Goal: Task Accomplishment & Management: Use online tool/utility

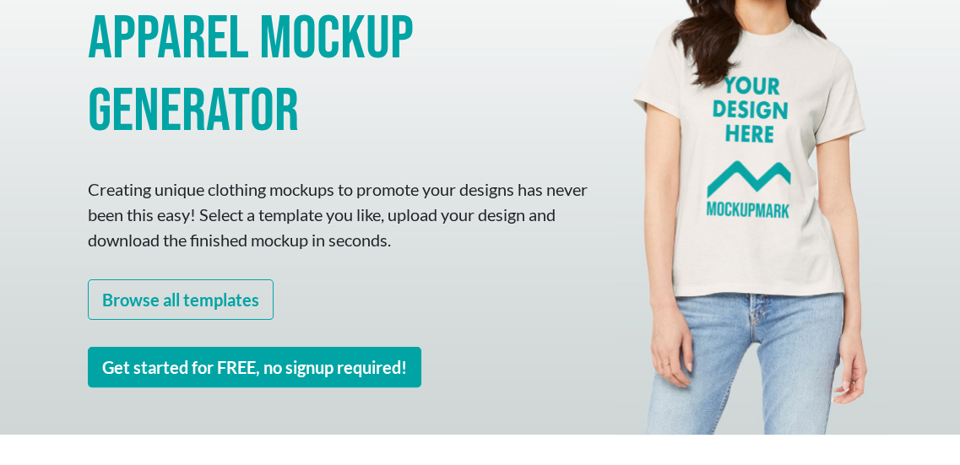
scroll to position [253, 0]
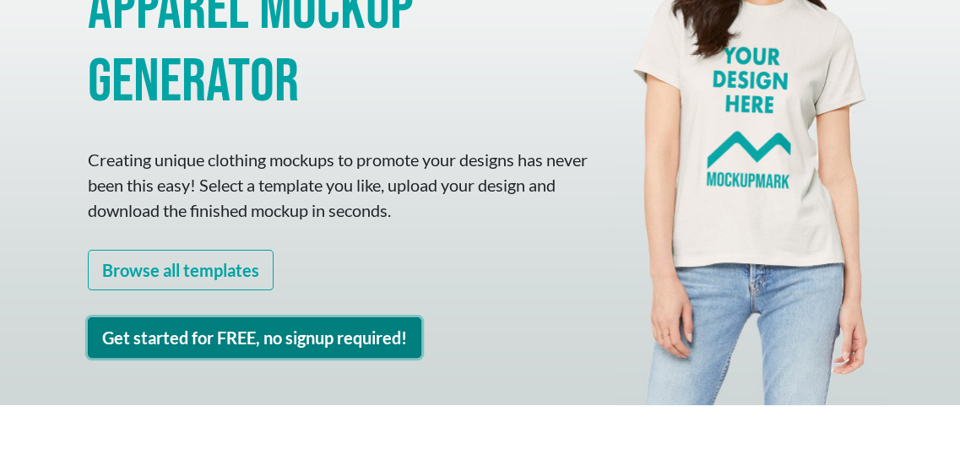
click at [224, 337] on link "Get started for FREE, no signup required!" at bounding box center [254, 337] width 333 height 41
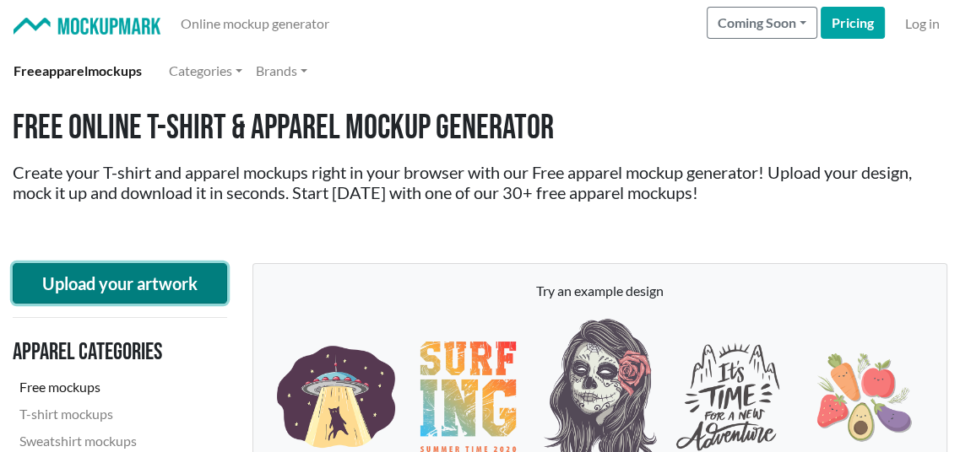
click at [52, 279] on button "Upload your artwork" at bounding box center [120, 283] width 214 height 41
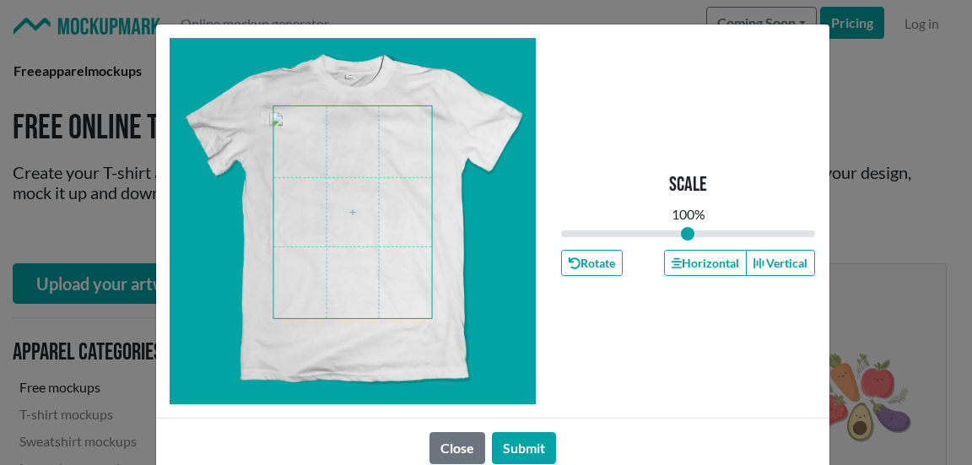
click at [354, 217] on span at bounding box center [352, 212] width 159 height 212
type input "1.09"
click at [692, 235] on input "range" at bounding box center [688, 233] width 255 height 19
click at [527, 451] on button "Submit" at bounding box center [524, 448] width 64 height 32
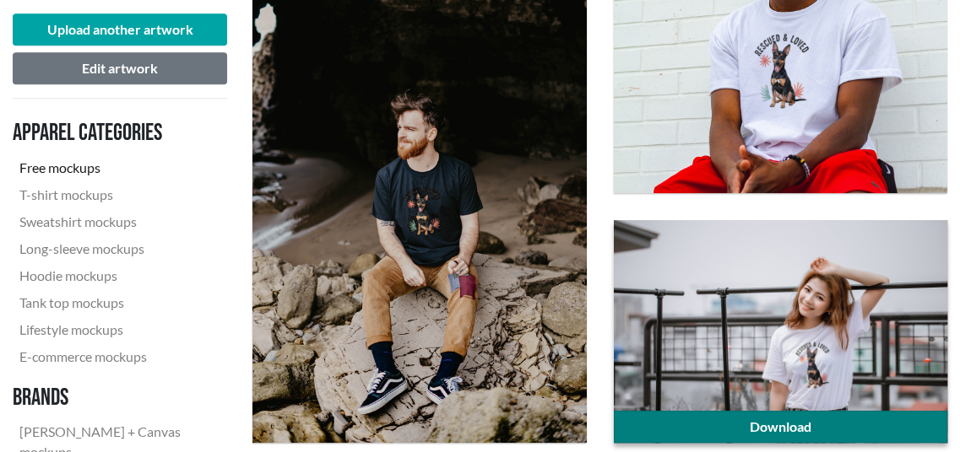
scroll to position [760, 0]
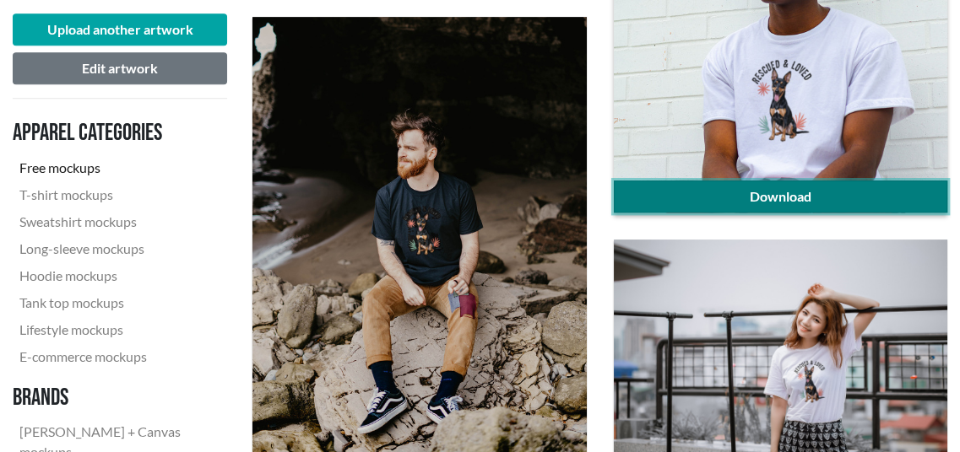
click at [711, 190] on link "Download" at bounding box center [780, 197] width 333 height 32
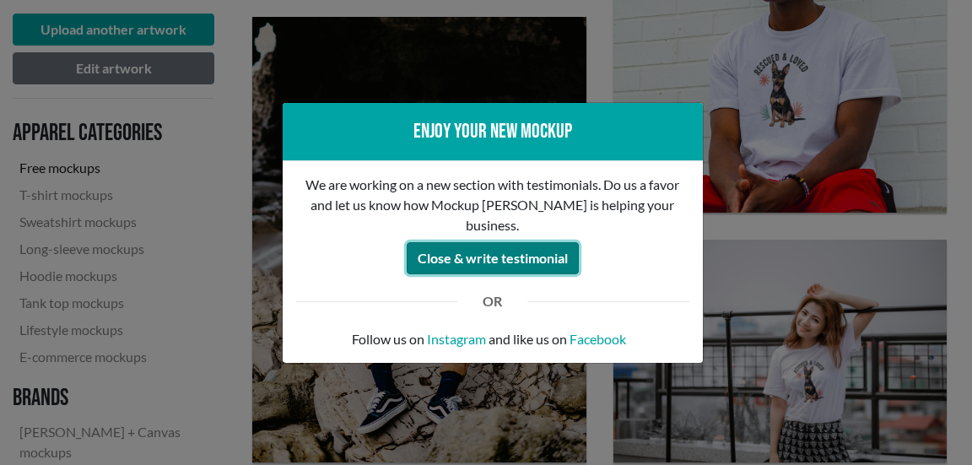
click at [495, 256] on button "Close & write testimonial" at bounding box center [493, 258] width 172 height 32
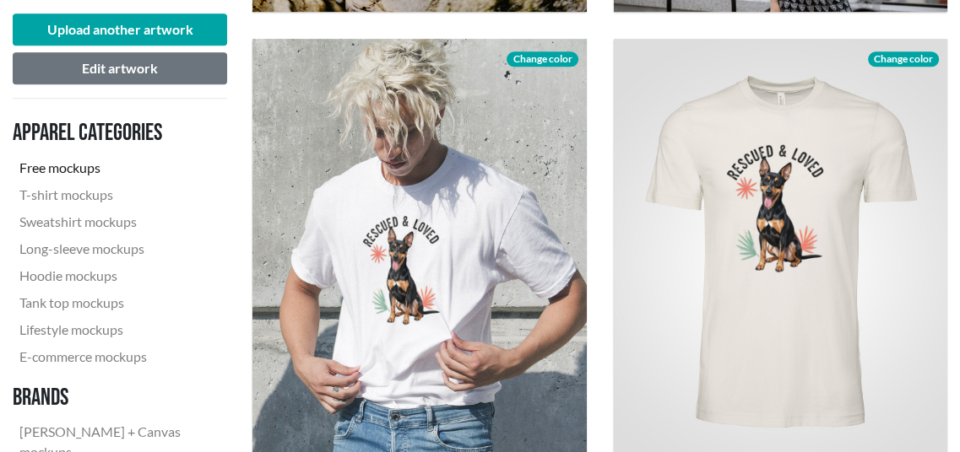
scroll to position [1181, 0]
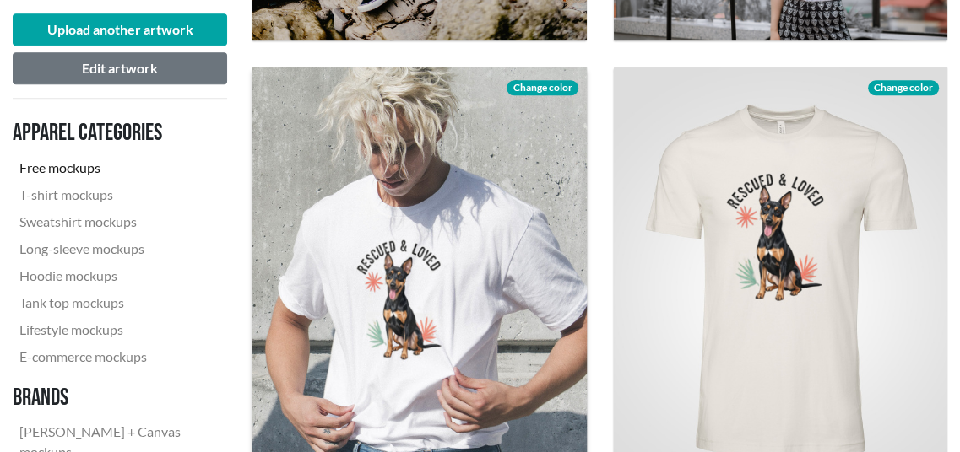
click at [531, 81] on span "Change color" at bounding box center [541, 87] width 71 height 15
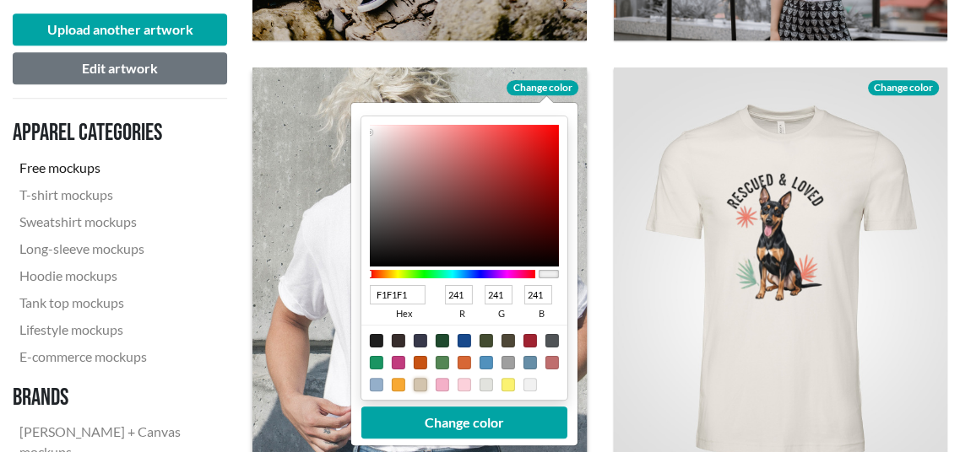
click at [420, 384] on div at bounding box center [421, 384] width 14 height 14
type input "D3C4AD"
type input "211"
type input "196"
type input "173"
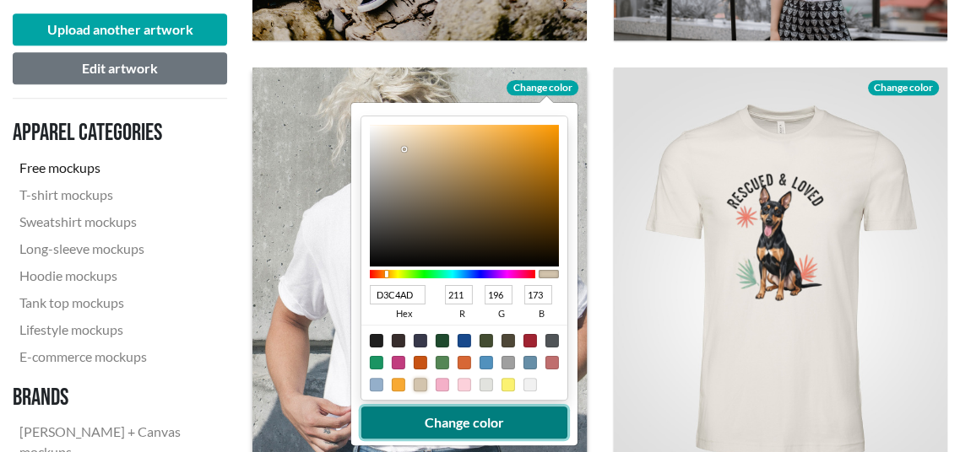
click at [426, 419] on button "Change color" at bounding box center [464, 422] width 206 height 32
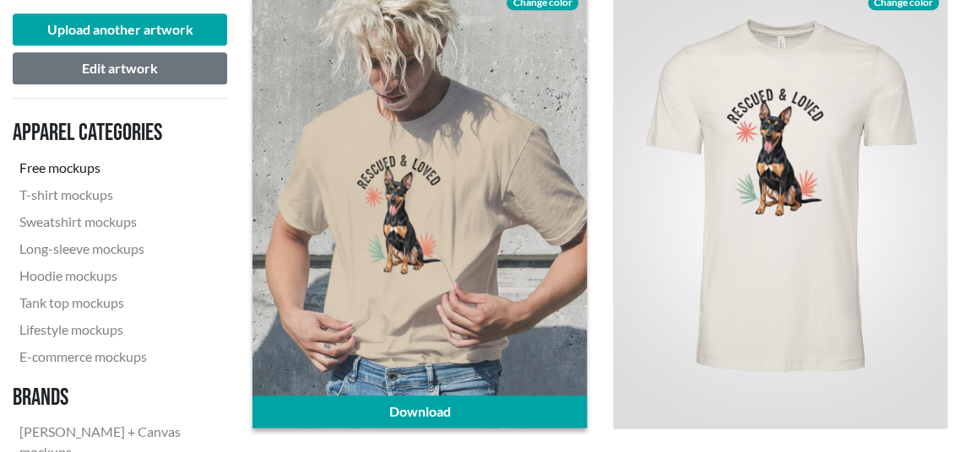
scroll to position [1350, 0]
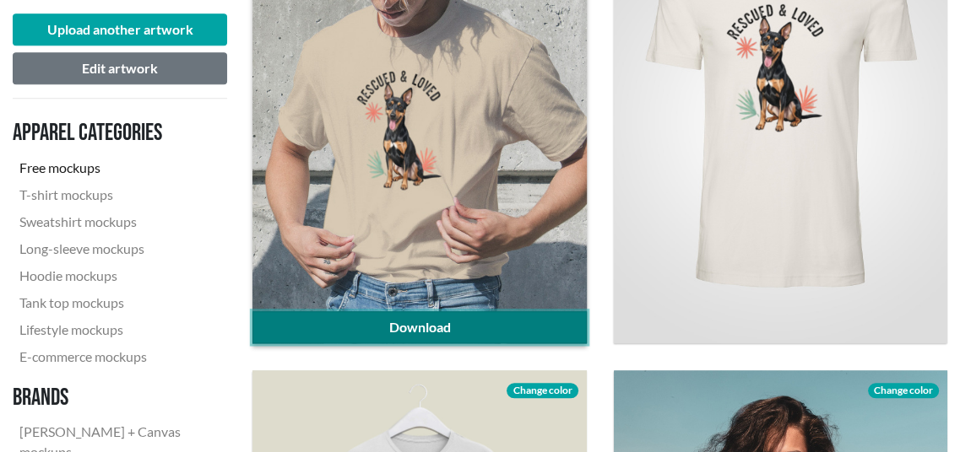
click at [447, 329] on link "Download" at bounding box center [418, 327] width 333 height 32
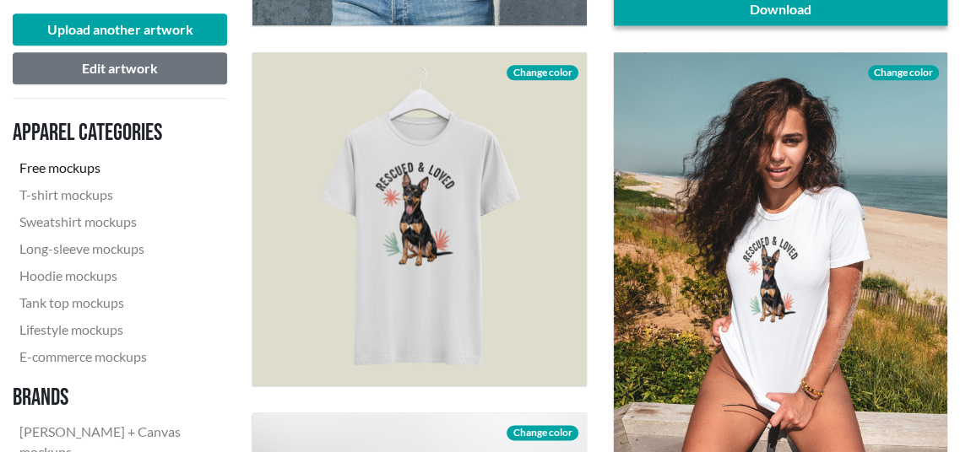
scroll to position [1688, 0]
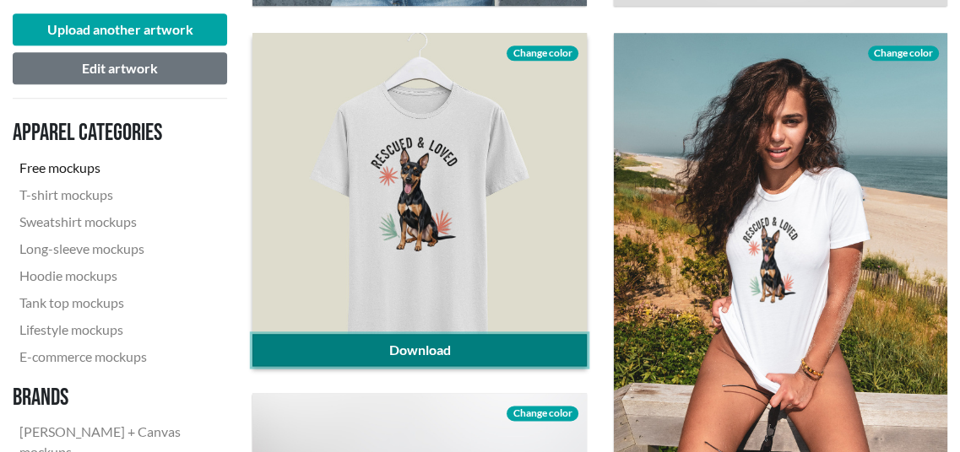
click at [419, 346] on link "Download" at bounding box center [418, 350] width 333 height 32
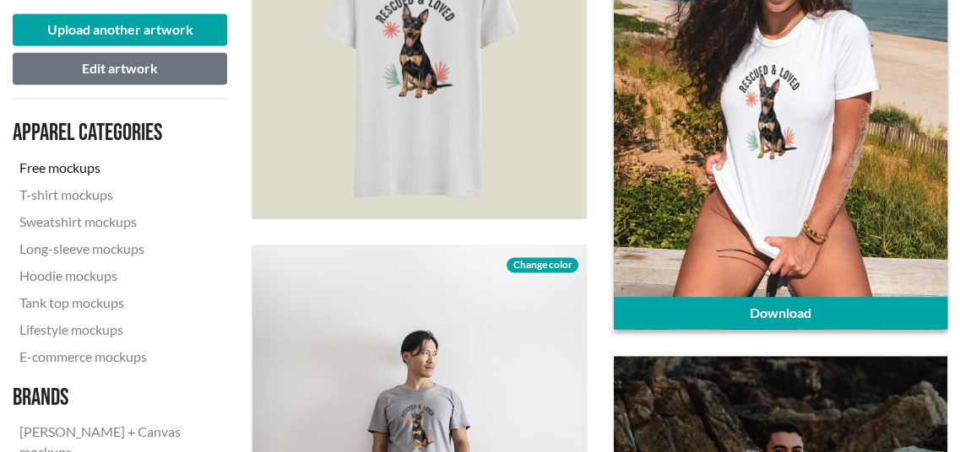
scroll to position [1857, 0]
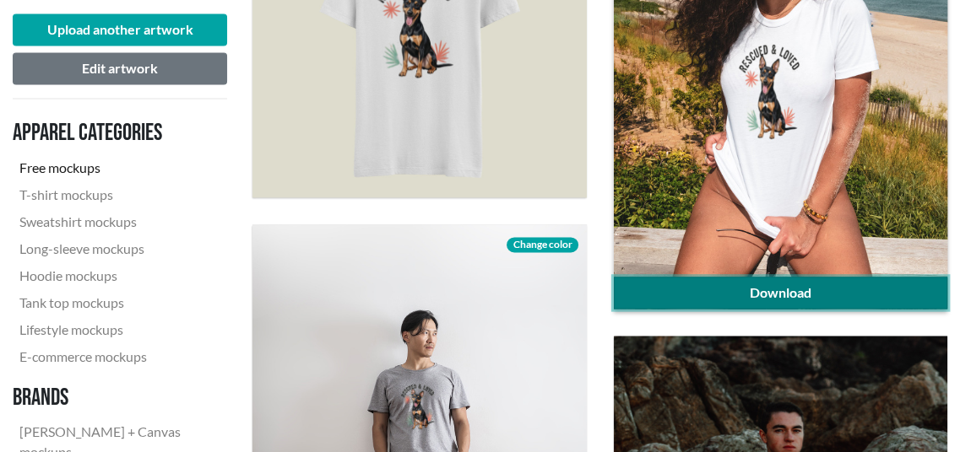
click at [755, 289] on link "Download" at bounding box center [780, 293] width 333 height 32
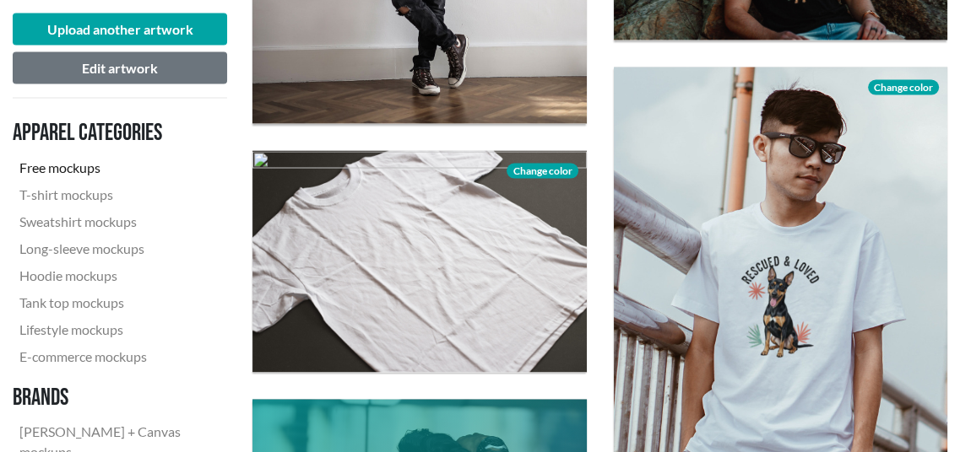
scroll to position [2447, 0]
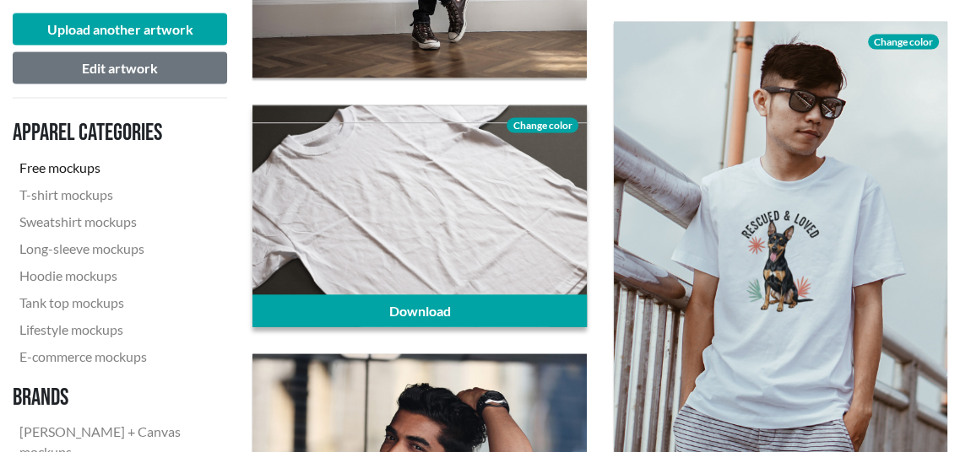
click at [527, 122] on span "Change color" at bounding box center [541, 125] width 71 height 15
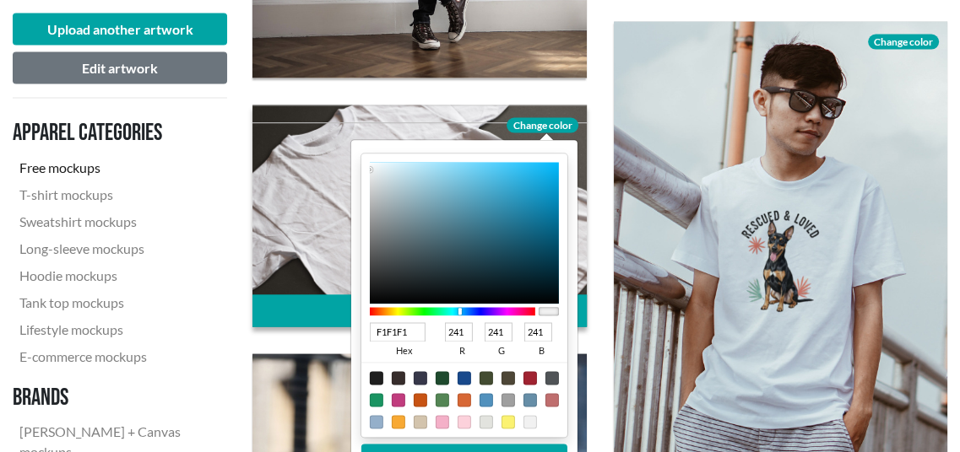
click at [459, 309] on div at bounding box center [452, 312] width 165 height 8
type input "8EDEFB"
type input "142"
type input "222"
type input "251"
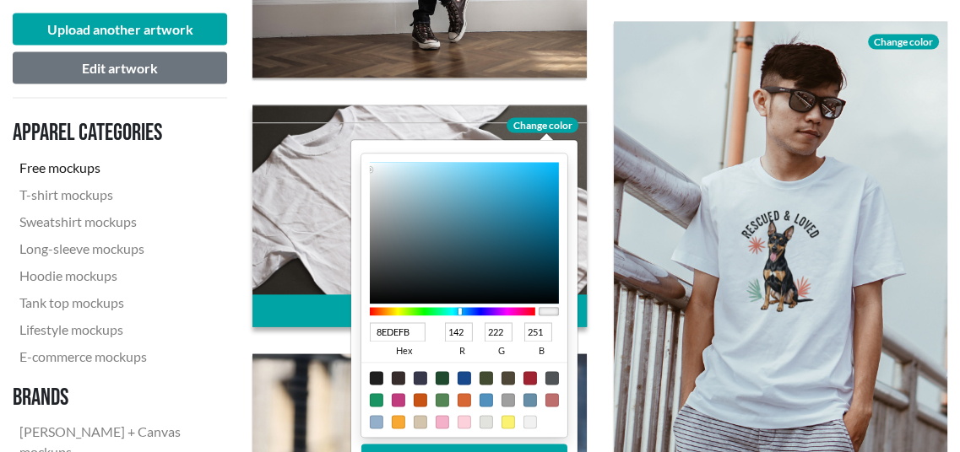
click at [451, 165] on div at bounding box center [464, 234] width 189 height 142
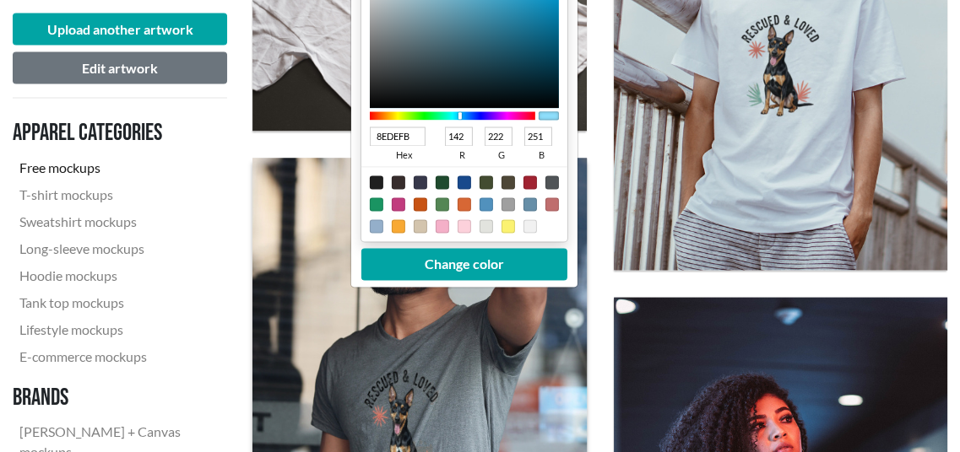
scroll to position [2701, 0]
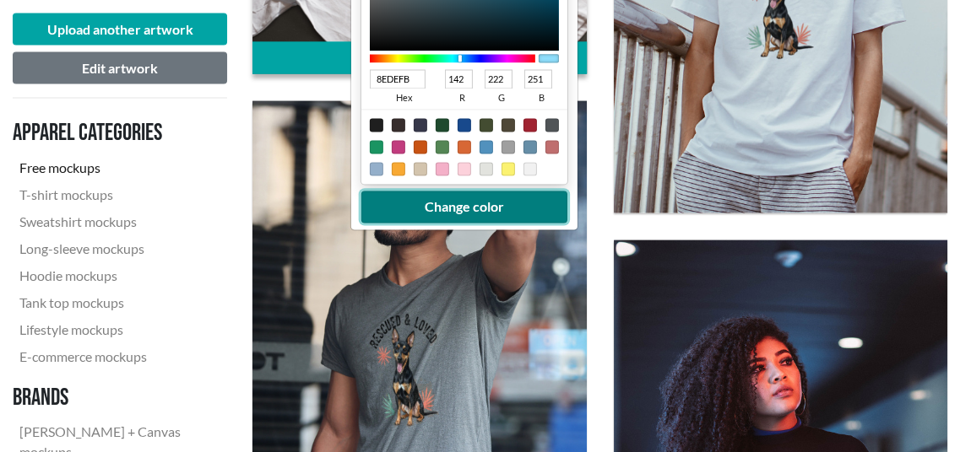
click at [442, 204] on button "Change color" at bounding box center [464, 208] width 206 height 32
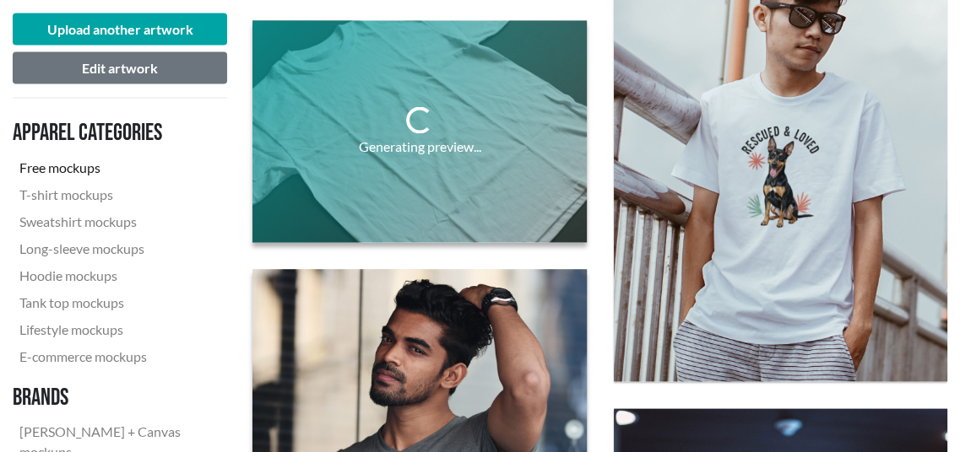
scroll to position [2532, 0]
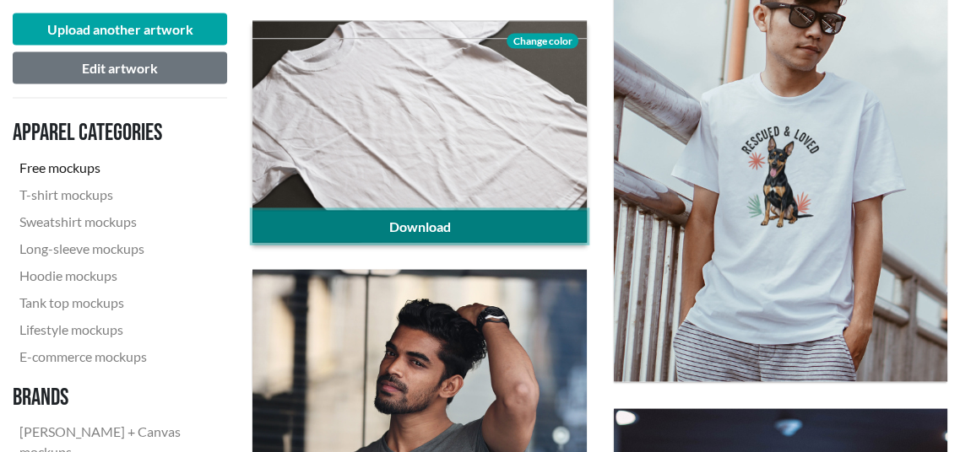
click at [405, 224] on link "Download" at bounding box center [418, 227] width 333 height 32
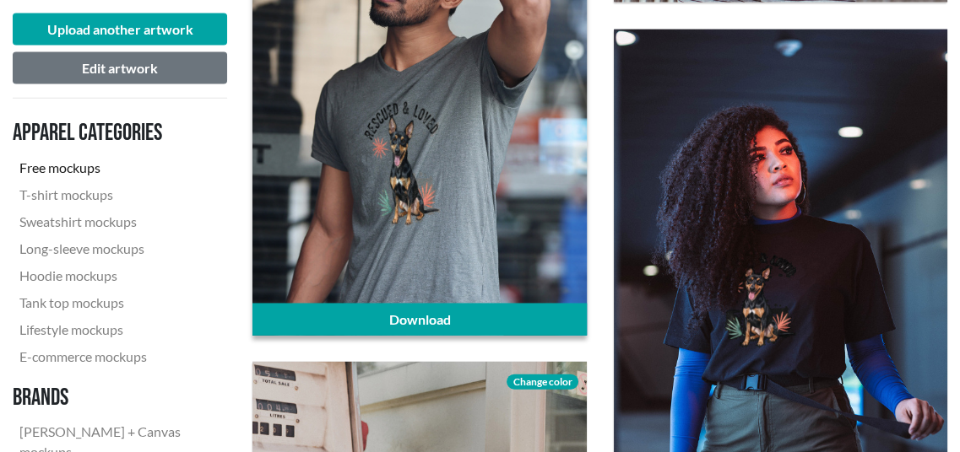
scroll to position [2954, 0]
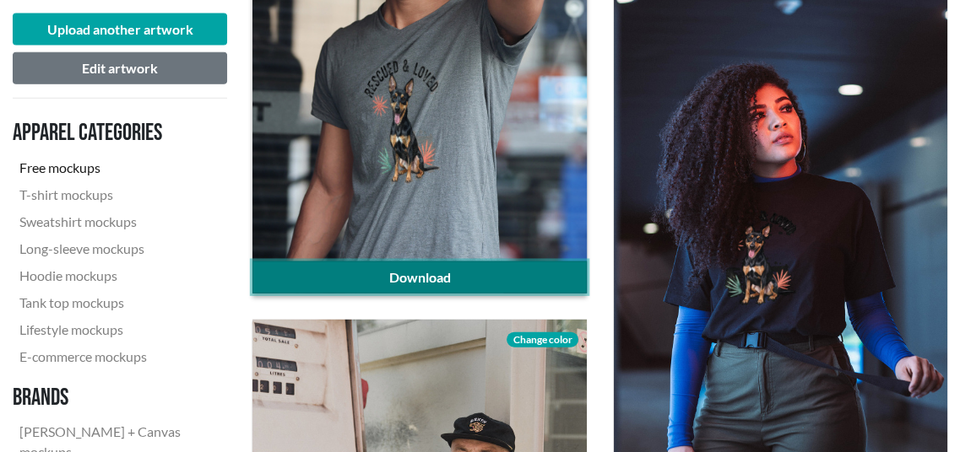
click at [402, 273] on link "Download" at bounding box center [418, 278] width 333 height 32
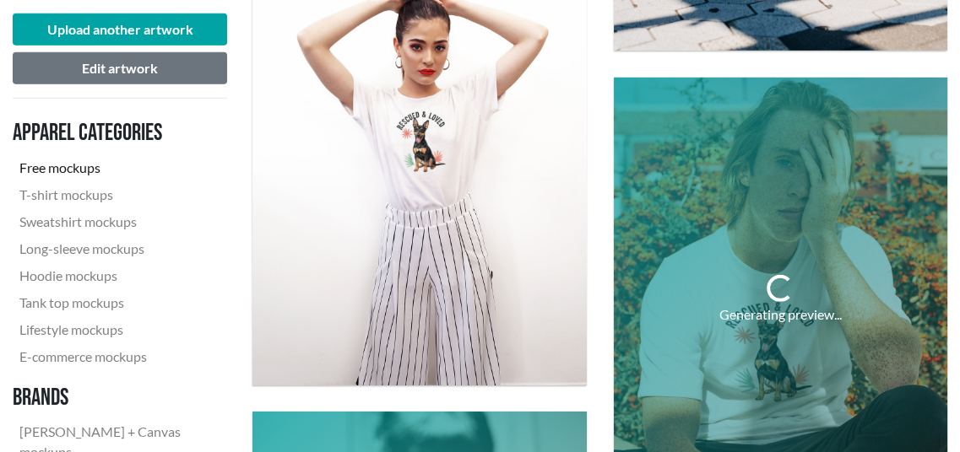
scroll to position [3966, 0]
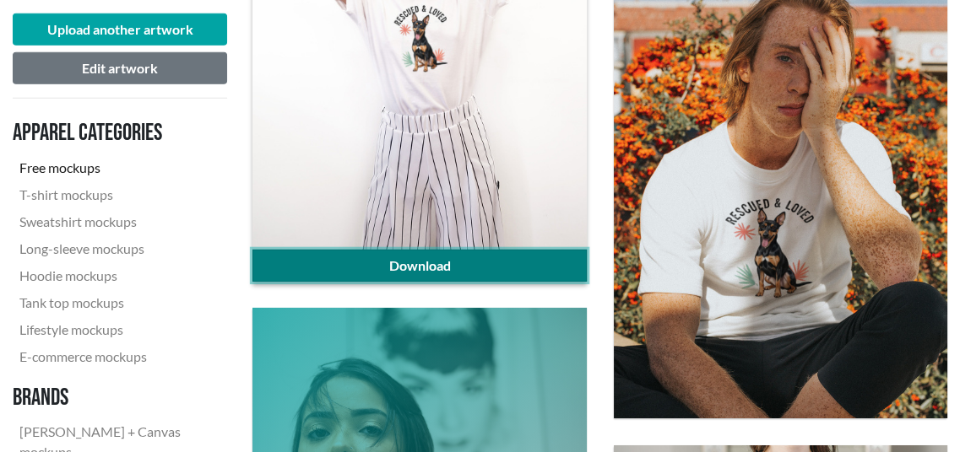
click at [408, 252] on link "Download" at bounding box center [418, 266] width 333 height 32
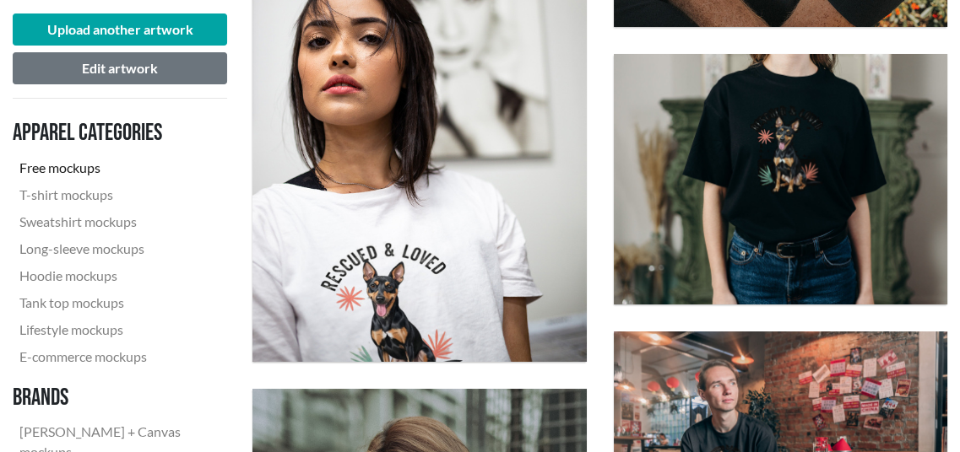
scroll to position [4388, 0]
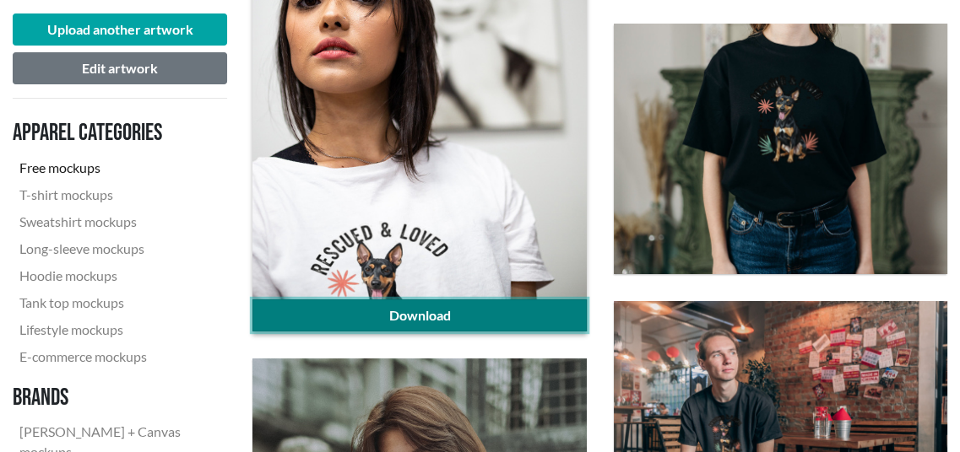
click at [414, 316] on link "Download" at bounding box center [418, 316] width 333 height 32
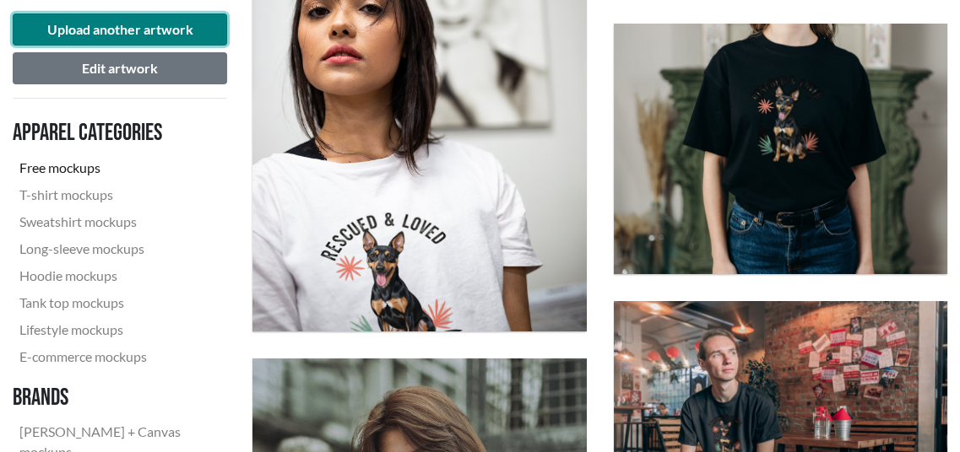
click at [89, 20] on button "Upload another artwork" at bounding box center [120, 30] width 214 height 32
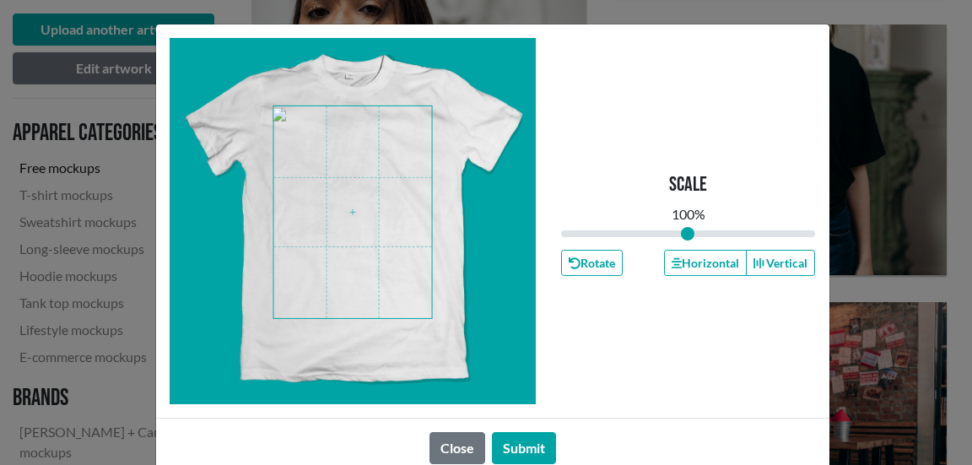
click at [331, 186] on span at bounding box center [352, 212] width 159 height 212
drag, startPoint x: 678, startPoint y: 232, endPoint x: 695, endPoint y: 228, distance: 18.2
type input "1.12"
click at [695, 228] on input "range" at bounding box center [688, 233] width 255 height 19
click at [526, 441] on button "Submit" at bounding box center [524, 448] width 64 height 32
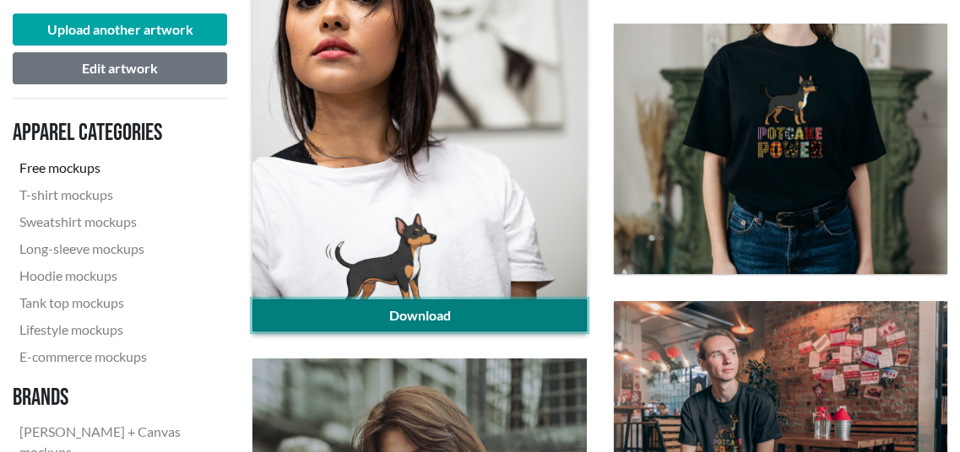
click at [436, 303] on link "Download" at bounding box center [418, 316] width 333 height 32
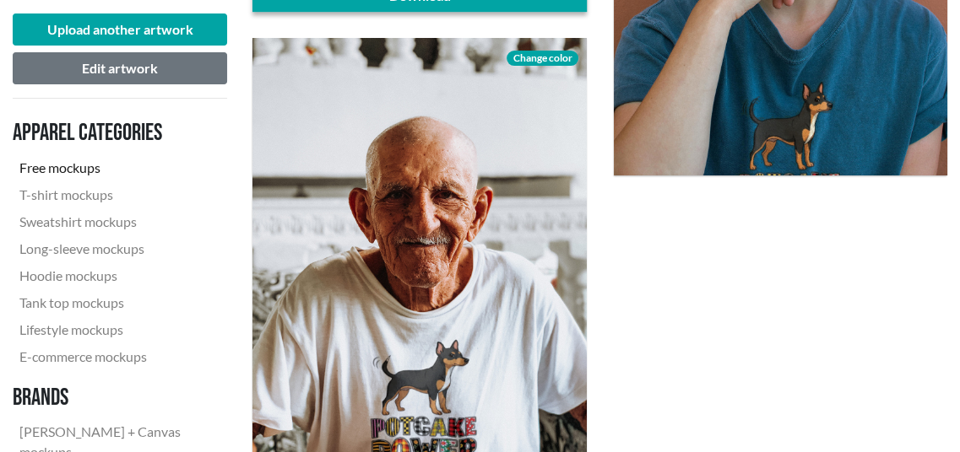
scroll to position [5148, 0]
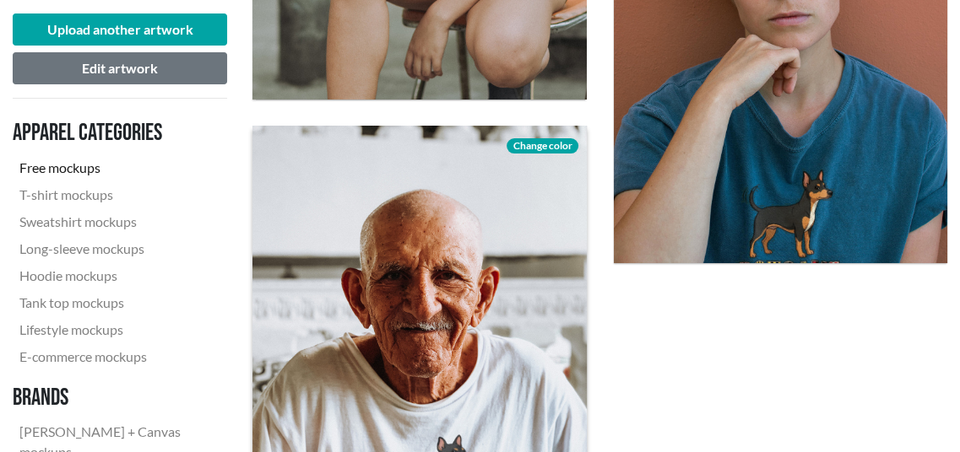
click at [538, 148] on span "Change color" at bounding box center [541, 145] width 71 height 15
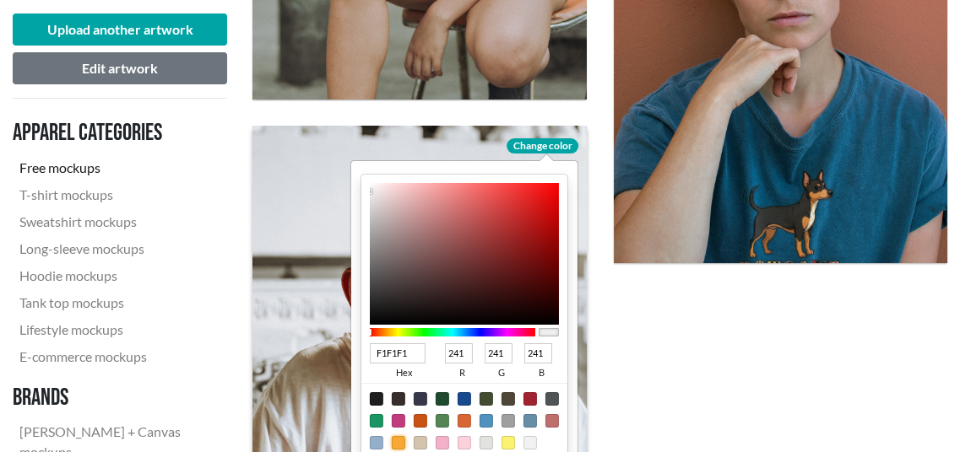
click at [395, 441] on div at bounding box center [399, 443] width 14 height 14
type input "F8A933"
type input "248"
type input "169"
type input "51"
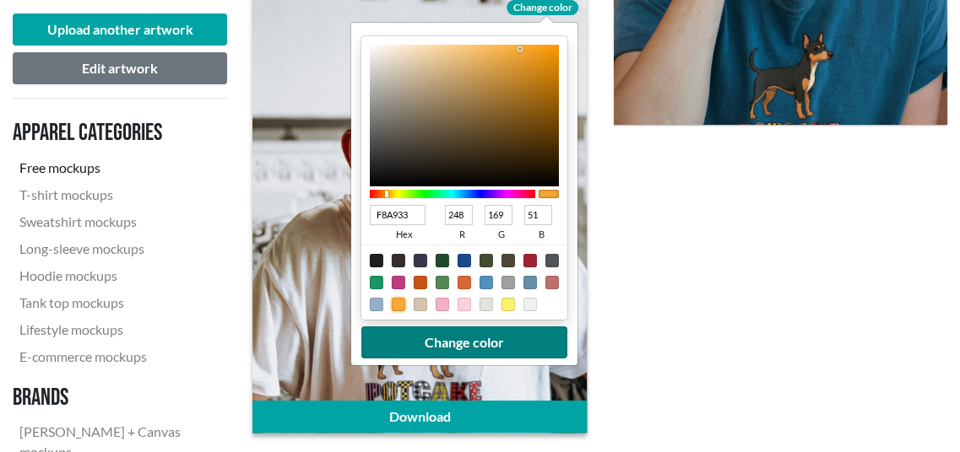
scroll to position [5317, 0]
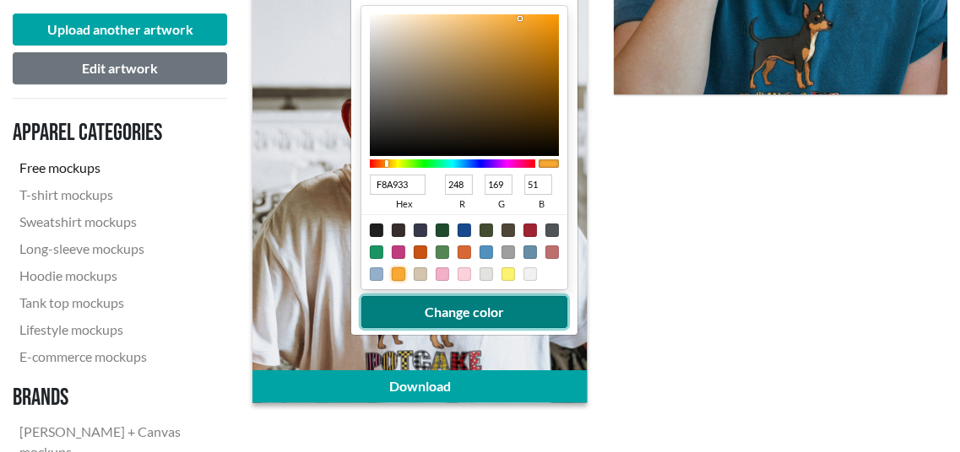
click at [524, 308] on button "Change color" at bounding box center [464, 312] width 206 height 32
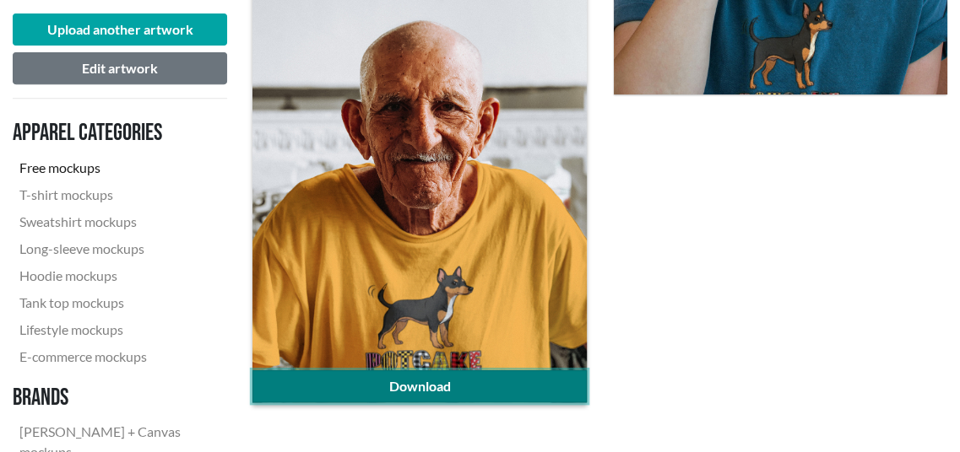
click at [470, 377] on link "Download" at bounding box center [418, 386] width 333 height 32
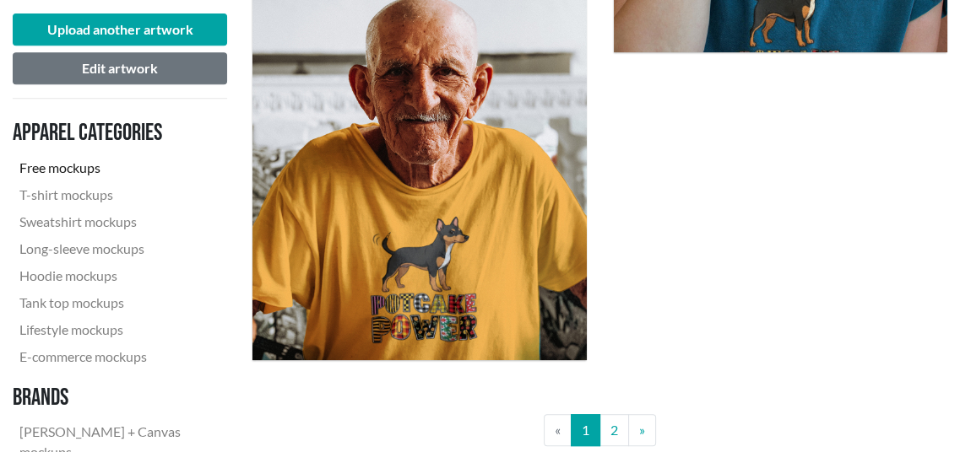
scroll to position [5570, 0]
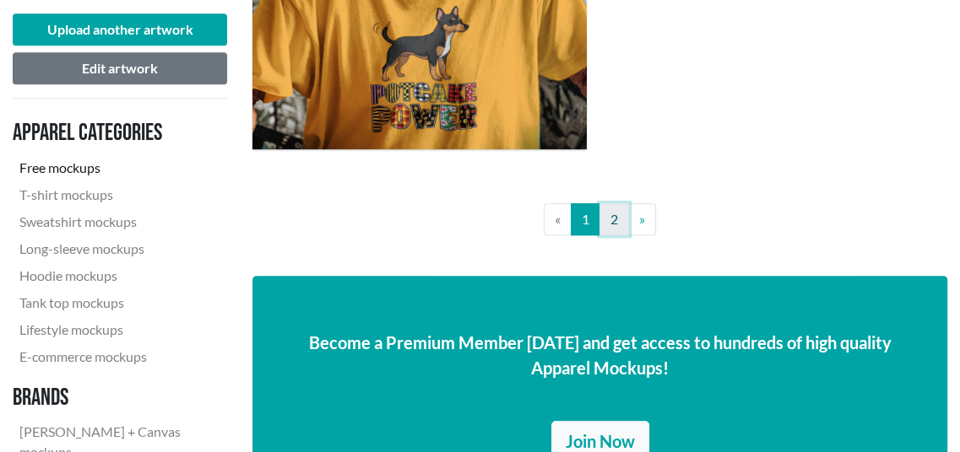
click at [617, 224] on link "2" at bounding box center [614, 219] width 30 height 32
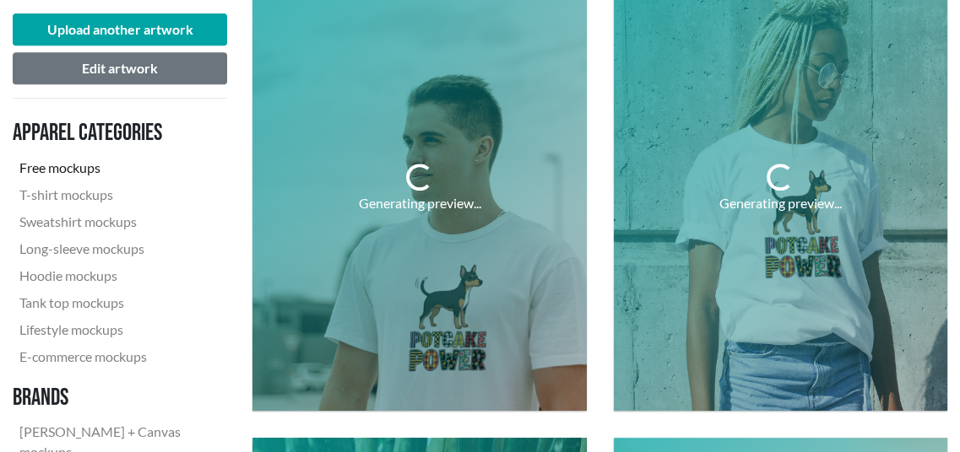
scroll to position [591, 0]
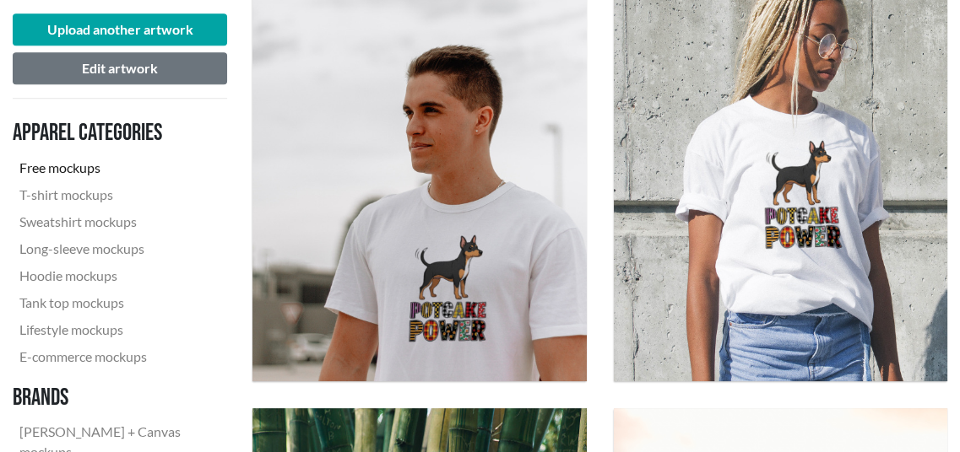
click at [226, 119] on nav "Apparel categories Free mockups T-shirt mockups Sweatshirt mockups Long-sleeve …" at bounding box center [120, 332] width 214 height 441
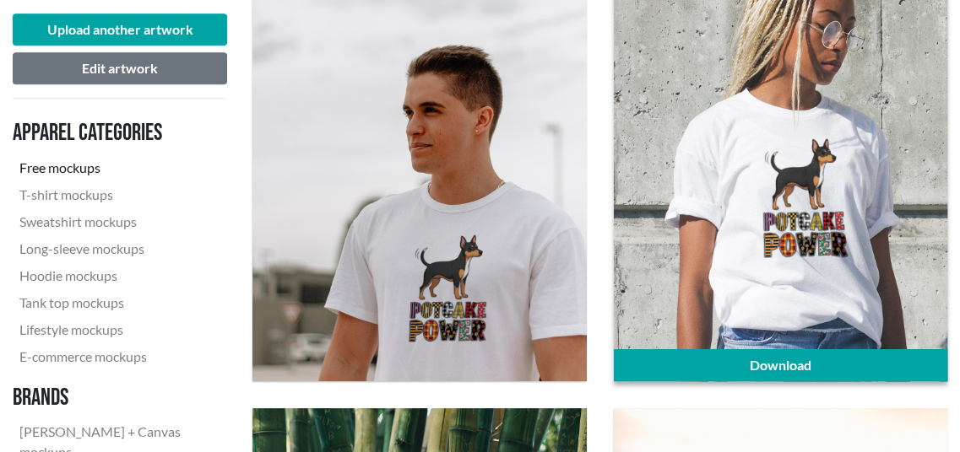
scroll to position [506, 0]
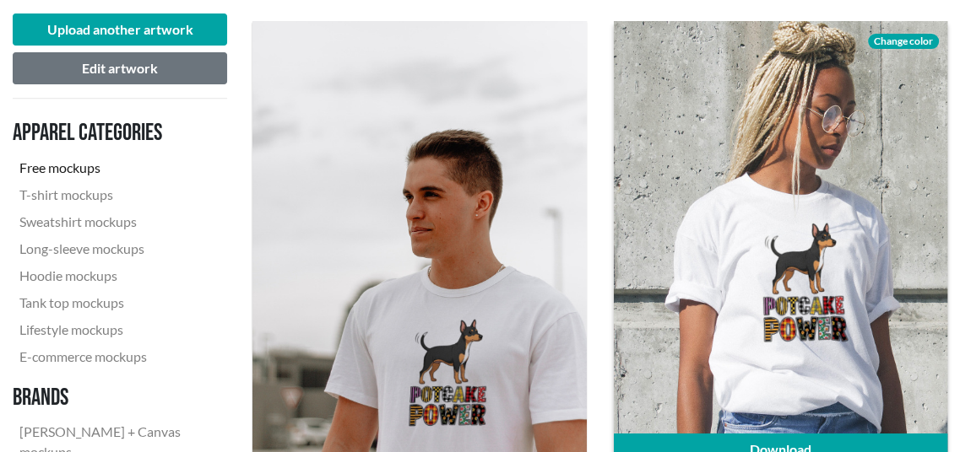
click at [890, 41] on span "Change color" at bounding box center [903, 41] width 71 height 15
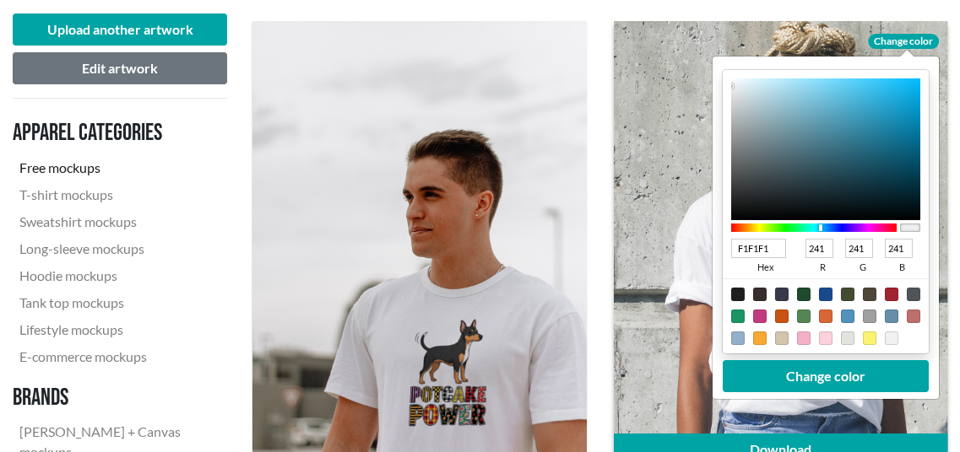
click at [819, 229] on div at bounding box center [812, 228] width 165 height 8
type input "55CBF5"
type input "85"
type input "203"
type input "245"
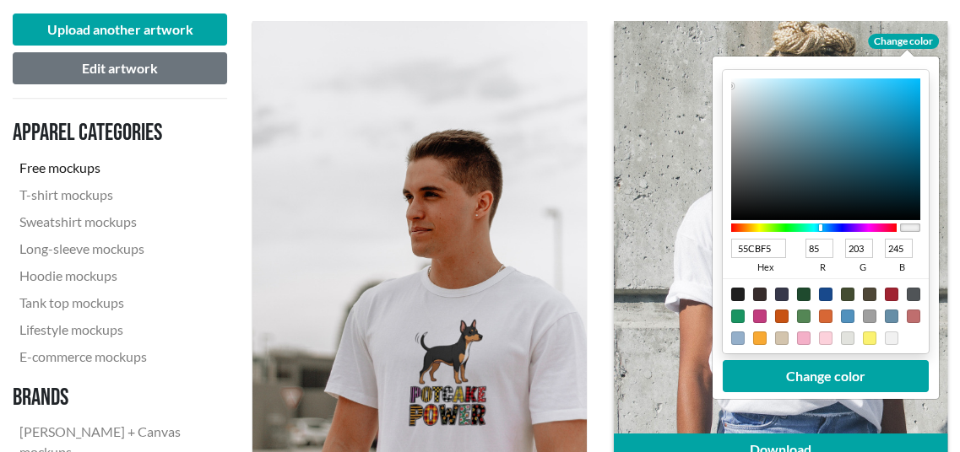
click at [853, 84] on div at bounding box center [824, 149] width 189 height 142
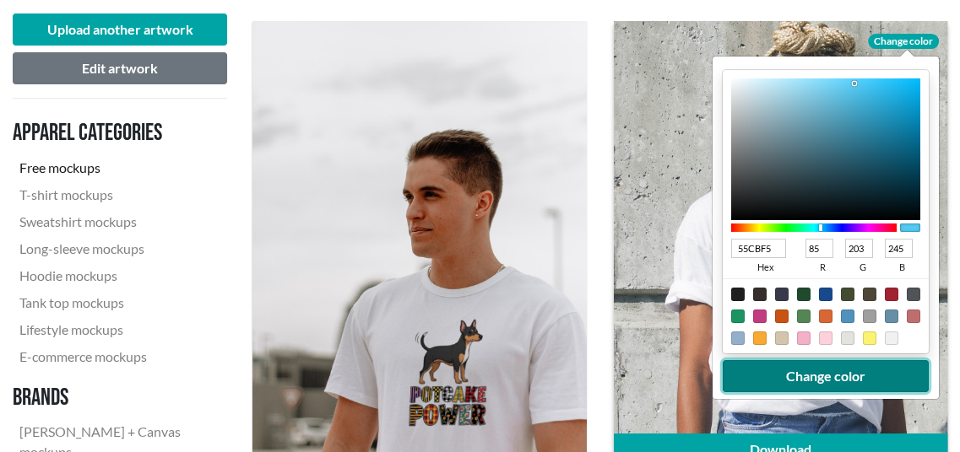
click at [793, 370] on button "Change color" at bounding box center [825, 376] width 206 height 32
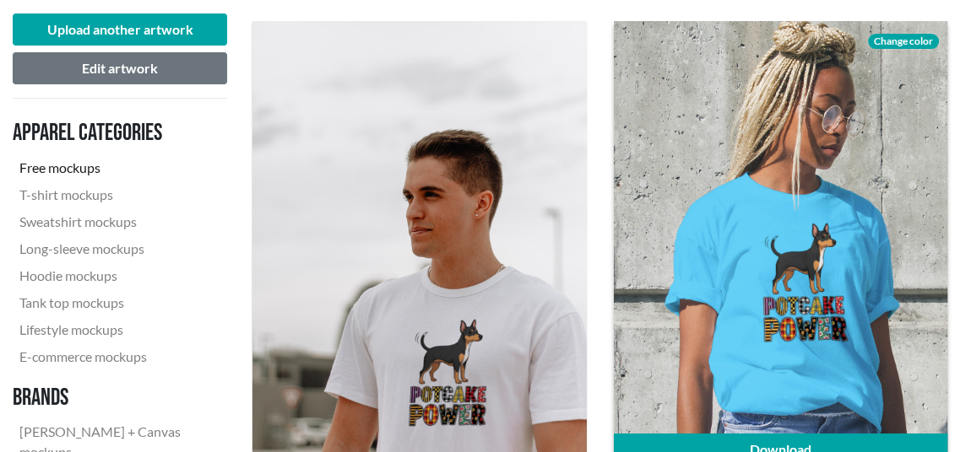
scroll to position [591, 0]
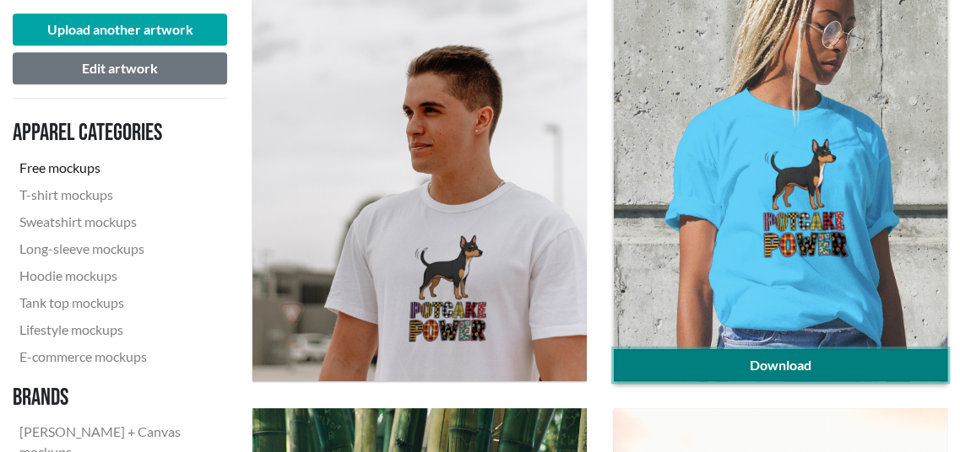
click at [798, 366] on link "Download" at bounding box center [780, 365] width 333 height 32
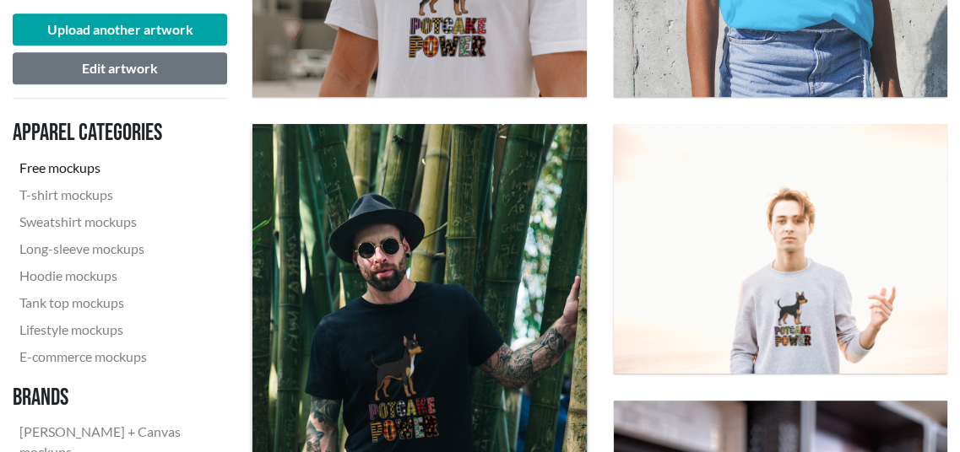
scroll to position [1097, 0]
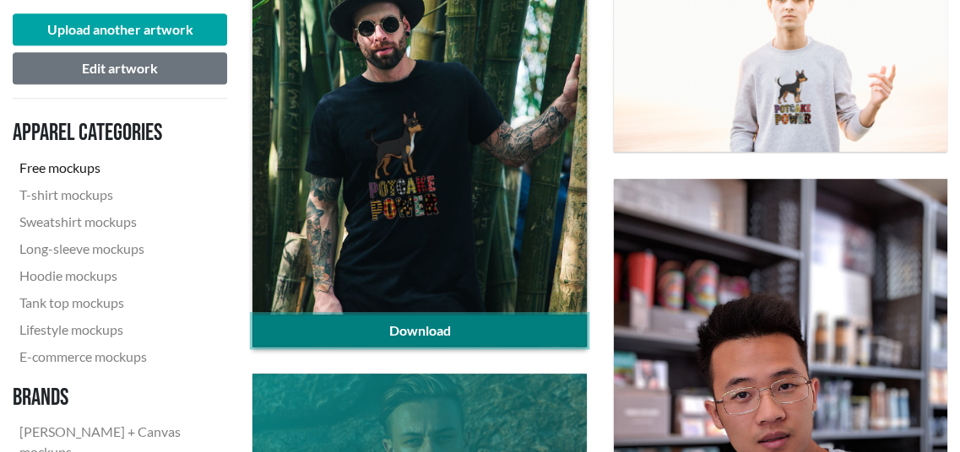
click at [462, 323] on link "Download" at bounding box center [418, 331] width 333 height 32
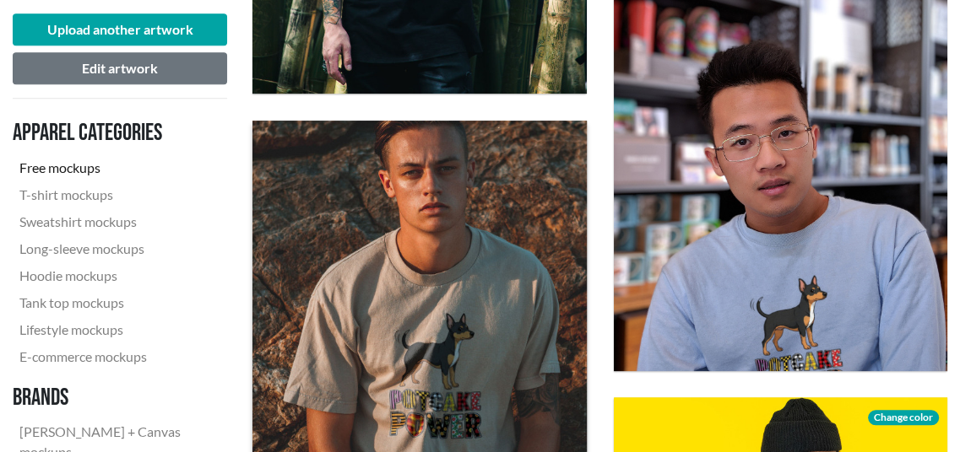
scroll to position [1519, 0]
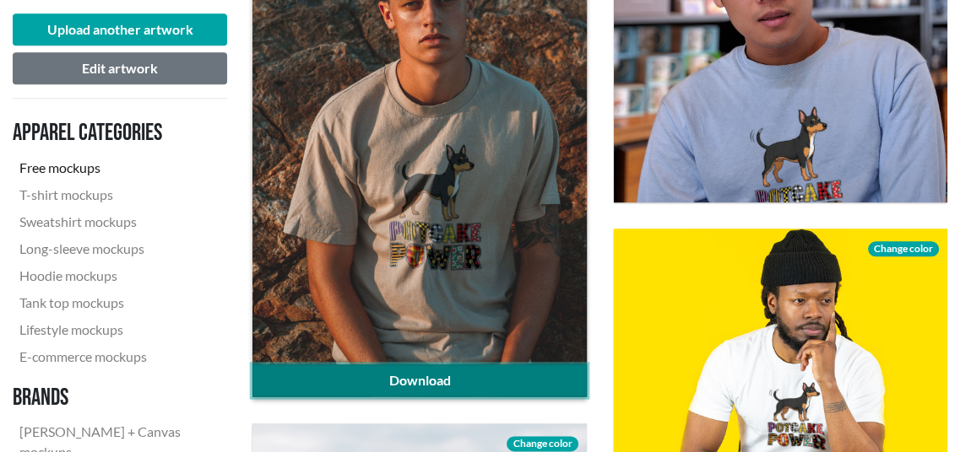
click at [453, 373] on link "Download" at bounding box center [418, 381] width 333 height 32
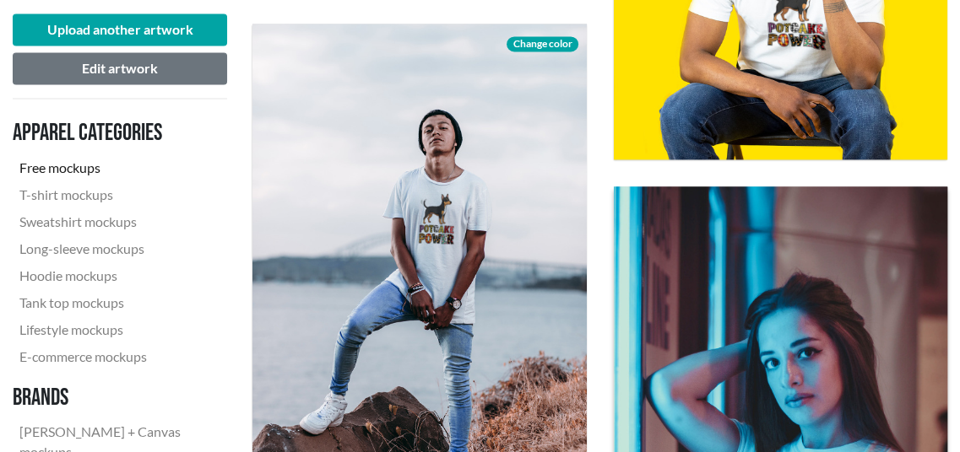
scroll to position [1941, 0]
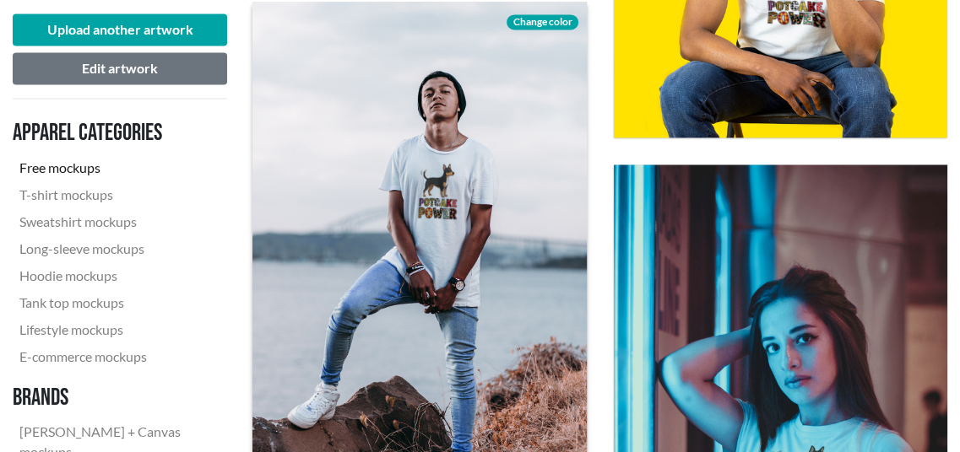
click at [535, 23] on span "Change color" at bounding box center [541, 21] width 71 height 15
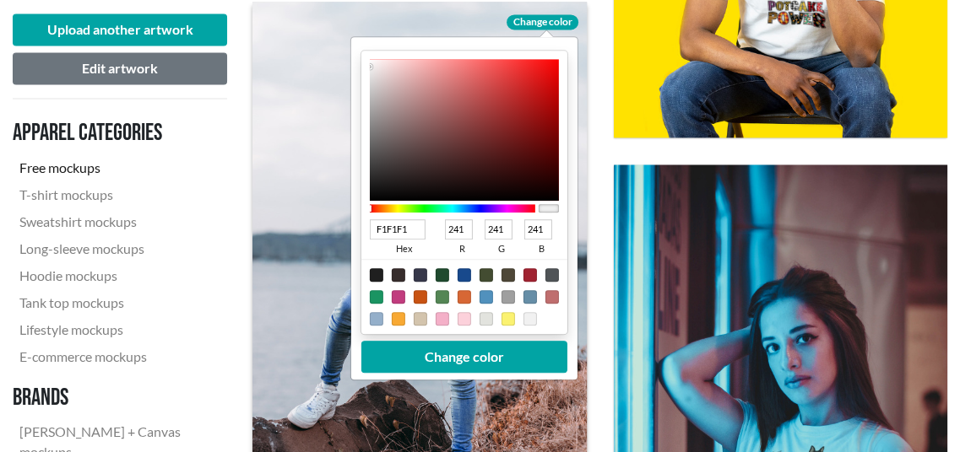
type input "F61212"
type input "246"
type input "18"
click at [544, 63] on div at bounding box center [464, 130] width 189 height 142
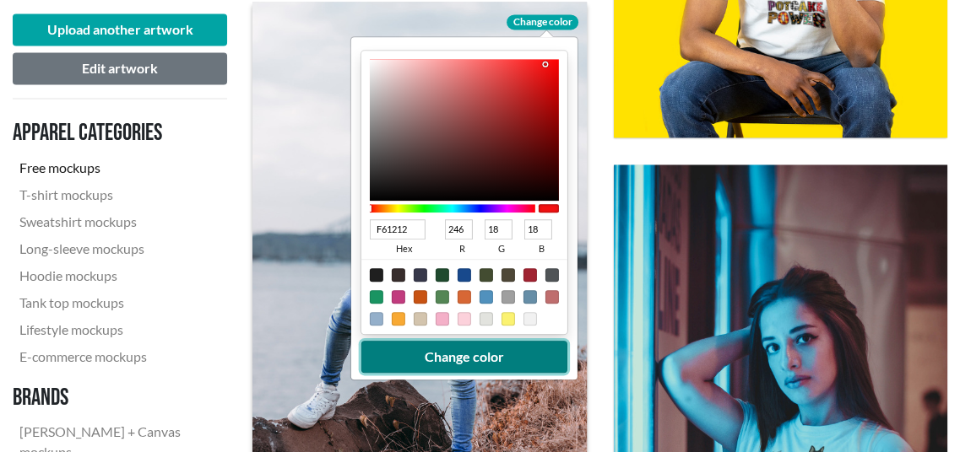
click at [462, 360] on button "Change color" at bounding box center [464, 357] width 206 height 32
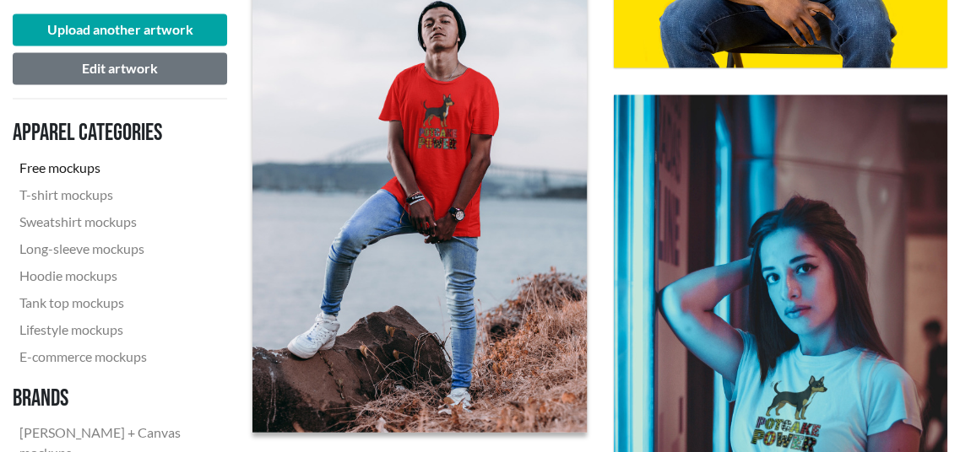
scroll to position [2110, 0]
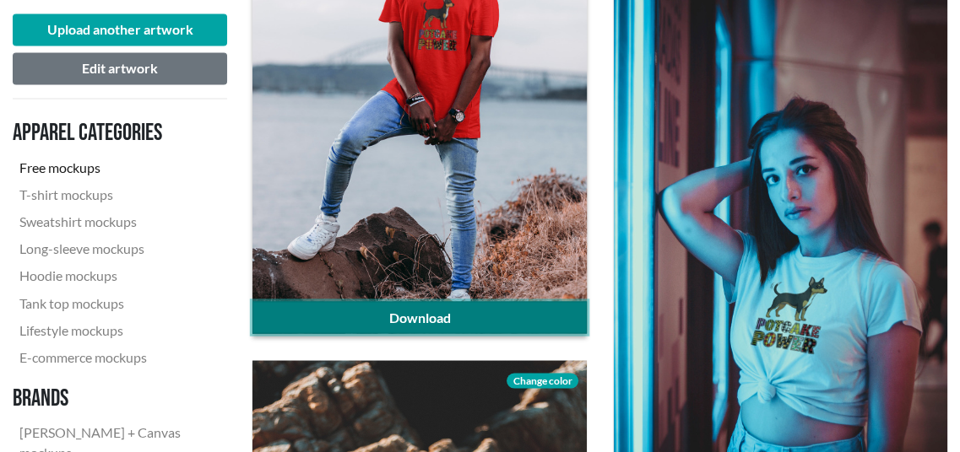
click at [429, 310] on link "Download" at bounding box center [418, 317] width 333 height 32
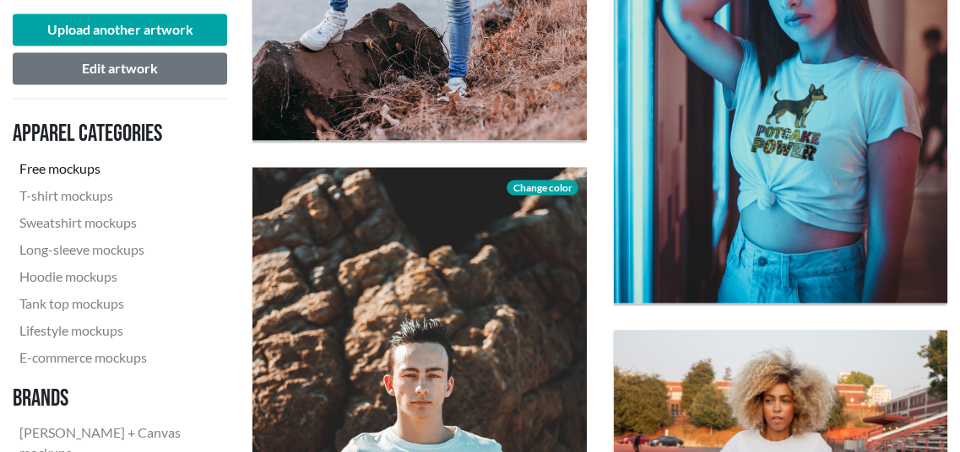
scroll to position [2447, 0]
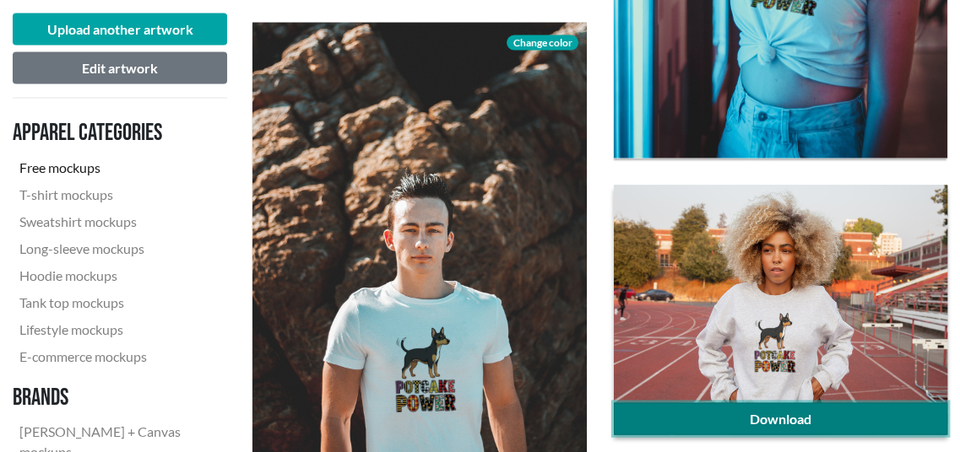
click at [836, 420] on link "Download" at bounding box center [780, 419] width 333 height 32
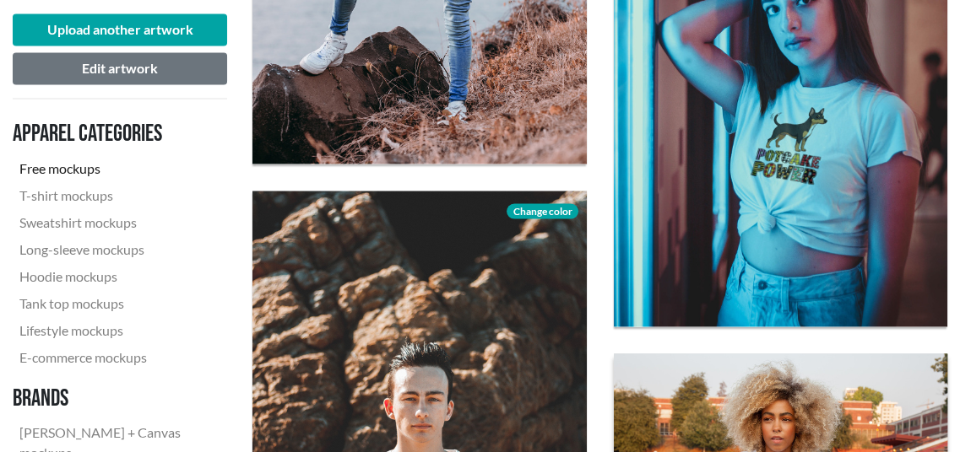
scroll to position [2279, 0]
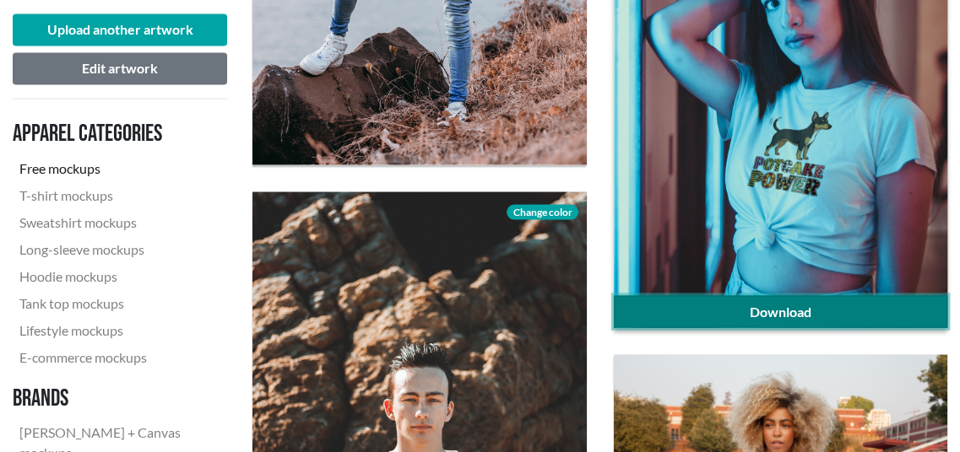
click at [729, 310] on link "Download" at bounding box center [780, 311] width 333 height 32
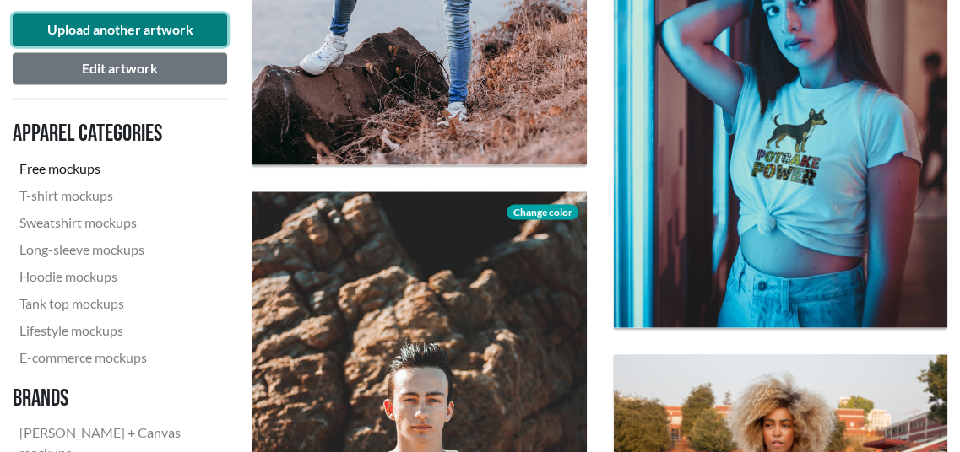
click at [151, 35] on button "Upload another artwork" at bounding box center [120, 30] width 214 height 32
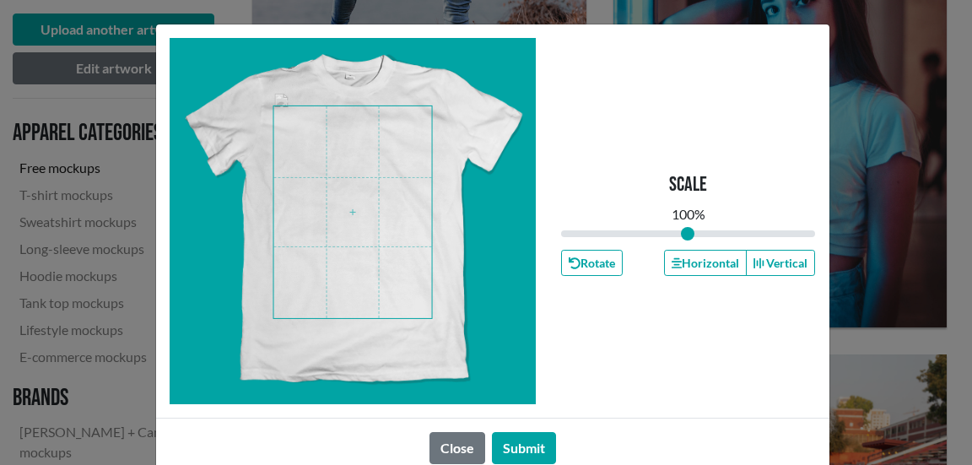
click at [360, 205] on span at bounding box center [352, 212] width 159 height 212
type input "1.03"
click at [685, 233] on input "range" at bounding box center [688, 233] width 255 height 19
click at [516, 448] on button "Submit" at bounding box center [524, 448] width 64 height 32
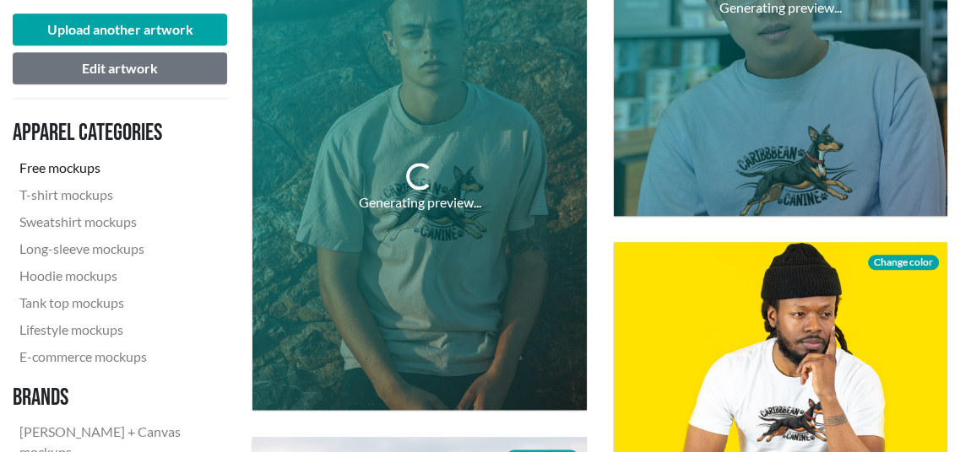
scroll to position [1435, 0]
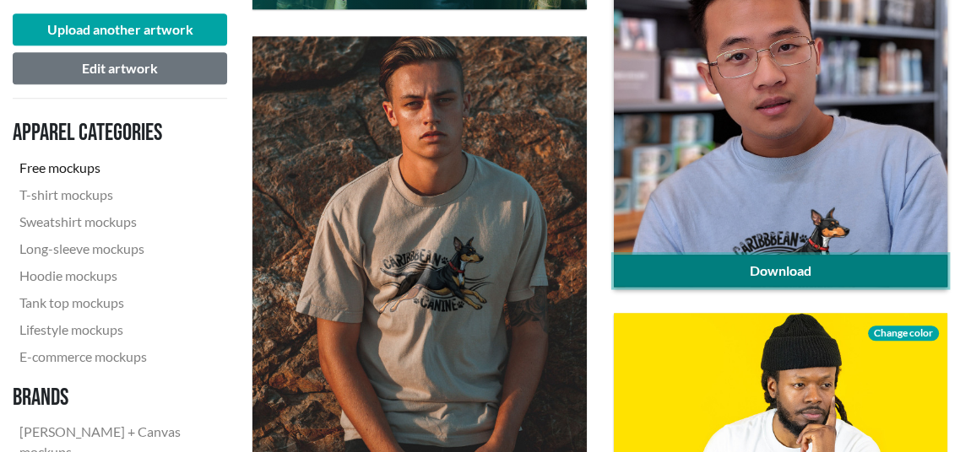
click at [840, 262] on link "Download" at bounding box center [780, 271] width 333 height 32
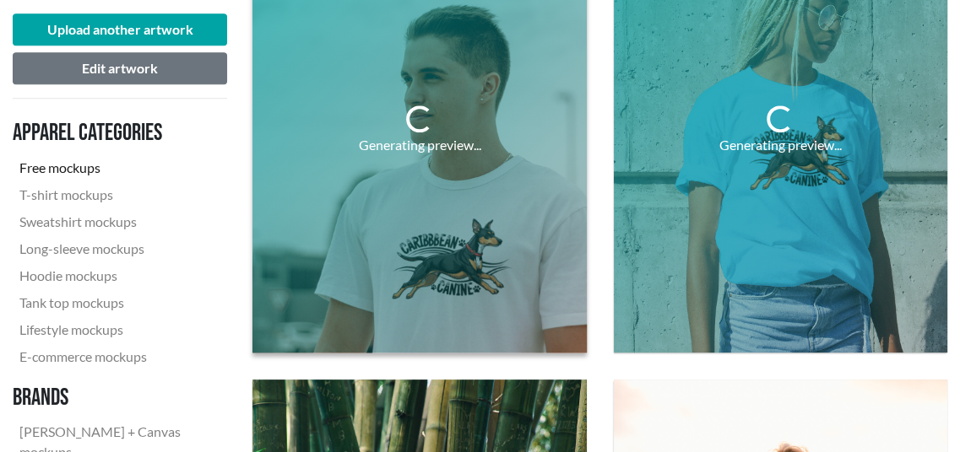
scroll to position [591, 0]
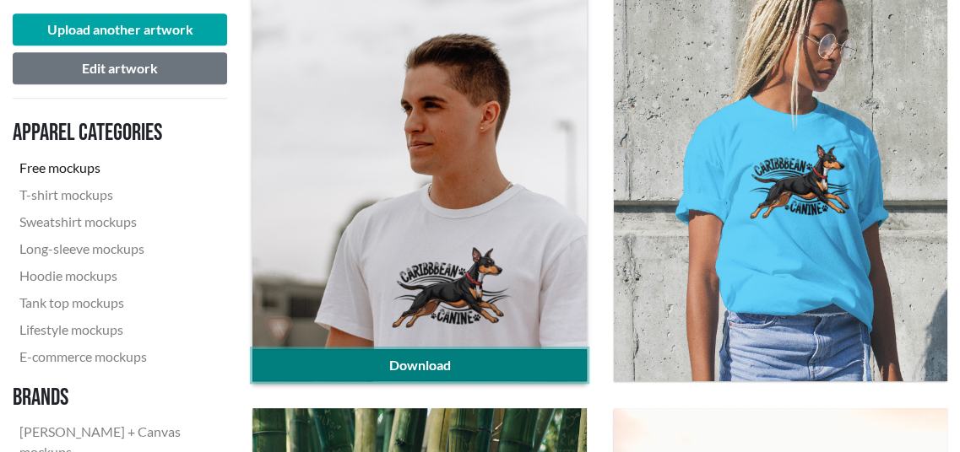
click at [451, 360] on link "Download" at bounding box center [418, 365] width 333 height 32
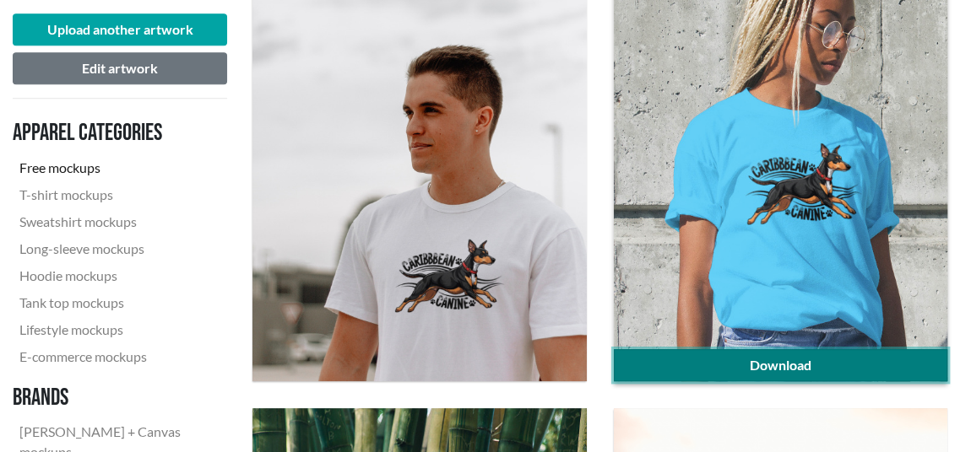
click at [743, 365] on link "Download" at bounding box center [780, 365] width 333 height 32
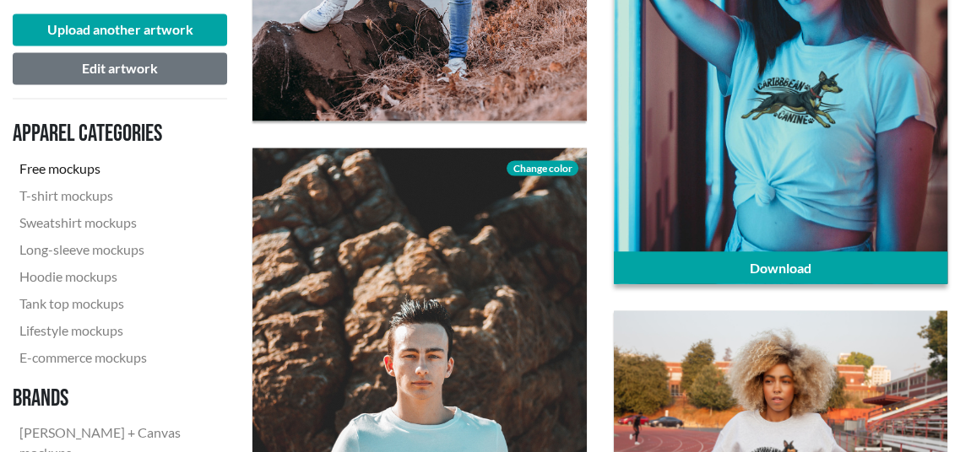
scroll to position [2616, 0]
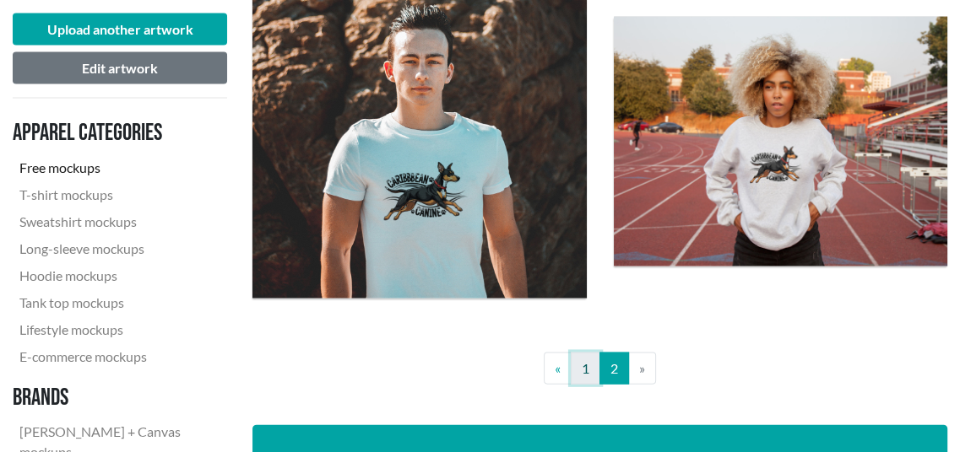
click at [581, 376] on link "1" at bounding box center [585, 369] width 30 height 32
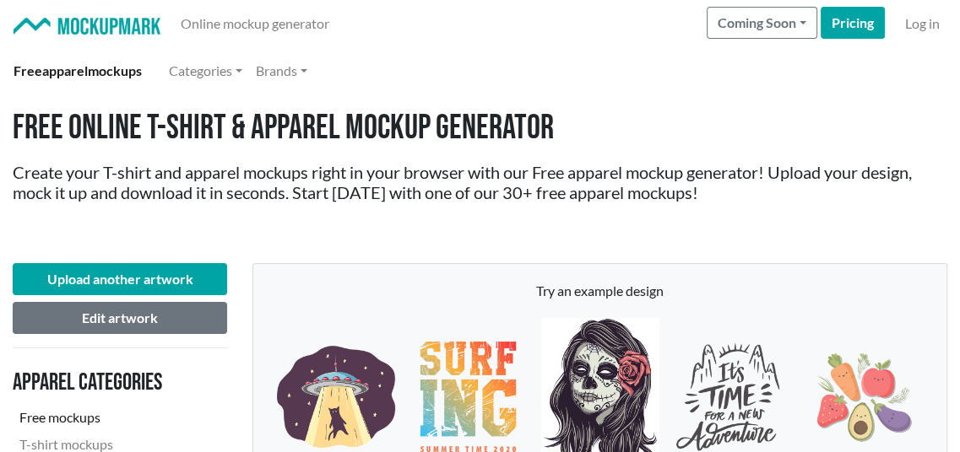
scroll to position [422, 0]
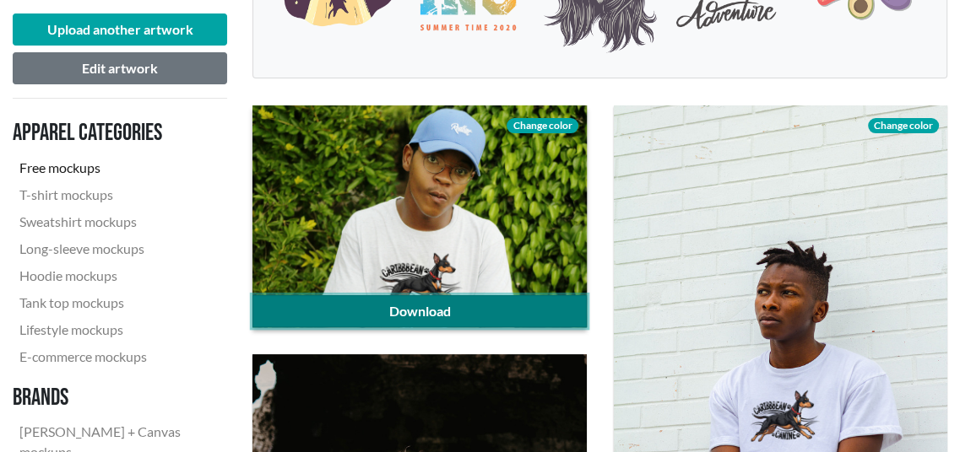
click at [495, 315] on link "Download" at bounding box center [418, 311] width 333 height 32
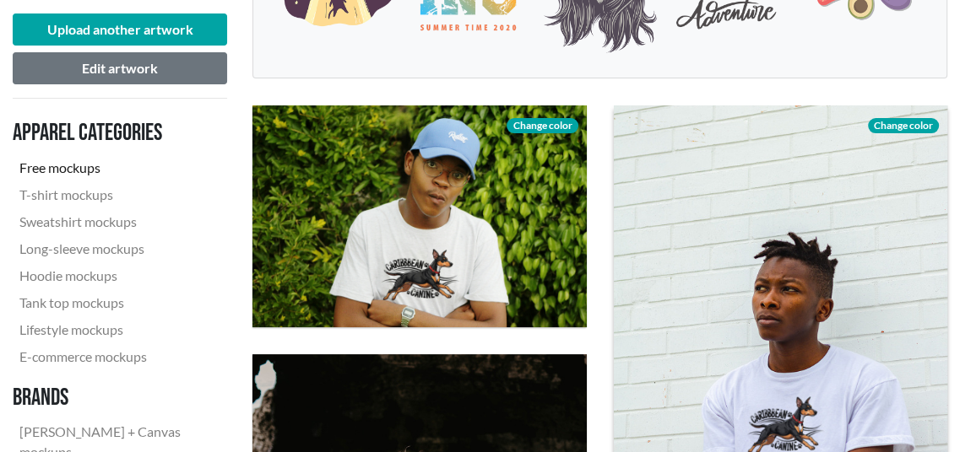
click at [891, 122] on span "Change color" at bounding box center [903, 125] width 71 height 15
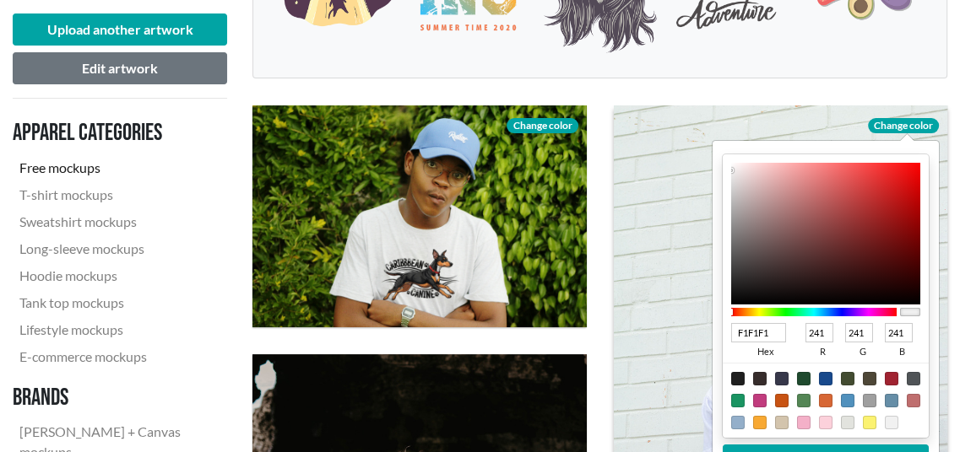
click at [658, 393] on div at bounding box center [780, 327] width 333 height 445
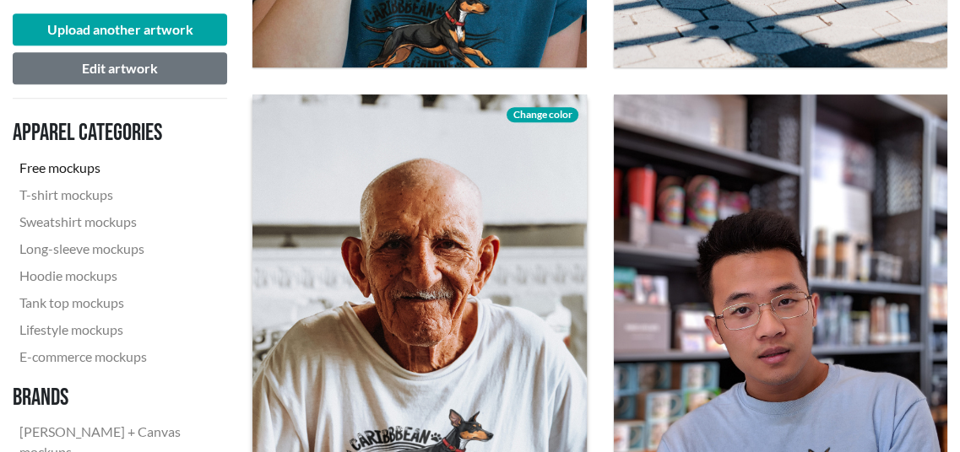
scroll to position [1100, 0]
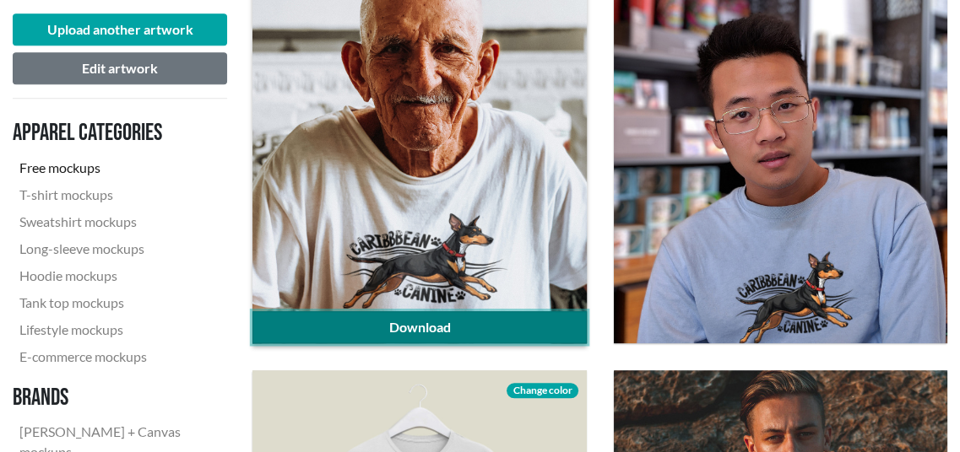
click at [495, 327] on link "Download" at bounding box center [418, 327] width 333 height 32
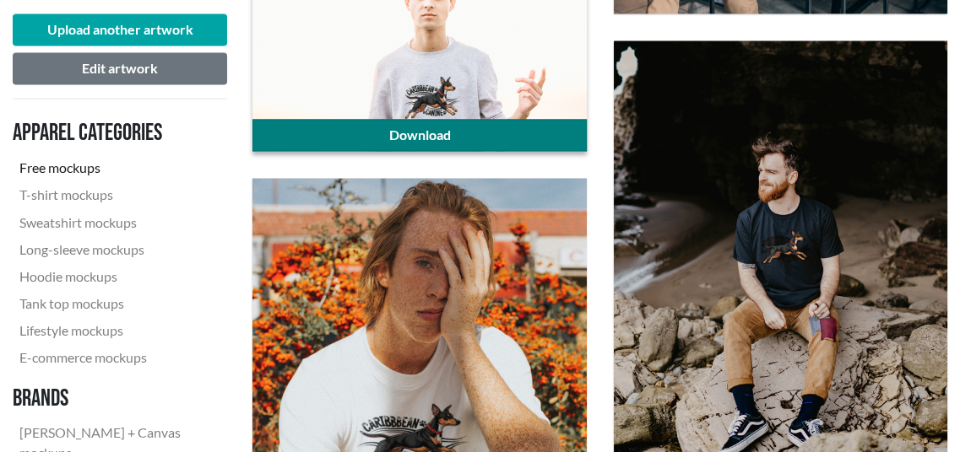
scroll to position [2366, 0]
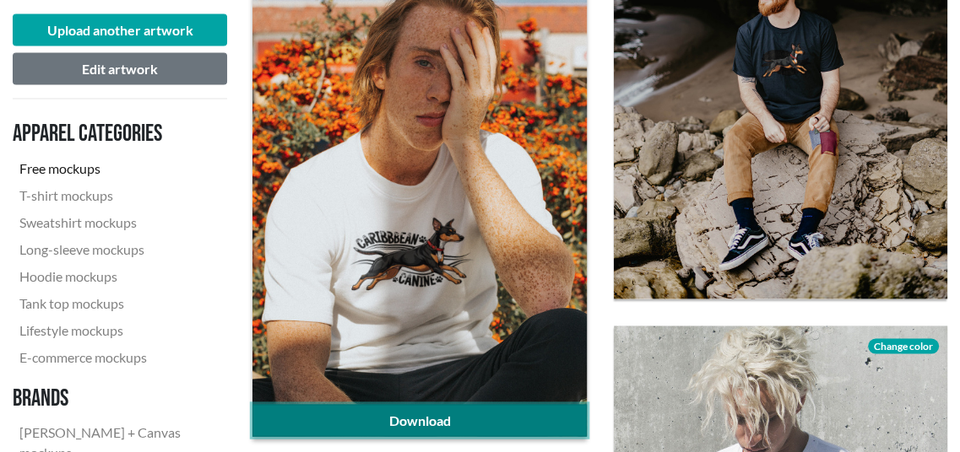
click at [446, 424] on link "Download" at bounding box center [418, 420] width 333 height 32
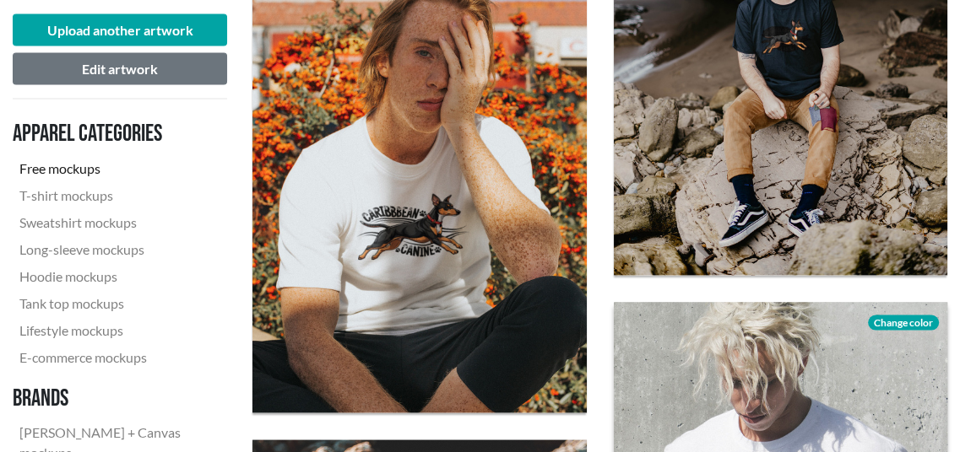
scroll to position [2535, 0]
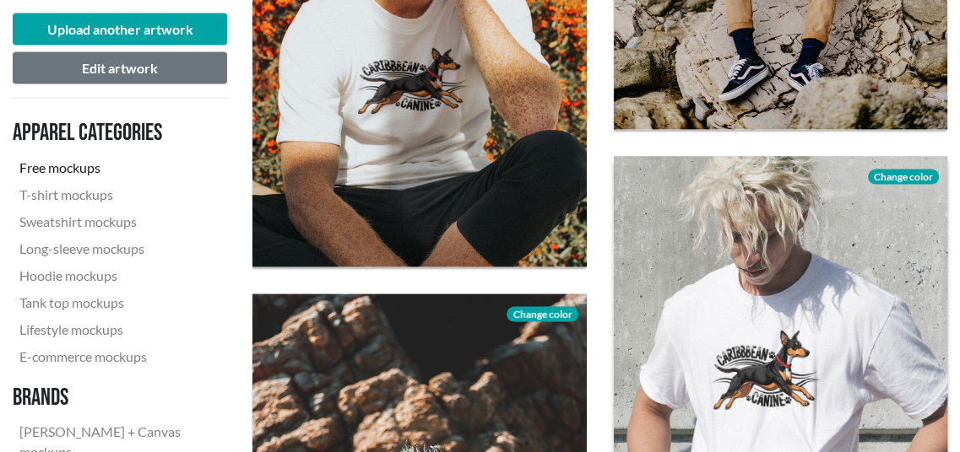
click at [905, 173] on span "Change color" at bounding box center [903, 177] width 71 height 15
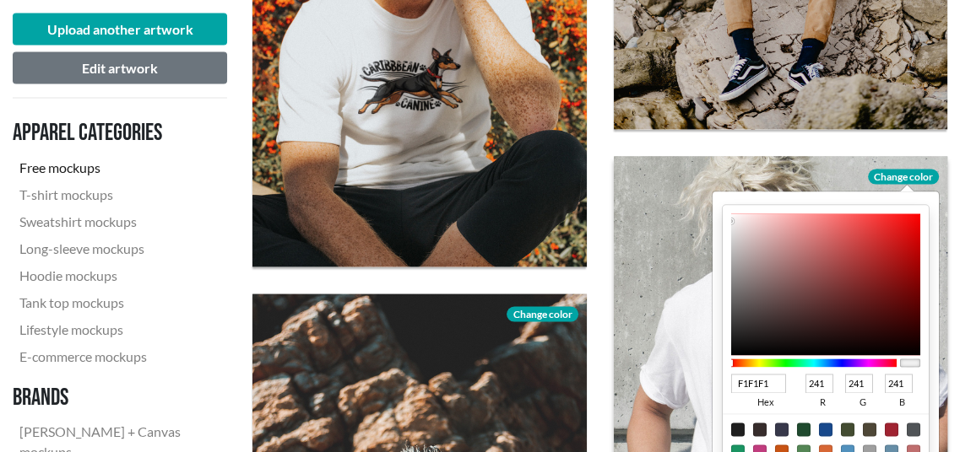
click at [778, 359] on div at bounding box center [812, 363] width 165 height 8
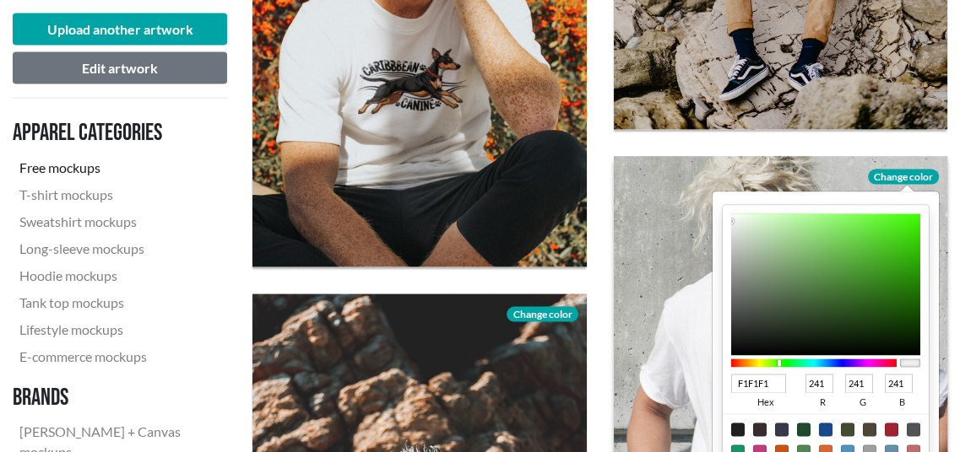
type input "7EF658"
type input "126"
type input "246"
type input "88"
click at [851, 219] on div at bounding box center [824, 285] width 189 height 142
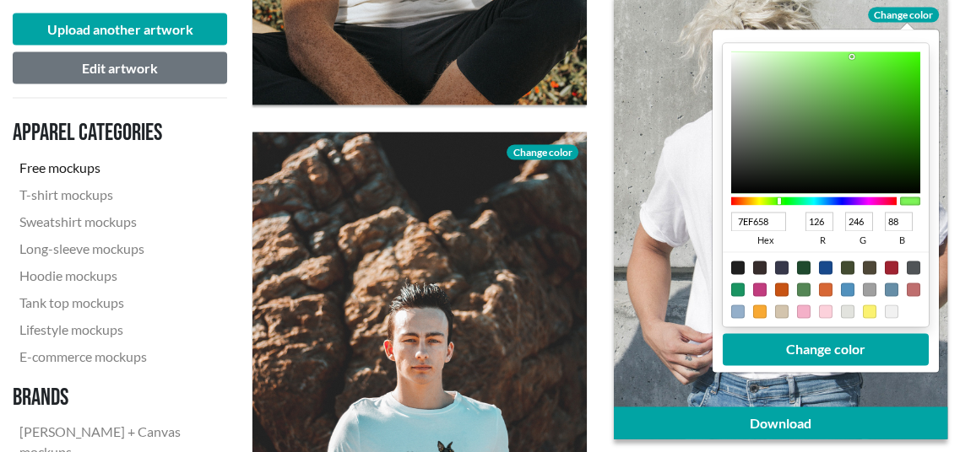
scroll to position [2704, 0]
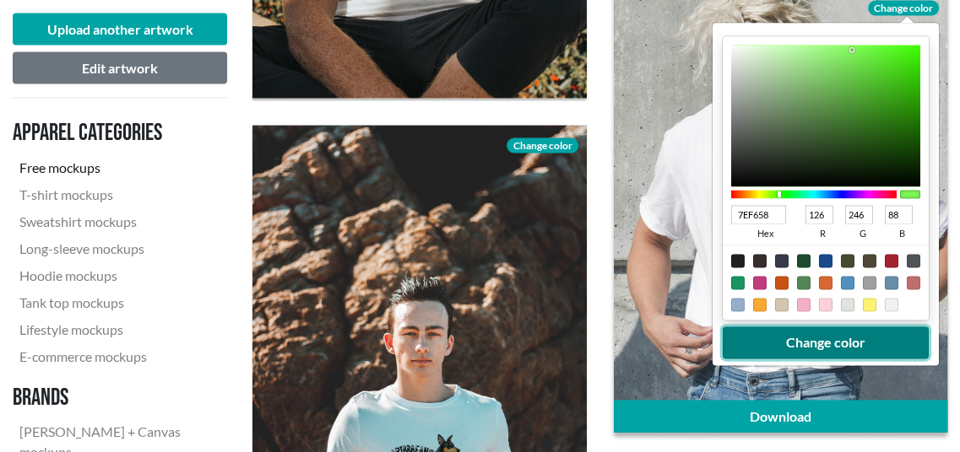
click at [835, 341] on button "Change color" at bounding box center [825, 343] width 206 height 32
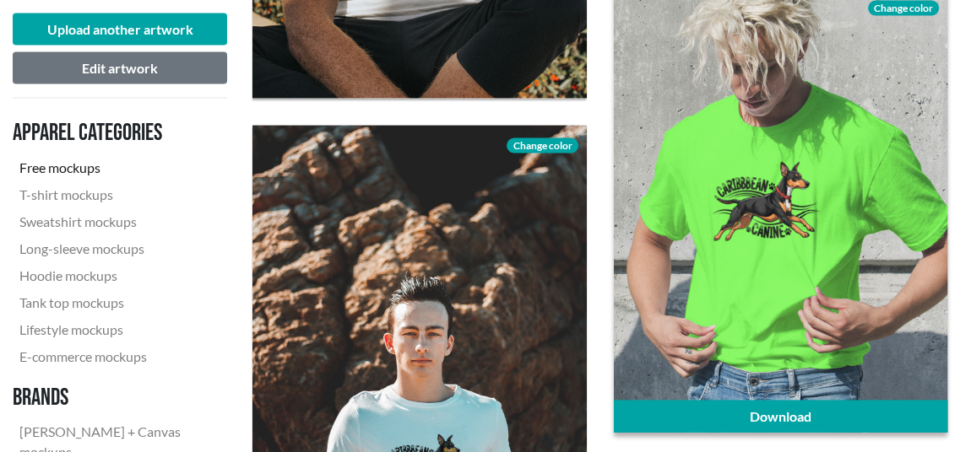
click at [895, 5] on span "Change color" at bounding box center [903, 8] width 71 height 15
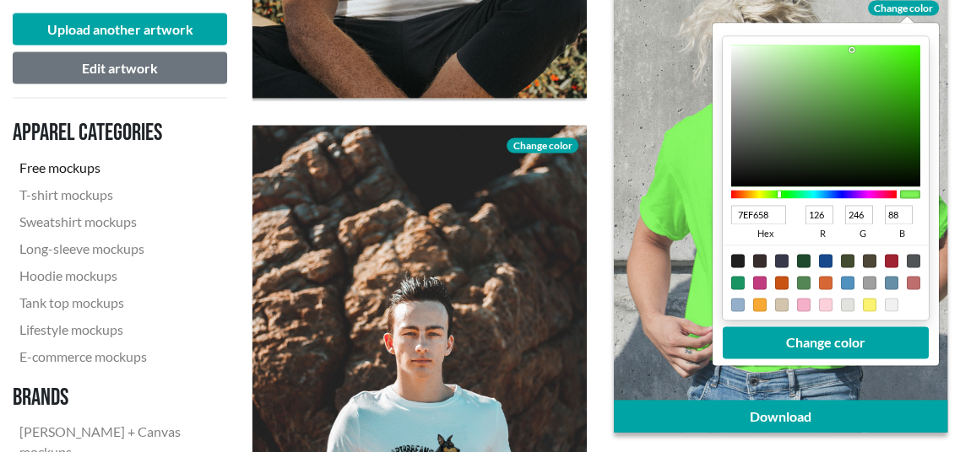
type input "9ADF84"
type input "154"
type input "223"
type input "132"
click at [807, 62] on div at bounding box center [824, 116] width 189 height 142
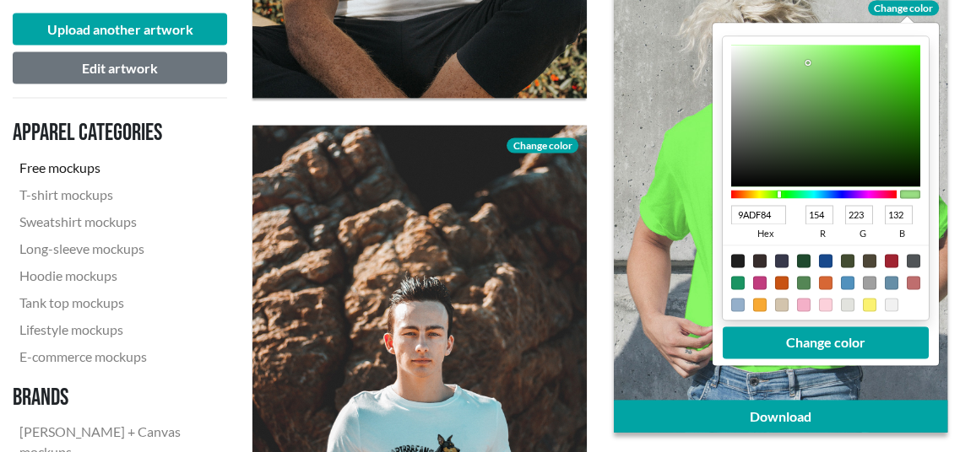
type input "AFED9C"
type input "175"
type input "237"
type input "156"
click at [794, 55] on div at bounding box center [824, 116] width 189 height 142
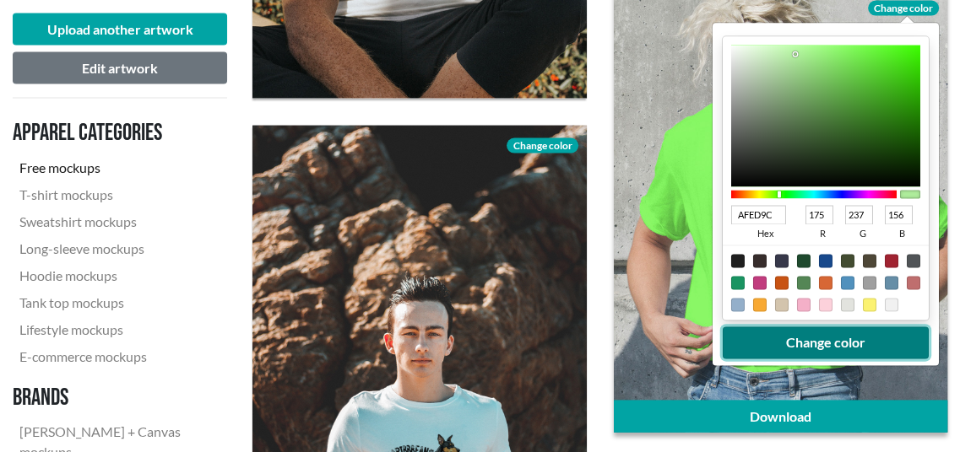
click at [813, 349] on button "Change color" at bounding box center [825, 343] width 206 height 32
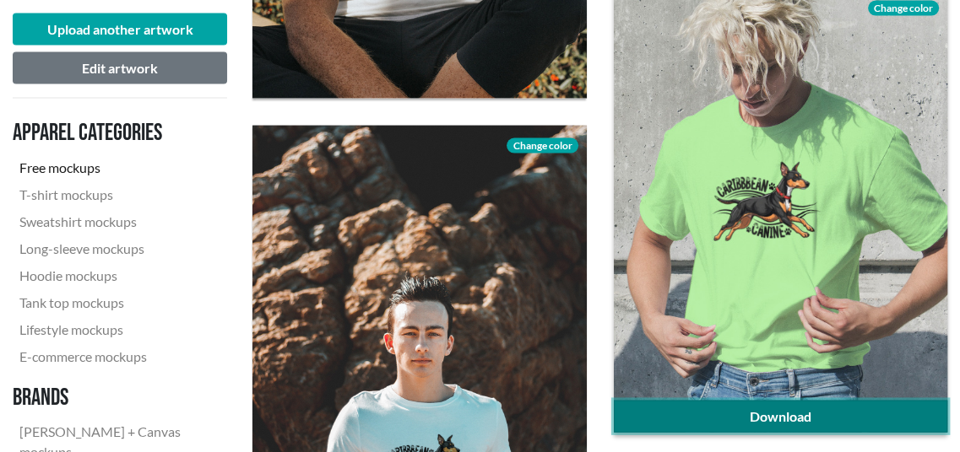
click at [767, 414] on link "Download" at bounding box center [780, 417] width 333 height 32
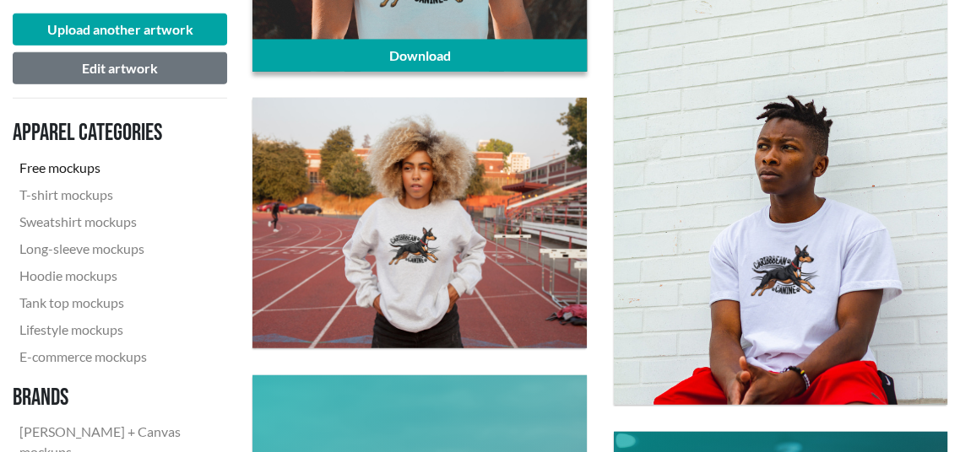
scroll to position [3210, 0]
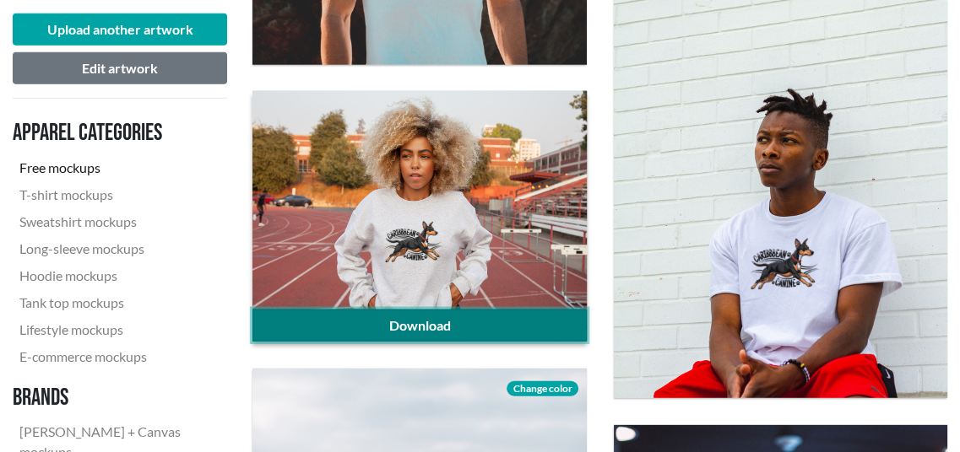
click at [381, 319] on link "Download" at bounding box center [418, 326] width 333 height 32
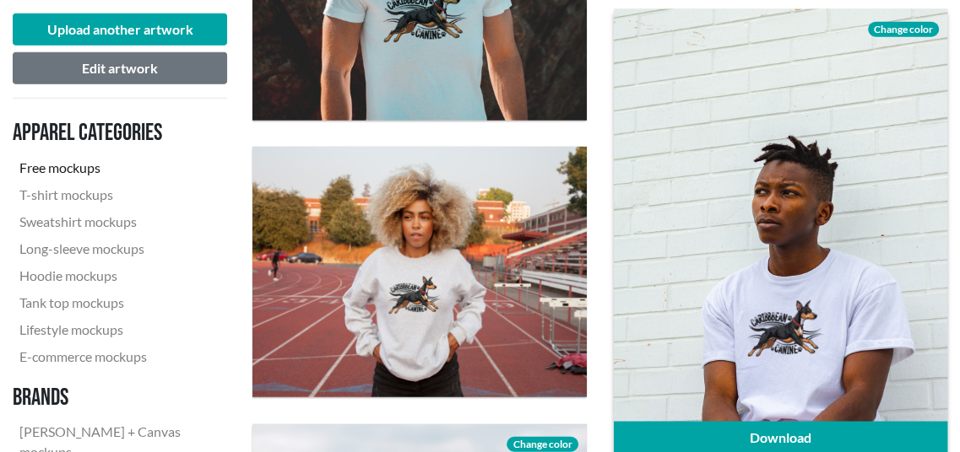
scroll to position [3126, 0]
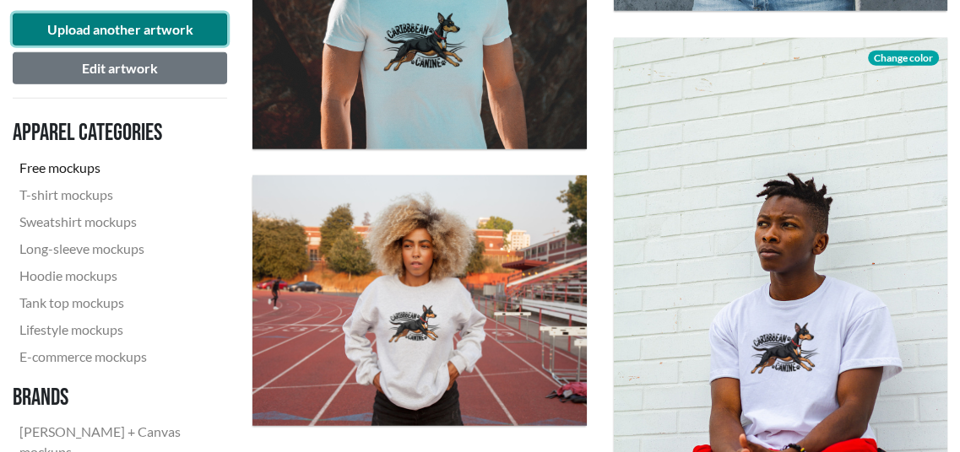
click at [78, 33] on button "Upload another artwork" at bounding box center [120, 30] width 214 height 32
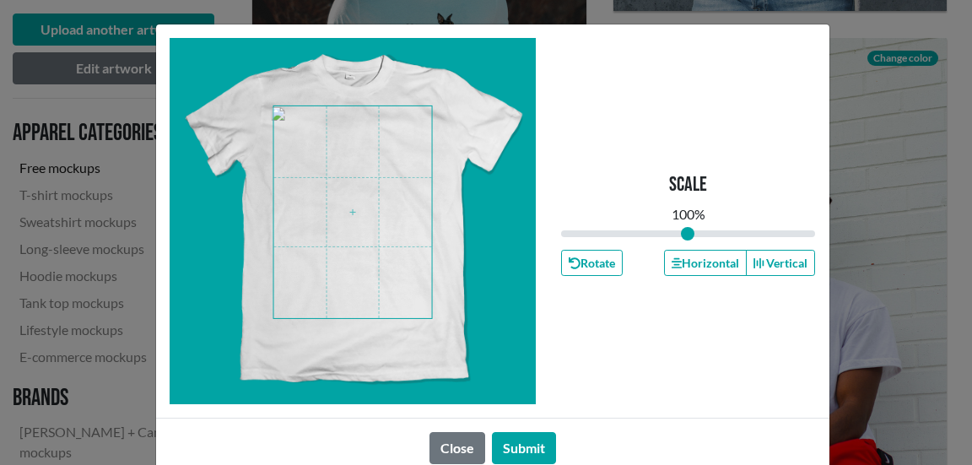
click at [350, 208] on span at bounding box center [352, 212] width 159 height 212
click at [754, 376] on div "Scale 100 % Rotate Horizontal Vertical" at bounding box center [688, 221] width 255 height 366
type input "1.08"
click at [691, 230] on input "range" at bounding box center [688, 233] width 255 height 19
click at [516, 438] on button "Submit" at bounding box center [524, 448] width 64 height 32
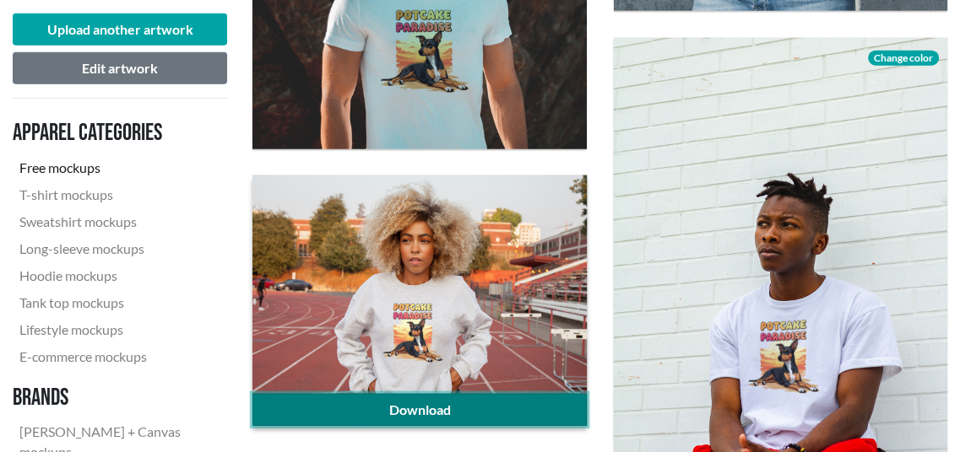
click at [417, 404] on link "Download" at bounding box center [418, 410] width 333 height 32
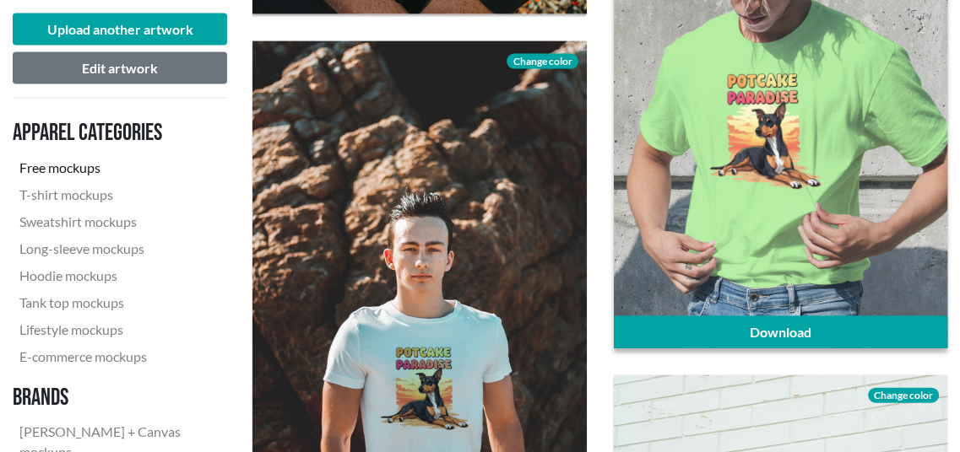
scroll to position [2704, 0]
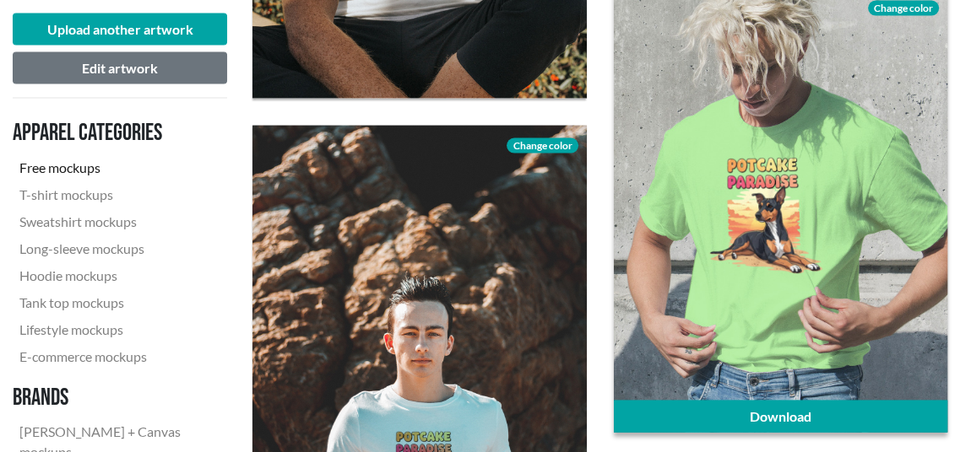
click at [917, 8] on span "Change color" at bounding box center [903, 8] width 71 height 15
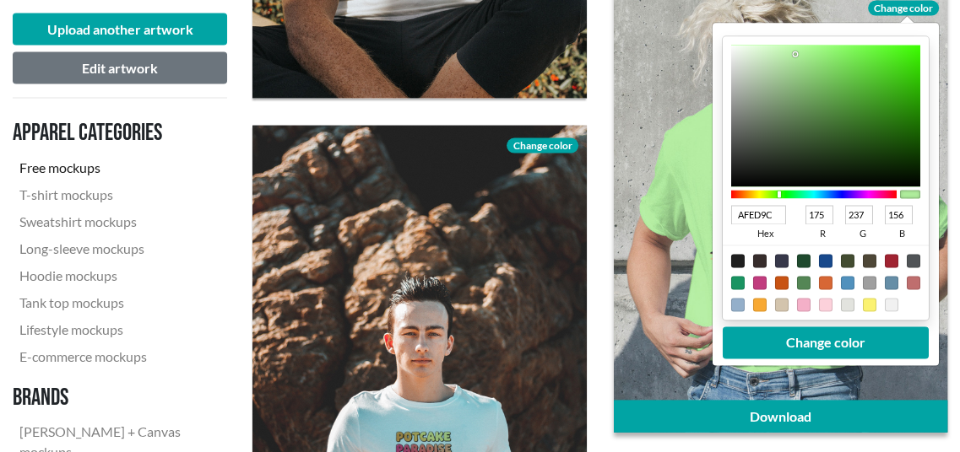
click at [891, 258] on div at bounding box center [891, 261] width 14 height 14
type input "A02331"
type input "160"
type input "35"
type input "49"
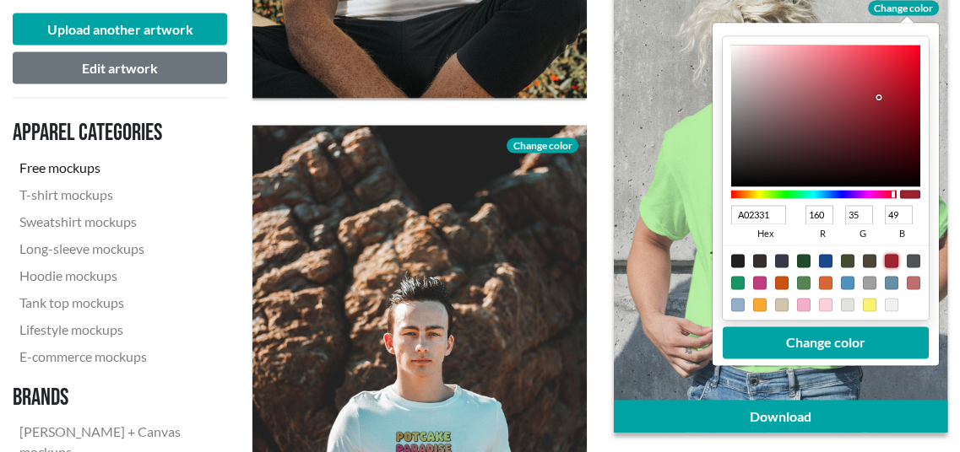
type input "DD7480"
type input "221"
type input "116"
type input "128"
type input "DD737F"
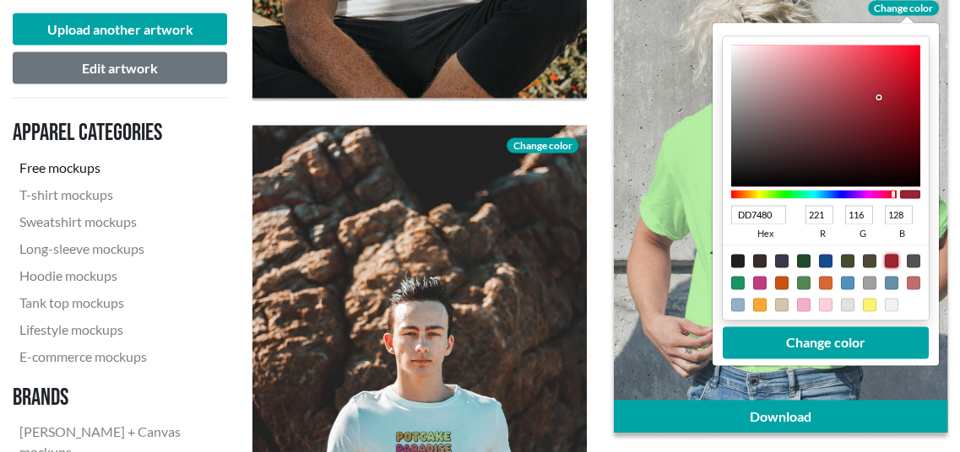
type input "115"
type input "127"
click at [821, 63] on div at bounding box center [824, 116] width 189 height 142
type input "DD727E"
type input "114"
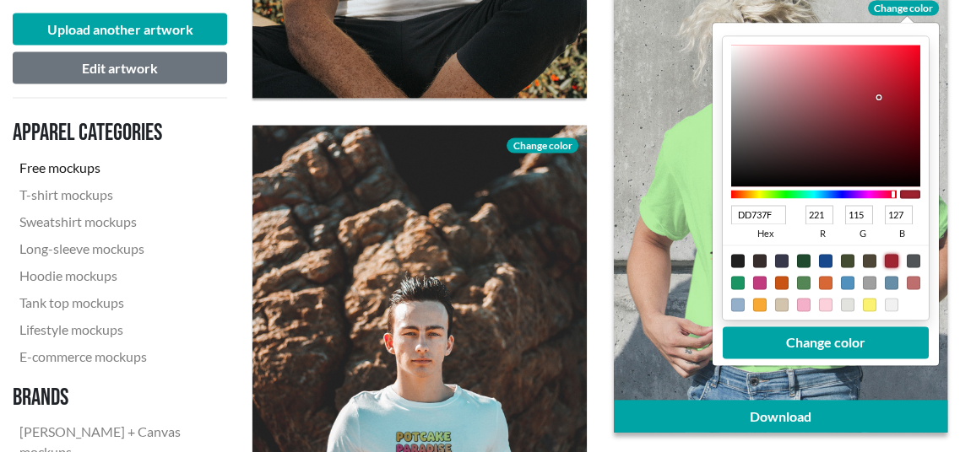
type input "126"
type input "FD495D"
type input "253"
type input "73"
type input "93"
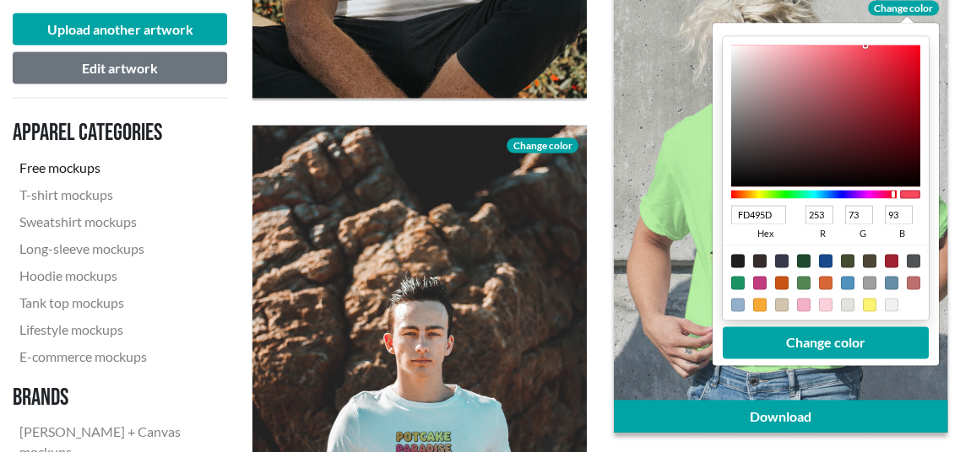
click at [864, 46] on div at bounding box center [824, 116] width 189 height 142
click at [828, 278] on div at bounding box center [825, 283] width 14 height 14
type input "D76735"
type input "215"
type input "103"
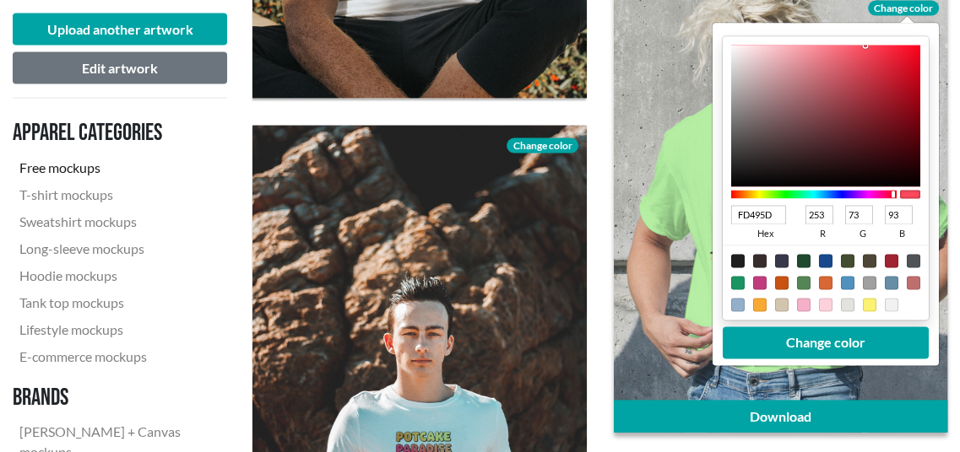
type input "53"
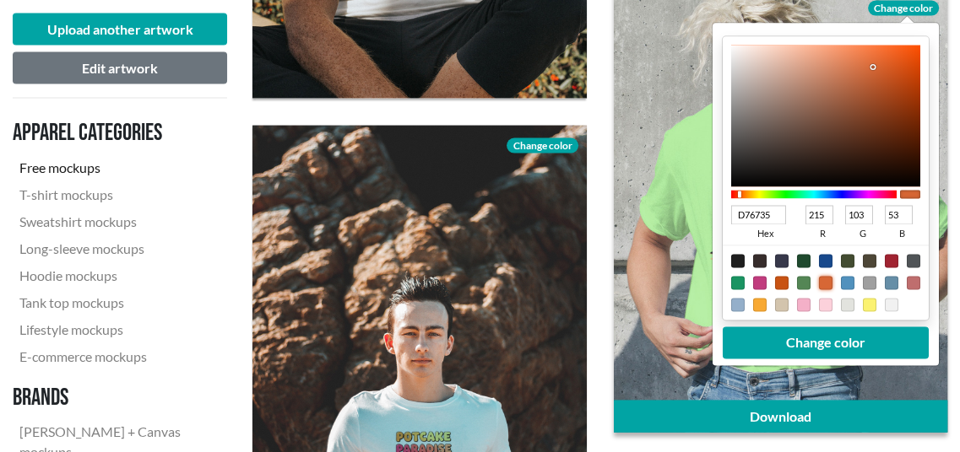
type input "F1814F"
type input "241"
type input "129"
type input "79"
click at [857, 52] on div at bounding box center [824, 116] width 189 height 142
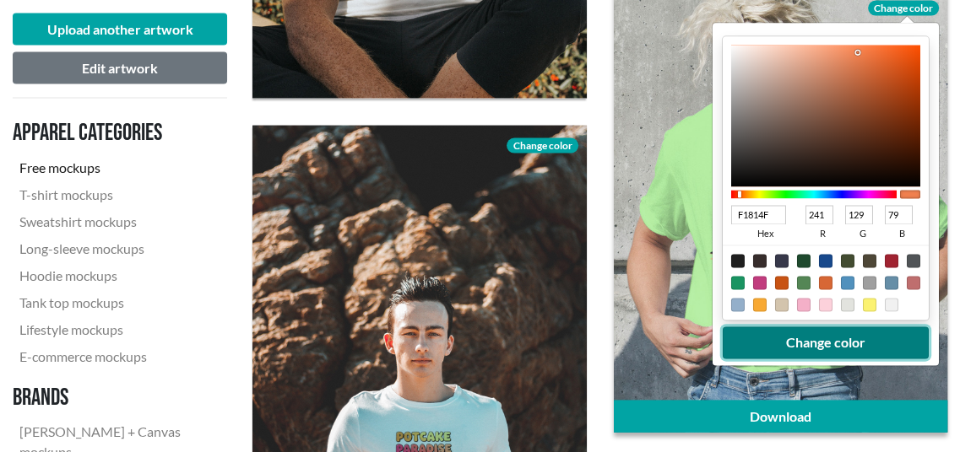
click at [827, 338] on button "Change color" at bounding box center [825, 343] width 206 height 32
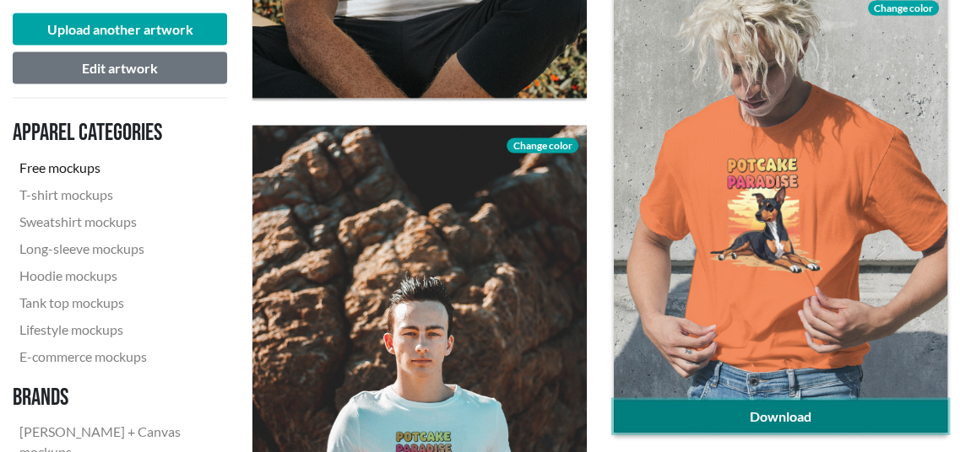
click at [798, 419] on link "Download" at bounding box center [780, 417] width 333 height 32
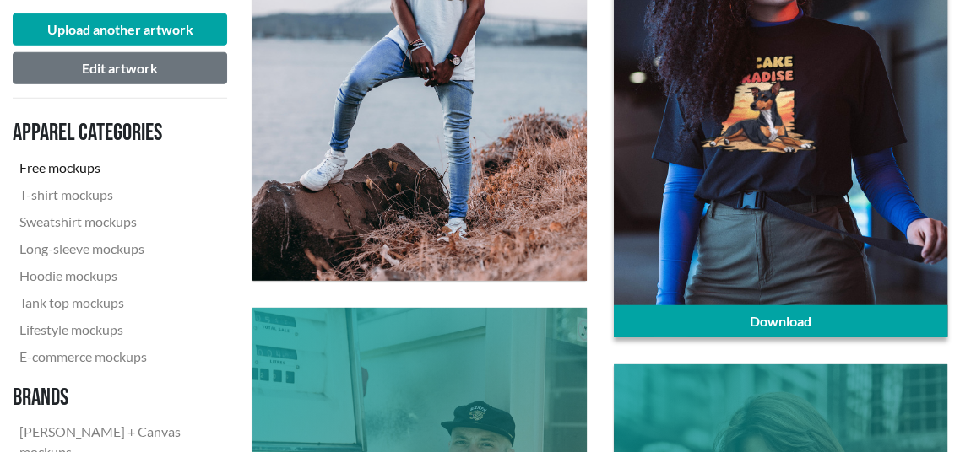
scroll to position [3801, 0]
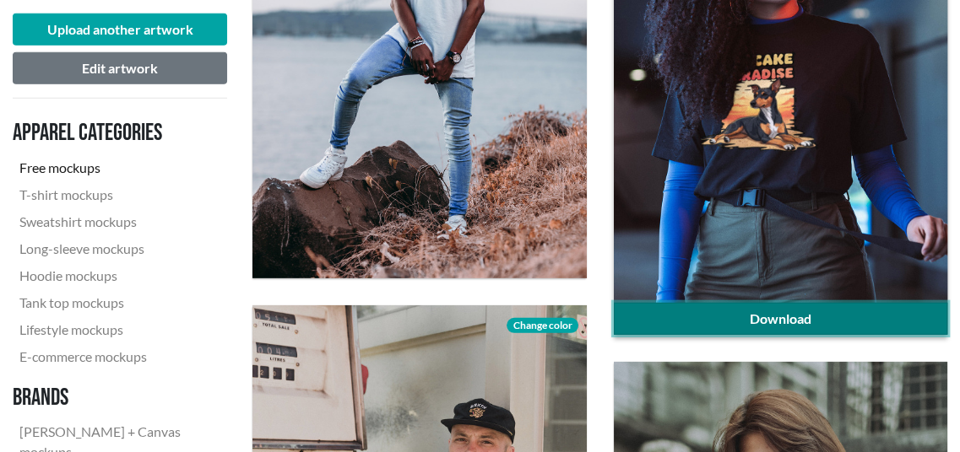
click at [923, 313] on link "Download" at bounding box center [780, 319] width 333 height 32
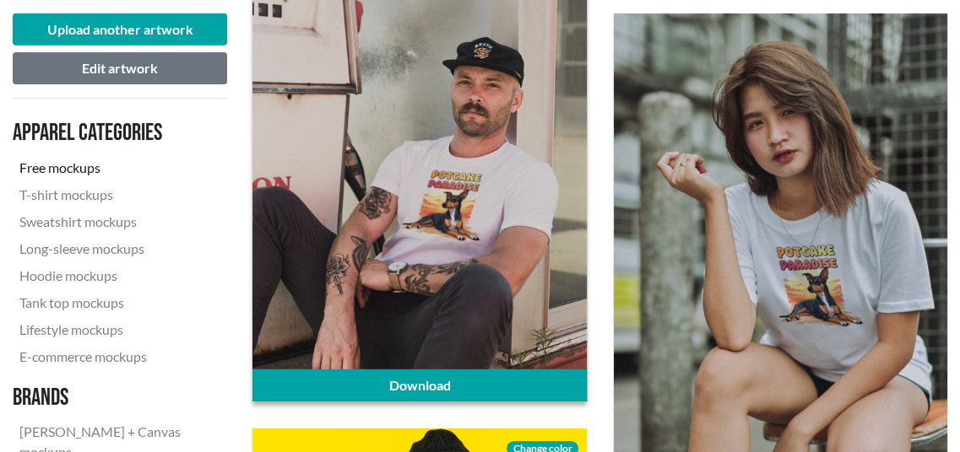
scroll to position [4223, 0]
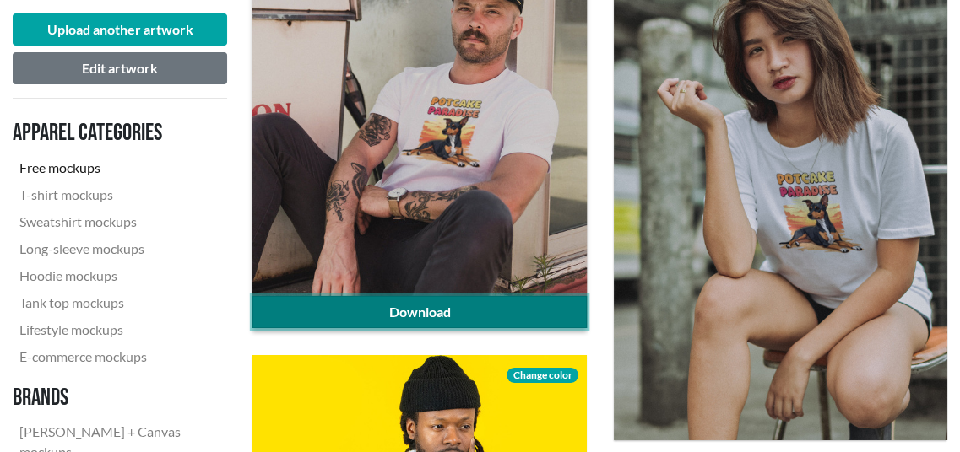
click at [413, 310] on link "Download" at bounding box center [418, 312] width 333 height 32
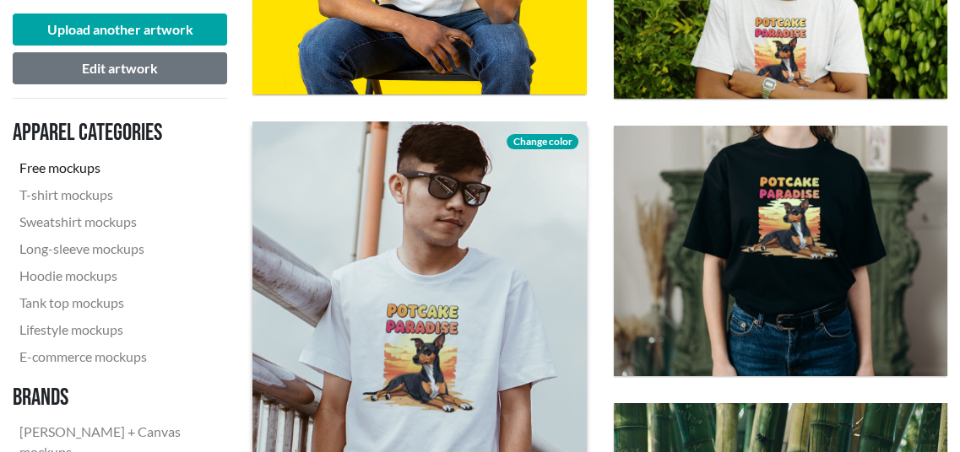
scroll to position [4983, 0]
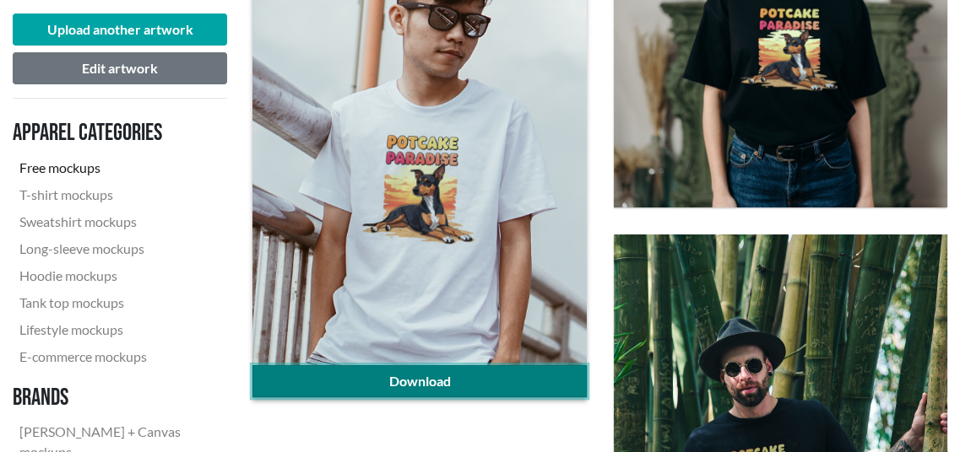
click at [408, 377] on link "Download" at bounding box center [418, 381] width 333 height 32
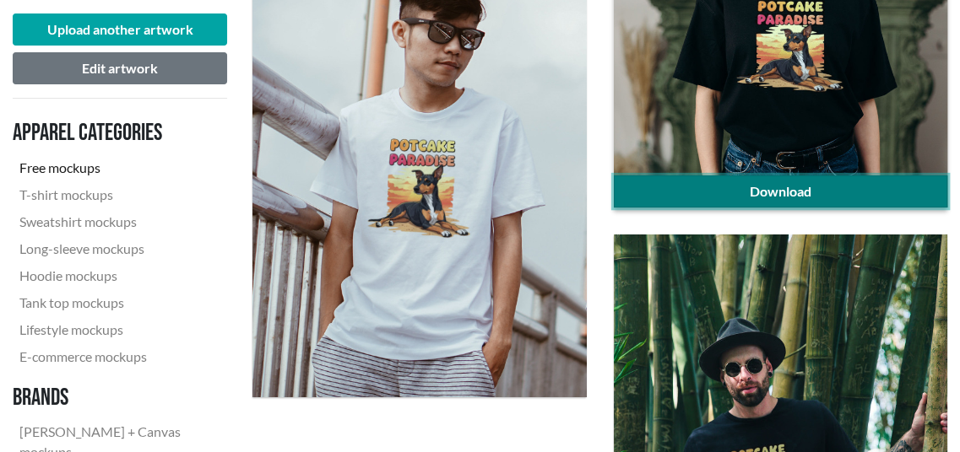
click at [787, 182] on link "Download" at bounding box center [780, 192] width 333 height 32
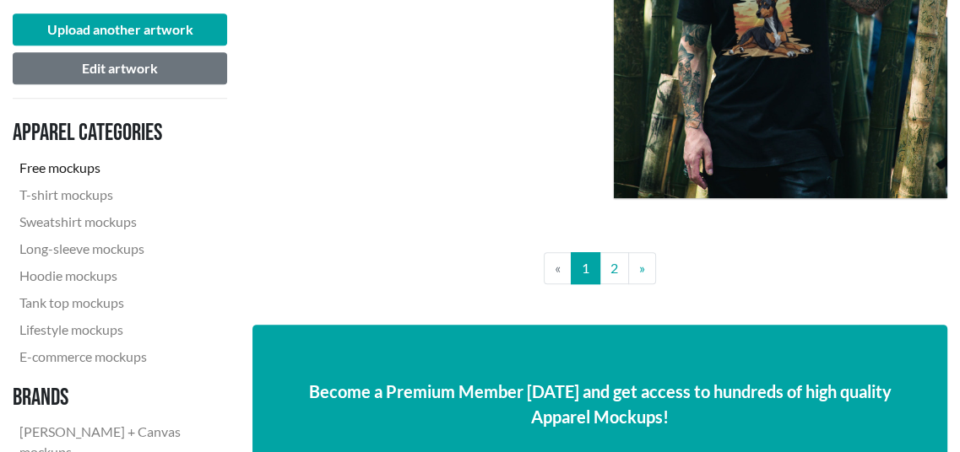
scroll to position [5489, 0]
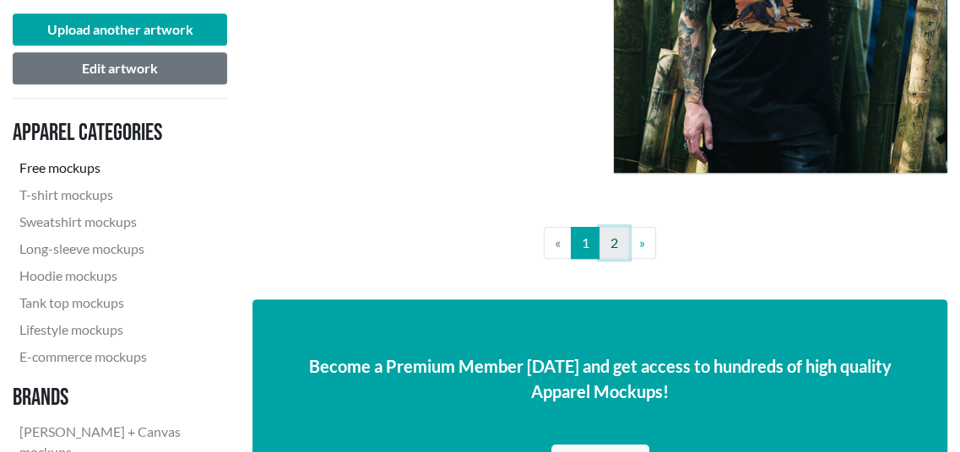
click at [616, 236] on link "2" at bounding box center [614, 243] width 30 height 32
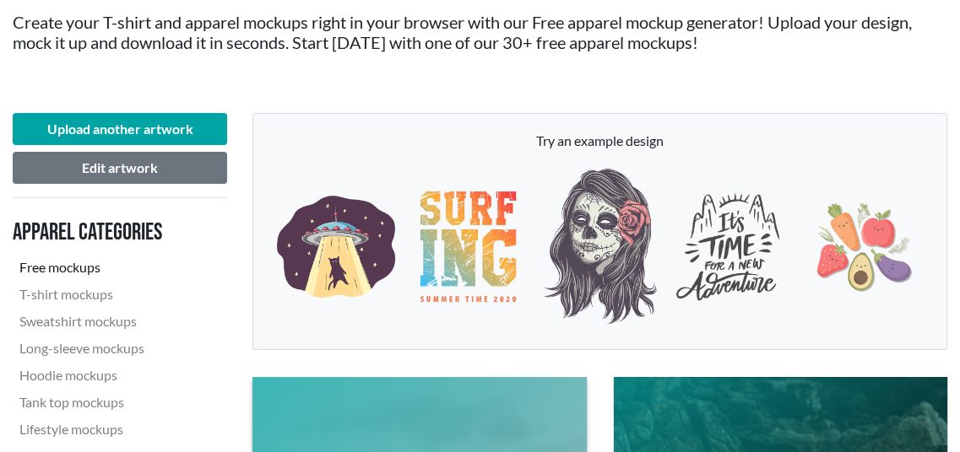
scroll to position [338, 0]
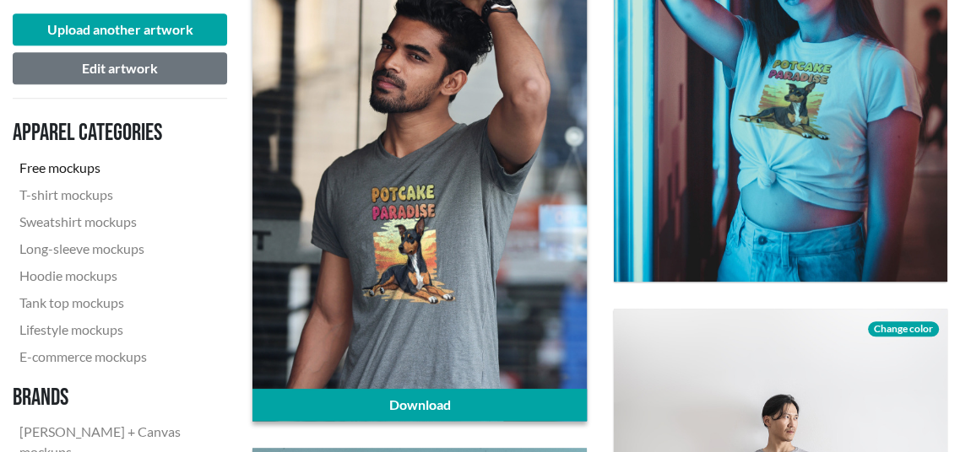
scroll to position [1097, 0]
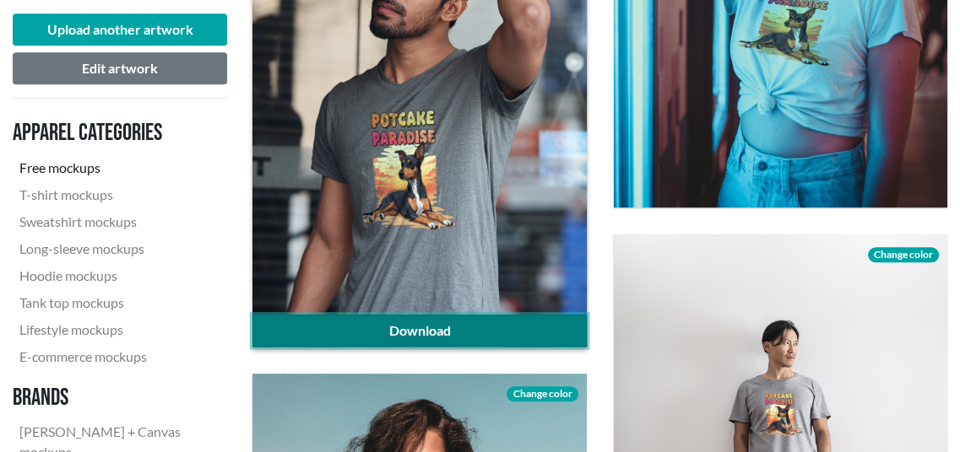
click at [469, 327] on link "Download" at bounding box center [418, 331] width 333 height 32
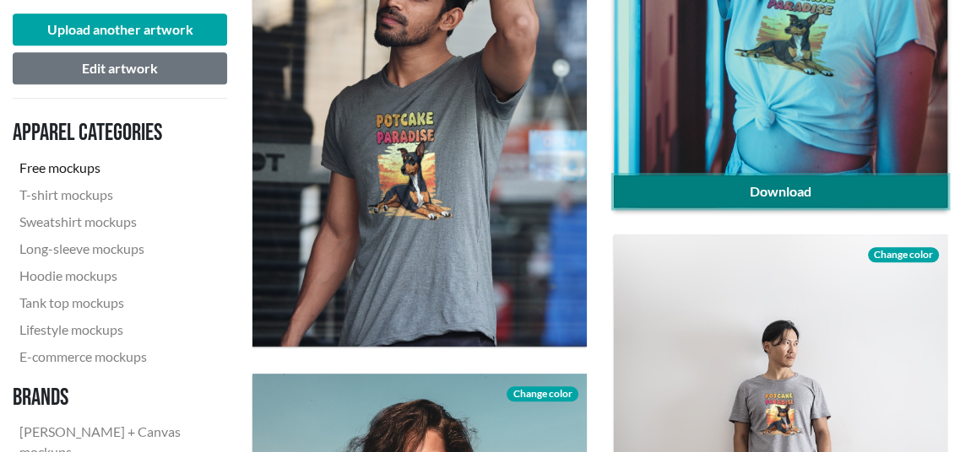
click at [797, 187] on link "Download" at bounding box center [780, 192] width 333 height 32
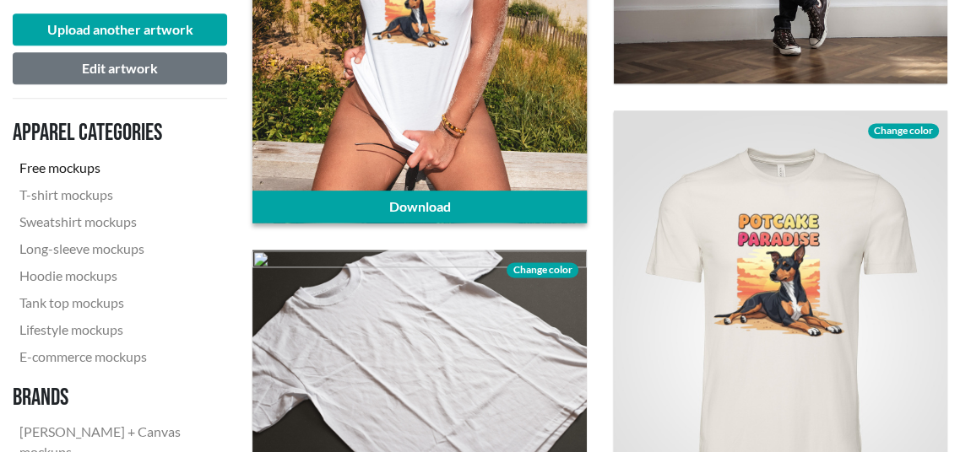
scroll to position [1857, 0]
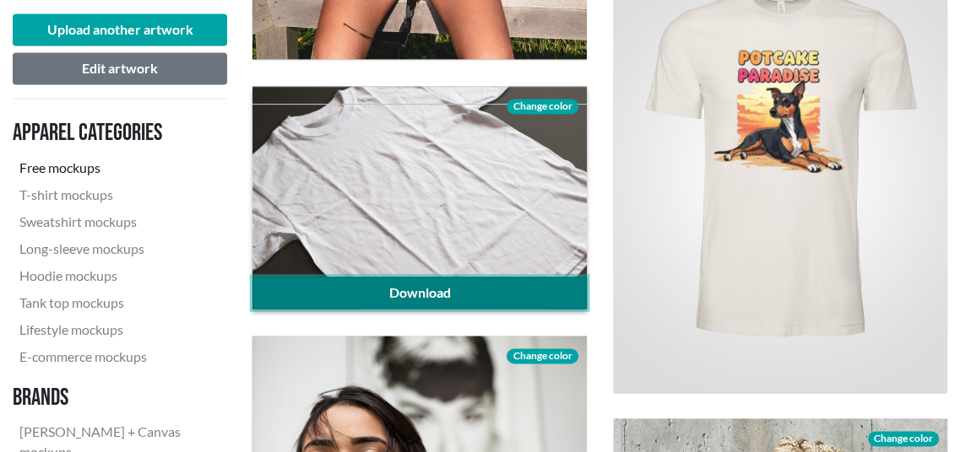
click at [416, 291] on link "Download" at bounding box center [418, 293] width 333 height 32
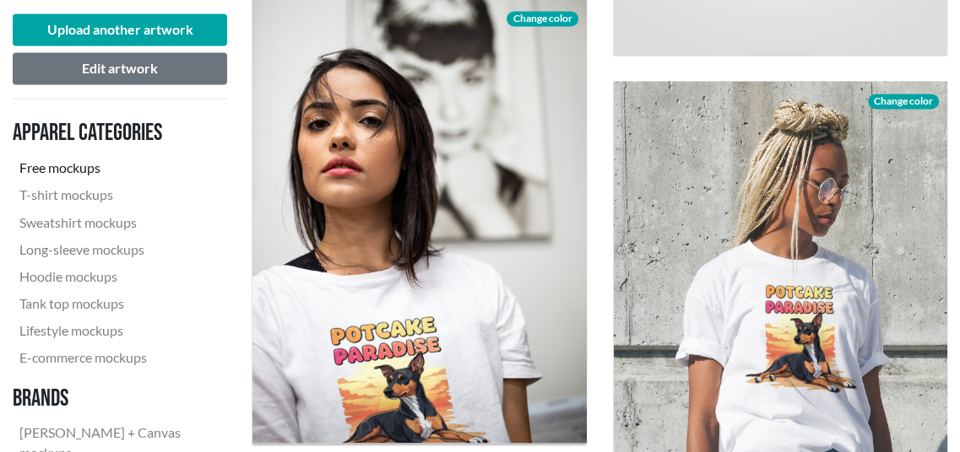
scroll to position [2363, 0]
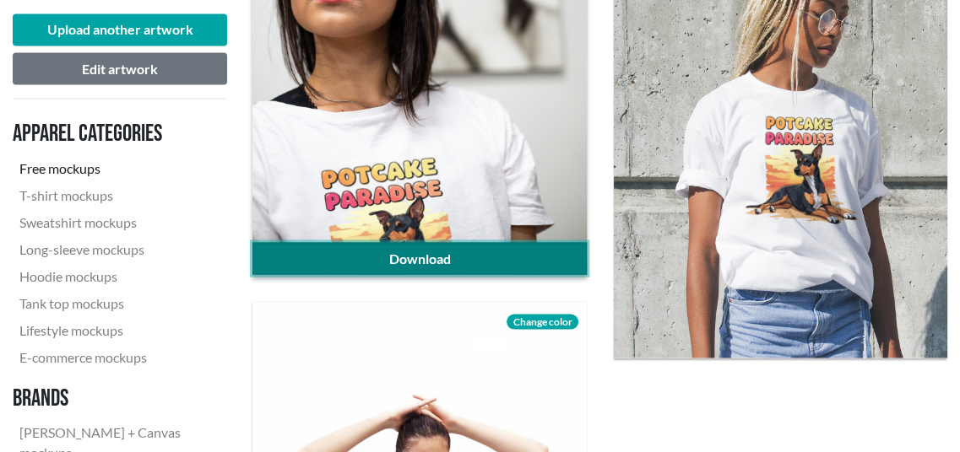
click at [401, 252] on link "Download" at bounding box center [418, 258] width 333 height 32
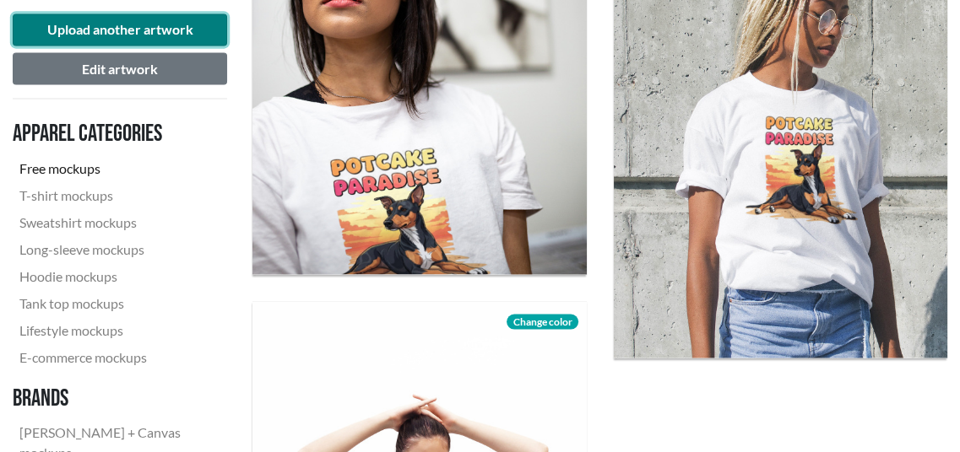
click at [155, 30] on button "Upload another artwork" at bounding box center [120, 30] width 214 height 32
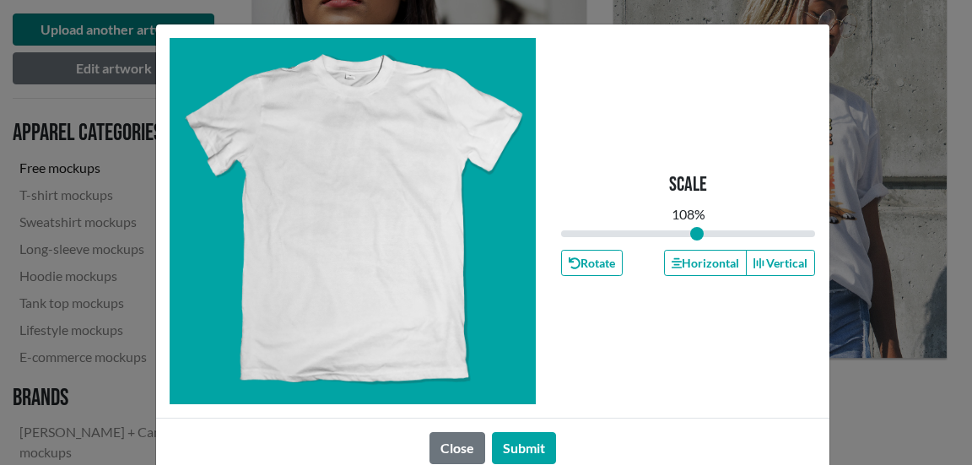
type input "1"
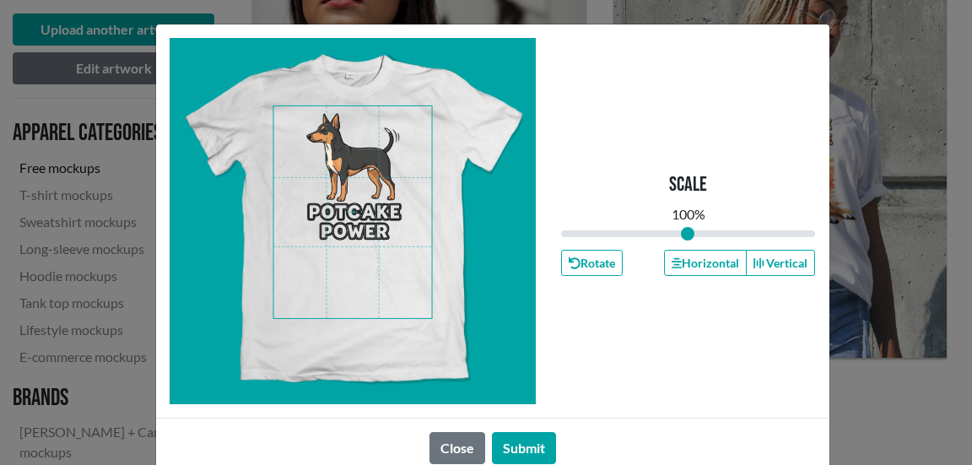
click at [354, 186] on span at bounding box center [352, 212] width 159 height 212
click at [519, 443] on button "Submit" at bounding box center [524, 448] width 64 height 32
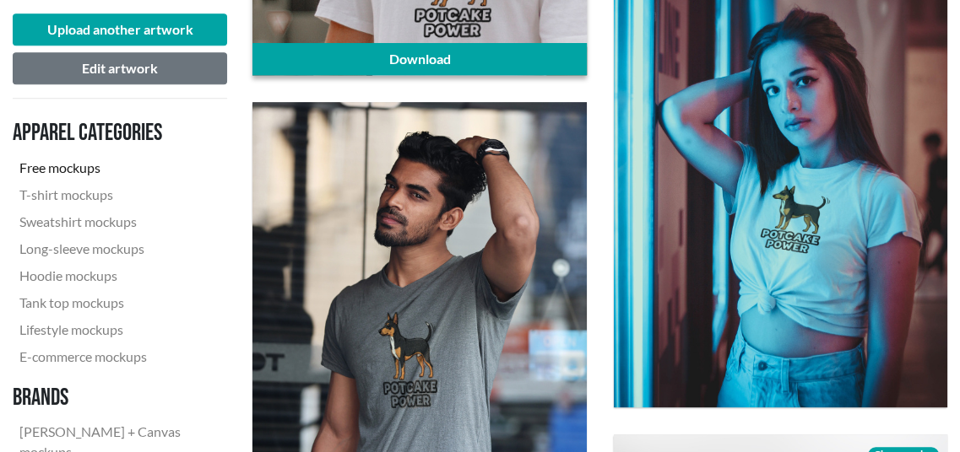
scroll to position [928, 0]
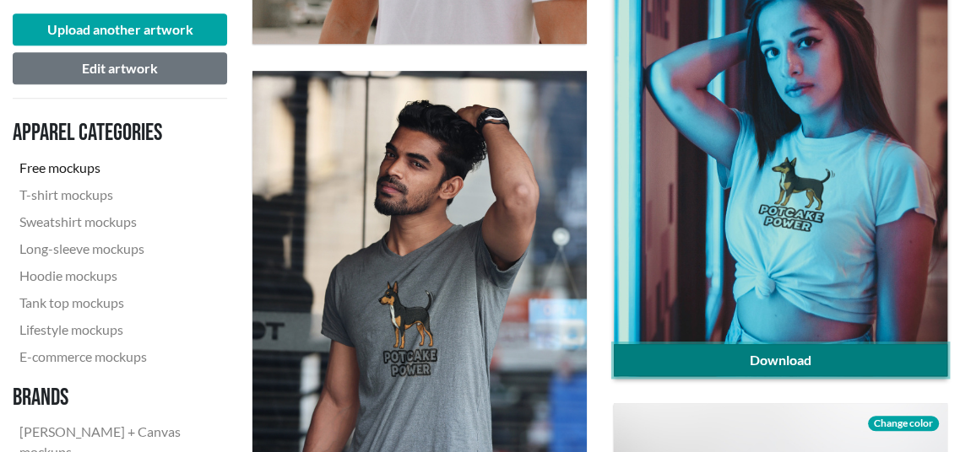
click at [759, 360] on link "Download" at bounding box center [780, 360] width 333 height 32
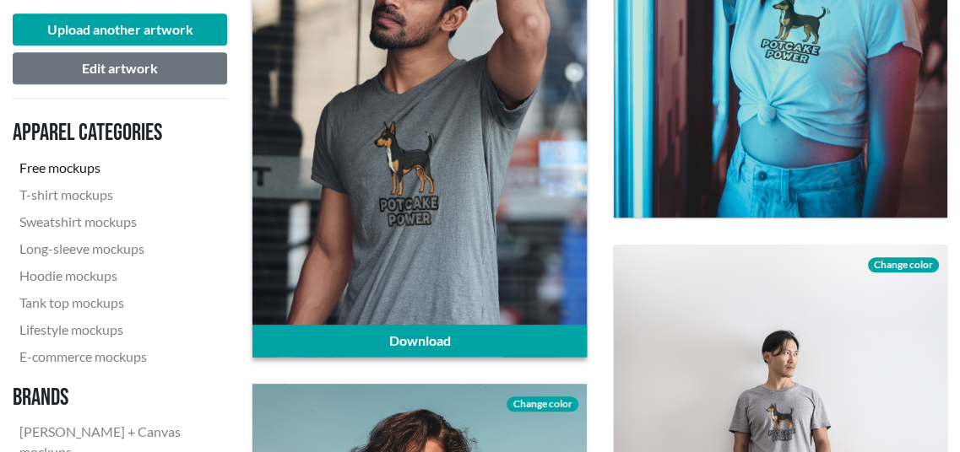
scroll to position [1097, 0]
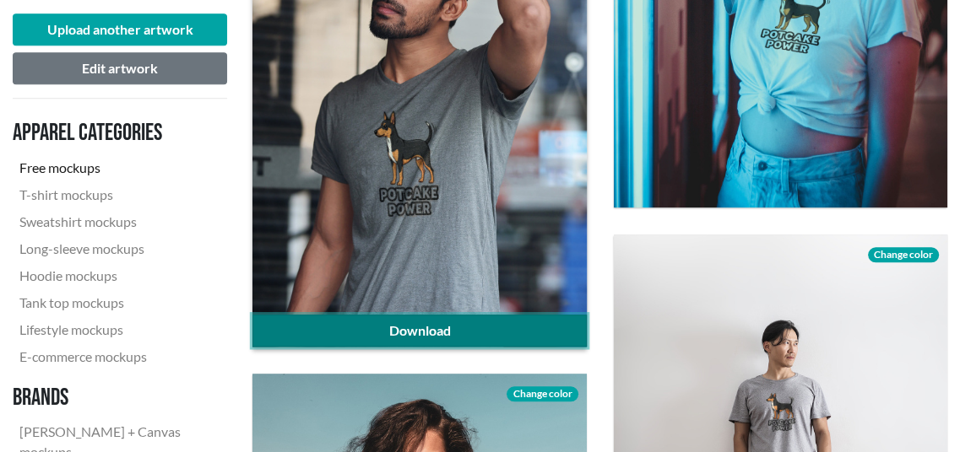
click at [434, 328] on link "Download" at bounding box center [418, 331] width 333 height 32
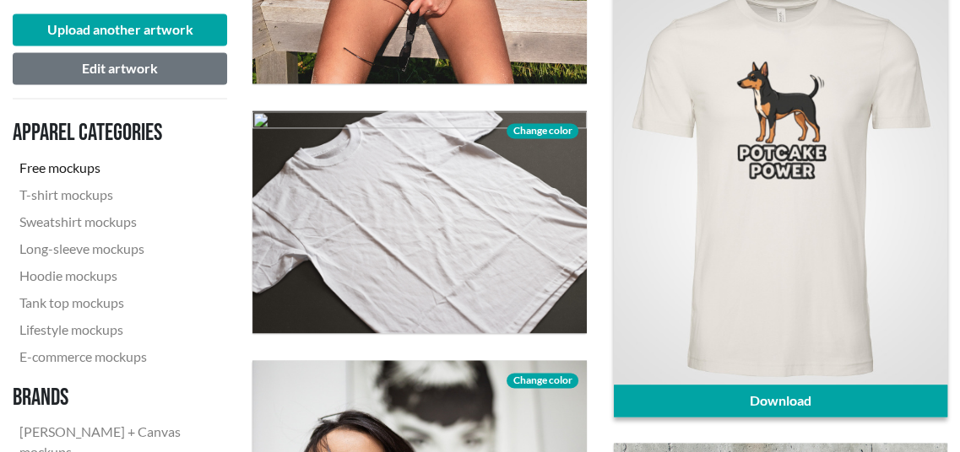
scroll to position [1857, 0]
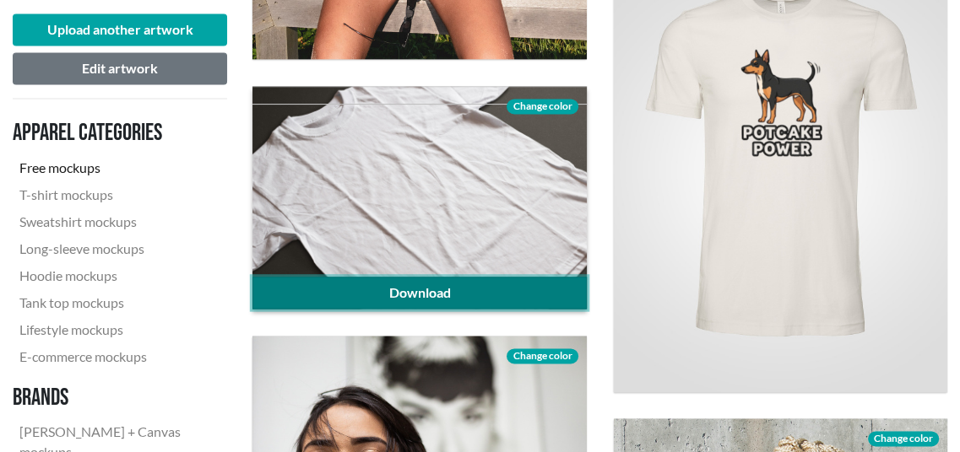
click at [452, 295] on link "Download" at bounding box center [418, 293] width 333 height 32
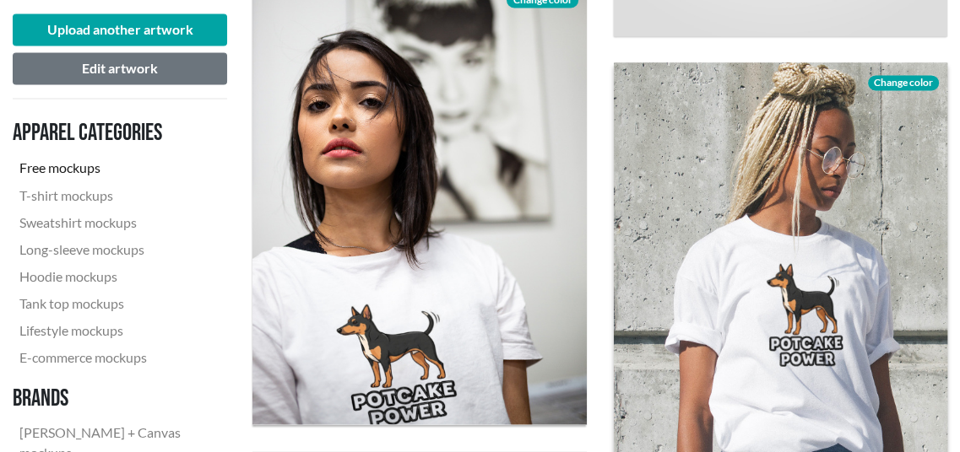
scroll to position [2110, 0]
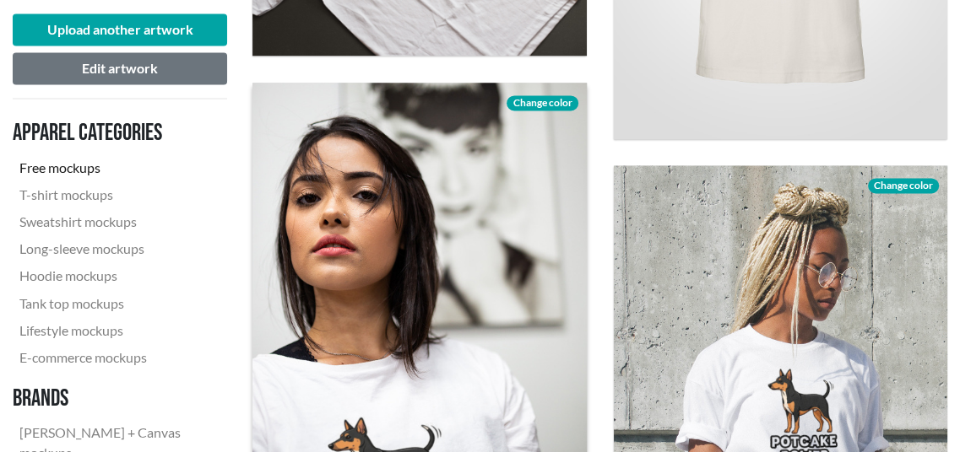
click at [537, 101] on span "Change color" at bounding box center [541, 102] width 71 height 15
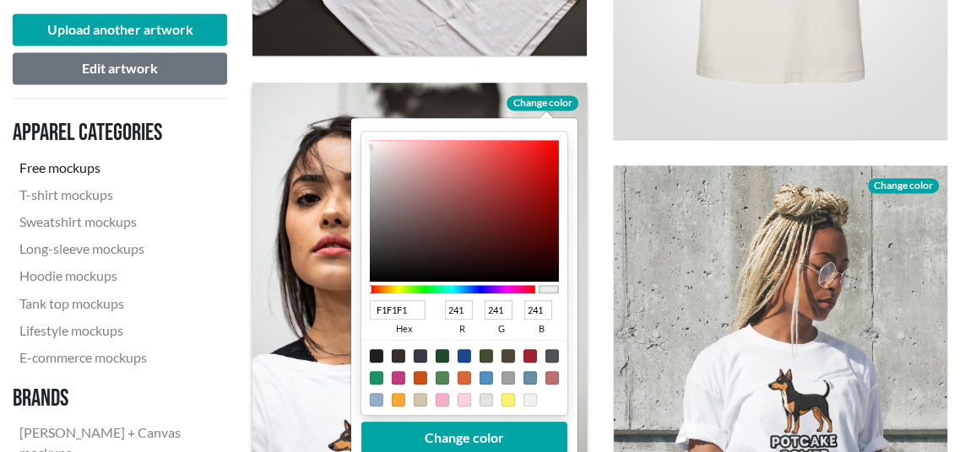
click at [377, 395] on div at bounding box center [377, 399] width 14 height 14
type input "94AFCA"
type input "148"
type input "175"
type input "202"
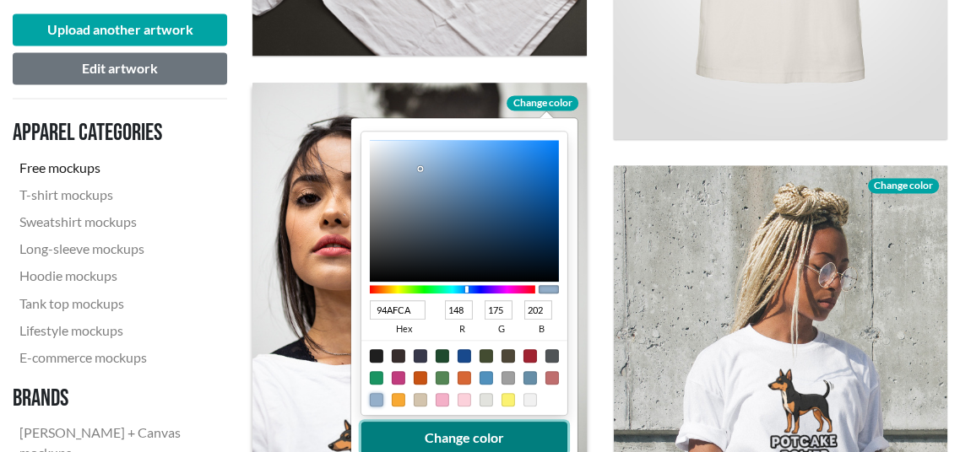
click at [408, 438] on button "Change color" at bounding box center [464, 437] width 206 height 32
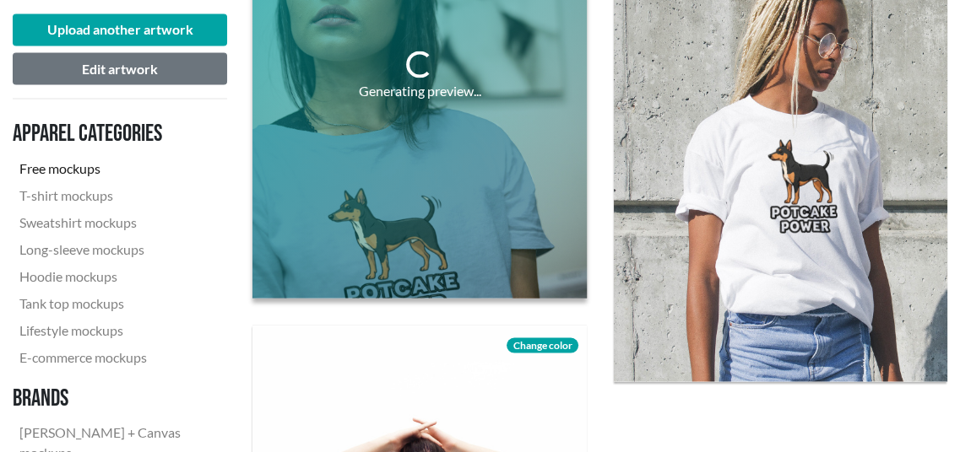
scroll to position [2363, 0]
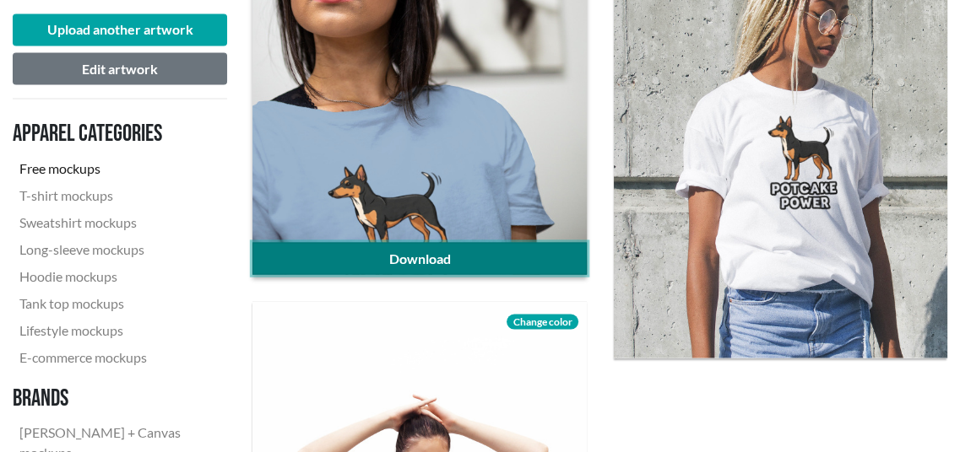
click at [516, 260] on link "Download" at bounding box center [418, 258] width 333 height 32
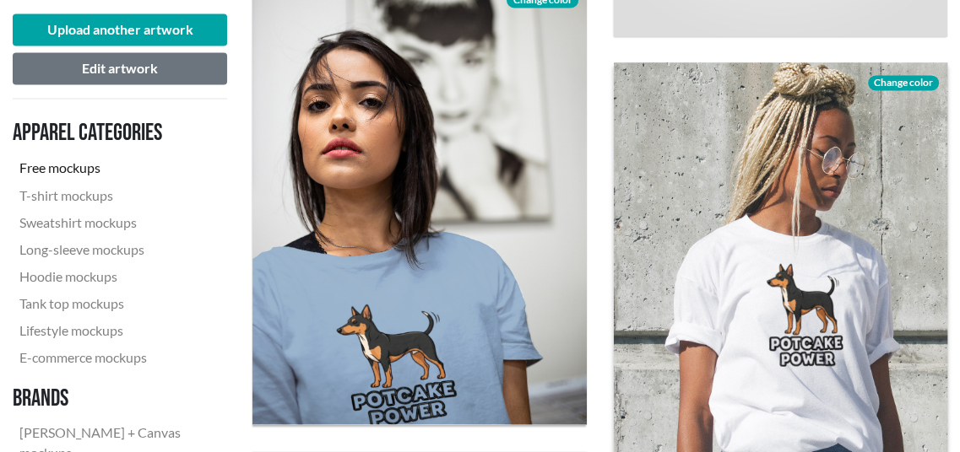
scroll to position [2194, 0]
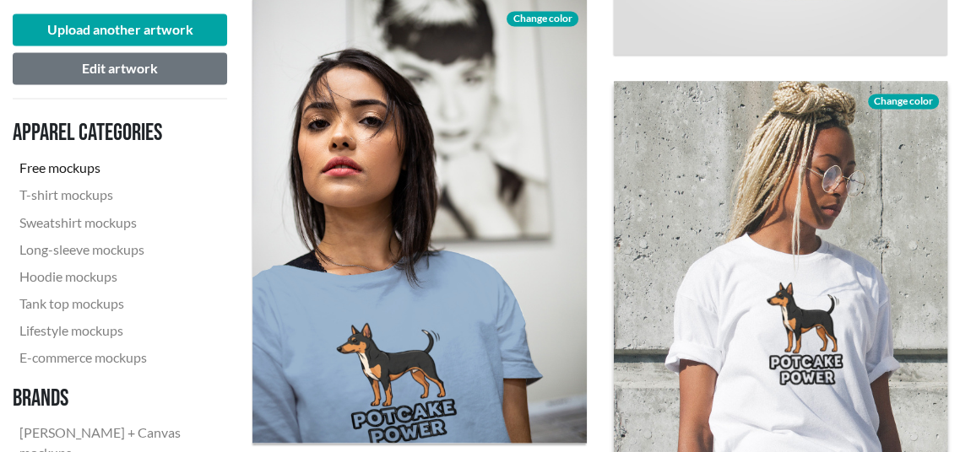
click at [908, 100] on span "Change color" at bounding box center [903, 101] width 71 height 15
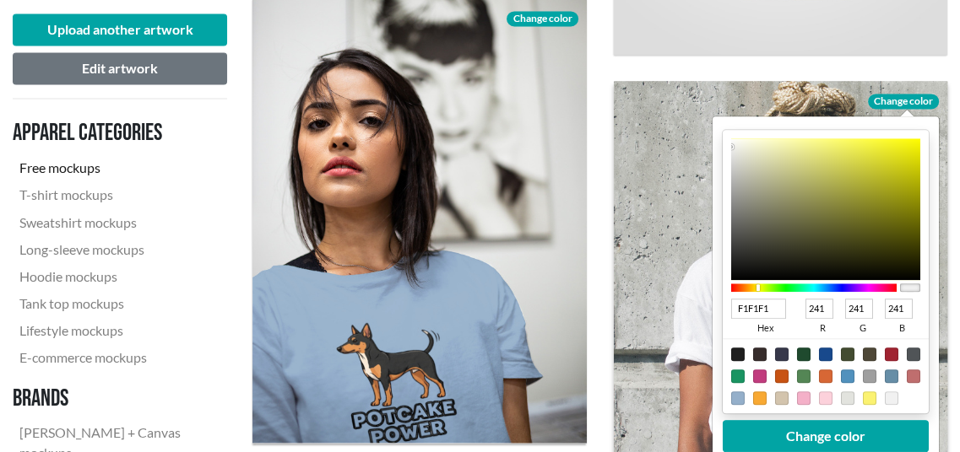
click at [757, 285] on div at bounding box center [812, 288] width 165 height 8
type input "E6E6A9"
type input "230"
type input "169"
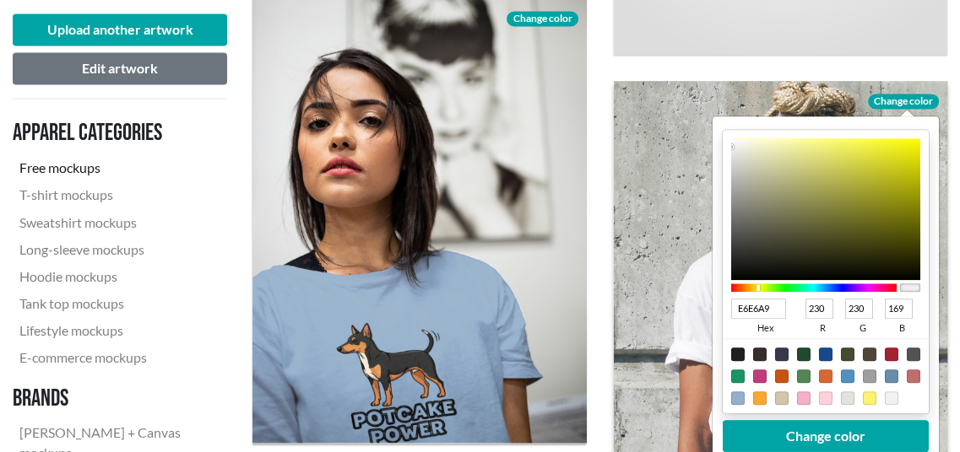
click at [780, 152] on div at bounding box center [824, 209] width 189 height 142
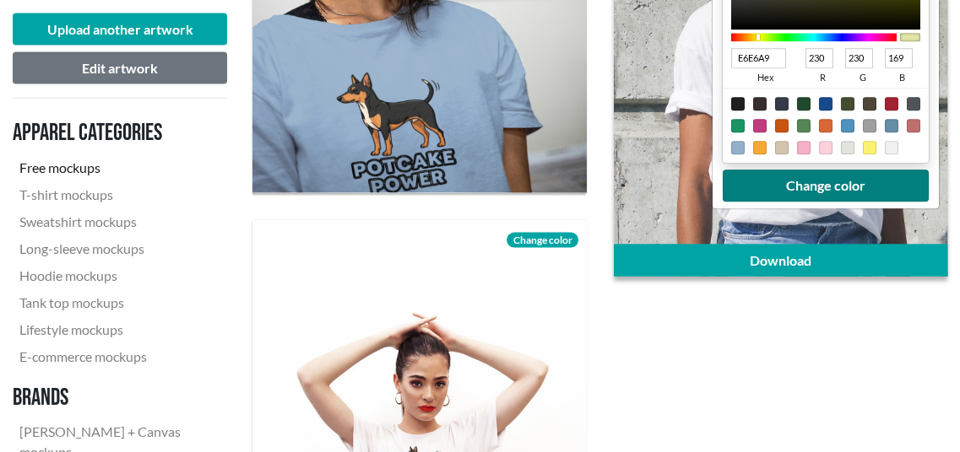
scroll to position [2447, 0]
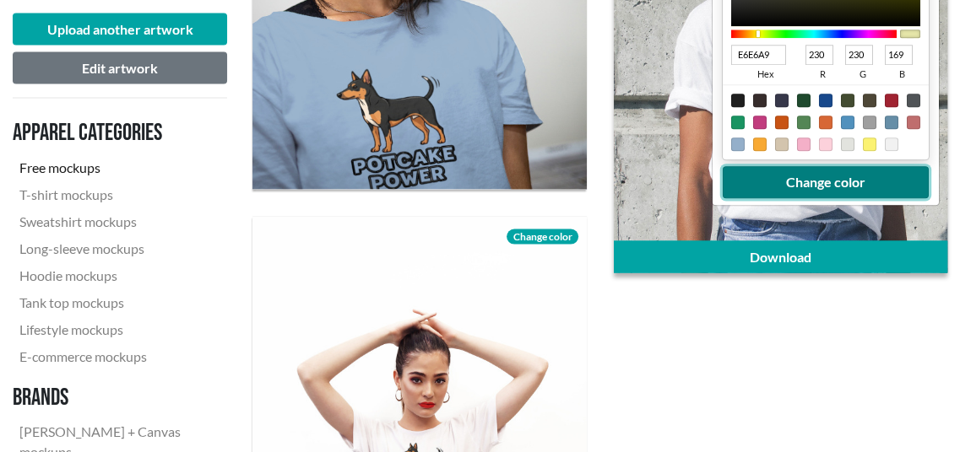
click at [834, 180] on button "Change color" at bounding box center [825, 183] width 206 height 32
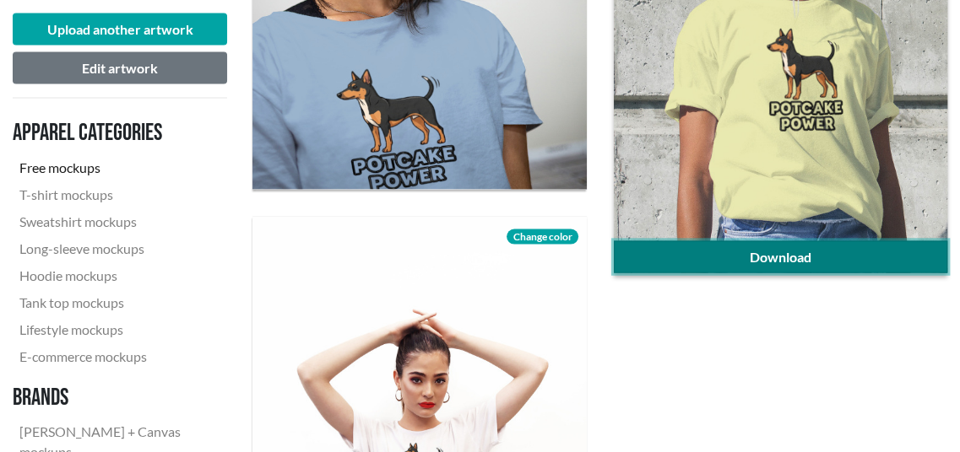
click at [776, 249] on link "Download" at bounding box center [780, 257] width 333 height 32
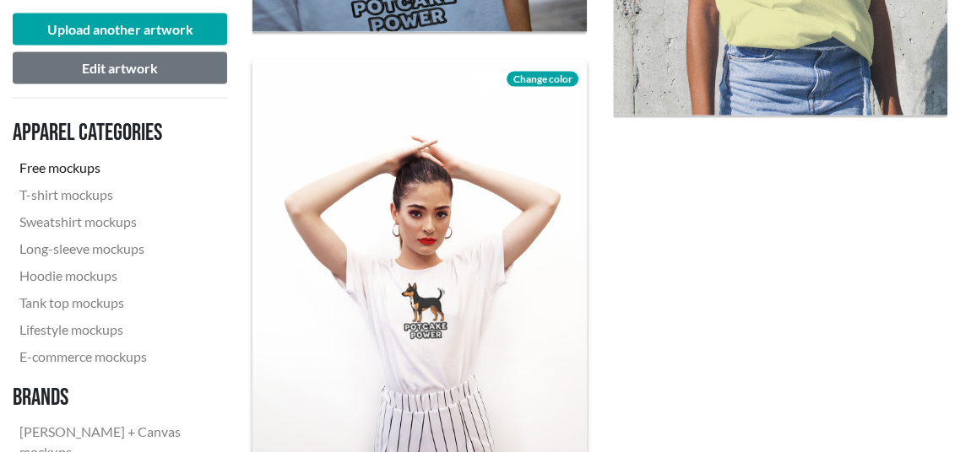
scroll to position [2616, 0]
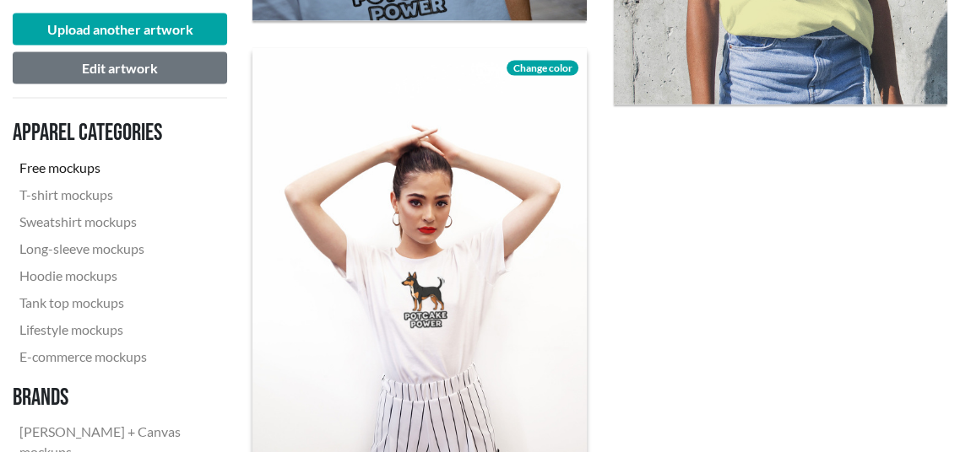
click at [547, 70] on span "Change color" at bounding box center [541, 68] width 71 height 15
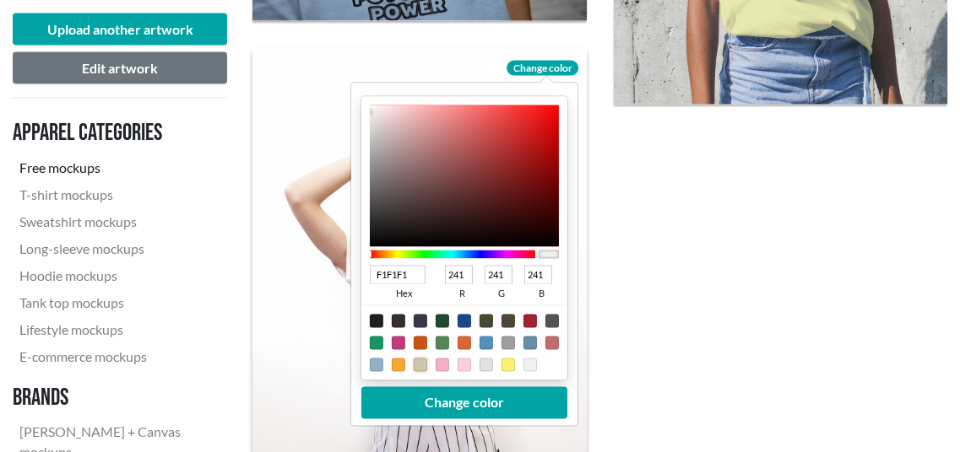
click at [418, 364] on div at bounding box center [421, 365] width 14 height 14
type input "D3C4AD"
type input "211"
type input "196"
type input "173"
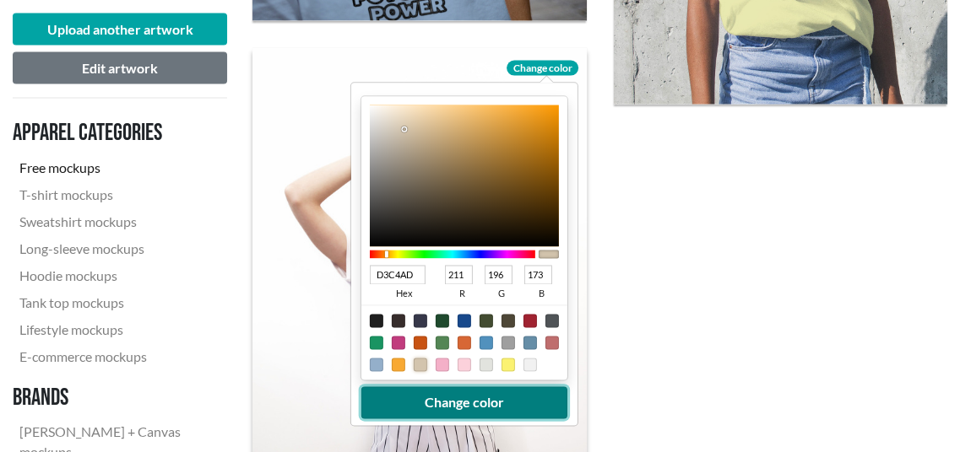
click at [429, 404] on button "Change color" at bounding box center [464, 403] width 206 height 32
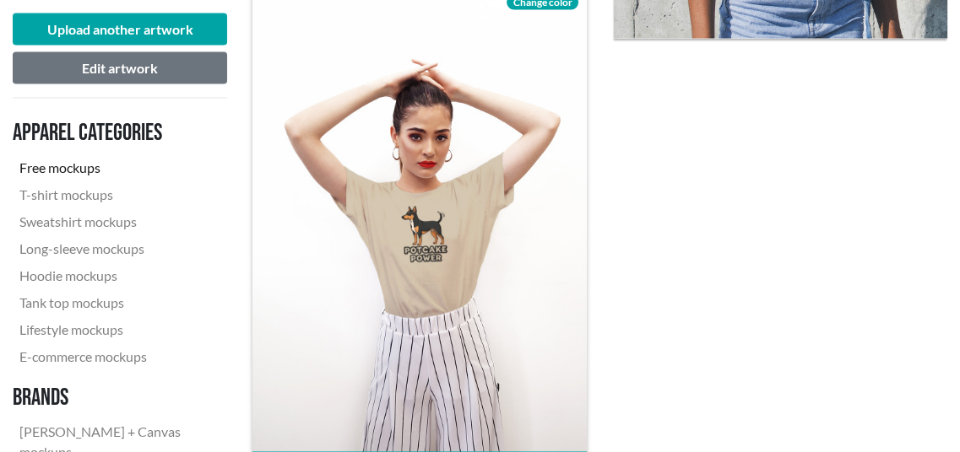
scroll to position [2785, 0]
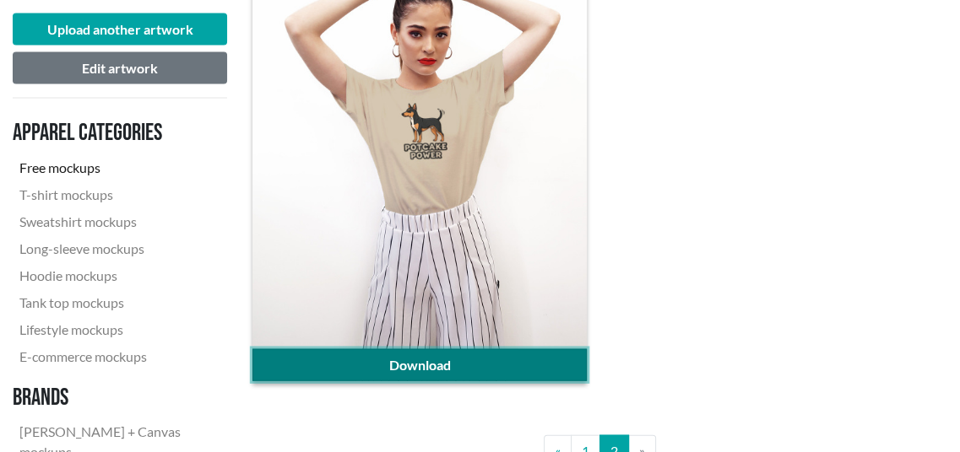
click at [405, 362] on link "Download" at bounding box center [418, 365] width 333 height 32
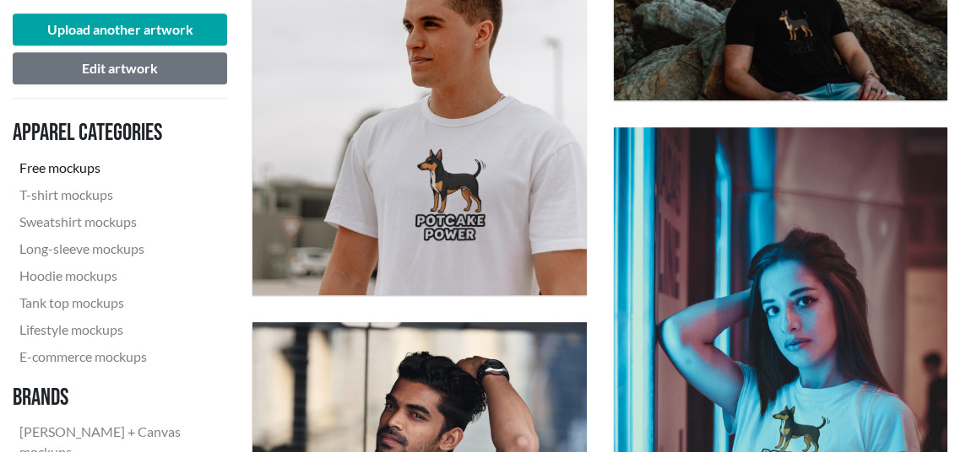
scroll to position [591, 0]
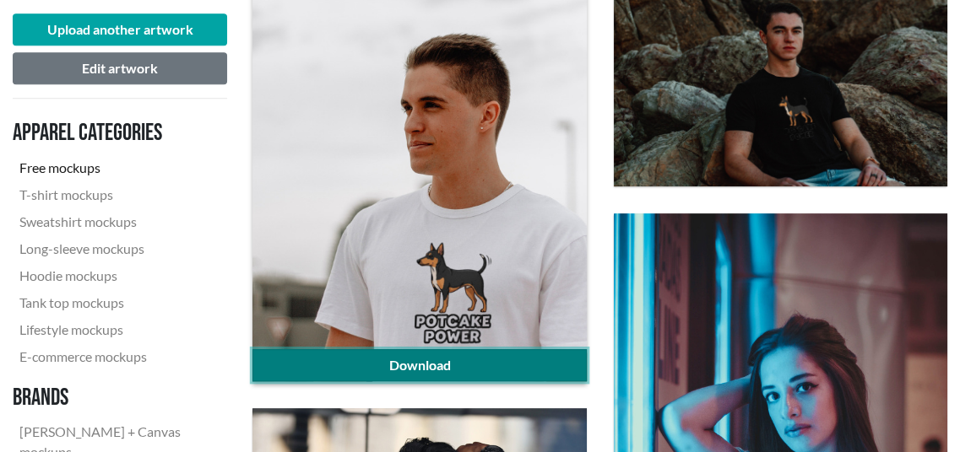
click at [495, 354] on link "Download" at bounding box center [418, 365] width 333 height 32
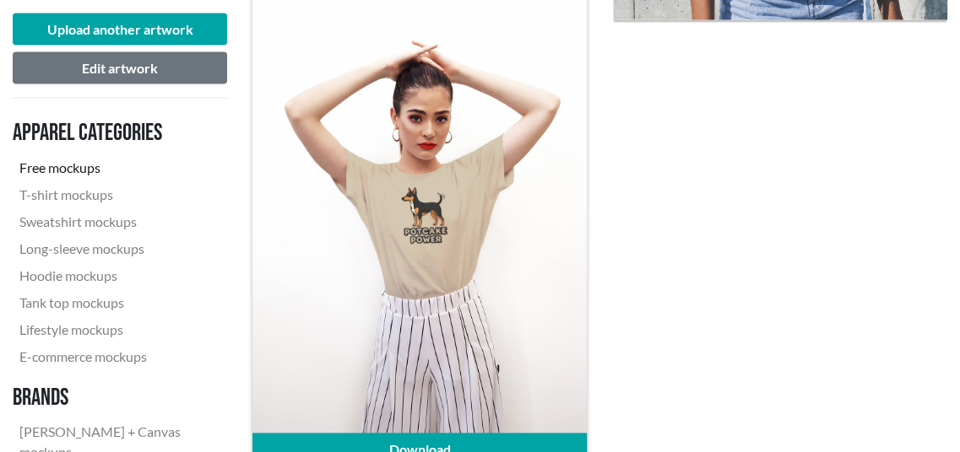
scroll to position [3038, 0]
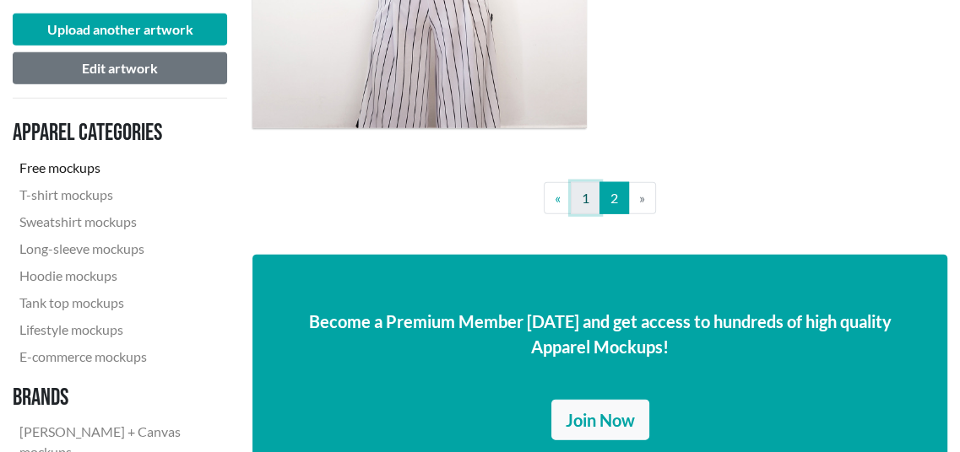
click at [587, 205] on link "1" at bounding box center [585, 198] width 30 height 32
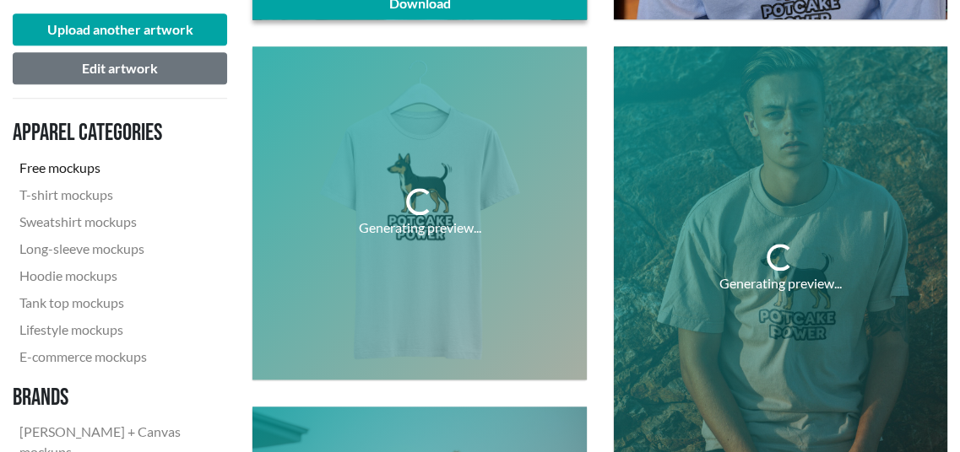
scroll to position [1435, 0]
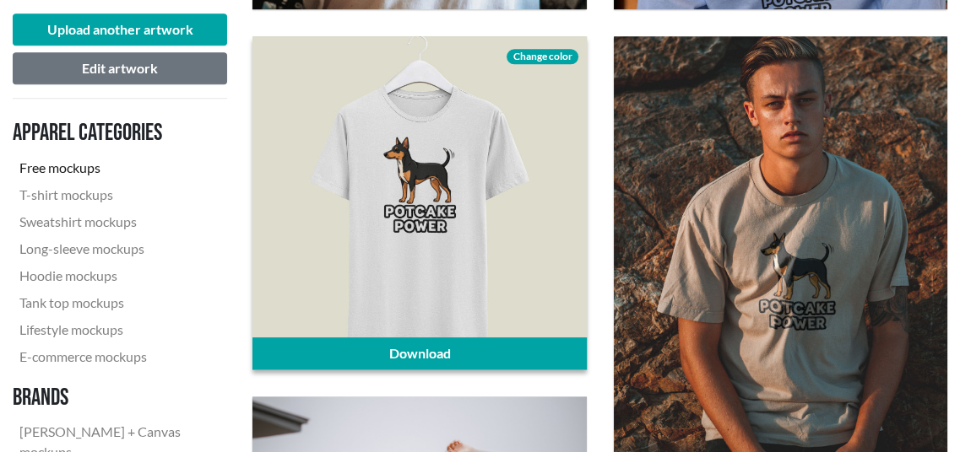
click at [542, 57] on span "Change color" at bounding box center [541, 56] width 71 height 15
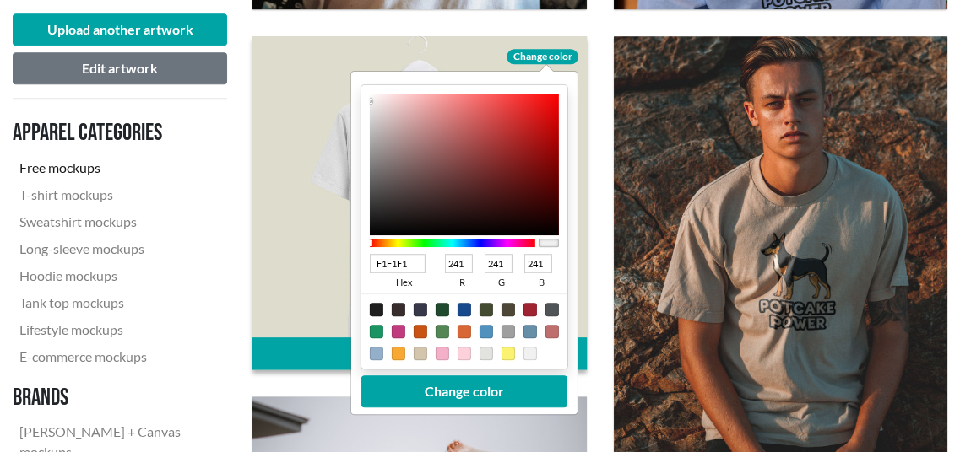
click at [498, 245] on div at bounding box center [452, 243] width 165 height 8
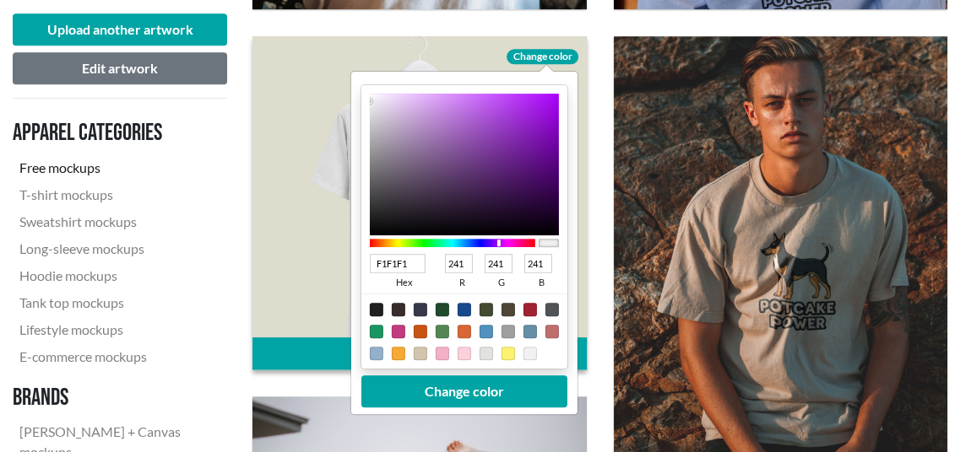
type input "D38CF5"
type input "211"
type input "140"
type input "245"
click at [450, 99] on div at bounding box center [464, 165] width 189 height 142
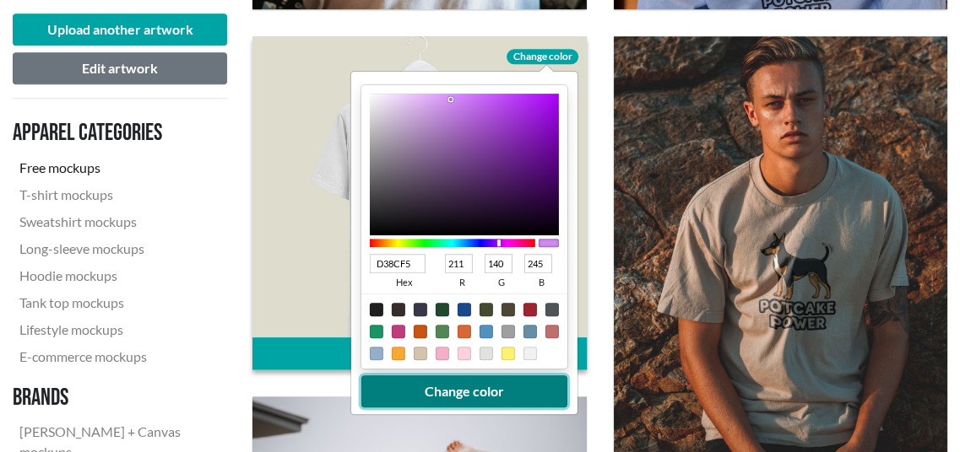
click at [476, 384] on button "Change color" at bounding box center [464, 392] width 206 height 32
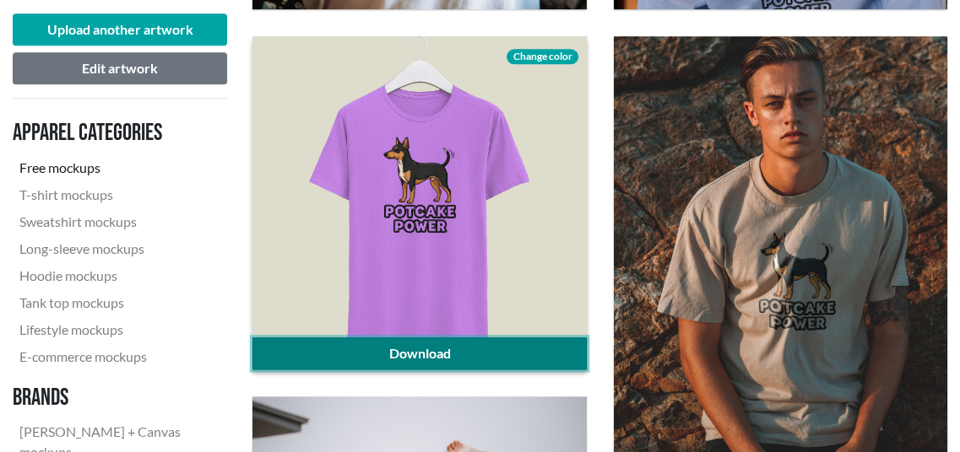
click at [391, 353] on link "Download" at bounding box center [418, 354] width 333 height 32
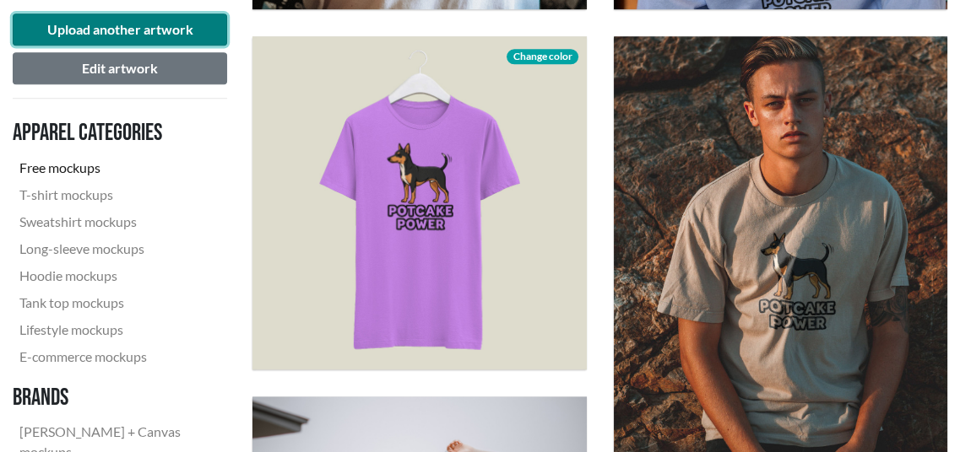
click at [105, 36] on button "Upload another artwork" at bounding box center [120, 30] width 214 height 32
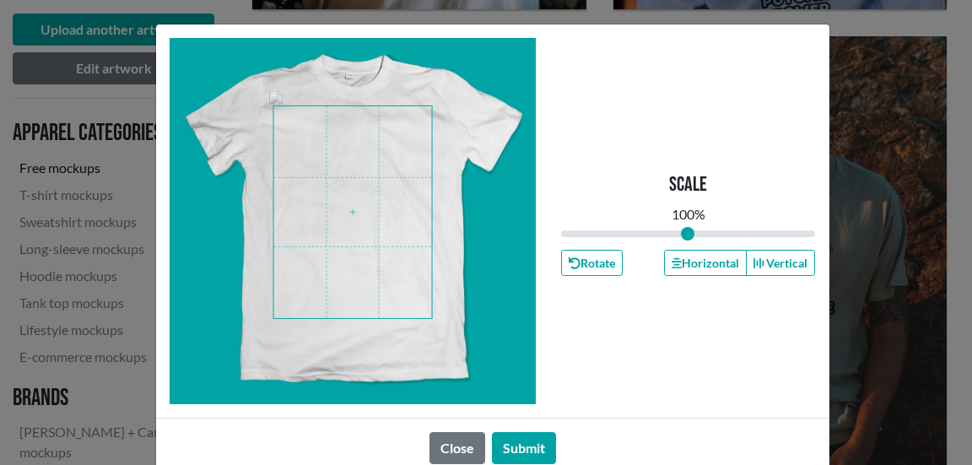
click at [354, 221] on span at bounding box center [352, 212] width 159 height 212
type input "1.06"
click at [689, 241] on input "range" at bounding box center [688, 233] width 255 height 19
click at [503, 443] on button "Submit" at bounding box center [524, 448] width 64 height 32
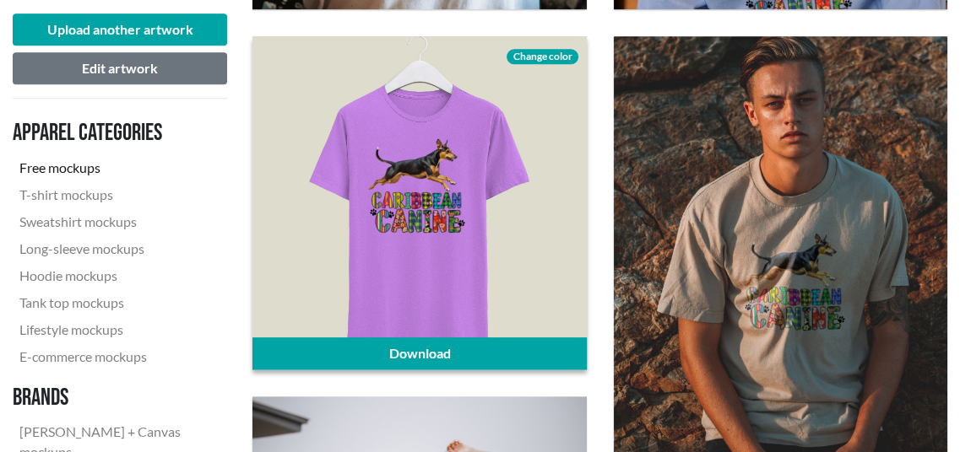
click at [539, 55] on span "Change color" at bounding box center [541, 56] width 71 height 15
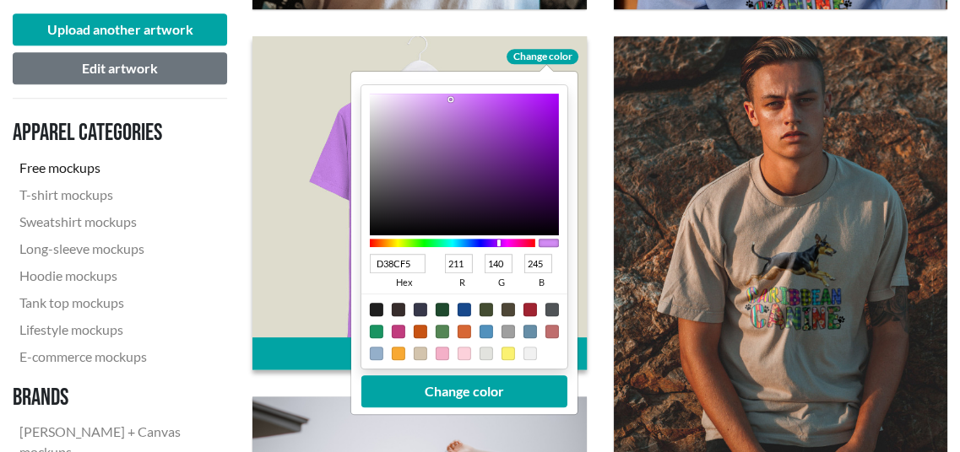
type input "E2BFF3"
type input "226"
type input "191"
type input "243"
click at [409, 100] on div at bounding box center [464, 165] width 189 height 142
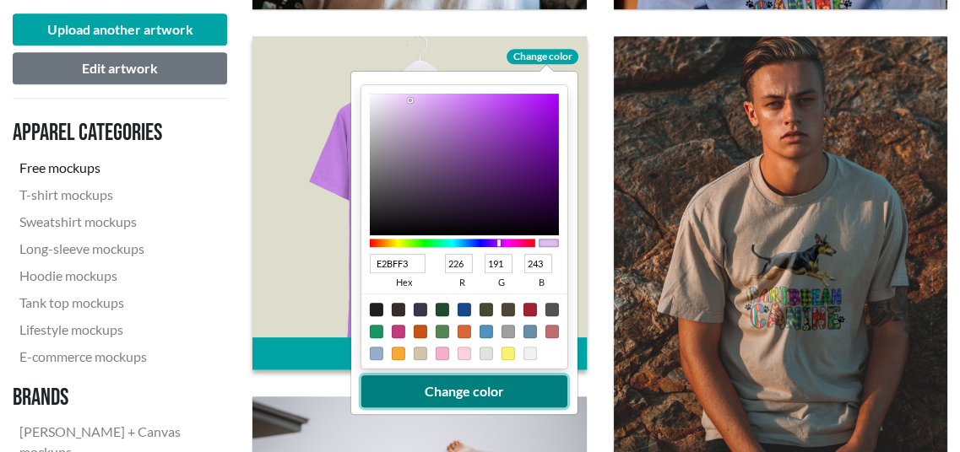
click at [486, 393] on button "Change color" at bounding box center [464, 392] width 206 height 32
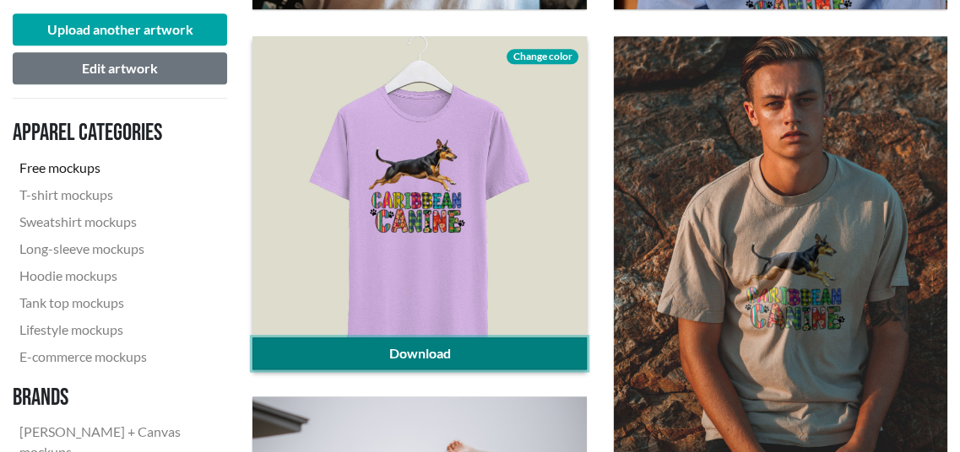
click at [462, 347] on link "Download" at bounding box center [418, 354] width 333 height 32
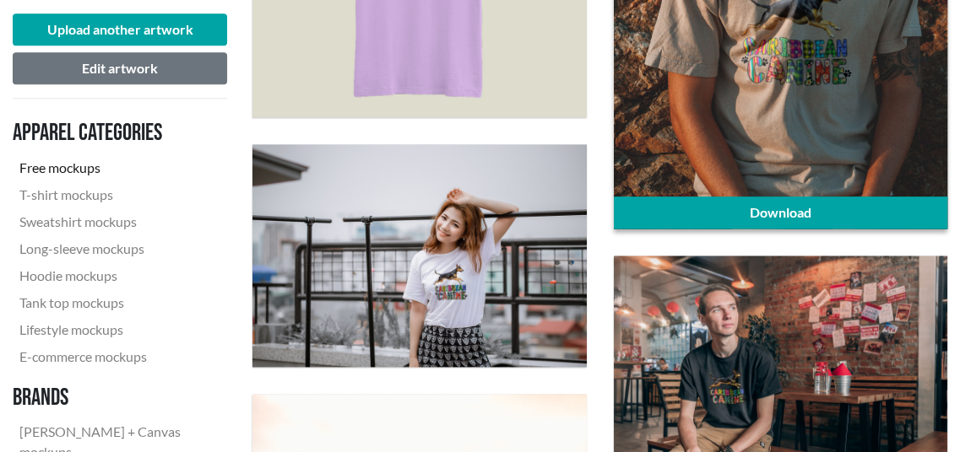
scroll to position [1688, 0]
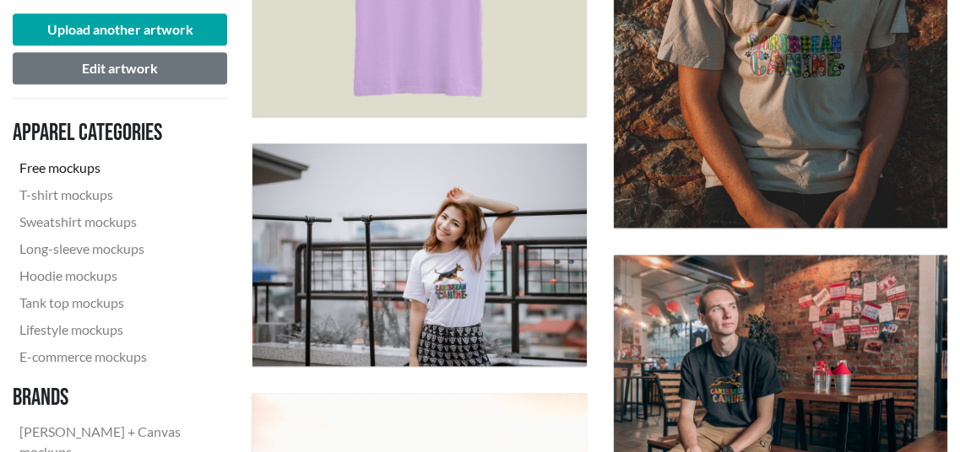
click at [958, 212] on div "Download" at bounding box center [780, 6] width 360 height 472
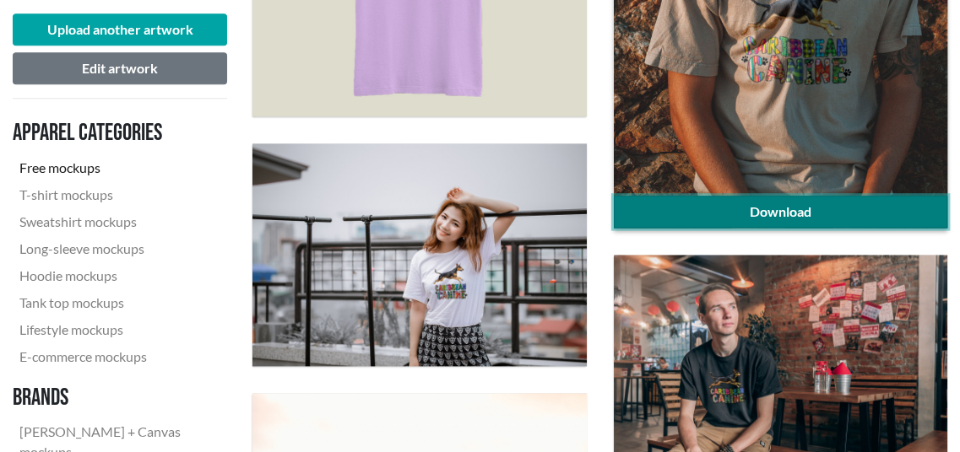
click at [866, 206] on link "Download" at bounding box center [780, 212] width 333 height 32
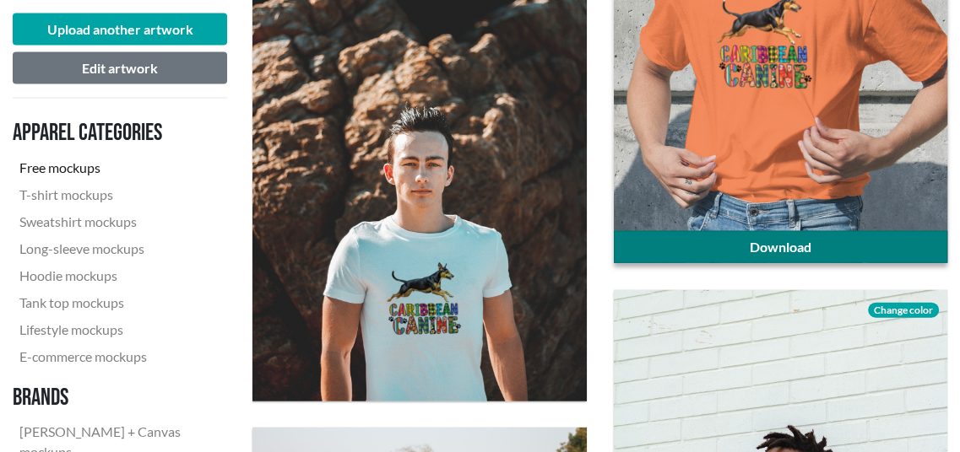
scroll to position [2785, 0]
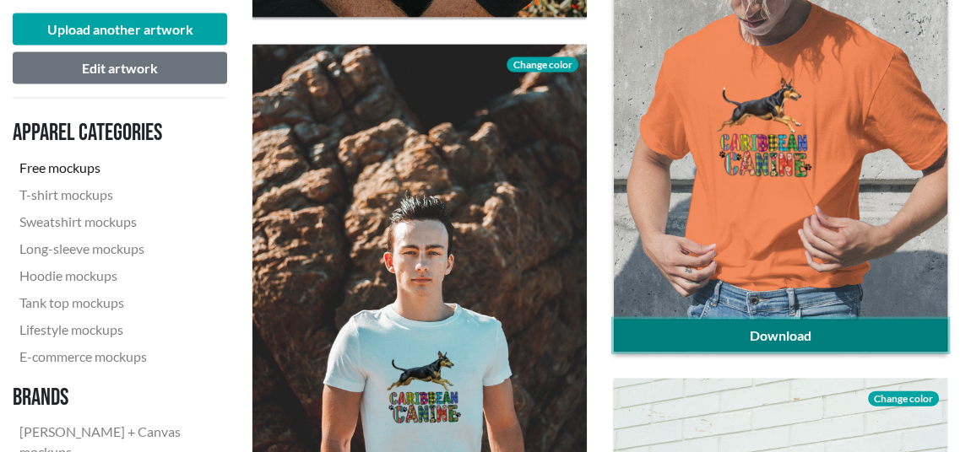
click at [782, 342] on link "Download" at bounding box center [780, 336] width 333 height 32
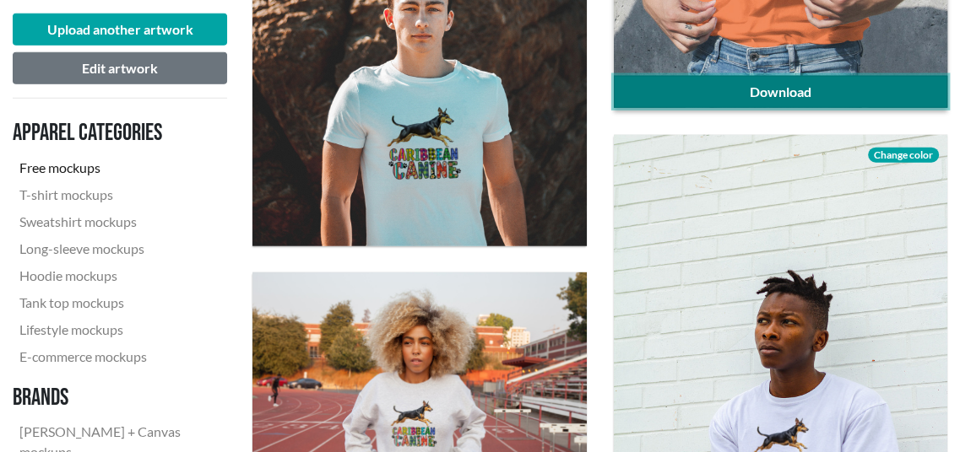
scroll to position [3038, 0]
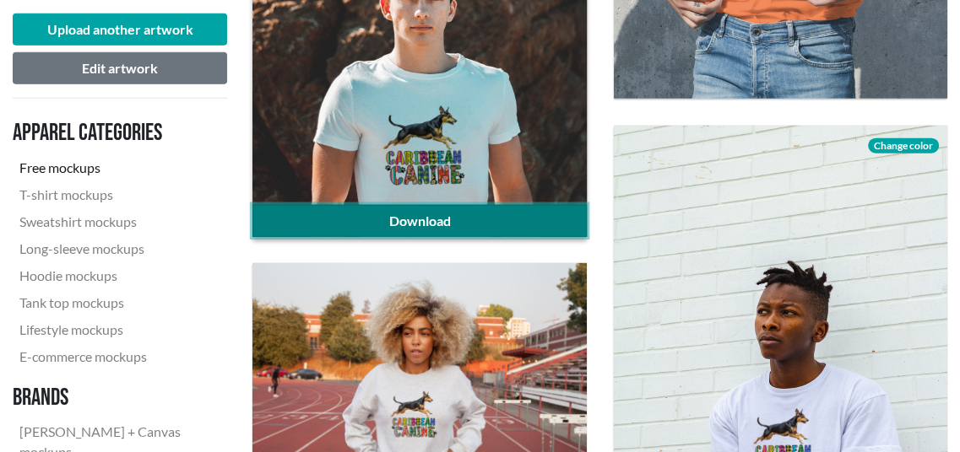
click at [419, 214] on link "Download" at bounding box center [418, 221] width 333 height 32
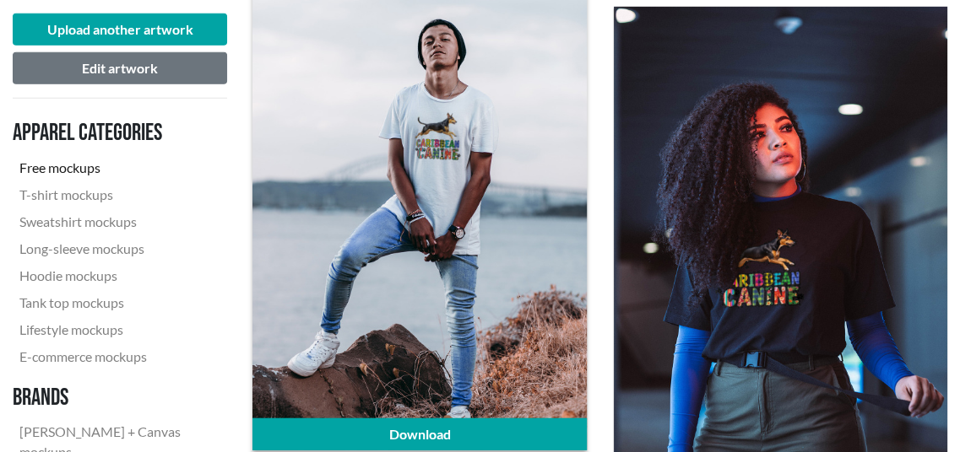
scroll to position [3713, 0]
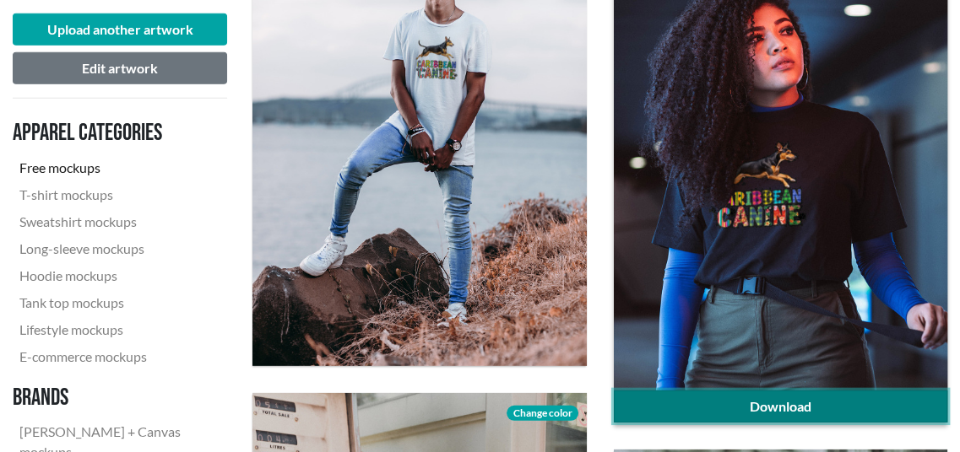
click at [781, 405] on link "Download" at bounding box center [780, 407] width 333 height 32
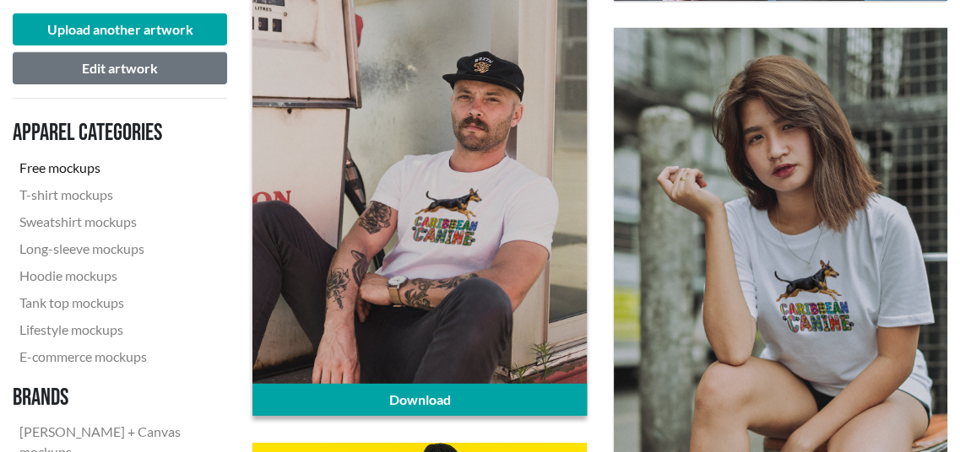
scroll to position [3966, 0]
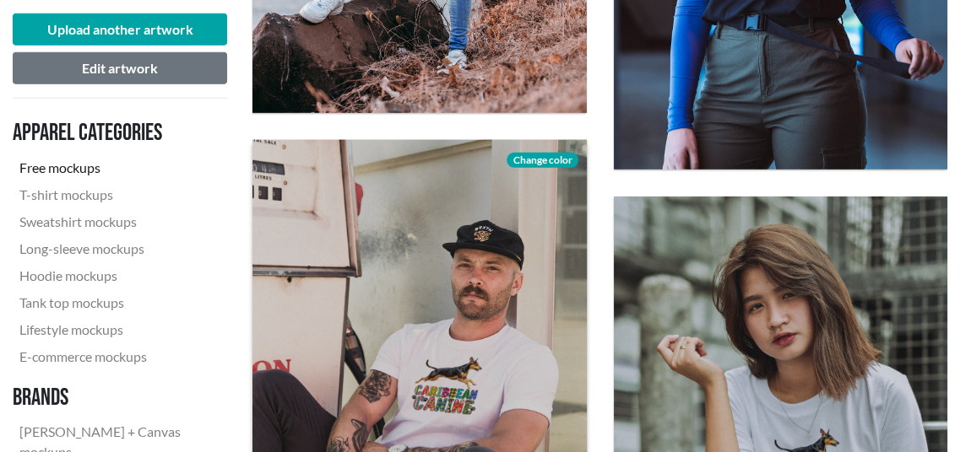
click at [523, 154] on span "Change color" at bounding box center [541, 160] width 71 height 15
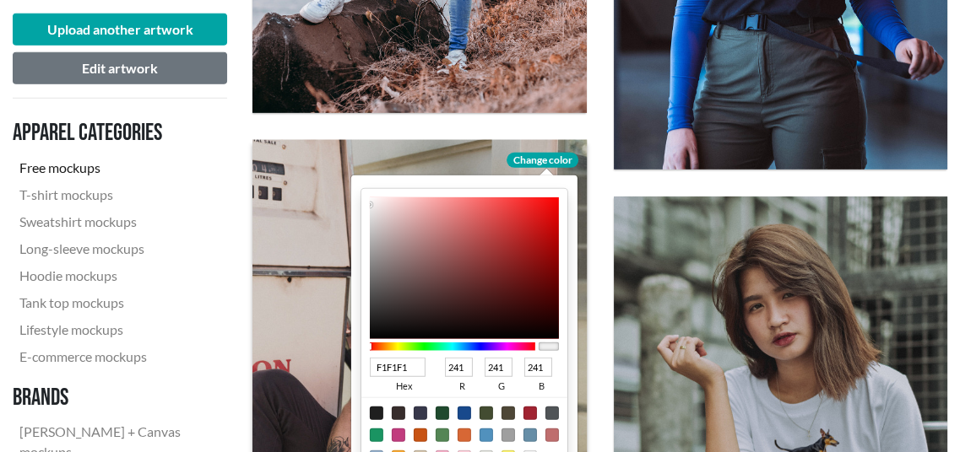
type input "0F0F0F"
type input "15"
click at [375, 330] on div at bounding box center [464, 268] width 189 height 142
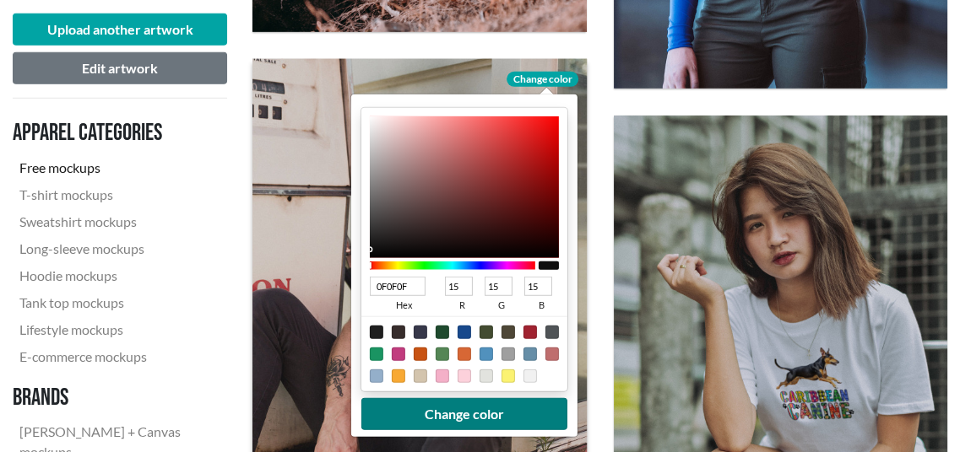
scroll to position [4135, 0]
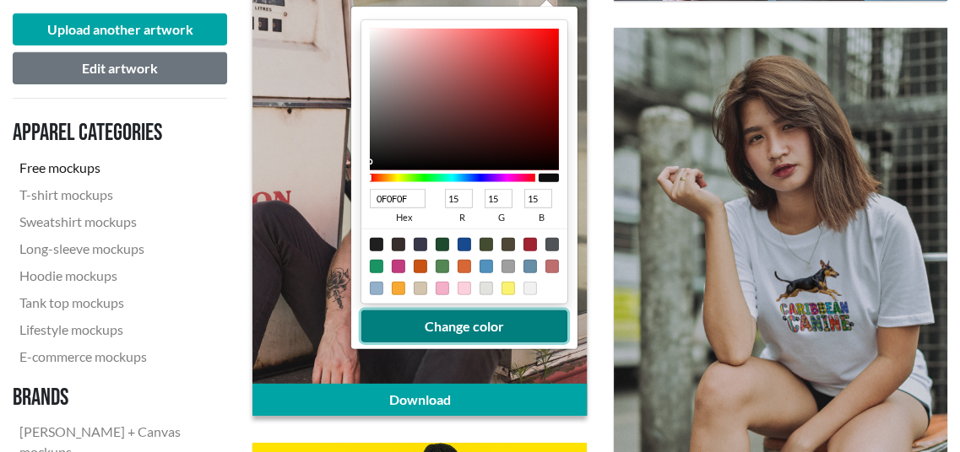
click at [448, 335] on button "Change color" at bounding box center [464, 327] width 206 height 32
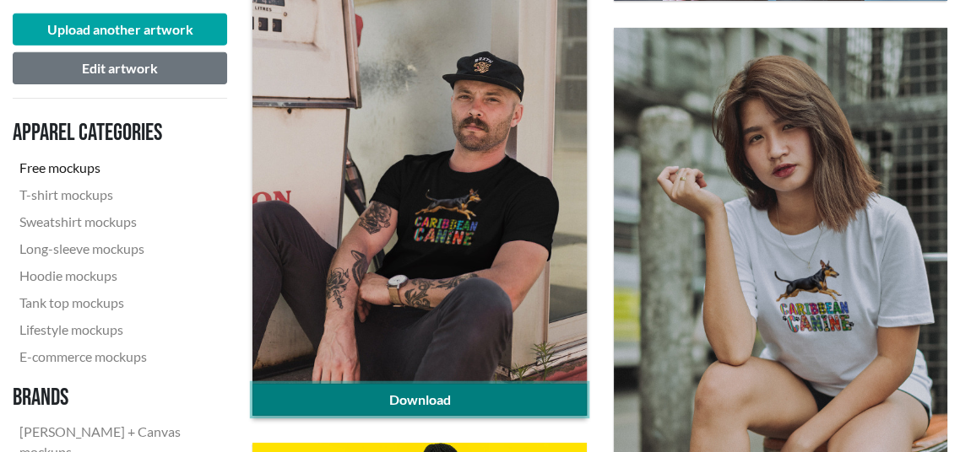
click at [470, 401] on link "Download" at bounding box center [418, 400] width 333 height 32
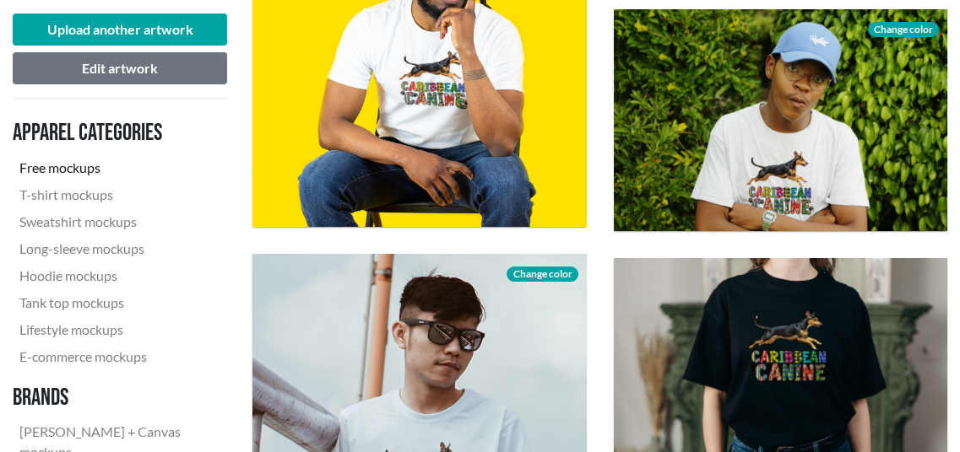
scroll to position [4810, 0]
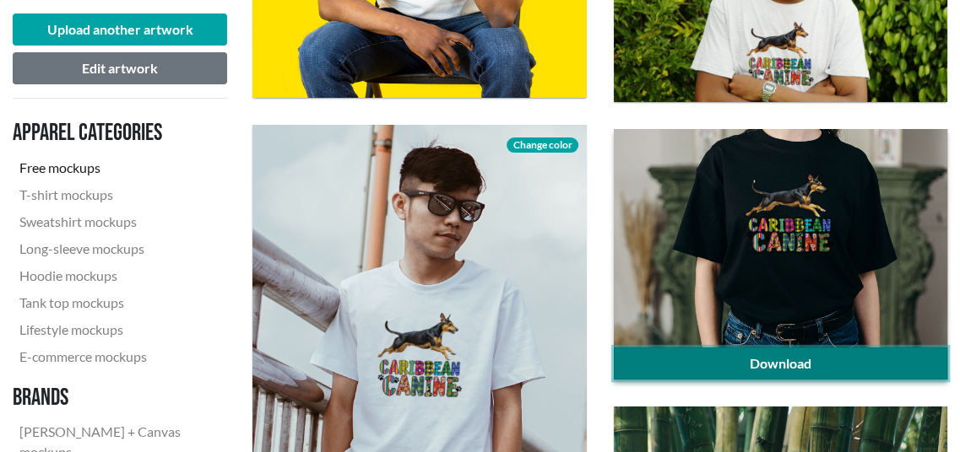
click at [922, 363] on link "Download" at bounding box center [780, 364] width 333 height 32
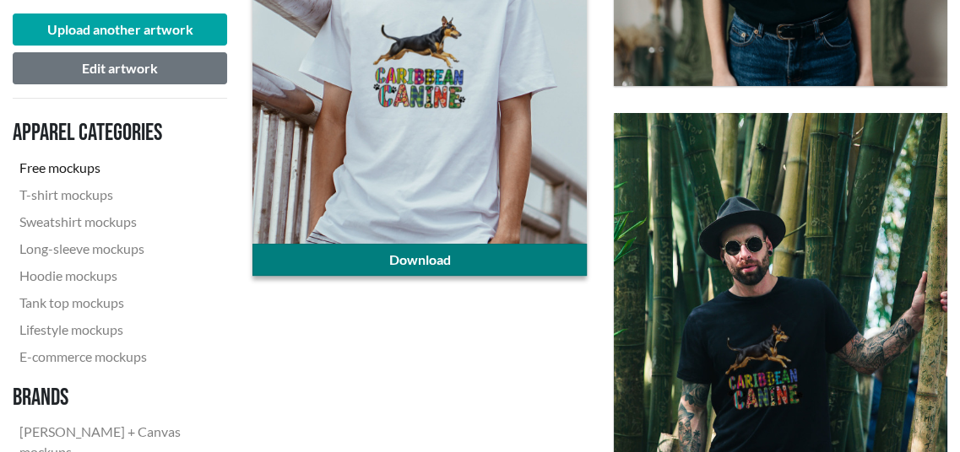
scroll to position [5148, 0]
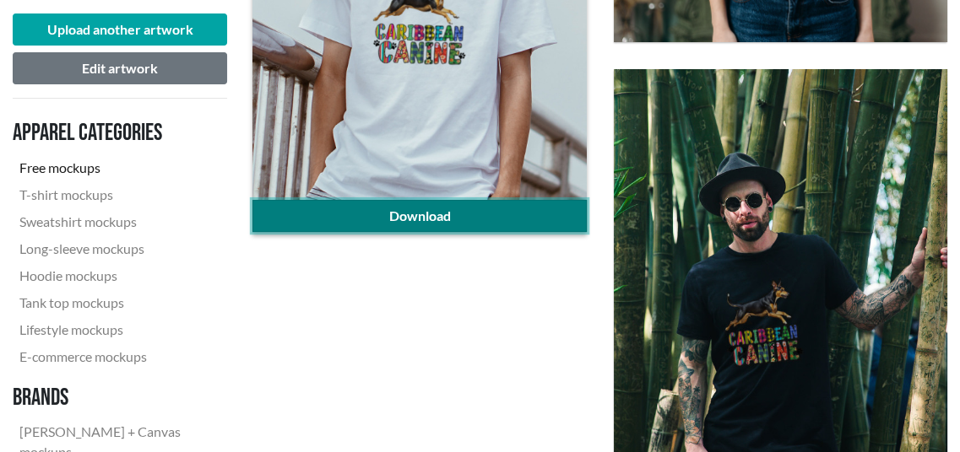
click at [327, 208] on link "Download" at bounding box center [418, 216] width 333 height 32
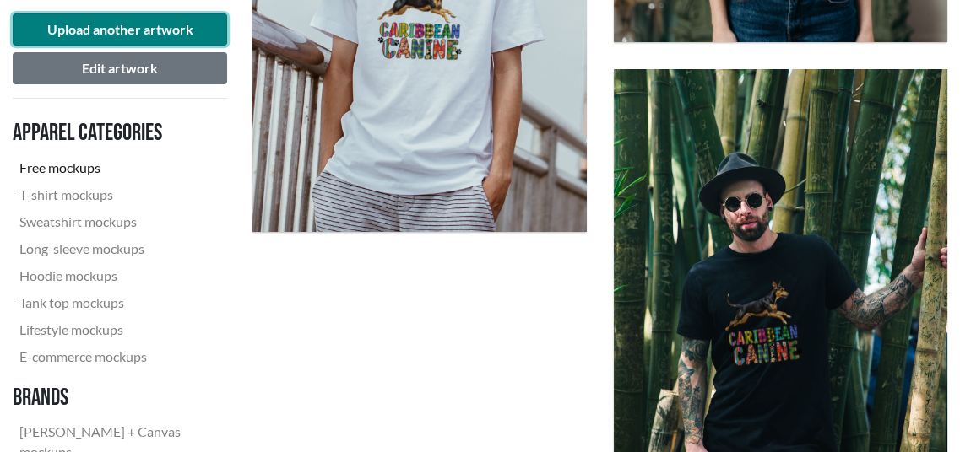
click at [164, 26] on button "Upload another artwork" at bounding box center [120, 30] width 214 height 32
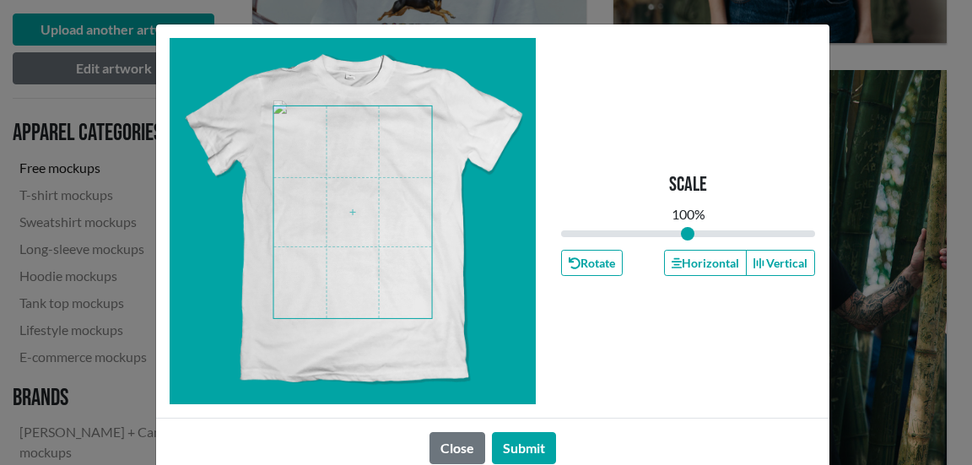
click at [375, 208] on span at bounding box center [352, 212] width 159 height 212
click at [666, 397] on div "Scale 100 % Rotate Horizontal Vertical" at bounding box center [688, 221] width 255 height 366
drag, startPoint x: 686, startPoint y: 235, endPoint x: 695, endPoint y: 235, distance: 9.3
type input "1.12"
click at [695, 235] on input "range" at bounding box center [688, 233] width 255 height 19
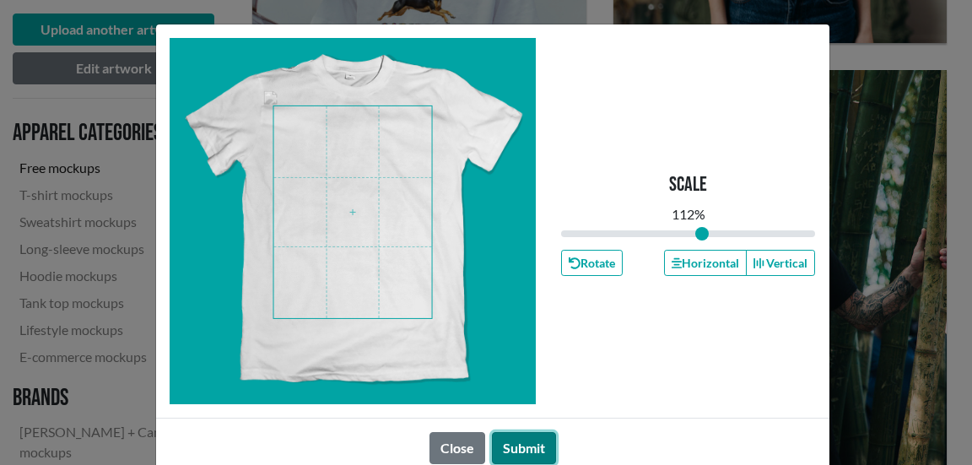
click at [510, 445] on button "Submit" at bounding box center [524, 448] width 64 height 32
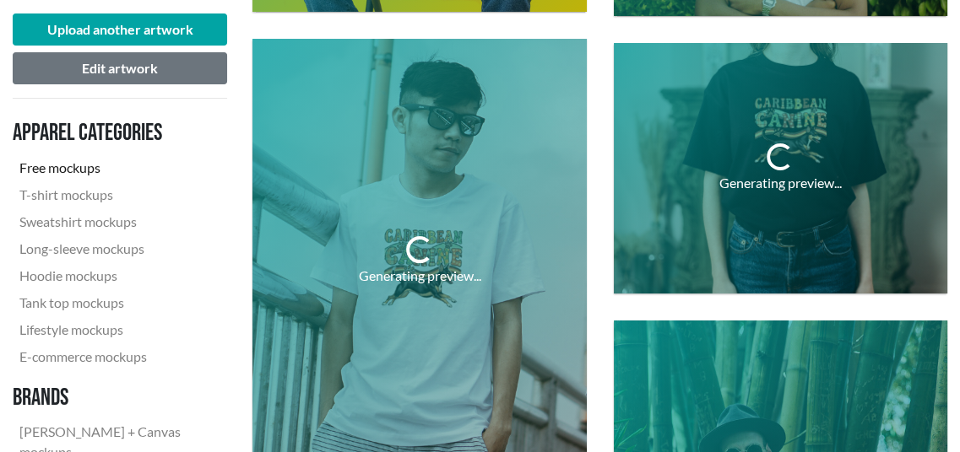
scroll to position [4895, 0]
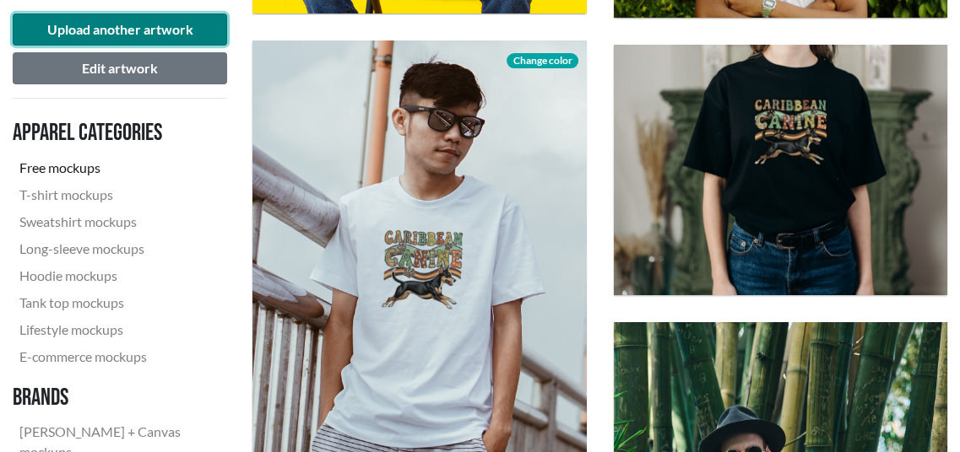
click at [170, 30] on button "Upload another artwork" at bounding box center [120, 30] width 214 height 32
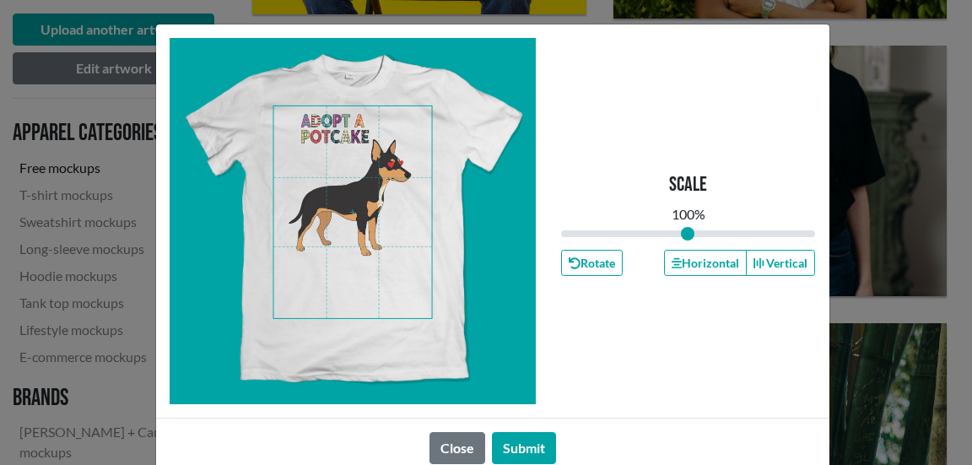
click at [384, 191] on span at bounding box center [352, 212] width 159 height 212
click at [529, 448] on button "Submit" at bounding box center [524, 448] width 64 height 32
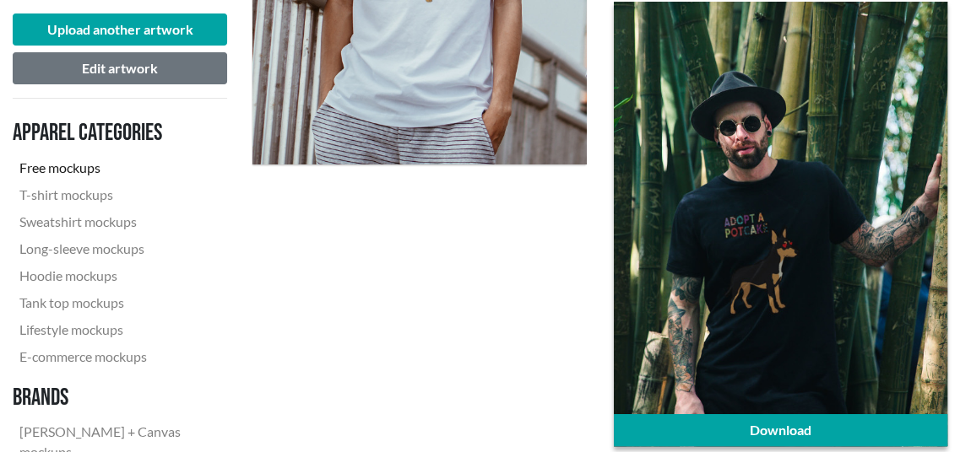
scroll to position [5317, 0]
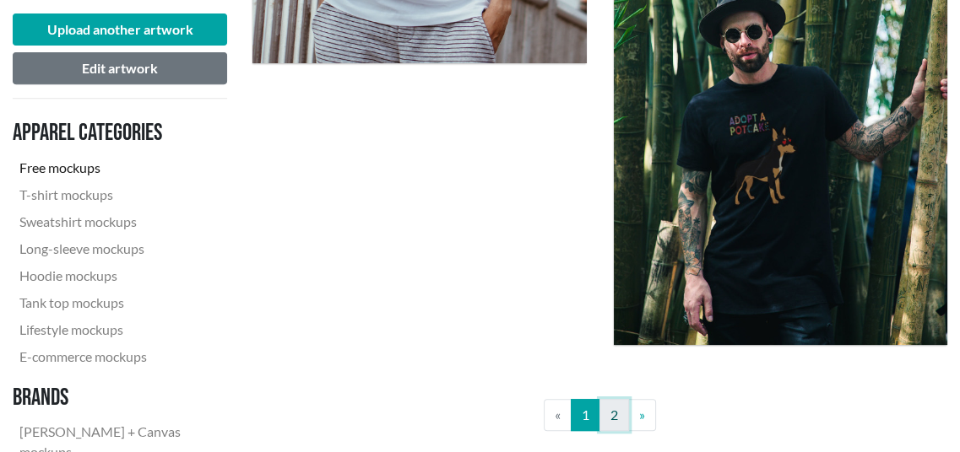
click at [619, 411] on link "2" at bounding box center [614, 415] width 30 height 32
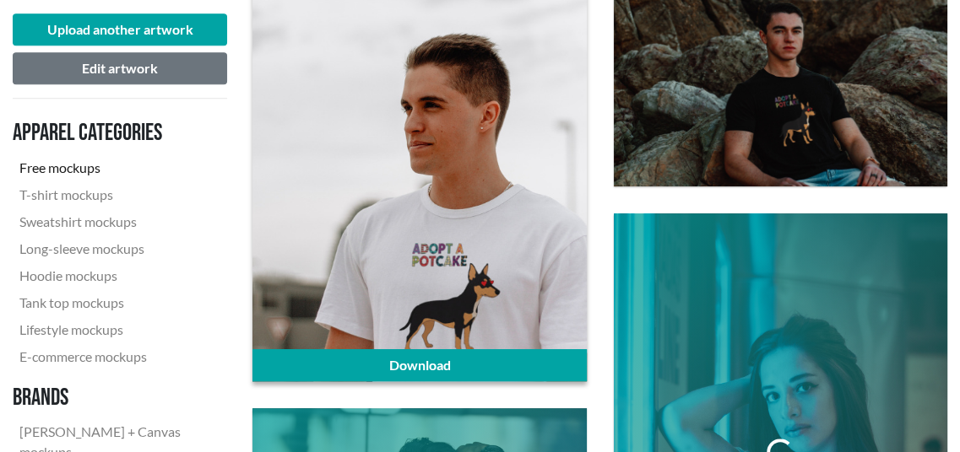
scroll to position [675, 0]
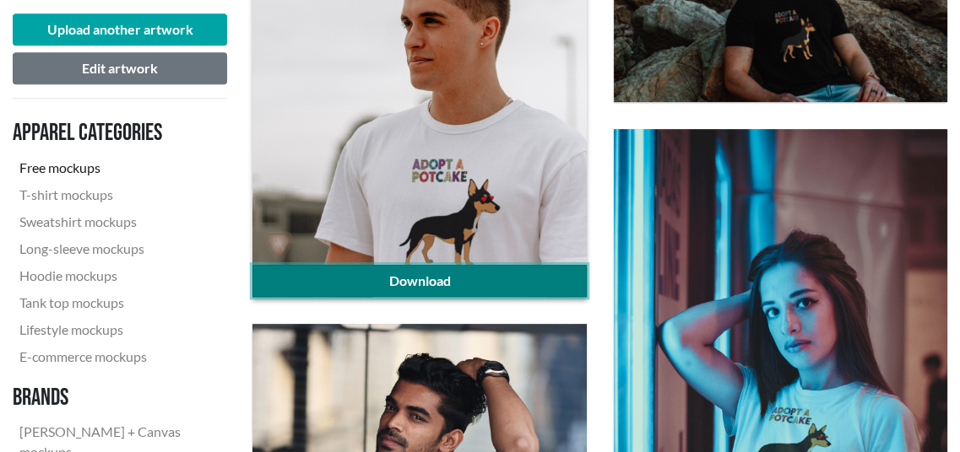
click at [459, 273] on link "Download" at bounding box center [418, 281] width 333 height 32
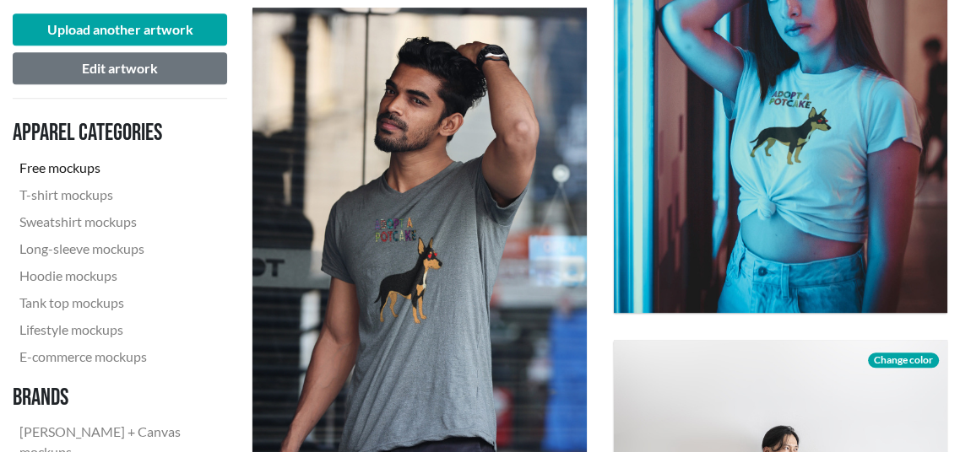
scroll to position [1013, 0]
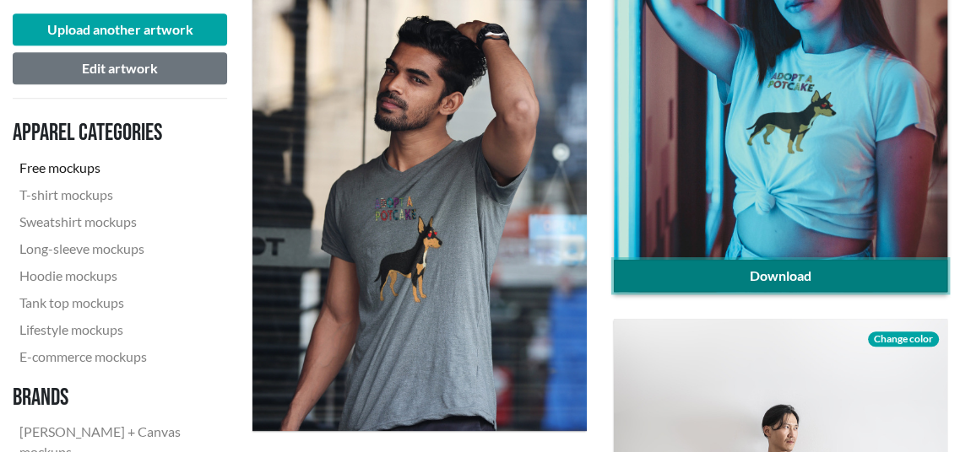
click at [929, 284] on link "Download" at bounding box center [780, 276] width 333 height 32
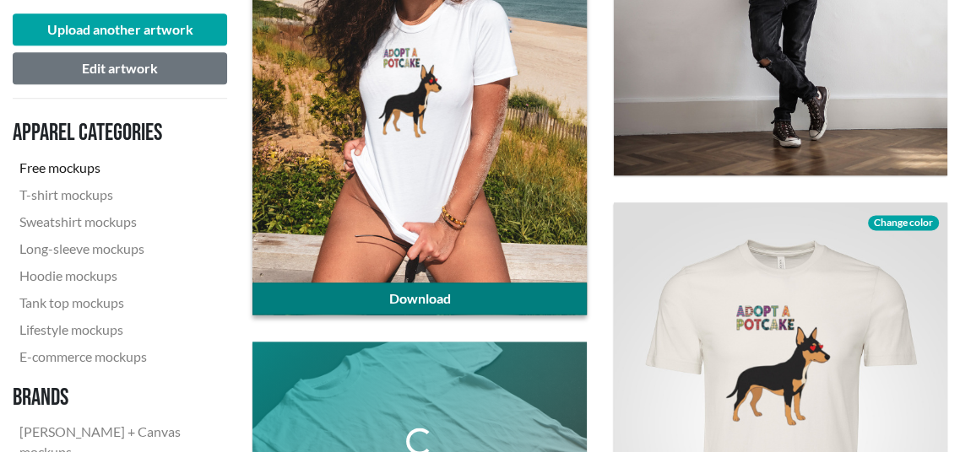
scroll to position [1603, 0]
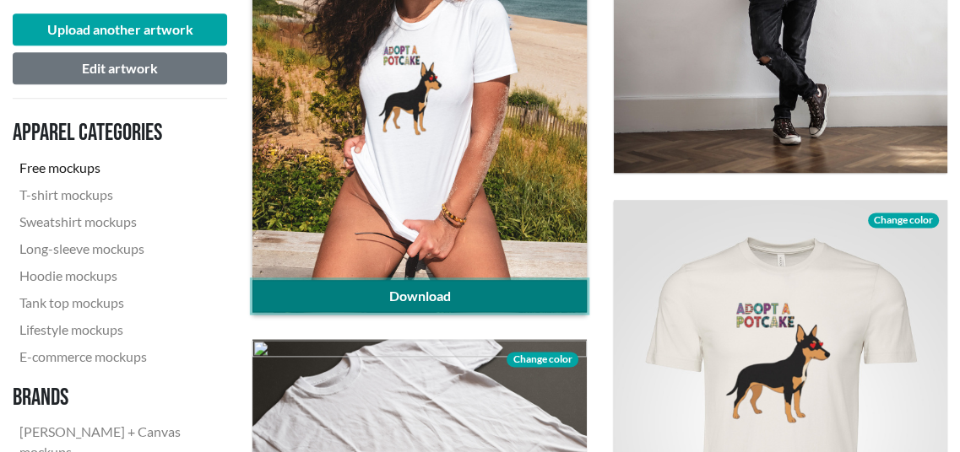
click at [495, 289] on link "Download" at bounding box center [418, 296] width 333 height 32
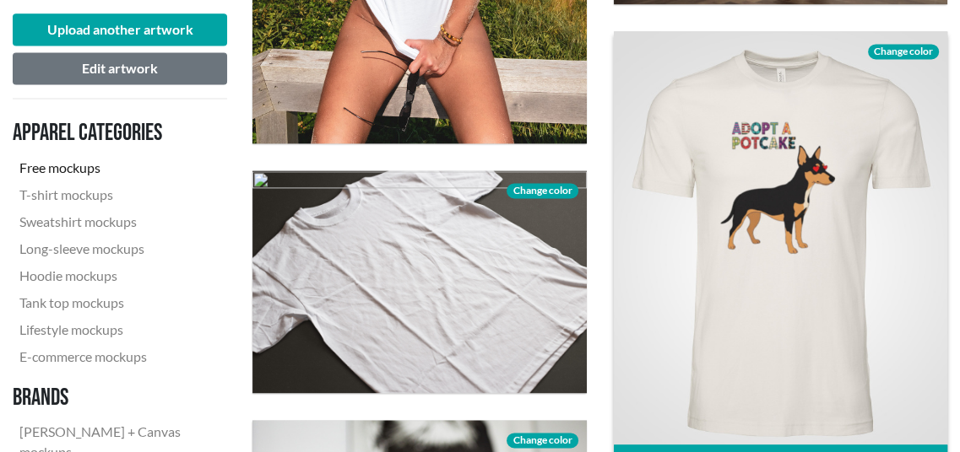
scroll to position [1857, 0]
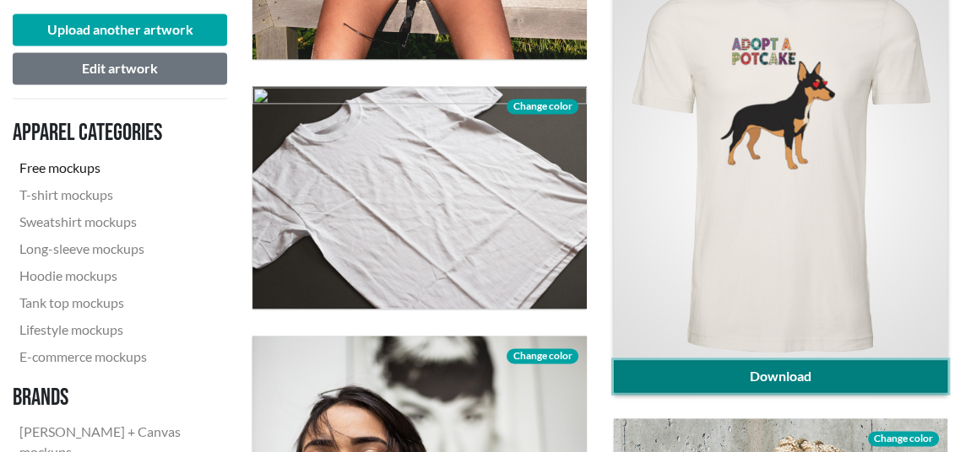
click at [814, 370] on link "Download" at bounding box center [780, 376] width 333 height 32
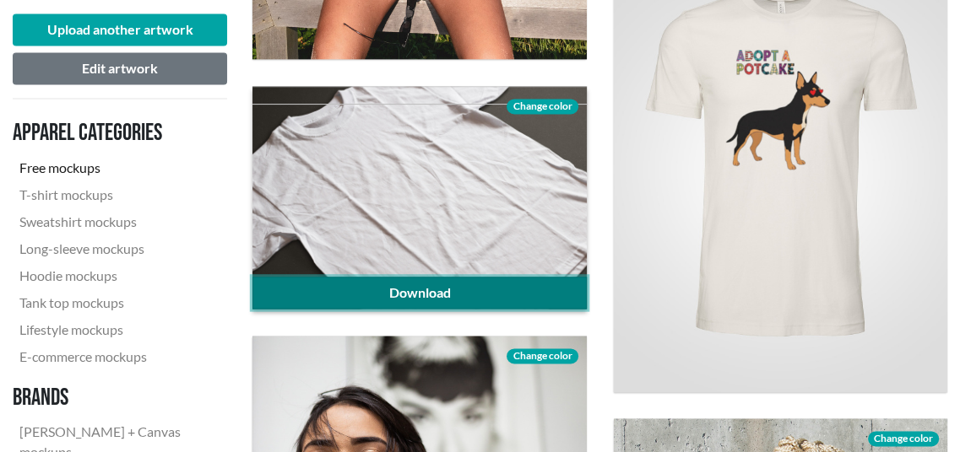
click at [433, 293] on link "Download" at bounding box center [418, 293] width 333 height 32
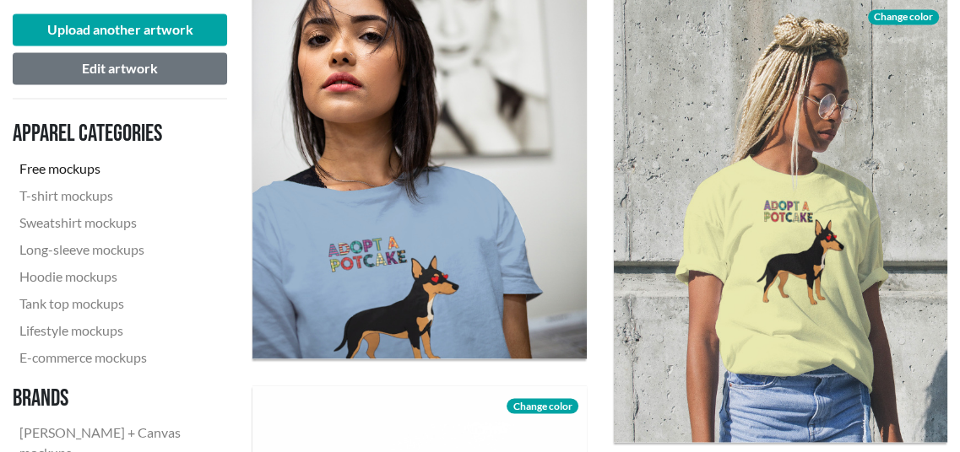
scroll to position [2447, 0]
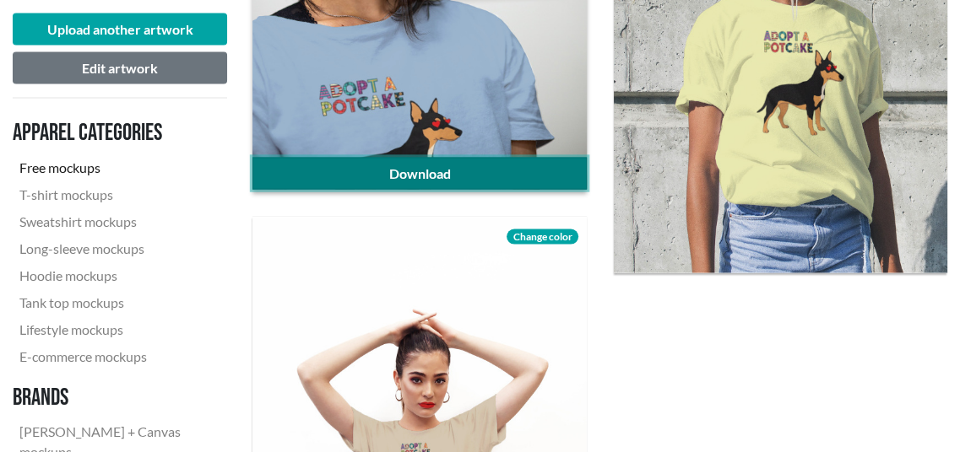
click at [472, 169] on link "Download" at bounding box center [418, 174] width 333 height 32
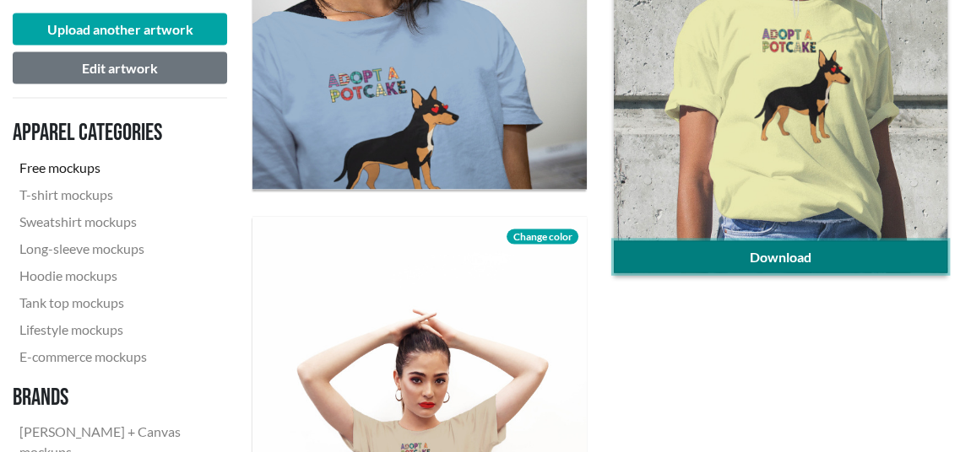
click at [793, 255] on link "Download" at bounding box center [780, 257] width 333 height 32
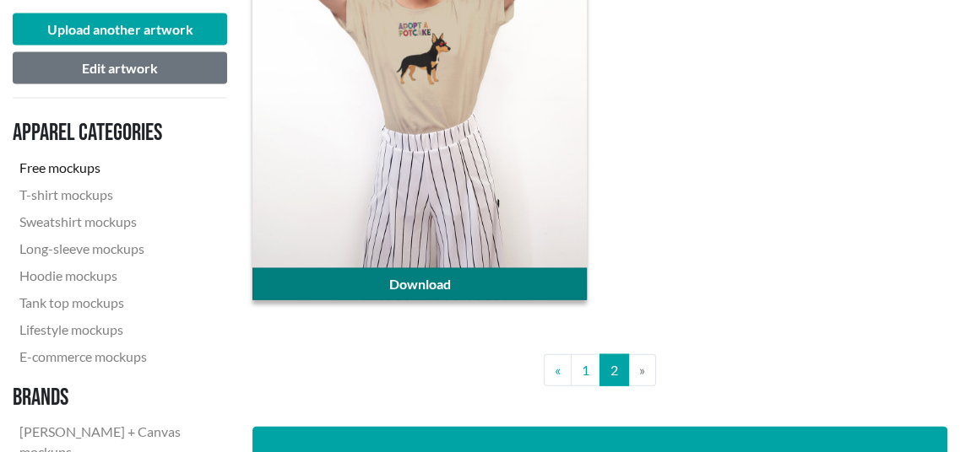
scroll to position [2869, 0]
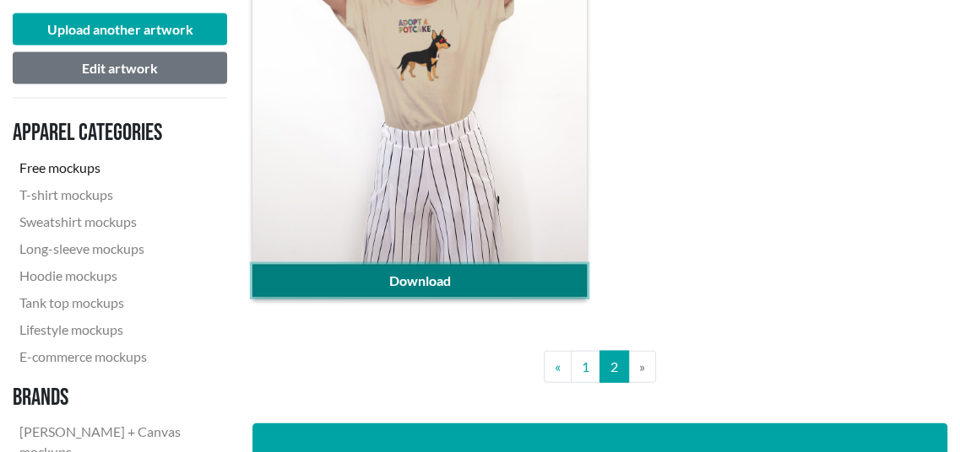
click at [489, 279] on link "Download" at bounding box center [418, 281] width 333 height 32
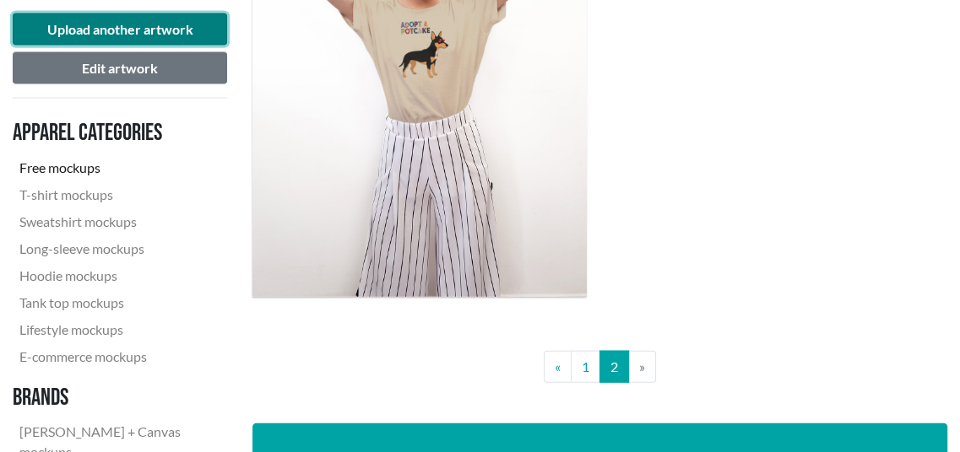
click at [97, 33] on button "Upload another artwork" at bounding box center [120, 30] width 214 height 32
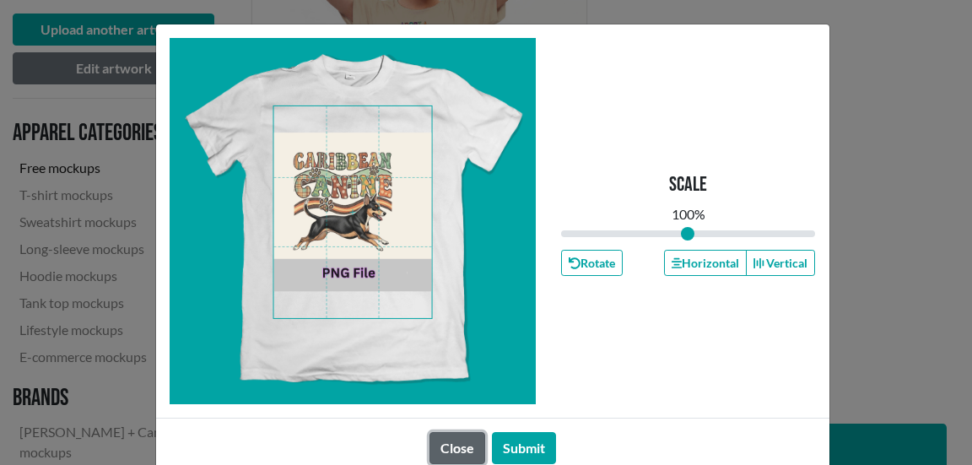
click at [468, 445] on button "Close" at bounding box center [458, 448] width 56 height 32
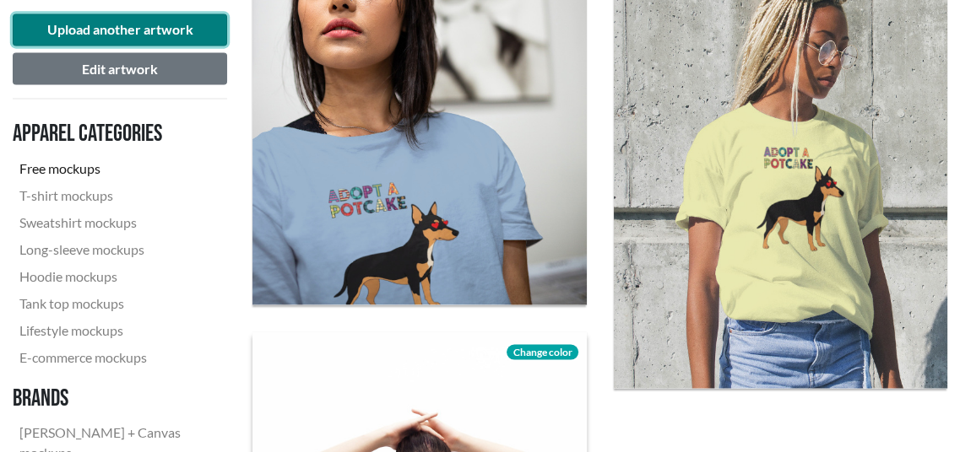
scroll to position [2110, 0]
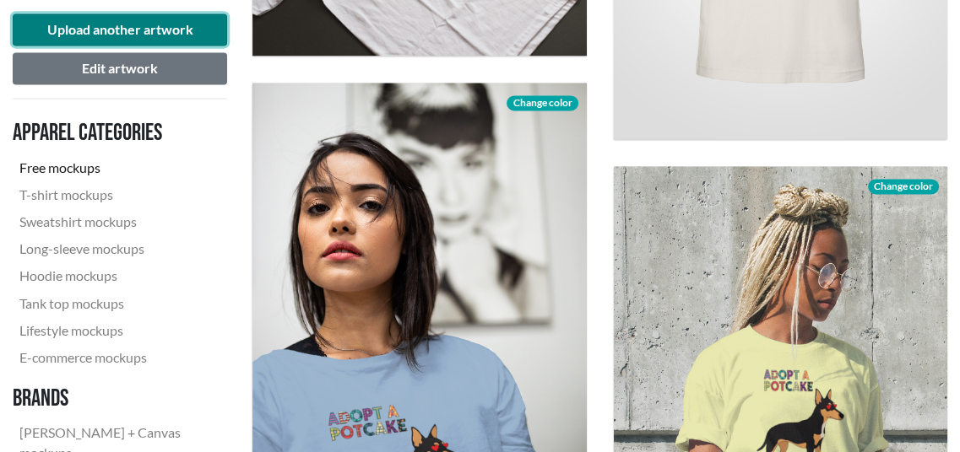
click at [159, 43] on button "Upload another artwork" at bounding box center [120, 30] width 214 height 32
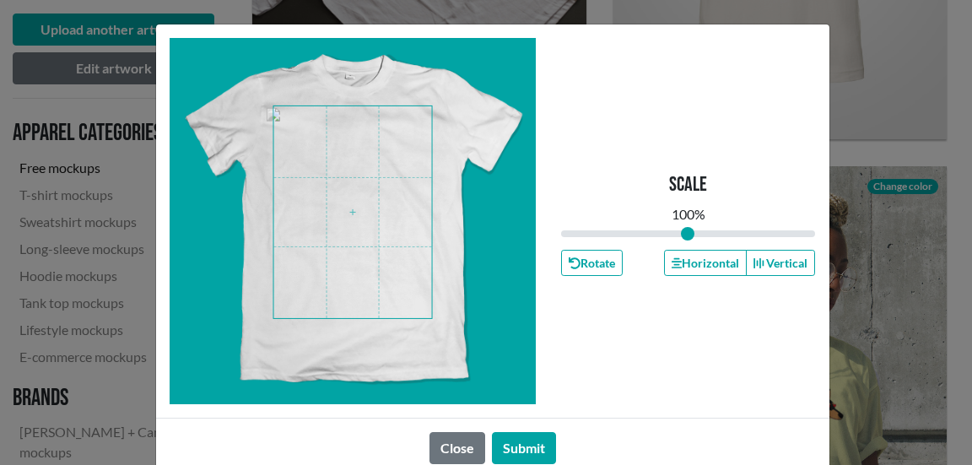
click at [371, 224] on span at bounding box center [352, 212] width 159 height 212
drag, startPoint x: 689, startPoint y: 236, endPoint x: 711, endPoint y: 239, distance: 22.9
type input "1.25"
click at [711, 239] on input "range" at bounding box center [688, 233] width 255 height 19
click at [320, 195] on span at bounding box center [352, 212] width 159 height 212
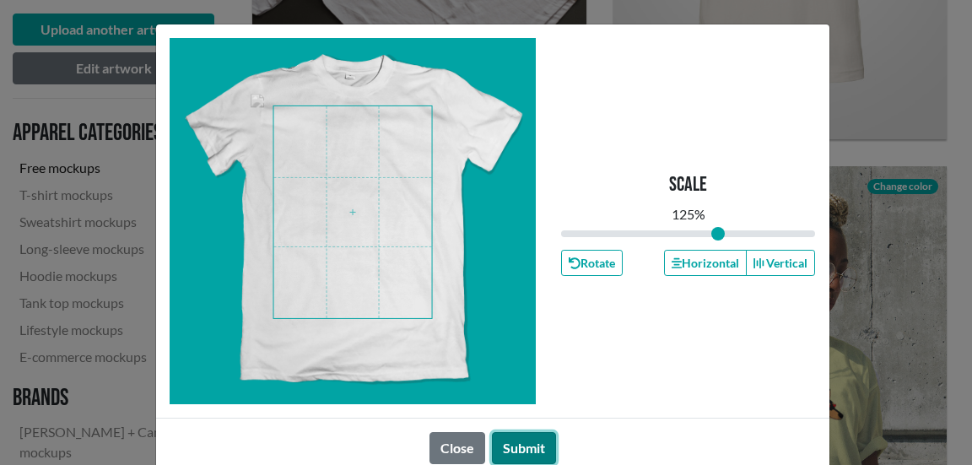
click at [508, 444] on button "Submit" at bounding box center [524, 448] width 64 height 32
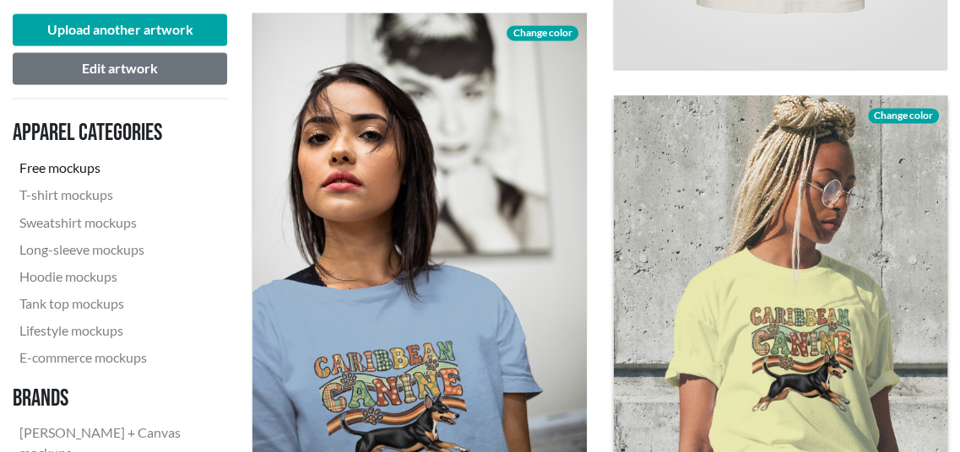
scroll to position [2279, 0]
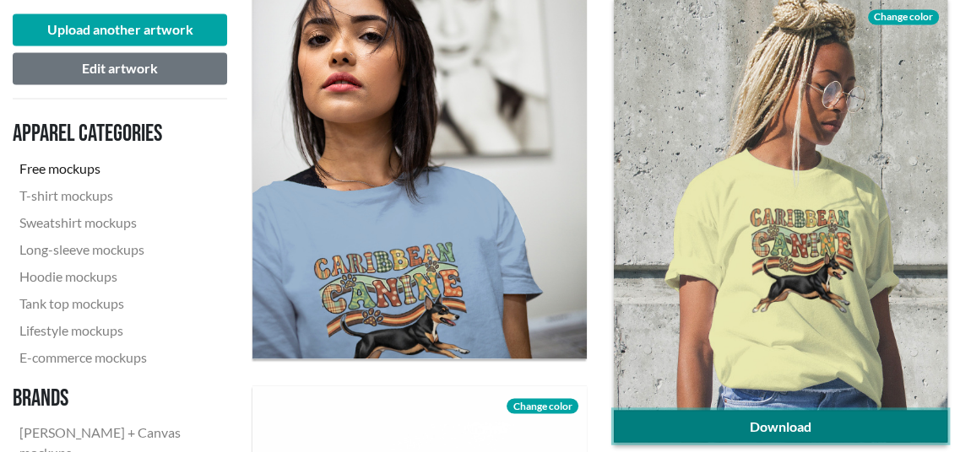
click at [835, 416] on link "Download" at bounding box center [780, 426] width 333 height 32
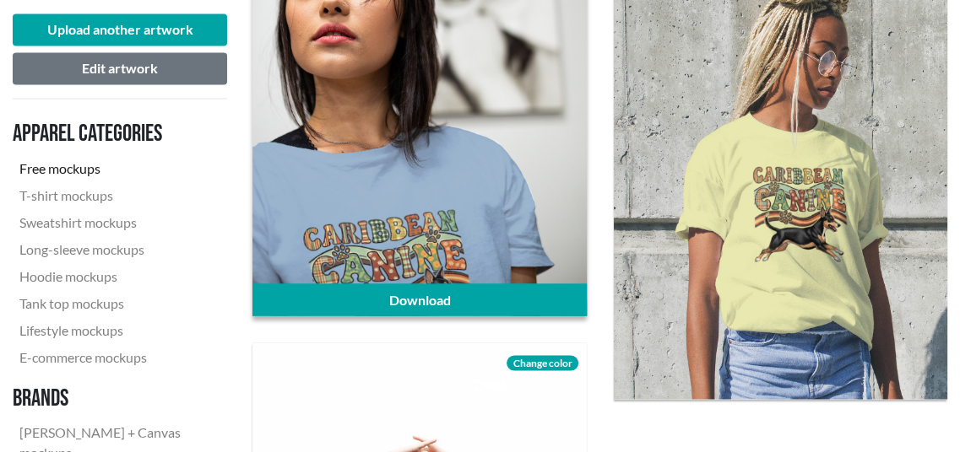
scroll to position [2447, 0]
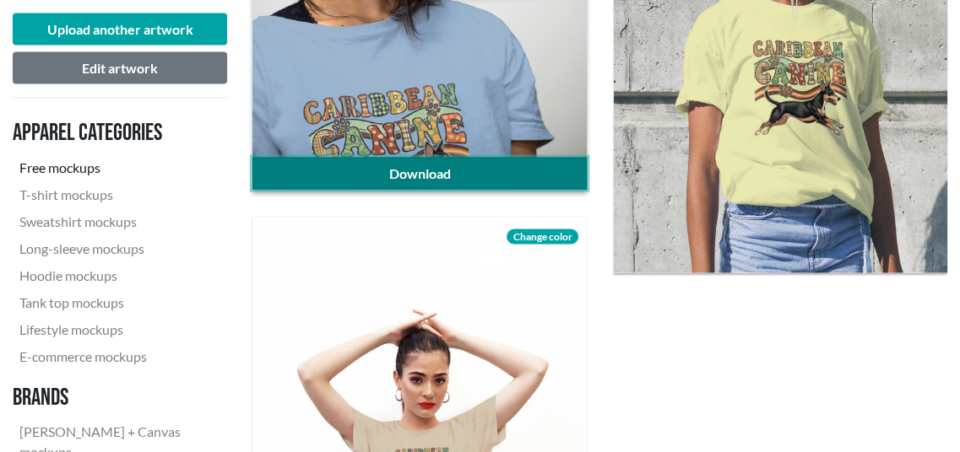
click at [373, 171] on link "Download" at bounding box center [418, 174] width 333 height 32
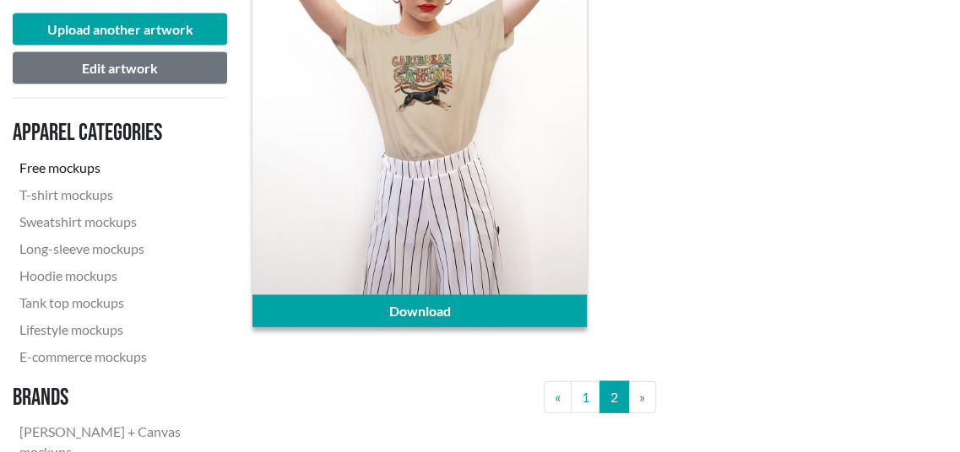
scroll to position [2869, 0]
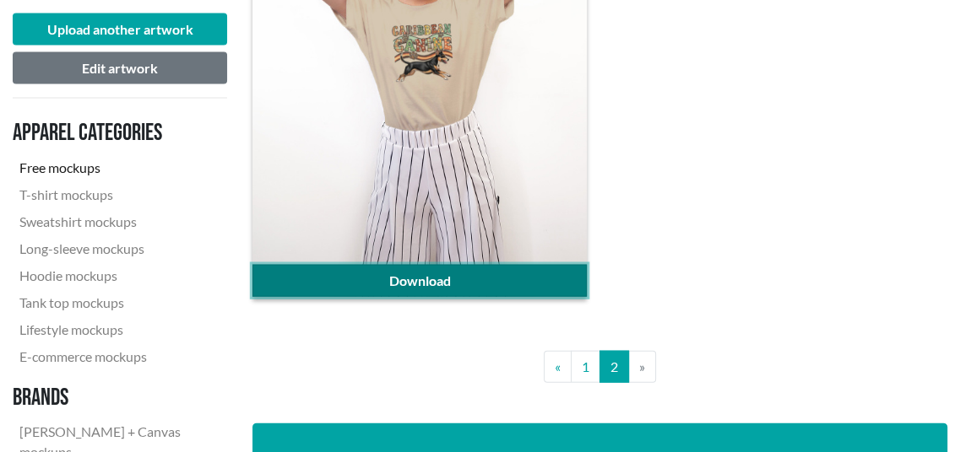
click at [446, 268] on link "Download" at bounding box center [418, 281] width 333 height 32
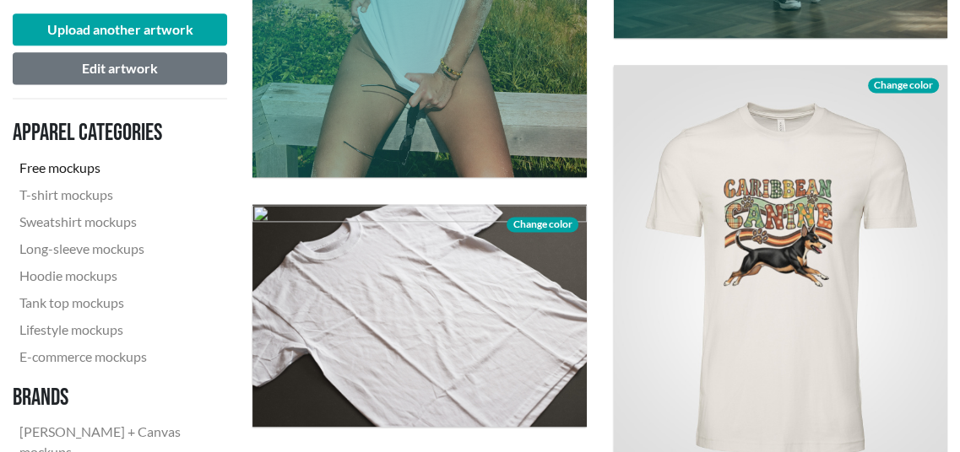
scroll to position [1857, 0]
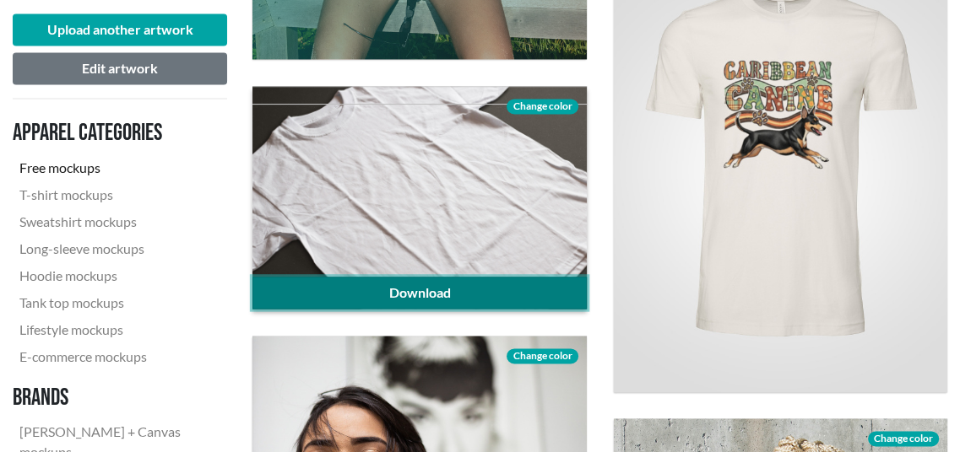
click at [485, 300] on link "Download" at bounding box center [418, 293] width 333 height 32
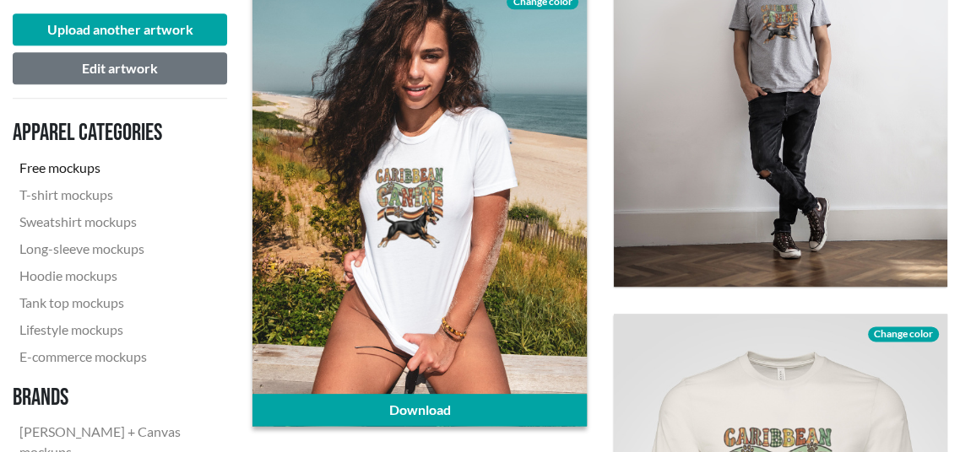
scroll to position [1519, 0]
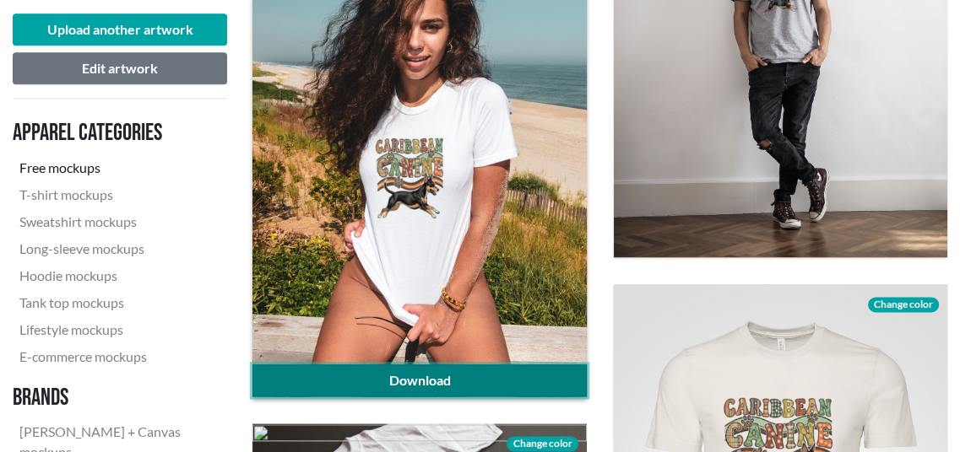
click at [456, 372] on link "Download" at bounding box center [418, 381] width 333 height 32
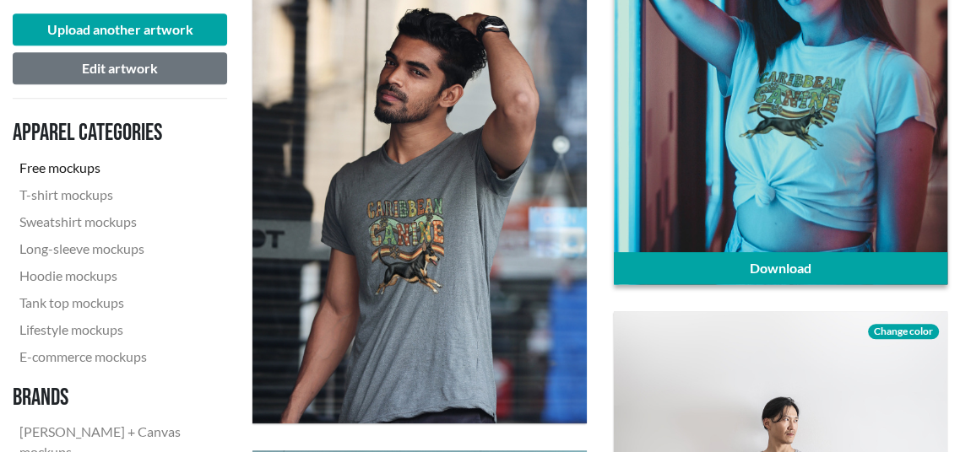
scroll to position [1097, 0]
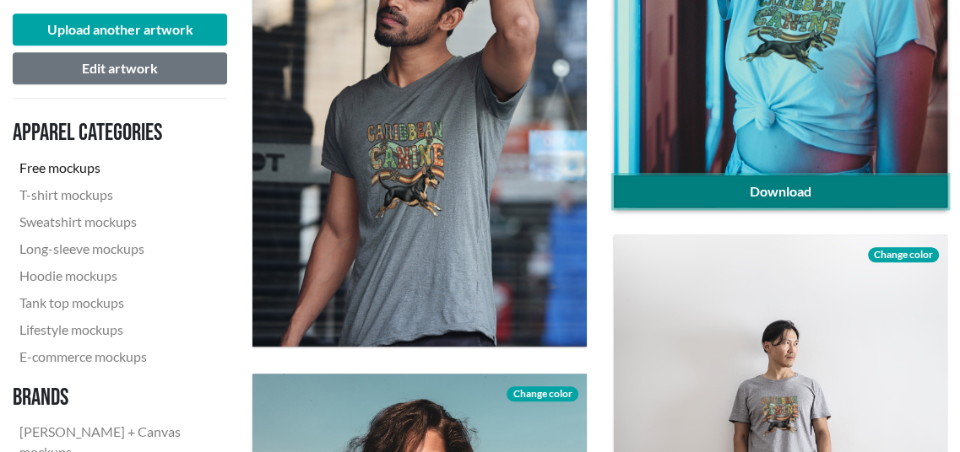
click at [848, 196] on link "Download" at bounding box center [780, 192] width 333 height 32
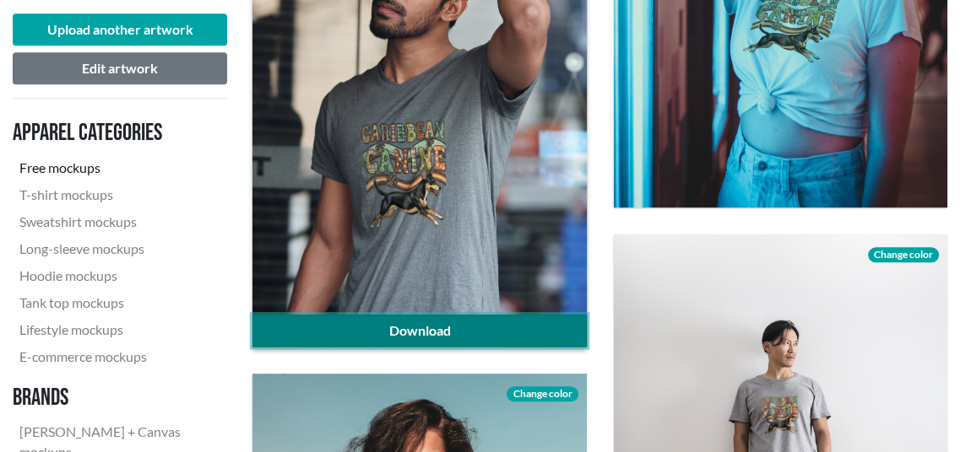
click at [419, 327] on link "Download" at bounding box center [418, 331] width 333 height 32
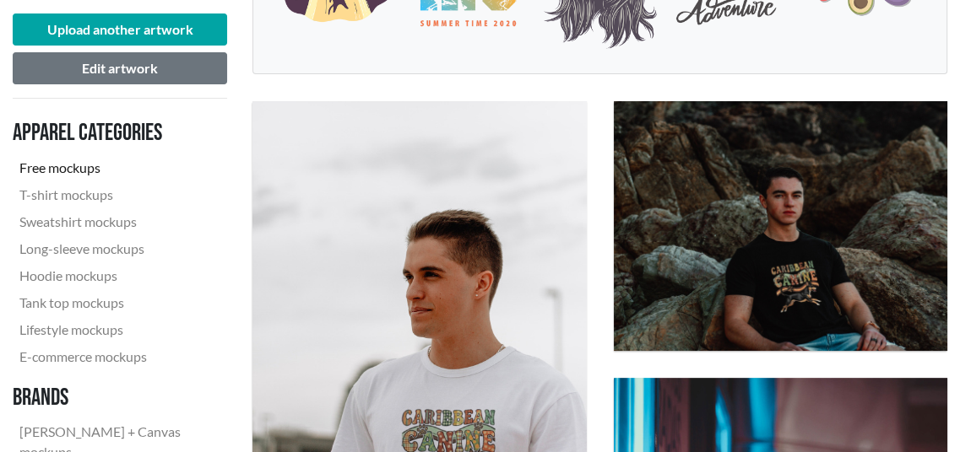
scroll to position [422, 0]
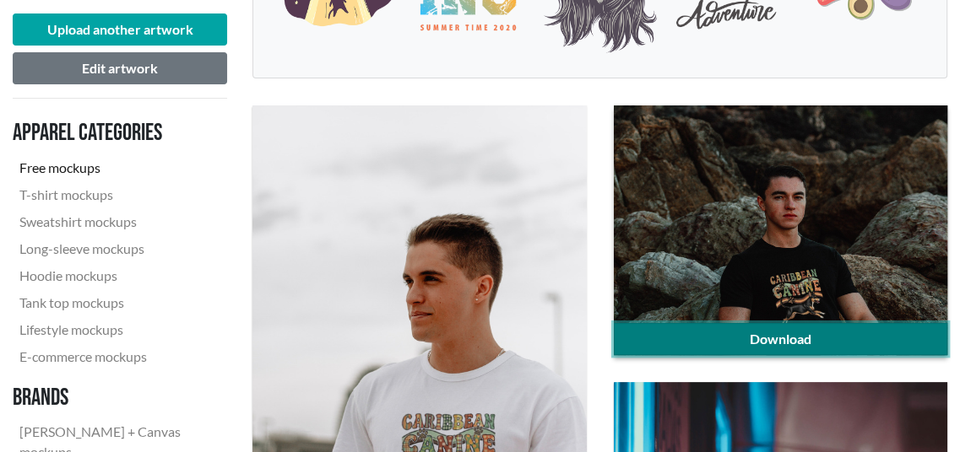
click at [682, 346] on link "Download" at bounding box center [780, 339] width 333 height 32
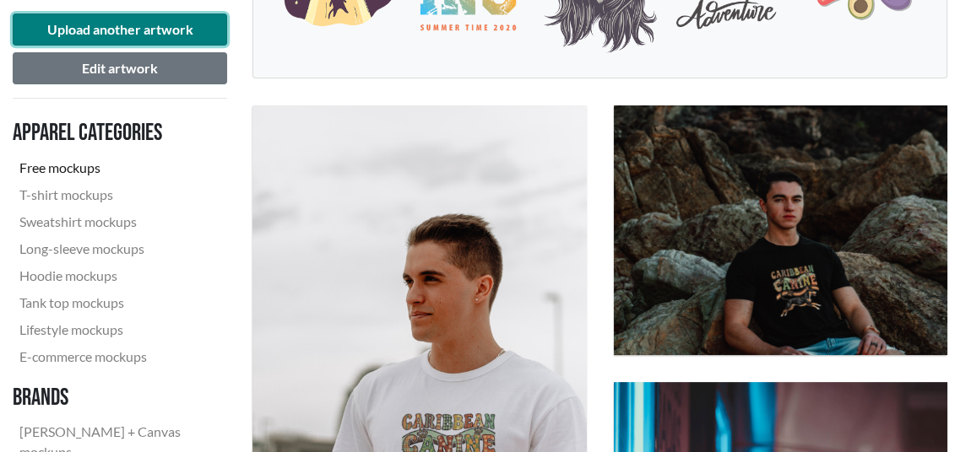
click at [88, 24] on button "Upload another artwork" at bounding box center [120, 30] width 214 height 32
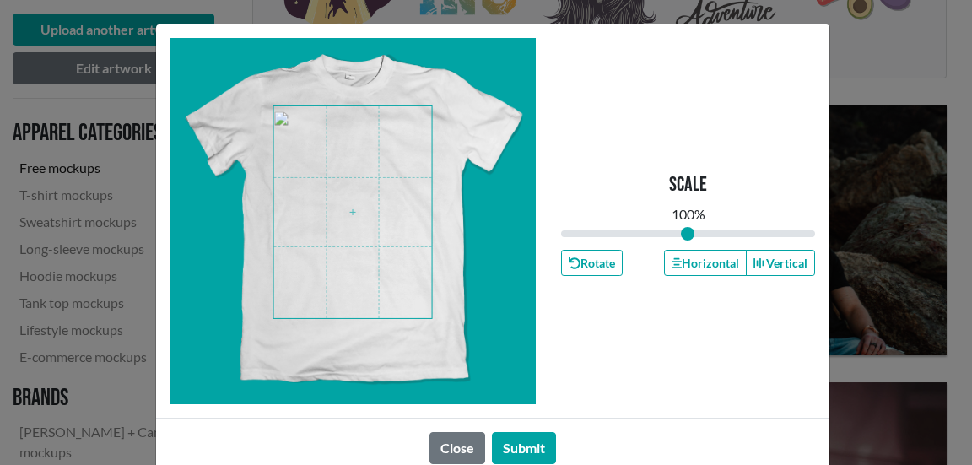
click at [377, 243] on span at bounding box center [352, 212] width 159 height 212
type input "1.06"
click at [689, 226] on input "range" at bounding box center [688, 233] width 255 height 19
click at [331, 214] on span at bounding box center [352, 212] width 159 height 212
click at [522, 446] on button "Submit" at bounding box center [524, 448] width 64 height 32
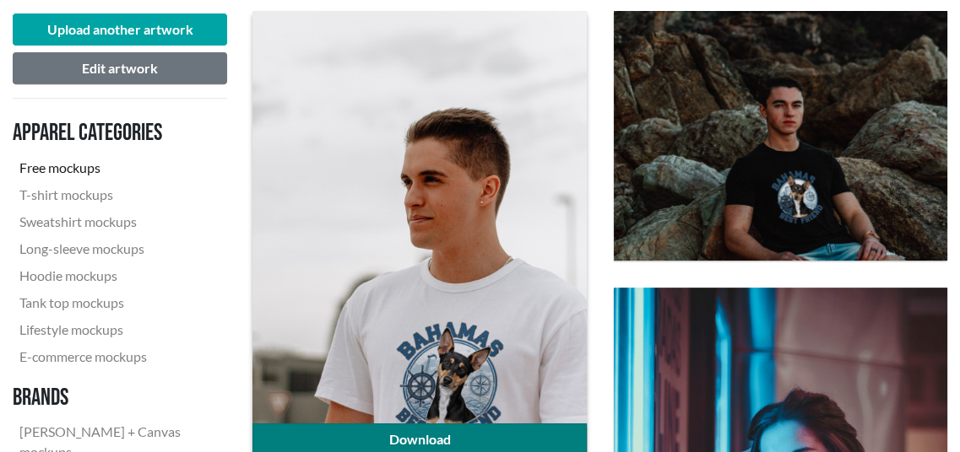
scroll to position [591, 0]
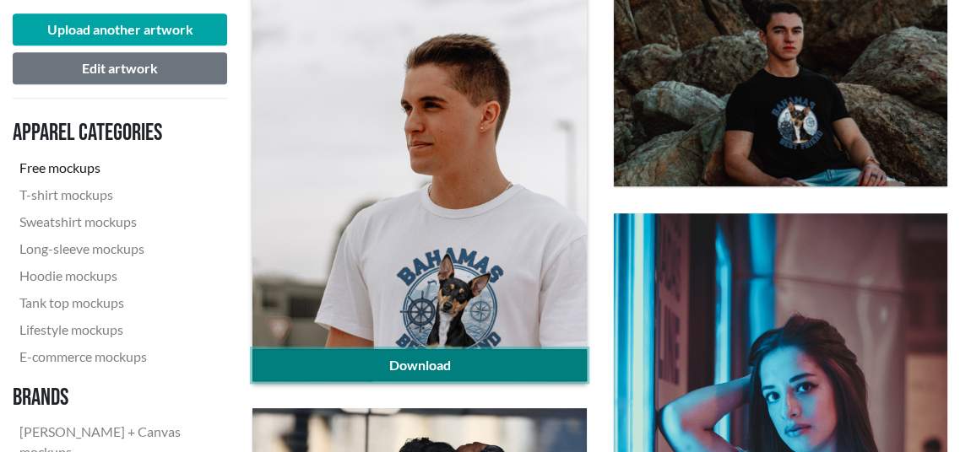
click at [430, 368] on link "Download" at bounding box center [418, 365] width 333 height 32
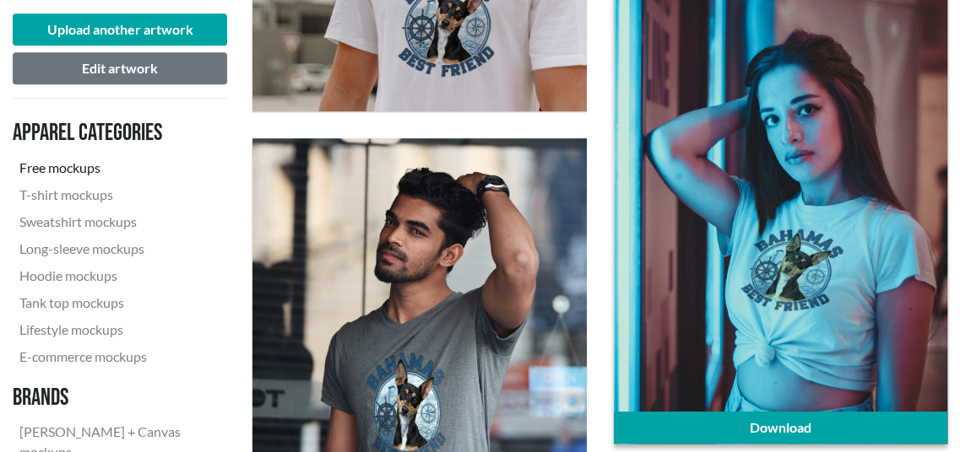
scroll to position [928, 0]
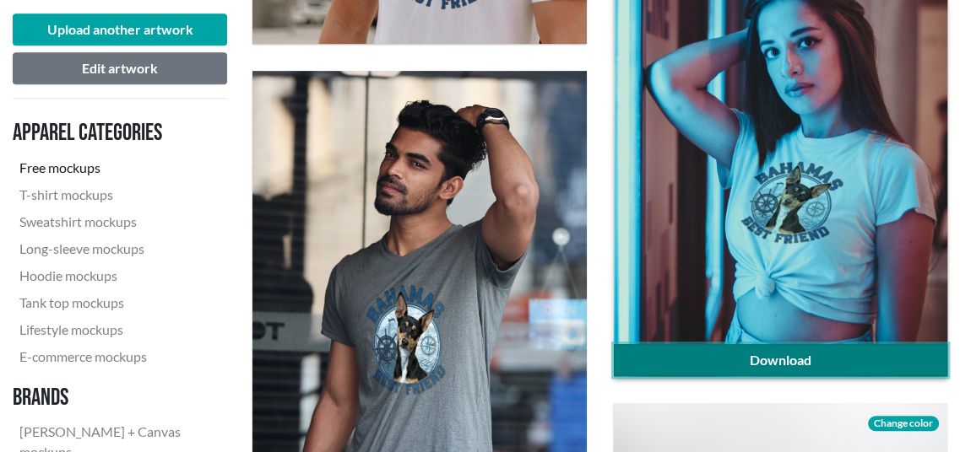
click at [917, 354] on link "Download" at bounding box center [780, 360] width 333 height 32
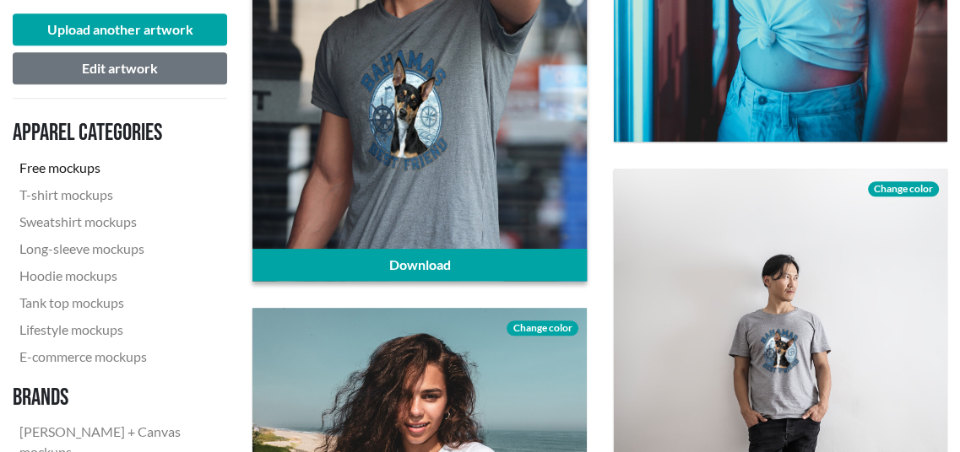
scroll to position [1181, 0]
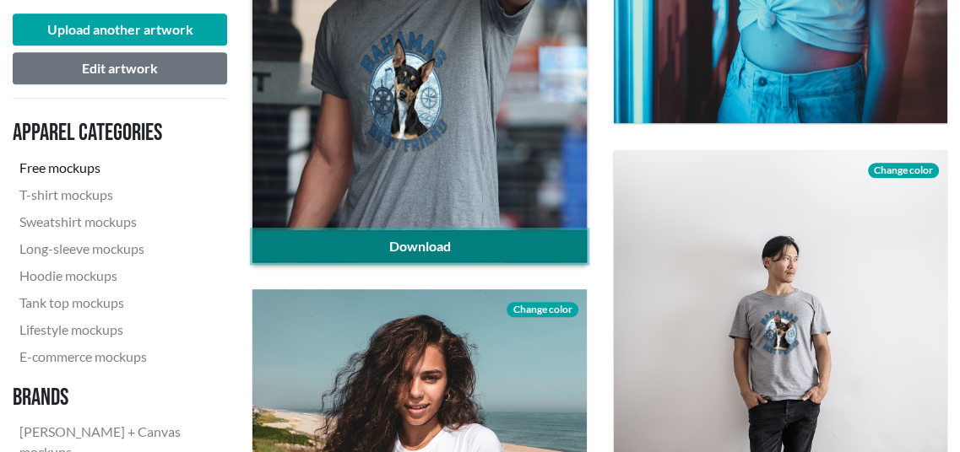
click at [416, 253] on link "Download" at bounding box center [418, 246] width 333 height 32
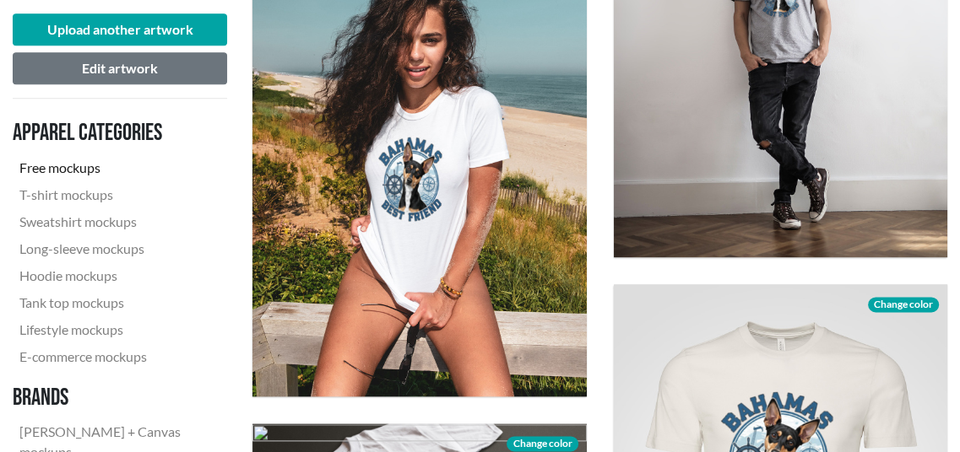
scroll to position [1603, 0]
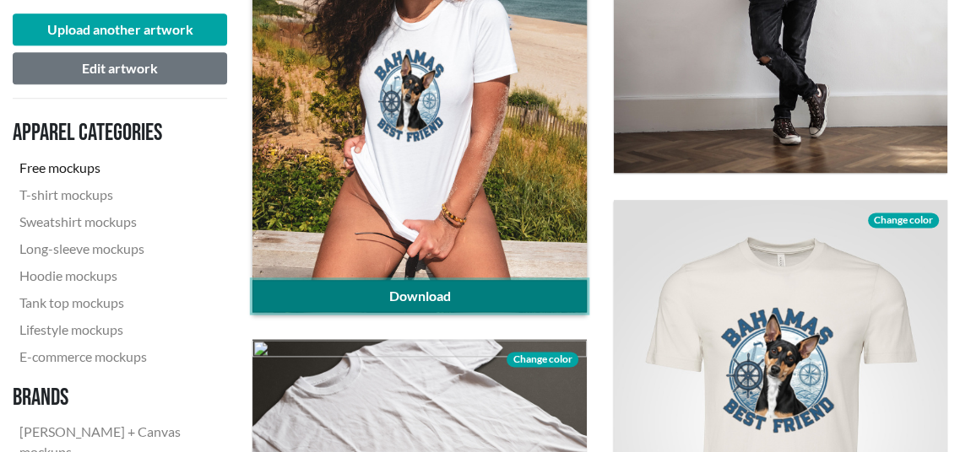
click at [401, 295] on link "Download" at bounding box center [418, 296] width 333 height 32
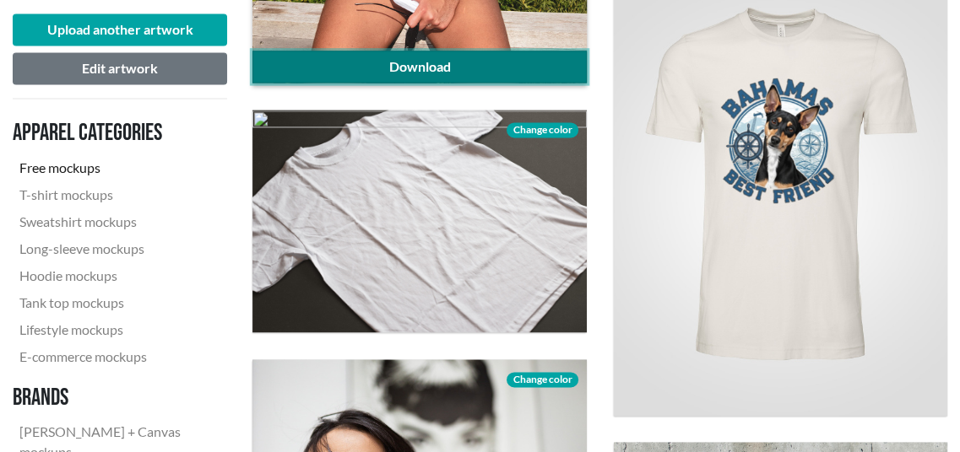
scroll to position [1857, 0]
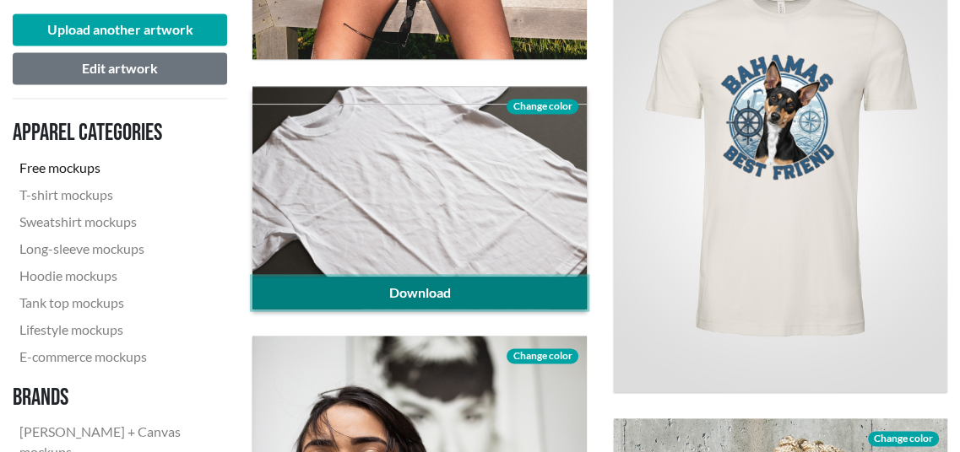
click at [403, 291] on link "Download" at bounding box center [418, 293] width 333 height 32
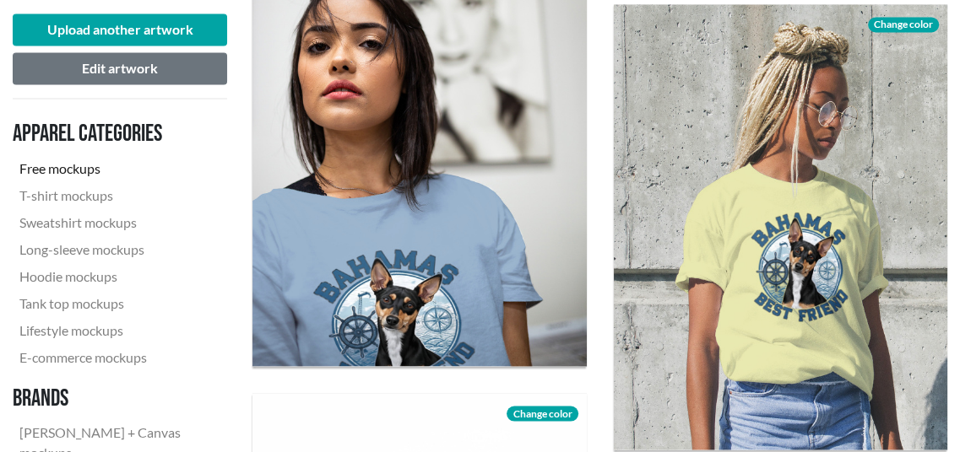
scroll to position [2279, 0]
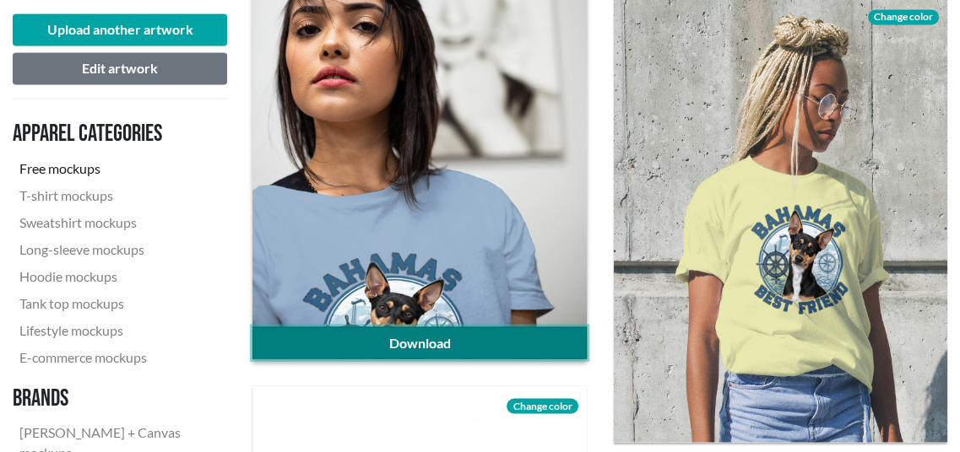
click at [385, 337] on link "Download" at bounding box center [418, 343] width 333 height 32
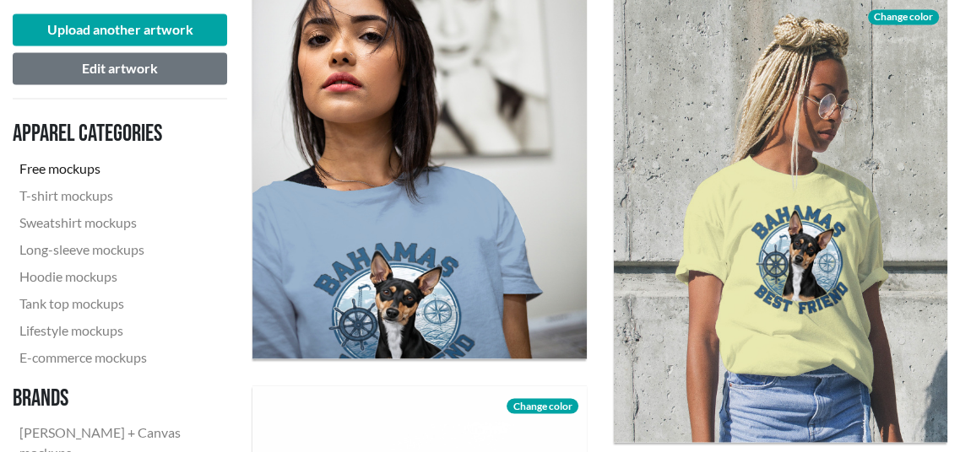
click at [226, 366] on nav "Apparel categories Free mockups T-shirt mockups Sweatshirt mockups Long-sleeve …" at bounding box center [120, 332] width 214 height 441
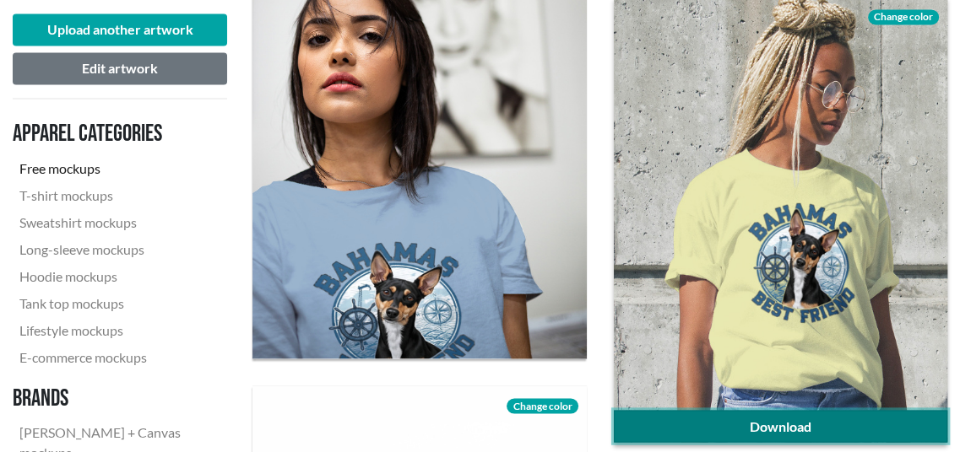
click at [746, 424] on link "Download" at bounding box center [780, 426] width 333 height 32
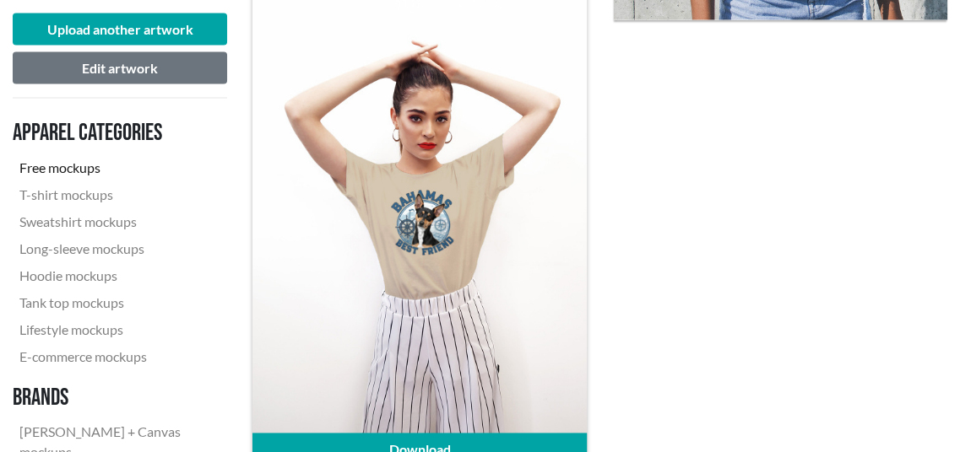
scroll to position [2785, 0]
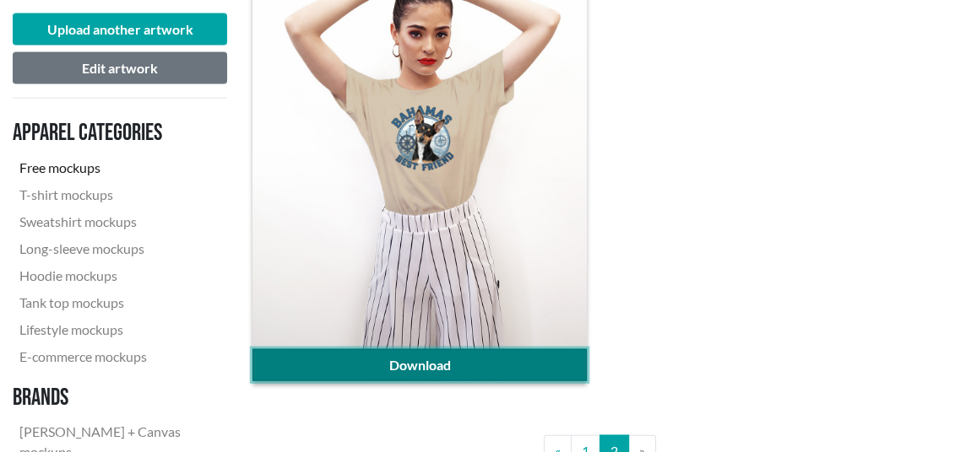
click at [394, 363] on link "Download" at bounding box center [418, 365] width 333 height 32
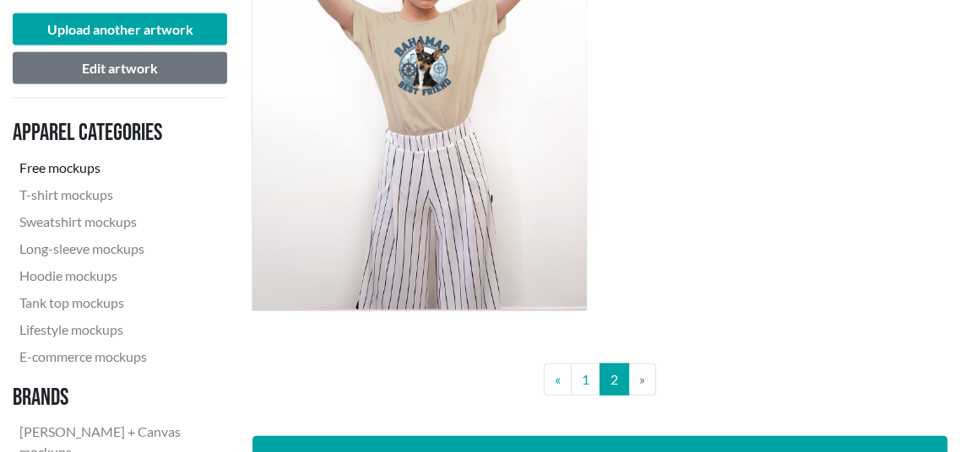
scroll to position [2954, 0]
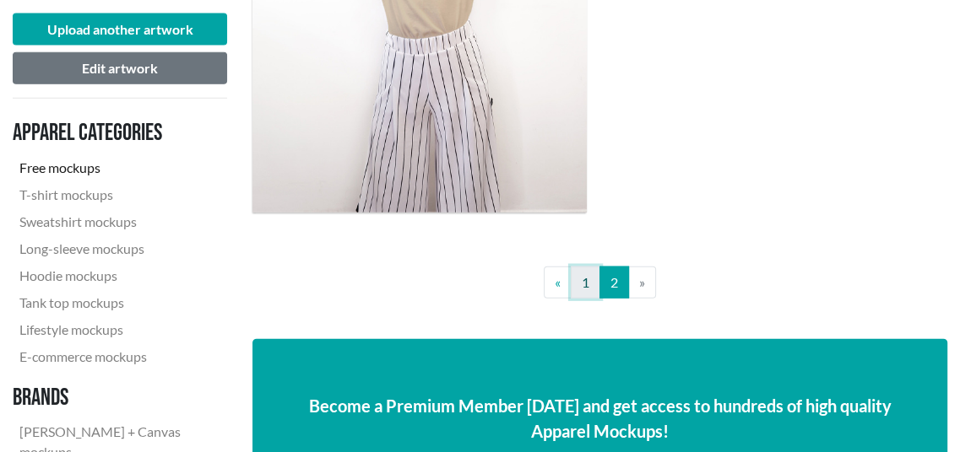
click at [587, 289] on link "1" at bounding box center [585, 283] width 30 height 32
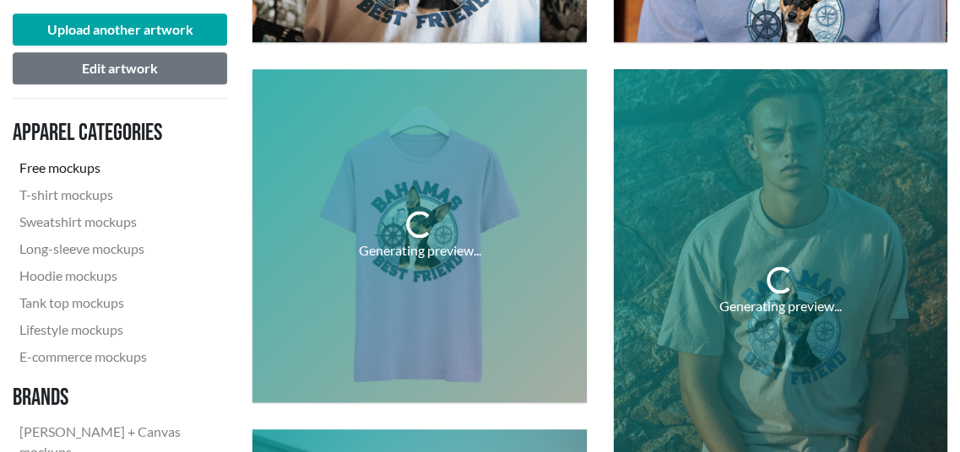
scroll to position [1435, 0]
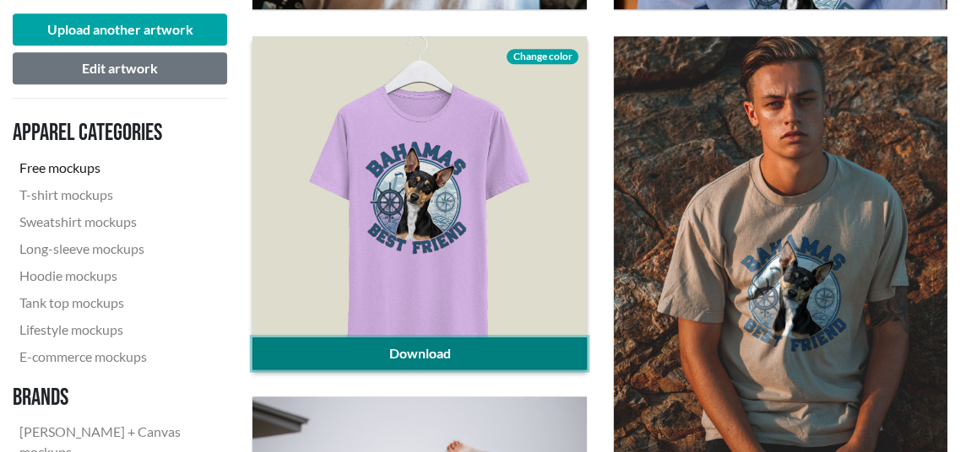
click at [452, 350] on link "Download" at bounding box center [418, 354] width 333 height 32
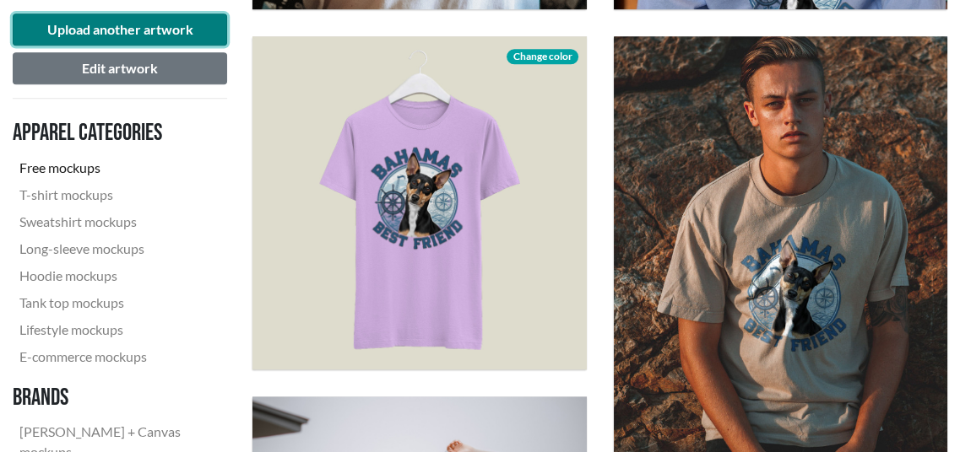
click at [105, 29] on button "Upload another artwork" at bounding box center [120, 30] width 214 height 32
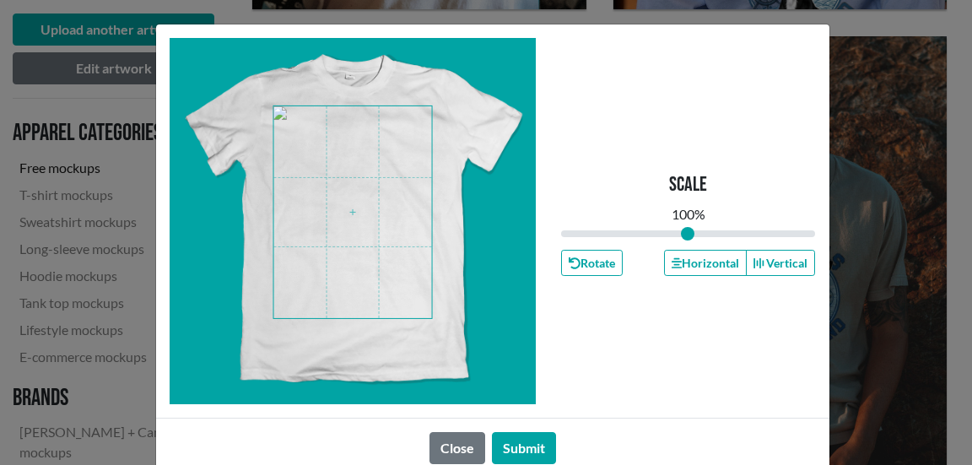
click at [381, 219] on span at bounding box center [352, 212] width 159 height 212
drag, startPoint x: 680, startPoint y: 234, endPoint x: 699, endPoint y: 235, distance: 18.6
type input "1.15"
click at [699, 235] on input "range" at bounding box center [688, 233] width 255 height 19
click at [316, 233] on span at bounding box center [352, 212] width 159 height 212
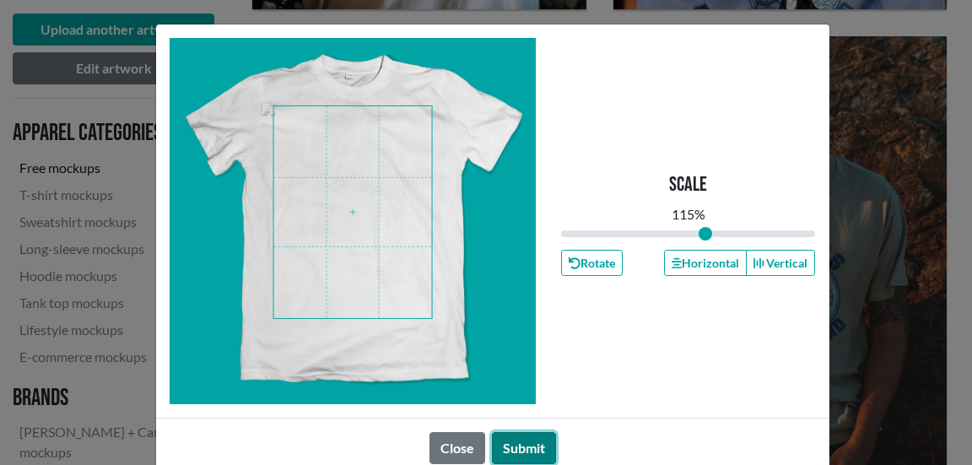
click at [520, 441] on button "Submit" at bounding box center [524, 448] width 64 height 32
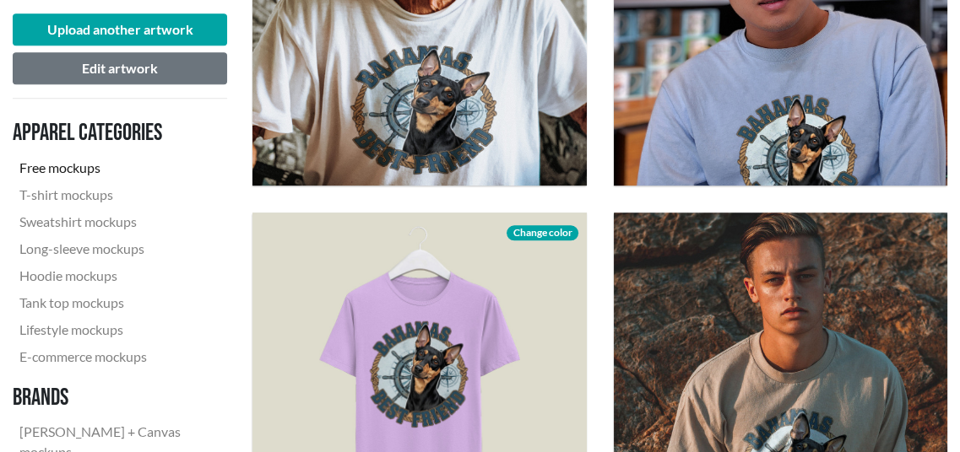
scroll to position [1266, 0]
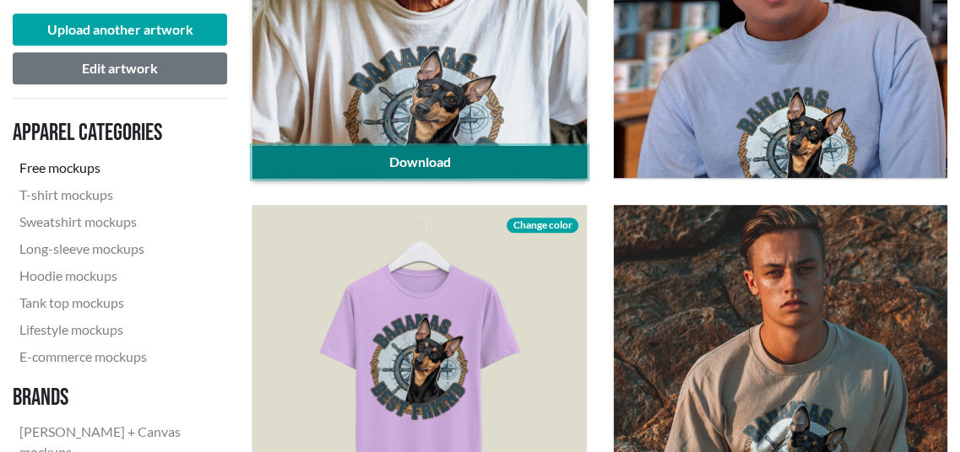
click at [482, 167] on link "Download" at bounding box center [418, 162] width 333 height 32
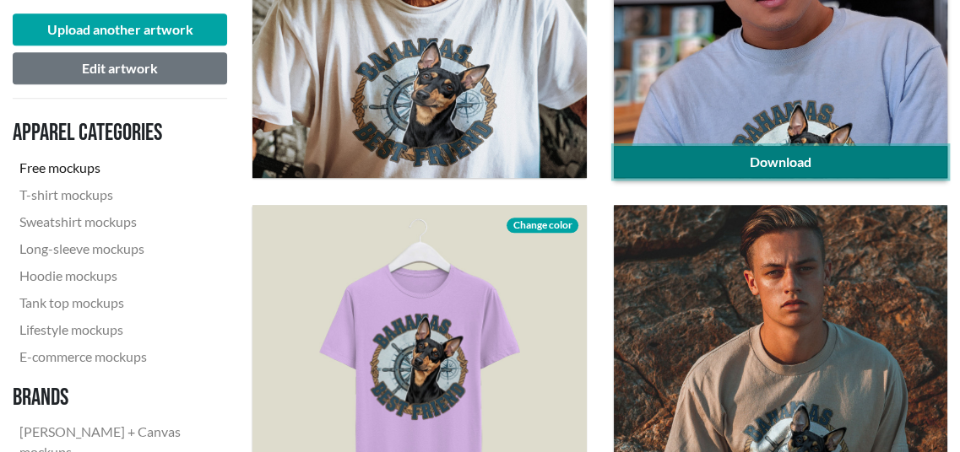
click at [753, 161] on link "Download" at bounding box center [780, 162] width 333 height 32
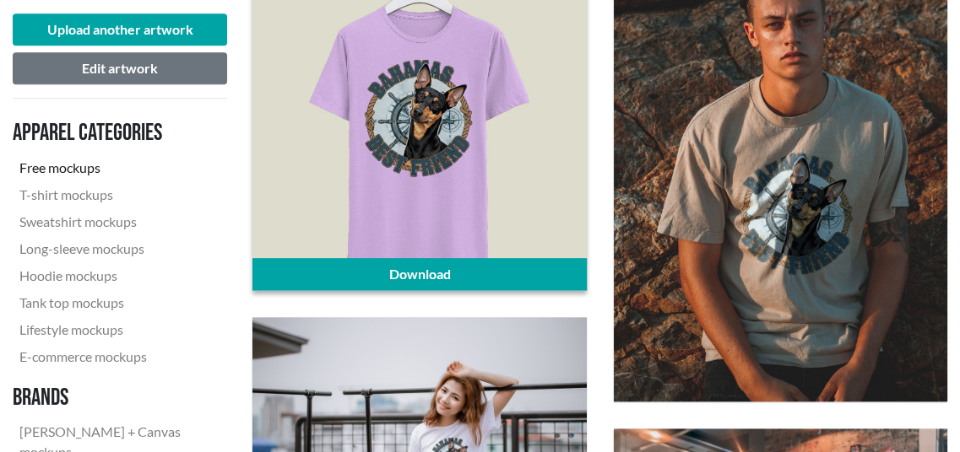
scroll to position [1519, 0]
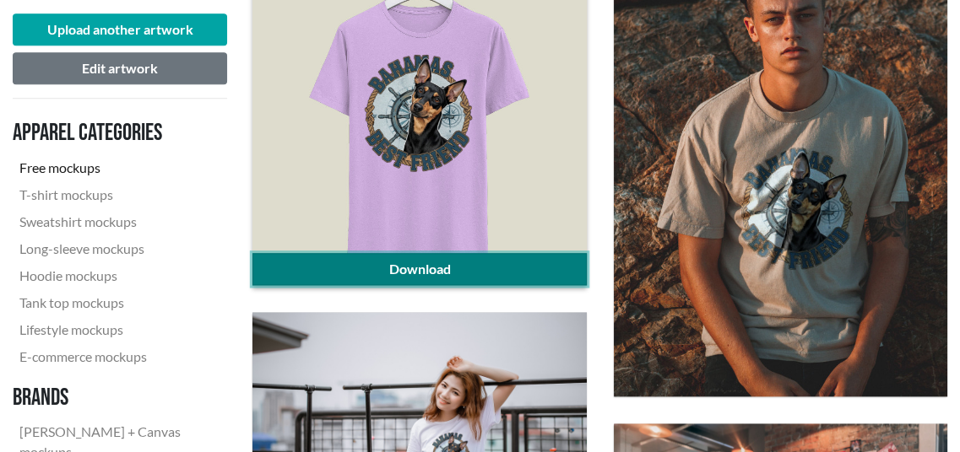
click at [410, 268] on link "Download" at bounding box center [418, 269] width 333 height 32
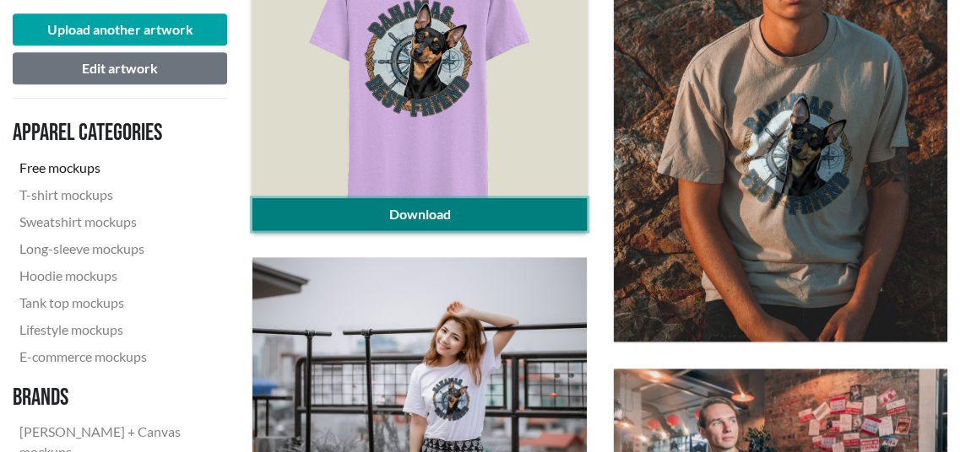
scroll to position [1603, 0]
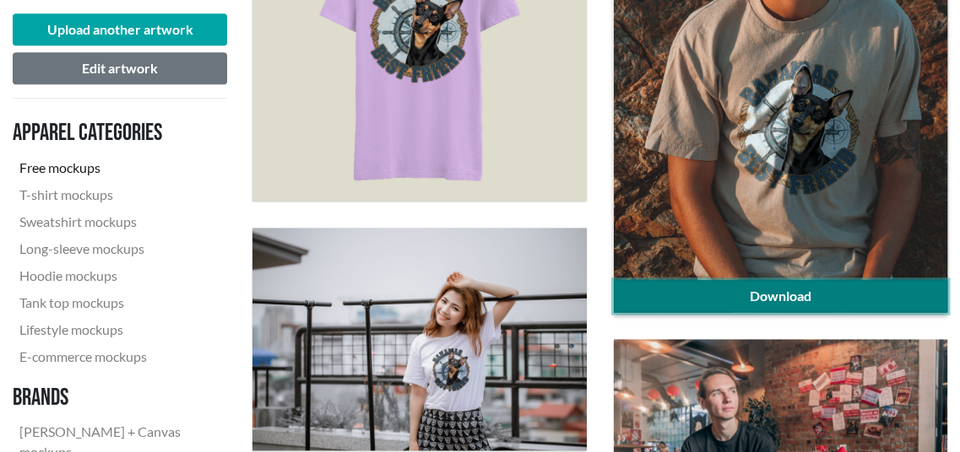
click at [683, 289] on link "Download" at bounding box center [780, 296] width 333 height 32
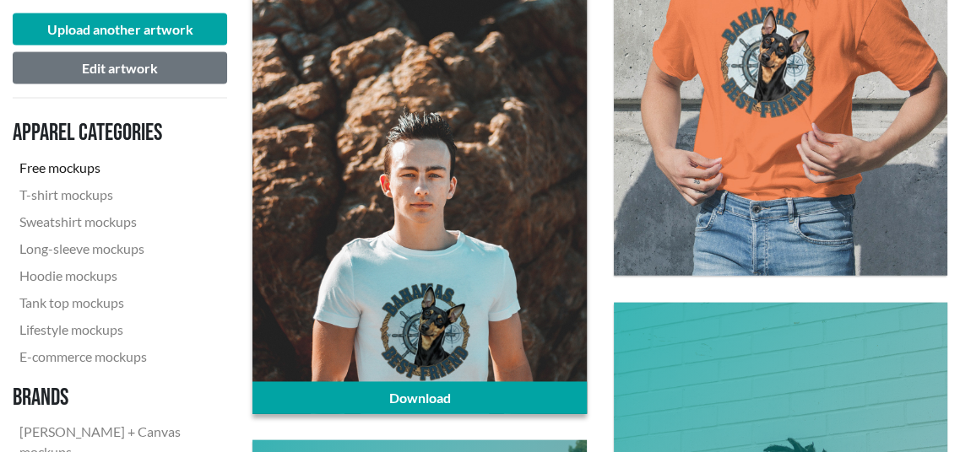
scroll to position [2869, 0]
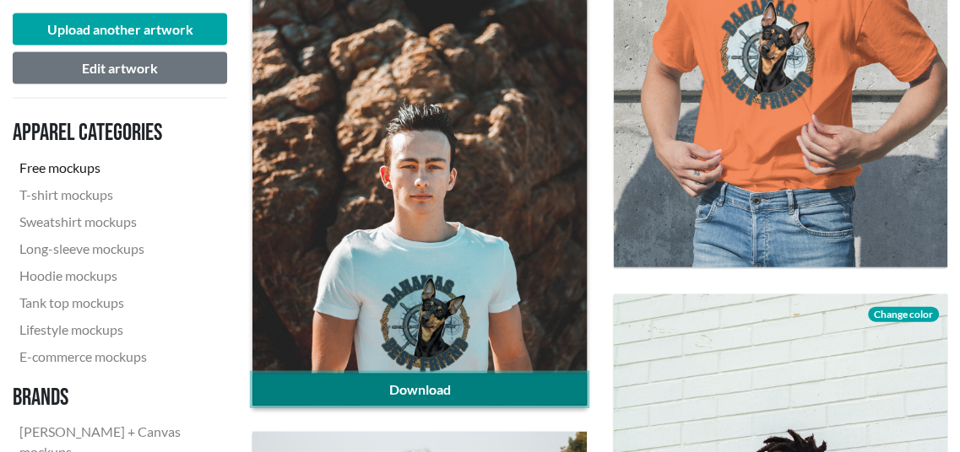
click at [369, 383] on link "Download" at bounding box center [418, 390] width 333 height 32
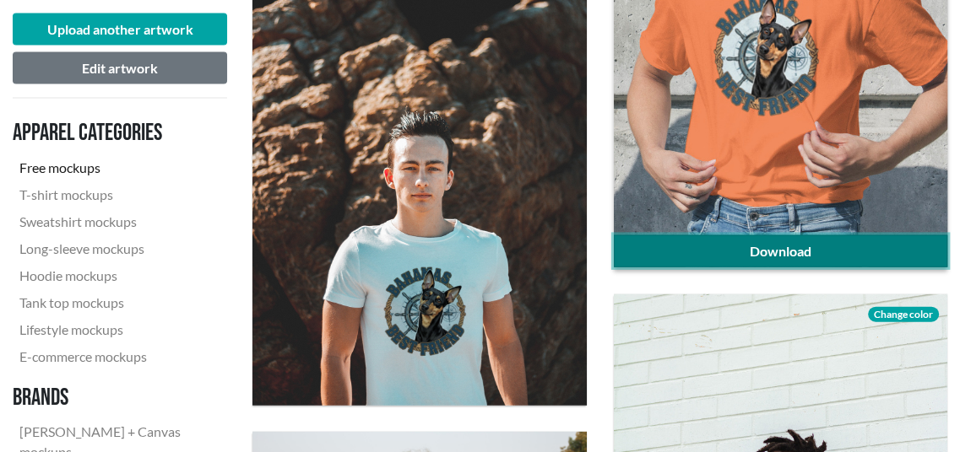
click at [821, 248] on link "Download" at bounding box center [780, 251] width 333 height 32
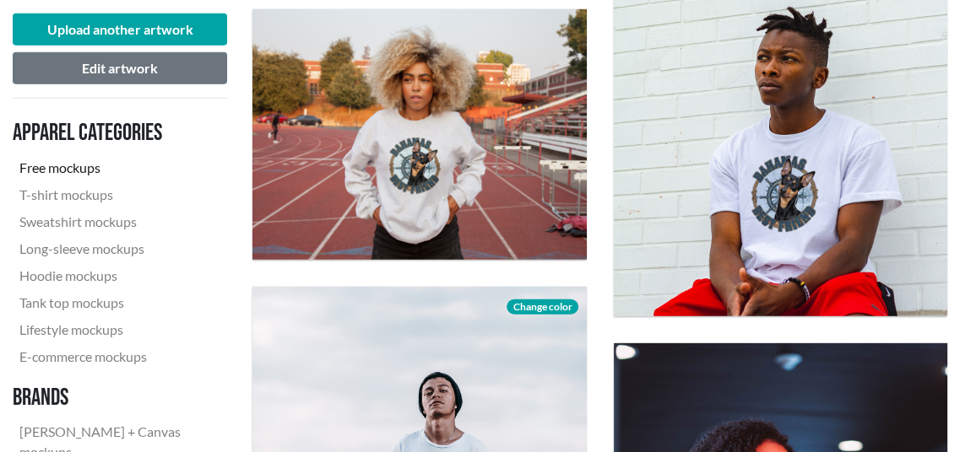
scroll to position [3376, 0]
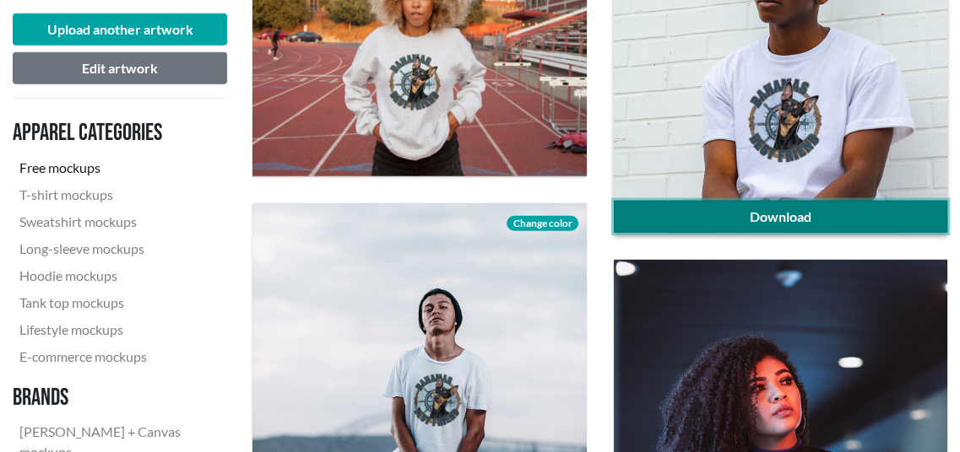
click at [743, 208] on link "Download" at bounding box center [780, 217] width 333 height 32
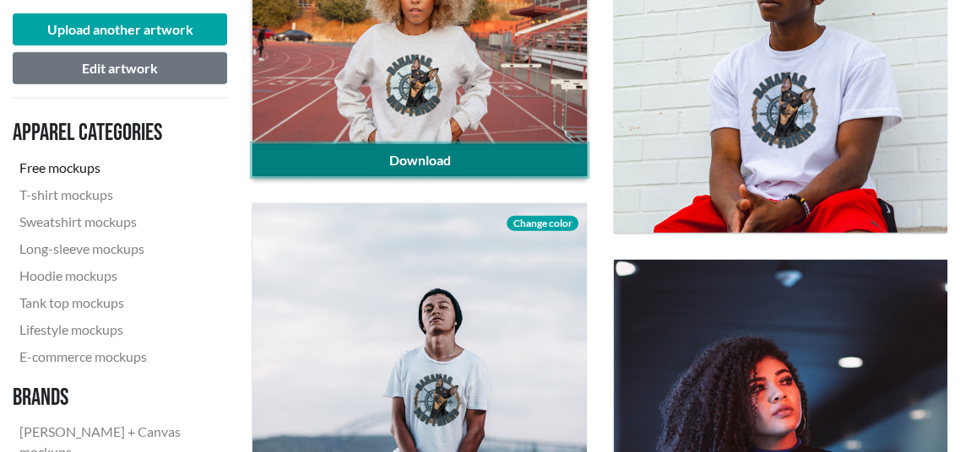
click at [371, 160] on link "Download" at bounding box center [418, 160] width 333 height 32
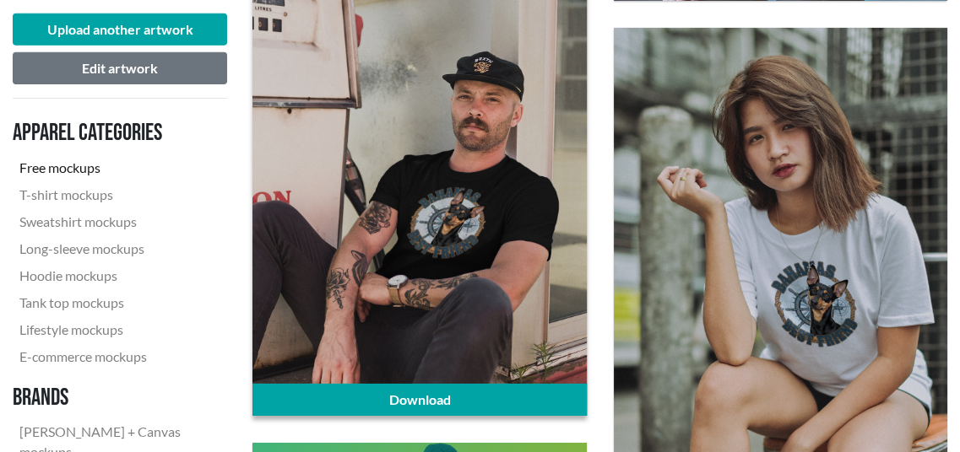
scroll to position [4220, 0]
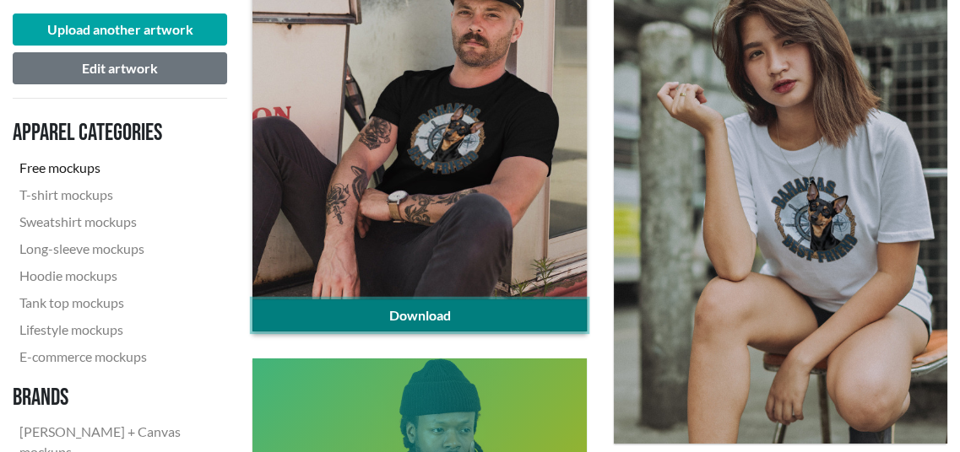
click at [510, 312] on link "Download" at bounding box center [418, 316] width 333 height 32
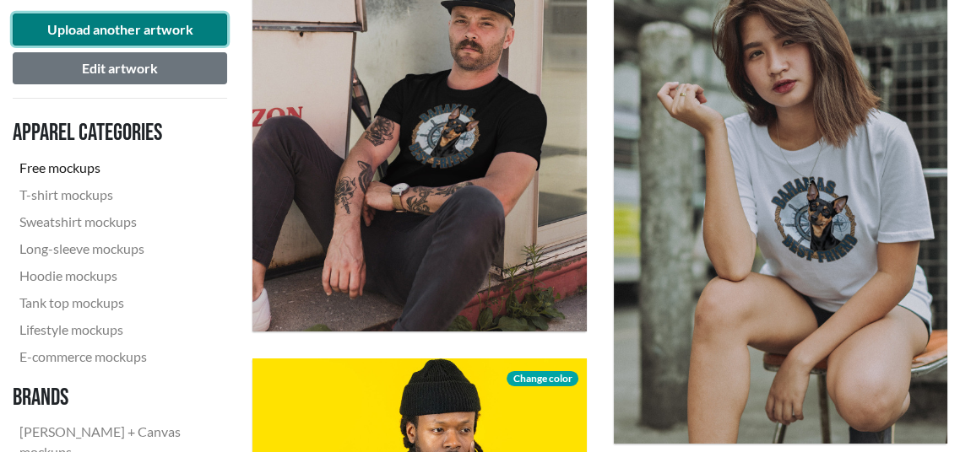
click at [121, 42] on button "Upload another artwork" at bounding box center [120, 30] width 214 height 32
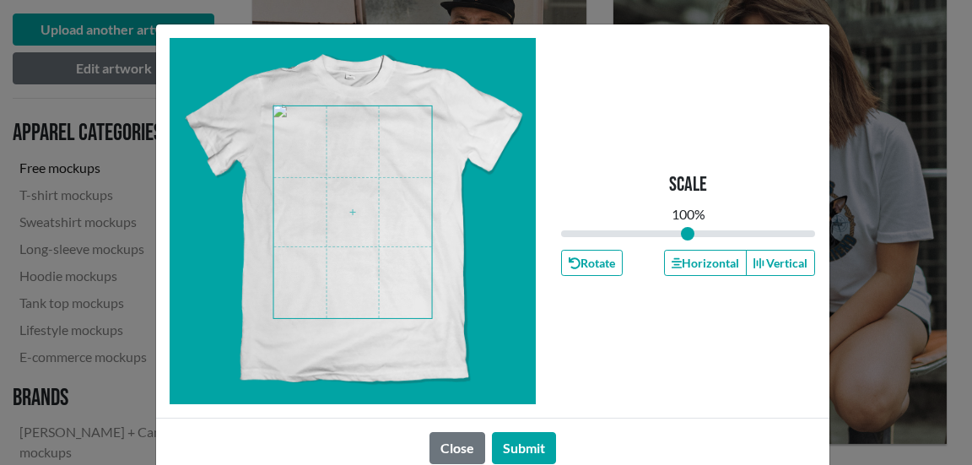
click at [346, 197] on span at bounding box center [352, 212] width 159 height 212
drag, startPoint x: 682, startPoint y: 233, endPoint x: 705, endPoint y: 235, distance: 22.9
type input "1.19"
click at [705, 235] on input "range" at bounding box center [688, 233] width 255 height 19
click at [327, 190] on span at bounding box center [352, 212] width 159 height 212
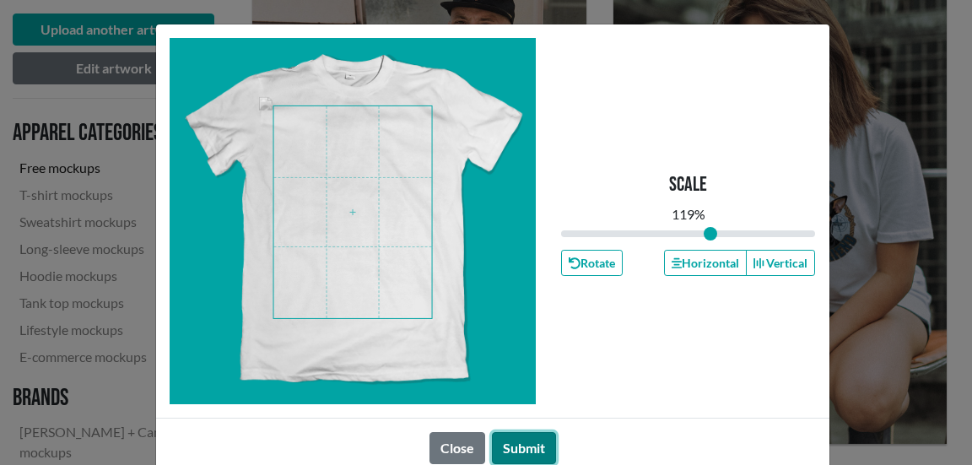
click at [538, 446] on button "Submit" at bounding box center [524, 448] width 64 height 32
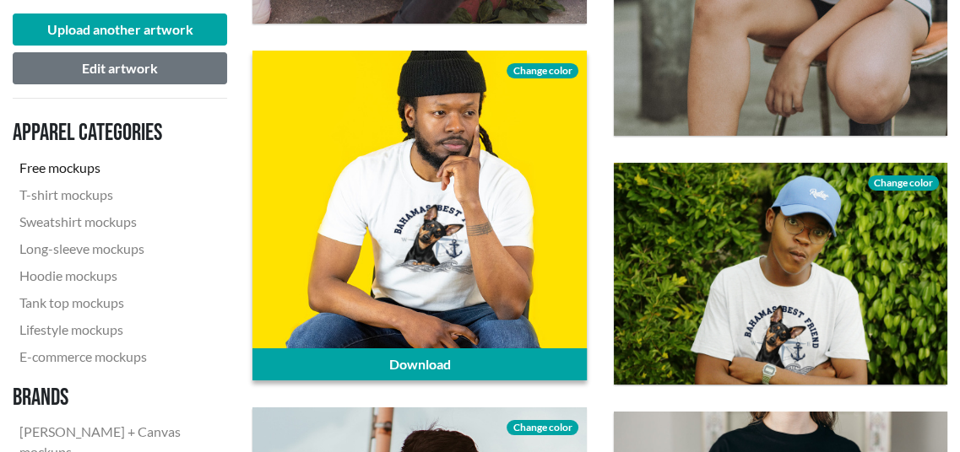
scroll to position [4557, 0]
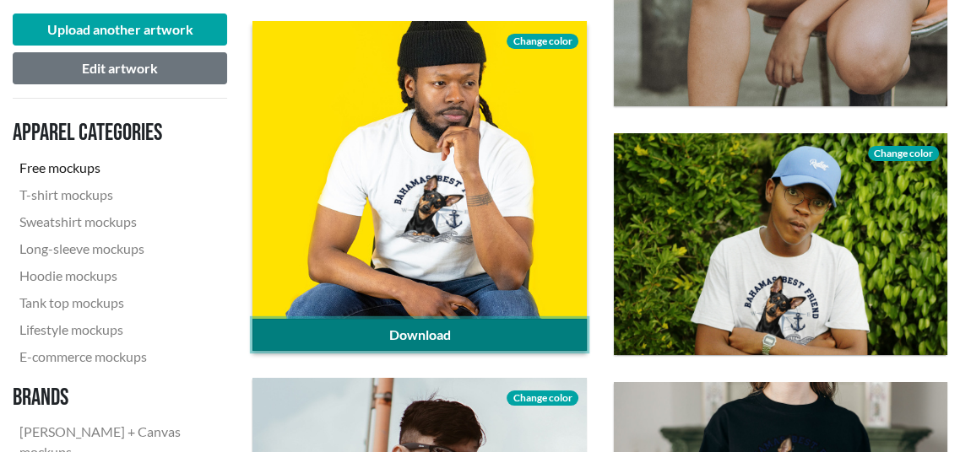
click at [477, 330] on link "Download" at bounding box center [418, 335] width 333 height 32
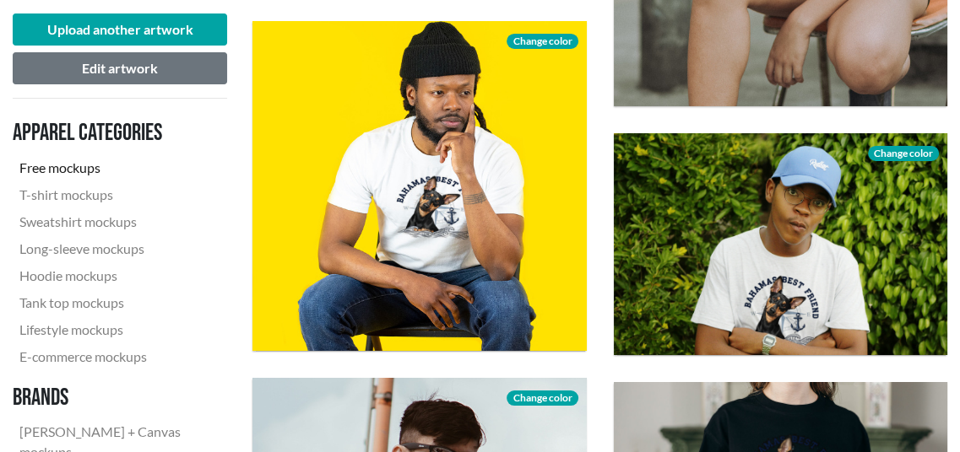
click at [953, 359] on div "Download Change color" at bounding box center [780, 245] width 360 height 250
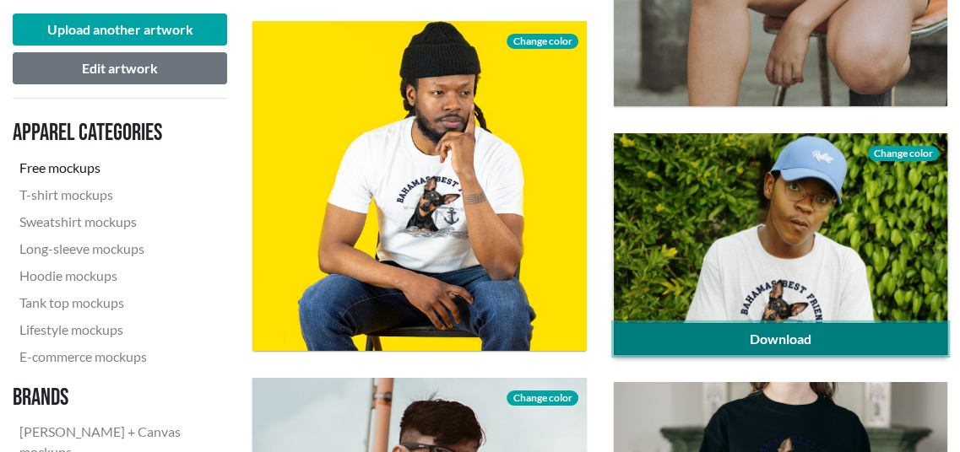
click at [905, 337] on link "Download" at bounding box center [780, 339] width 333 height 32
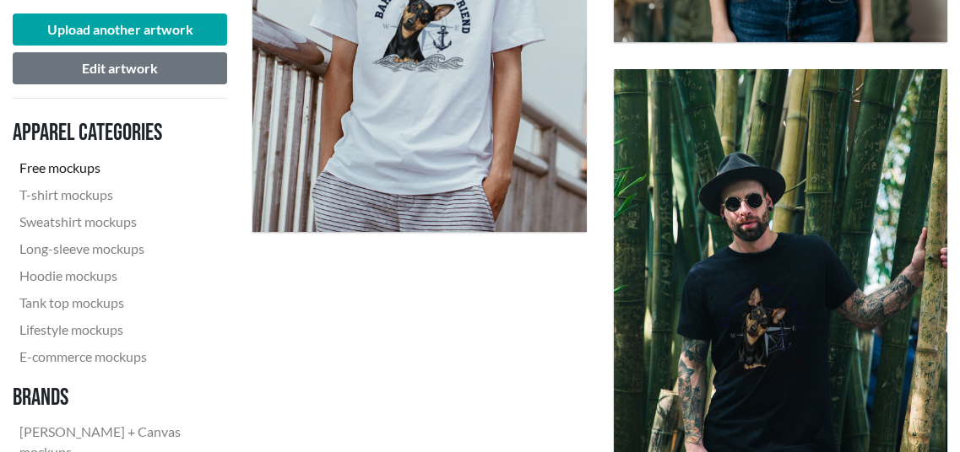
scroll to position [5064, 0]
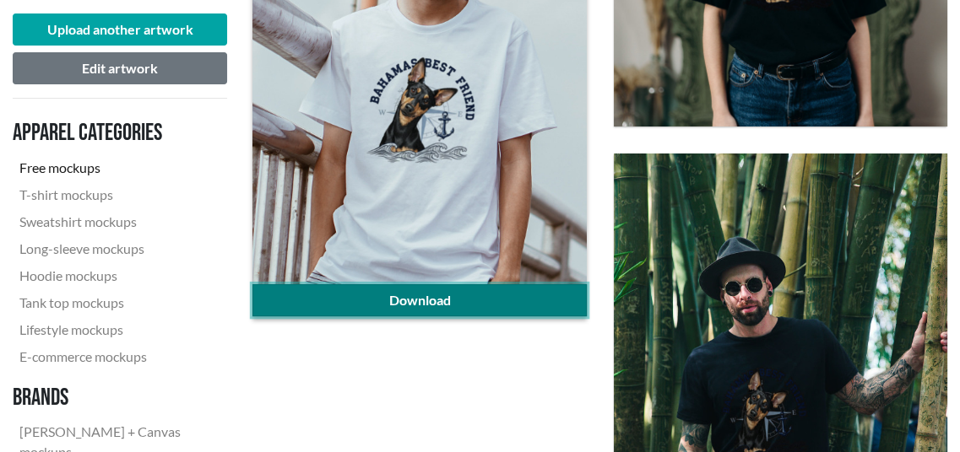
click at [453, 293] on link "Download" at bounding box center [418, 300] width 333 height 32
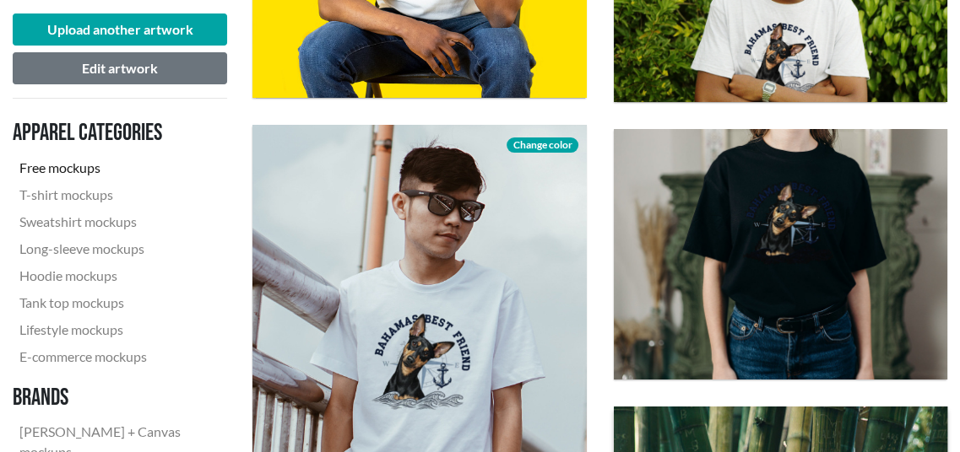
scroll to position [4810, 0]
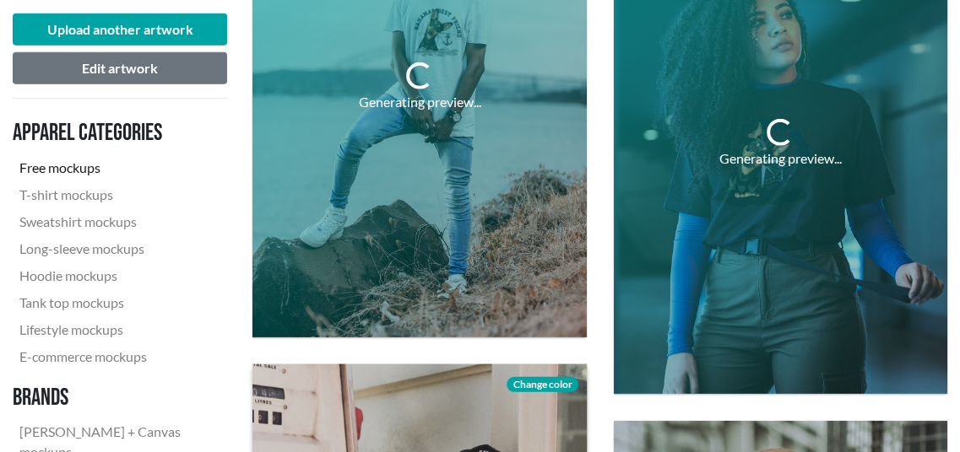
scroll to position [3713, 0]
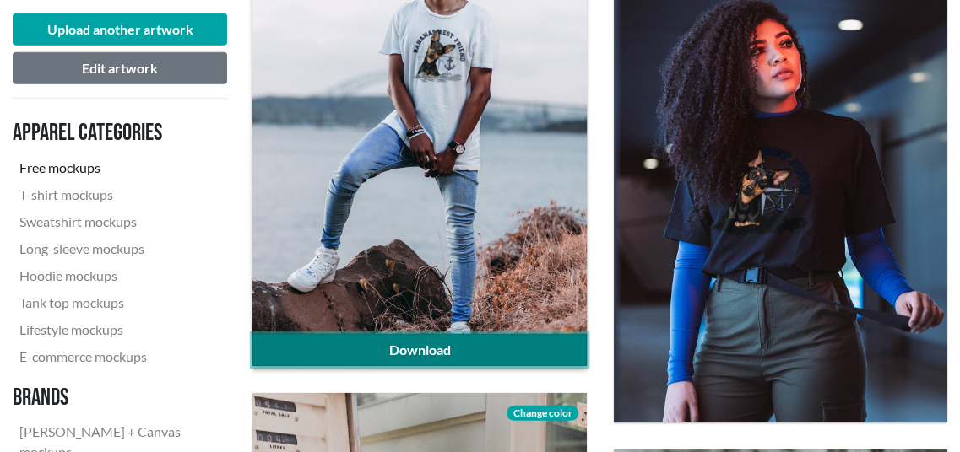
click at [427, 343] on link "Download" at bounding box center [418, 350] width 333 height 32
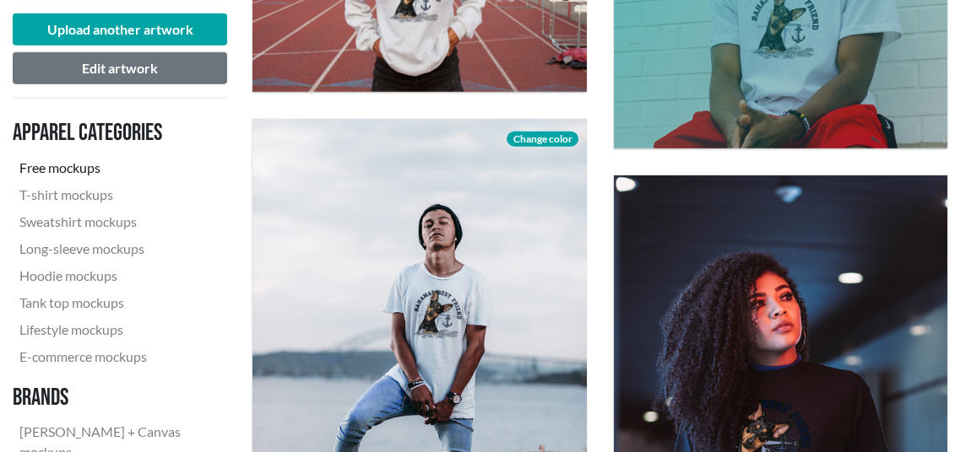
scroll to position [3207, 0]
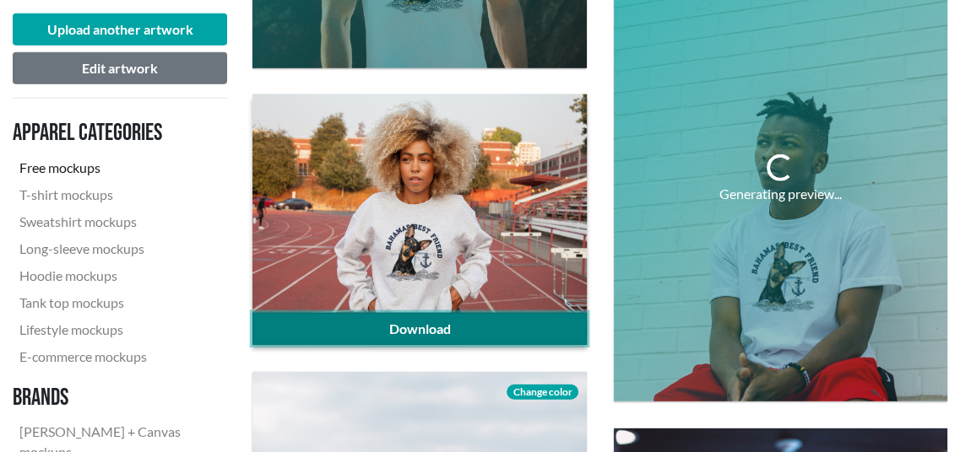
click at [425, 321] on link "Download" at bounding box center [418, 329] width 333 height 32
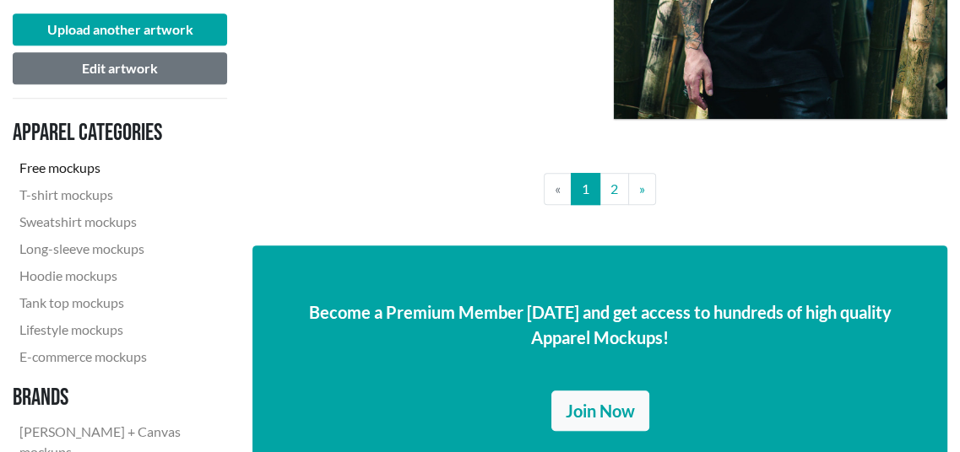
scroll to position [5570, 0]
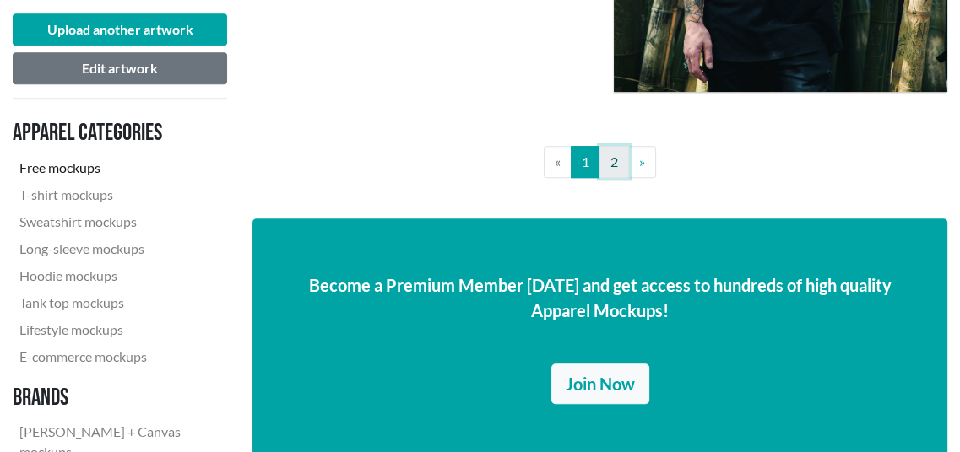
click at [605, 167] on link "2" at bounding box center [614, 162] width 30 height 32
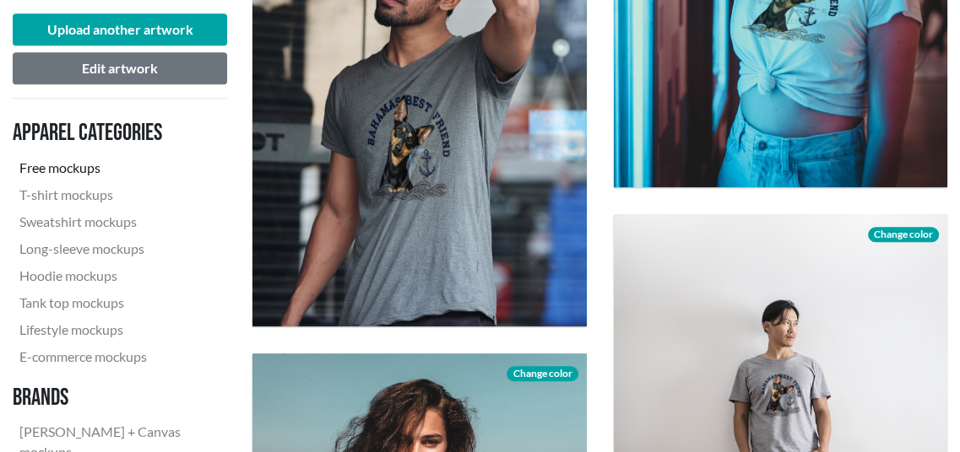
scroll to position [1181, 0]
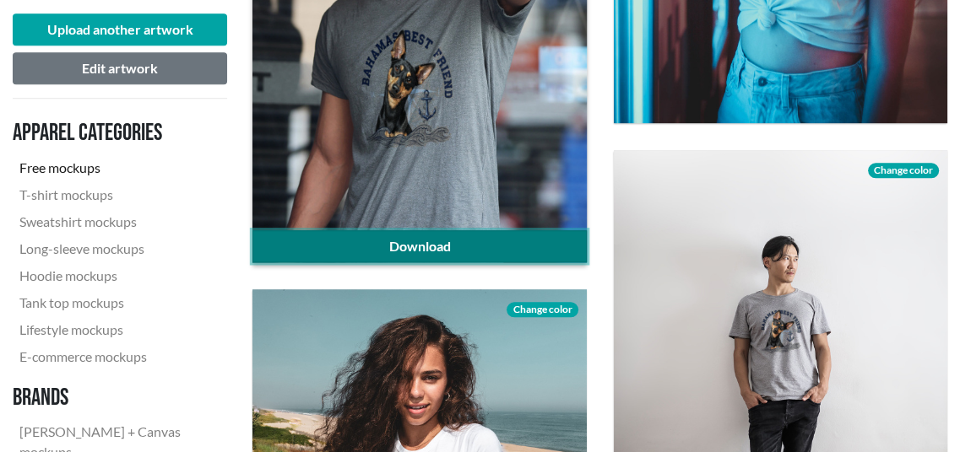
click at [436, 243] on link "Download" at bounding box center [418, 246] width 333 height 32
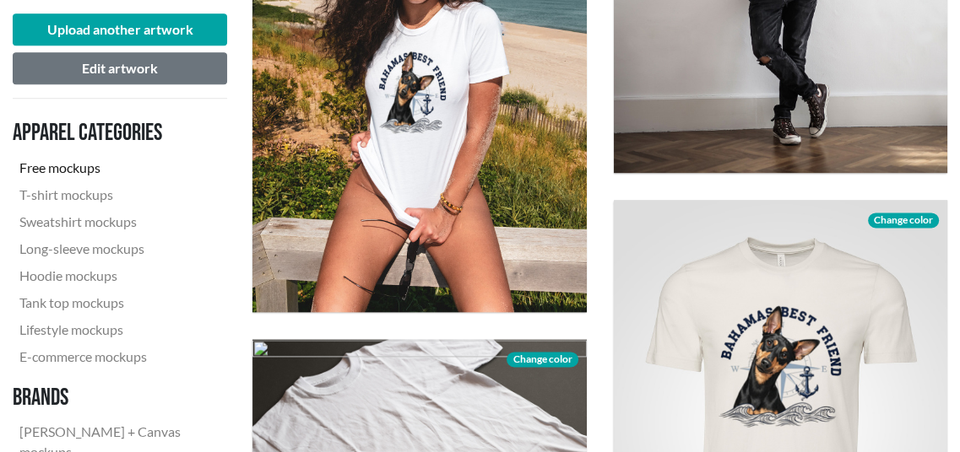
scroll to position [1772, 0]
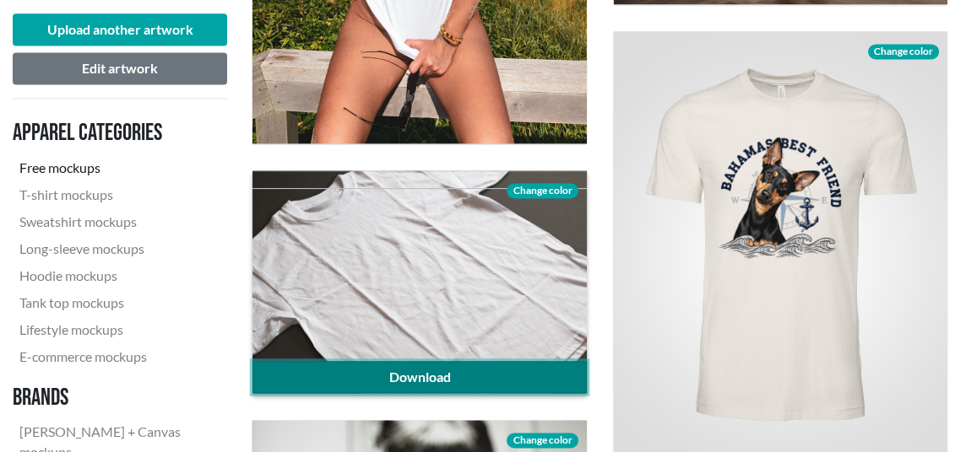
click at [454, 371] on link "Download" at bounding box center [418, 377] width 333 height 32
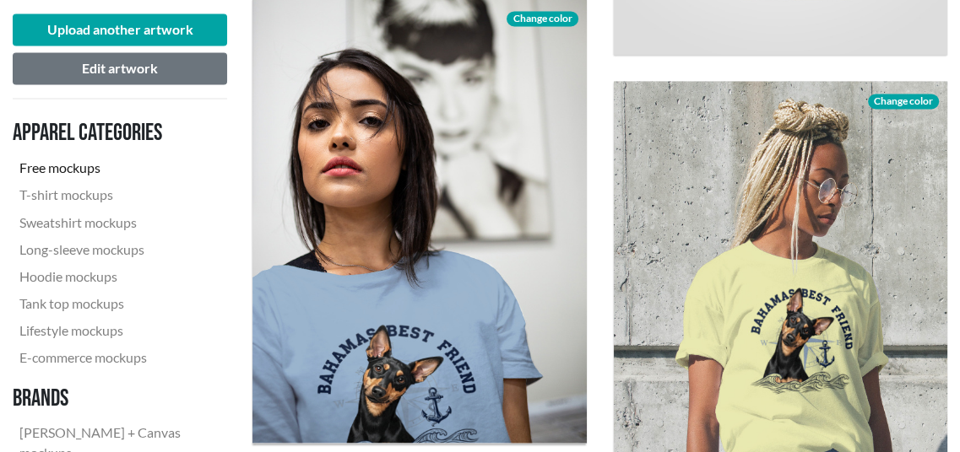
scroll to position [2363, 0]
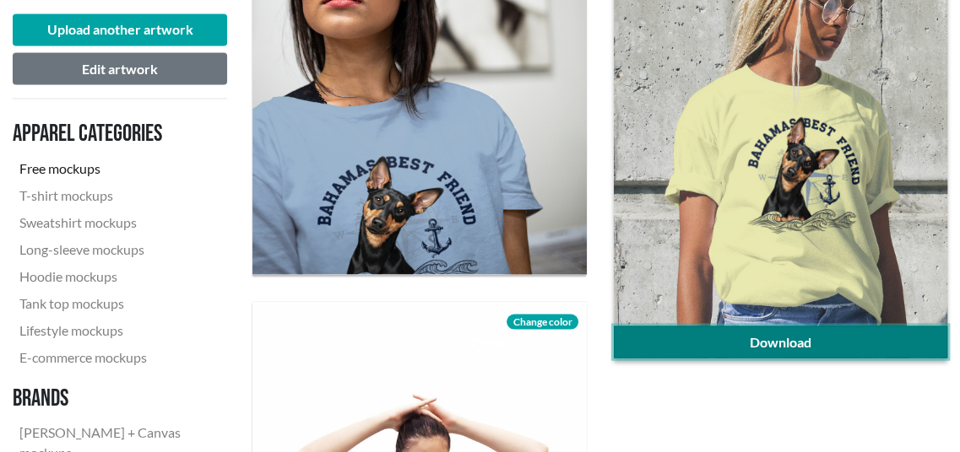
click at [830, 340] on link "Download" at bounding box center [780, 342] width 333 height 32
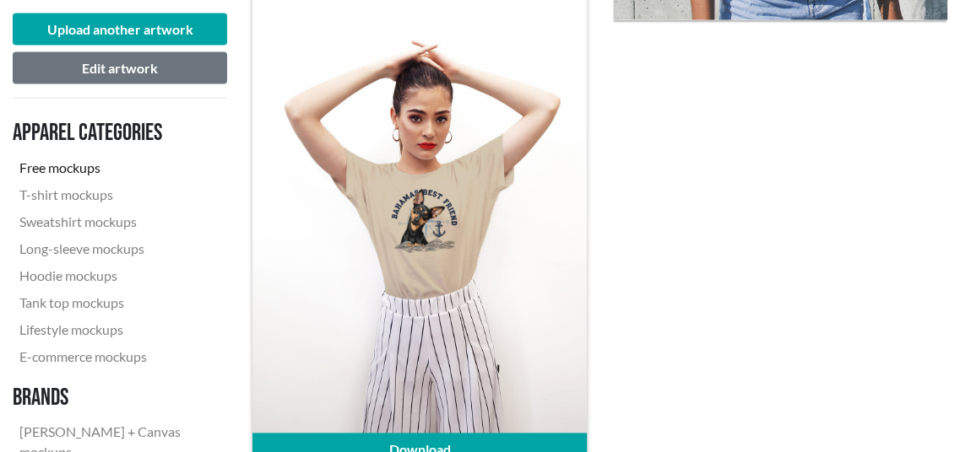
scroll to position [2785, 0]
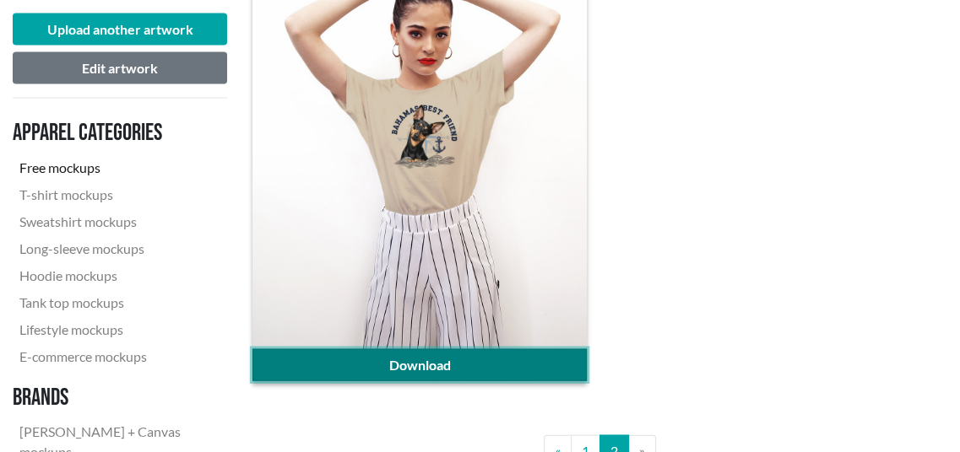
click at [417, 360] on link "Download" at bounding box center [418, 365] width 333 height 32
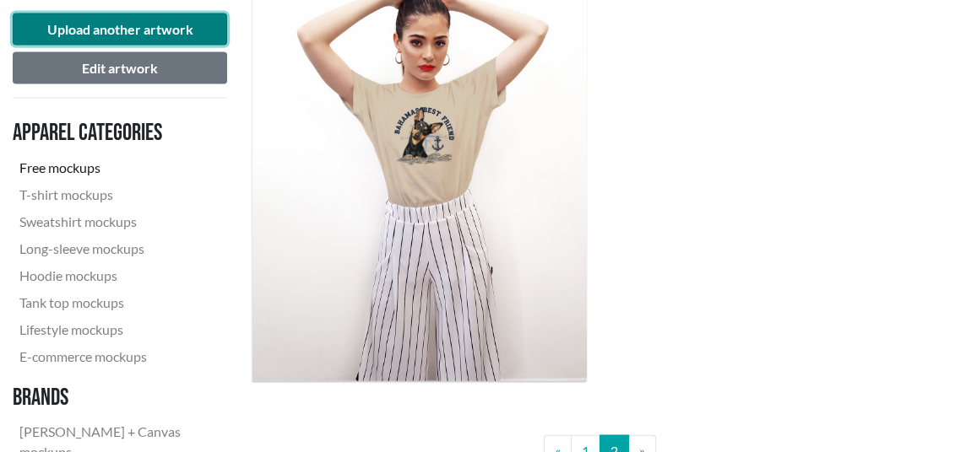
click at [155, 23] on button "Upload another artwork" at bounding box center [120, 30] width 214 height 32
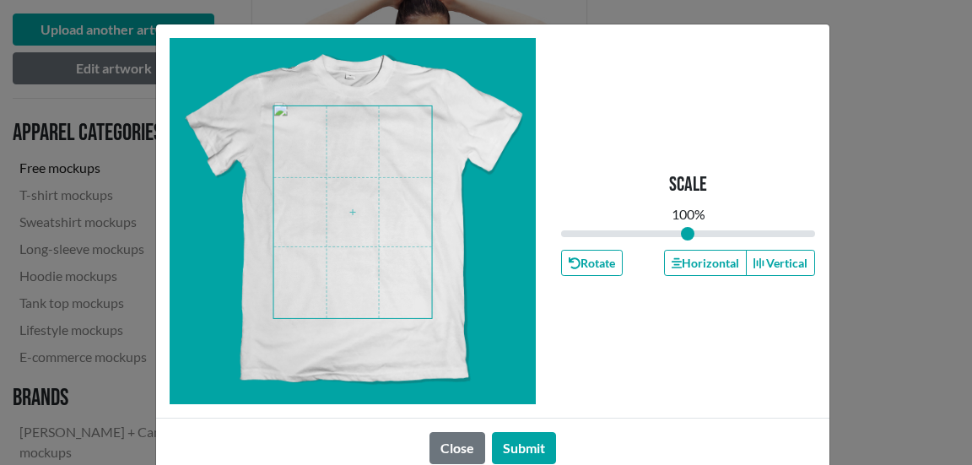
click at [390, 220] on span at bounding box center [352, 212] width 159 height 212
drag, startPoint x: 682, startPoint y: 229, endPoint x: 692, endPoint y: 230, distance: 10.2
type input "1.09"
click at [692, 230] on input "range" at bounding box center [688, 233] width 255 height 19
click at [322, 192] on span at bounding box center [352, 212] width 159 height 212
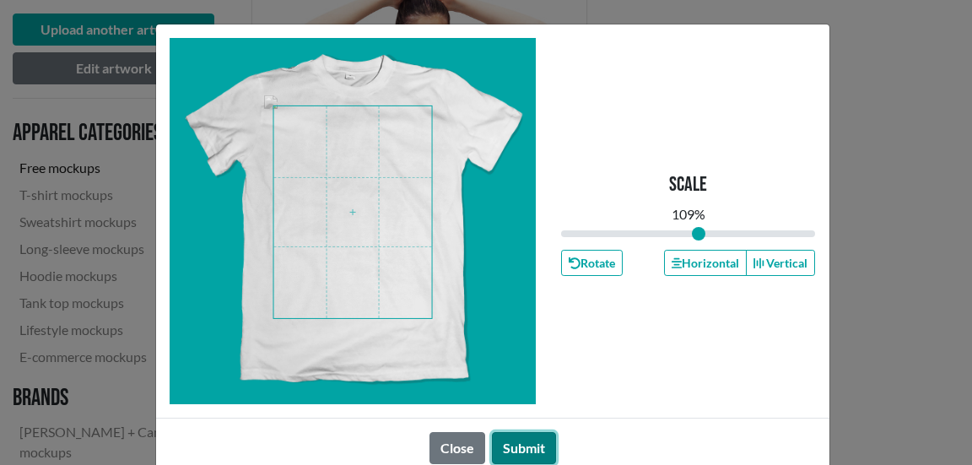
click at [526, 441] on button "Submit" at bounding box center [524, 448] width 64 height 32
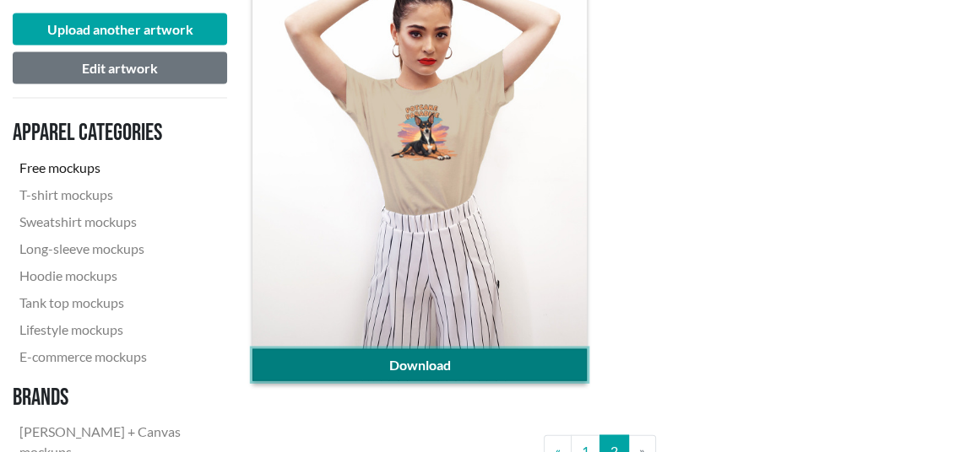
click at [455, 355] on link "Download" at bounding box center [418, 365] width 333 height 32
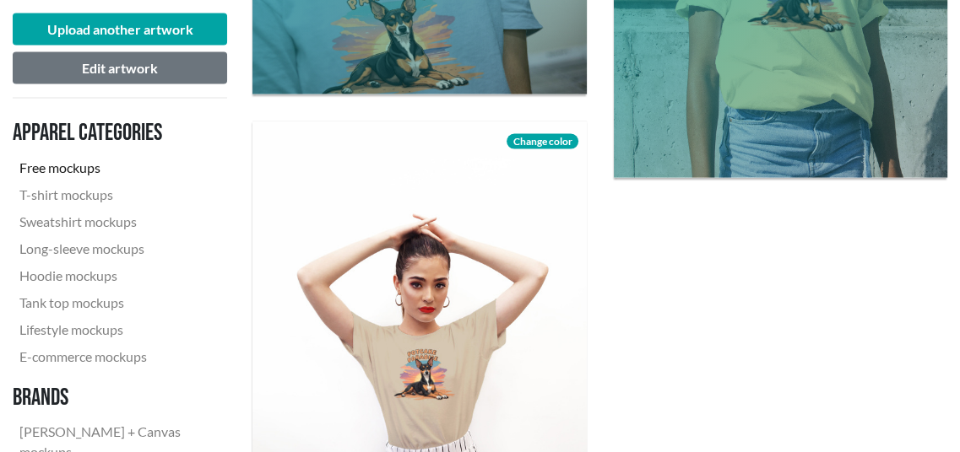
scroll to position [2532, 0]
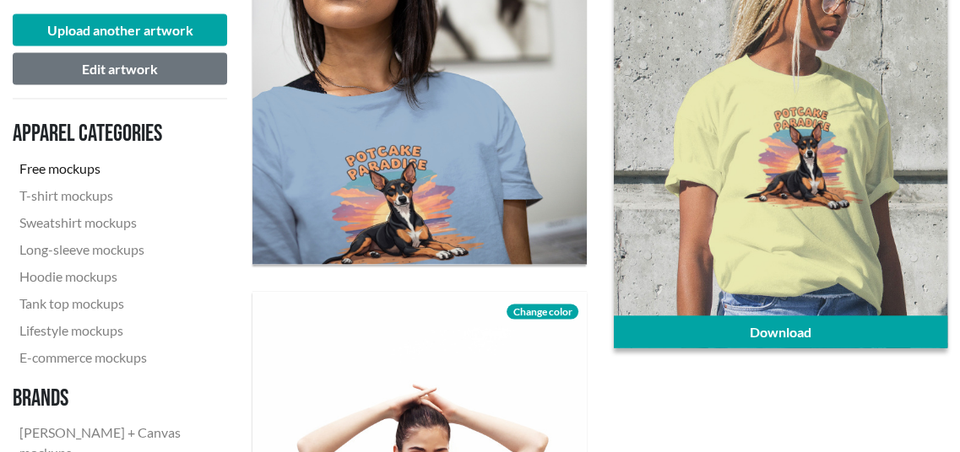
scroll to position [2363, 0]
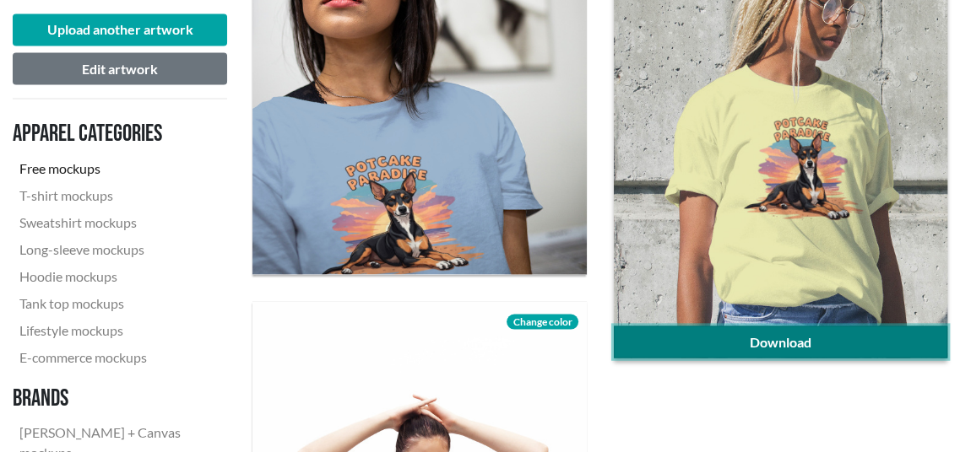
click at [864, 332] on link "Download" at bounding box center [780, 342] width 333 height 32
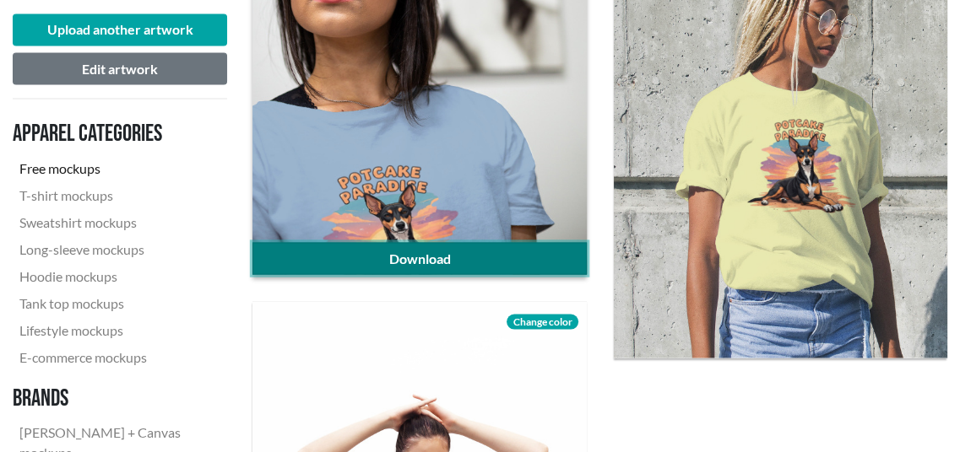
click at [462, 261] on link "Download" at bounding box center [418, 258] width 333 height 32
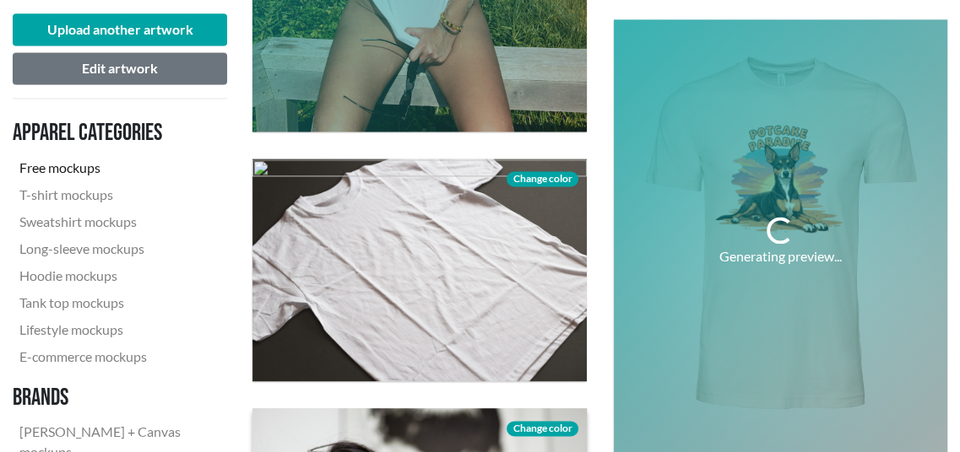
scroll to position [1772, 0]
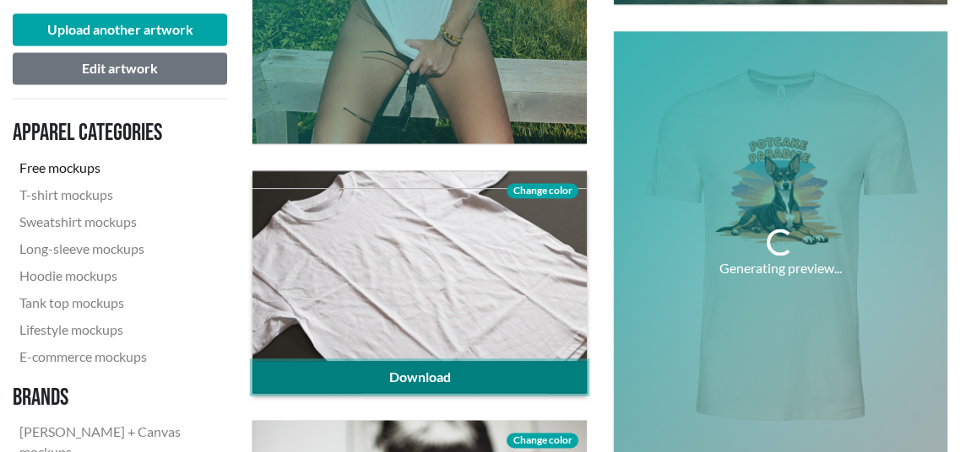
click at [425, 377] on link "Download" at bounding box center [418, 377] width 333 height 32
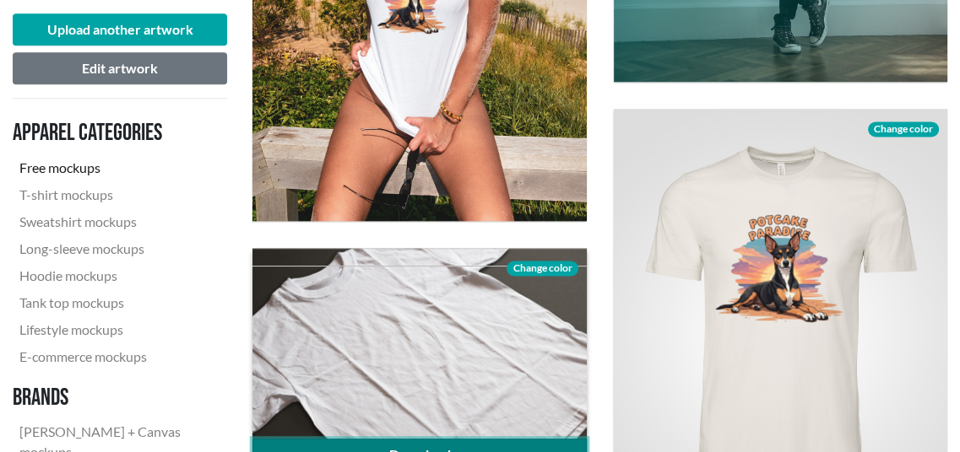
scroll to position [1603, 0]
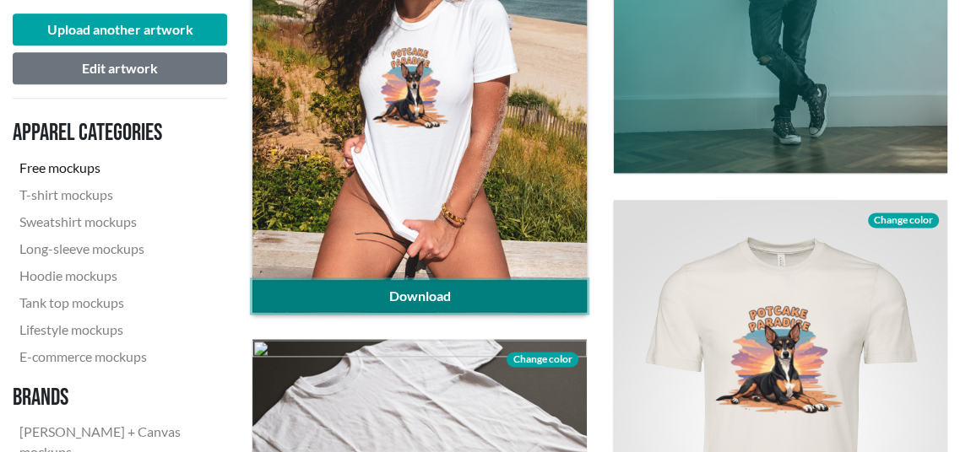
click at [419, 291] on link "Download" at bounding box center [418, 296] width 333 height 32
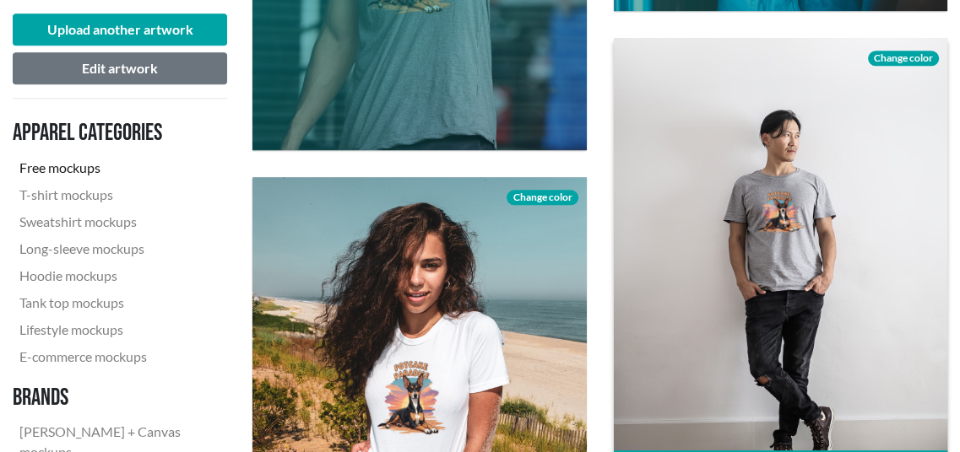
scroll to position [1266, 0]
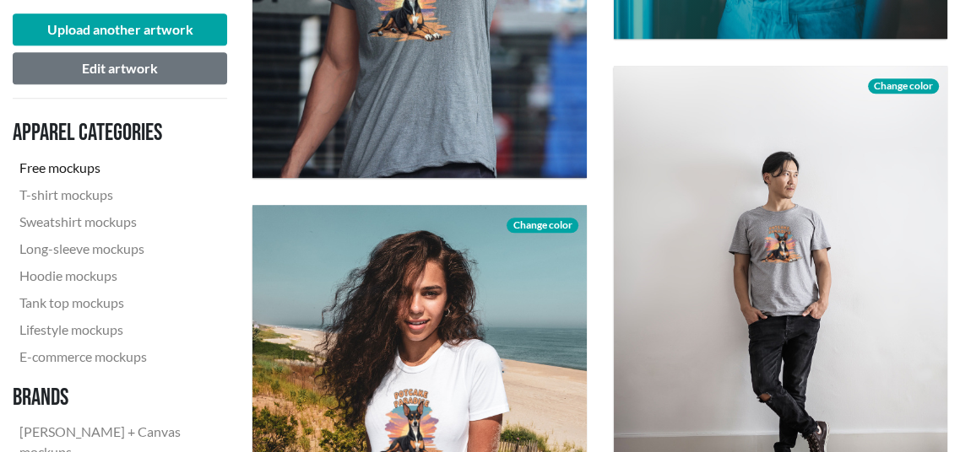
scroll to position [1097, 0]
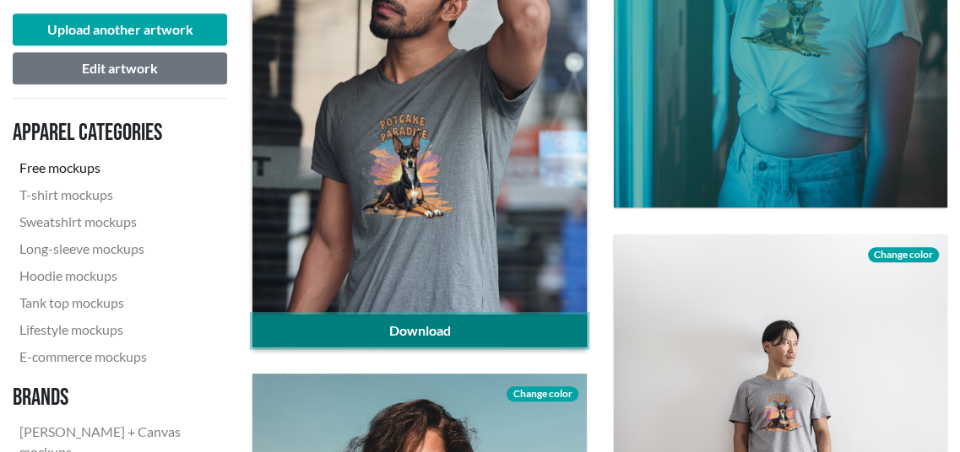
click at [449, 329] on link "Download" at bounding box center [418, 331] width 333 height 32
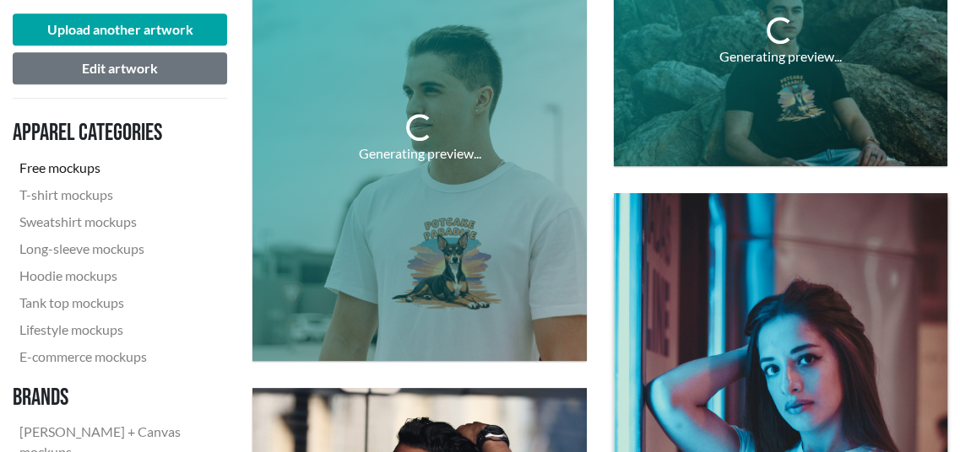
scroll to position [591, 0]
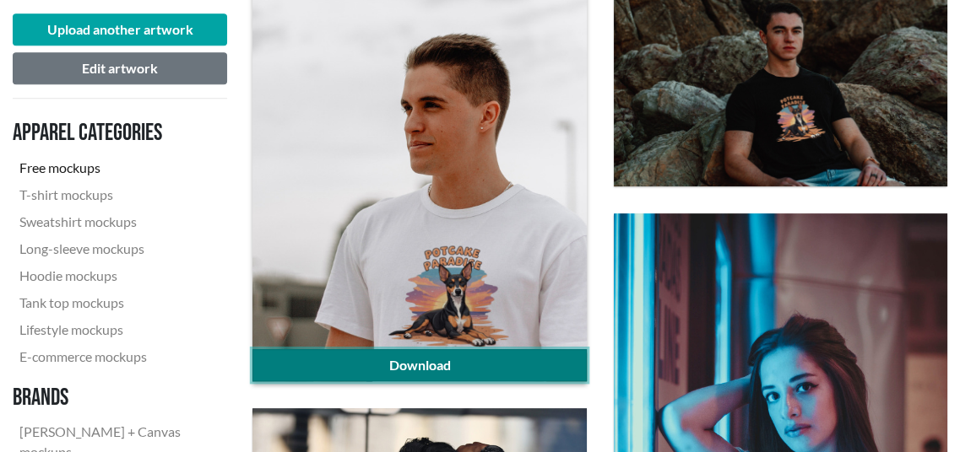
click at [451, 360] on link "Download" at bounding box center [418, 365] width 333 height 32
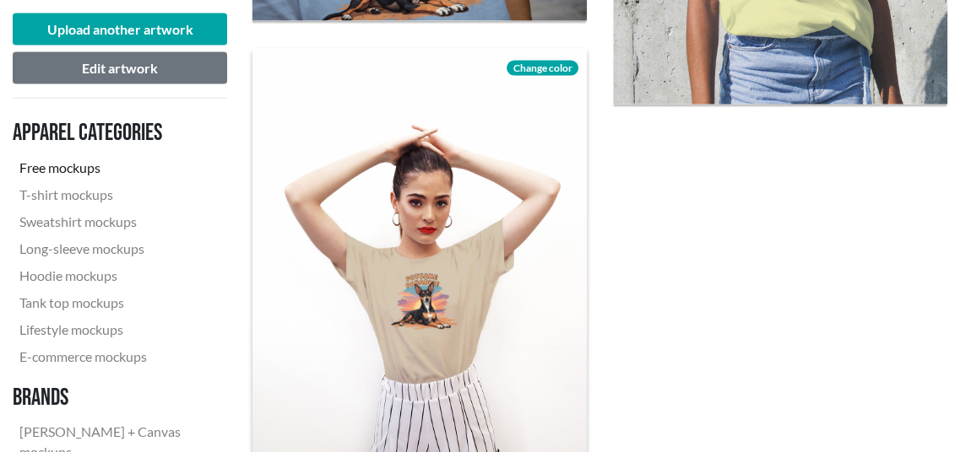
scroll to position [2954, 0]
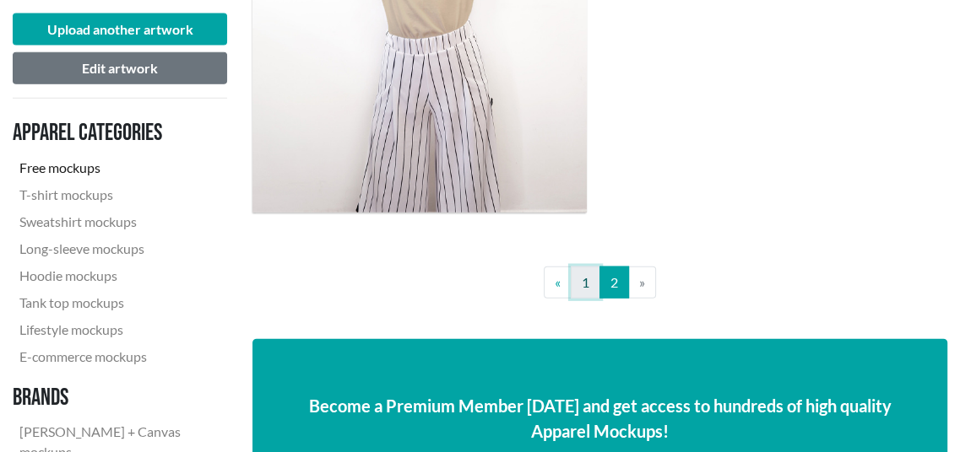
click at [586, 280] on link "1" at bounding box center [585, 283] width 30 height 32
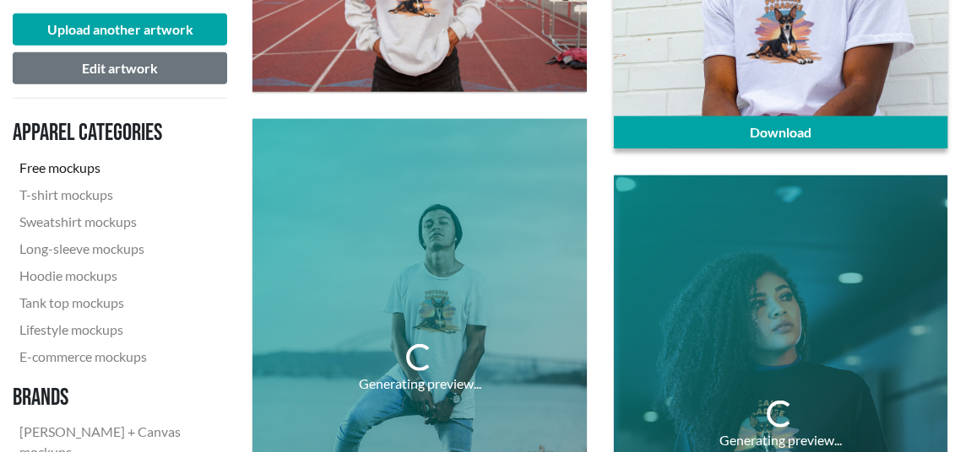
scroll to position [3713, 0]
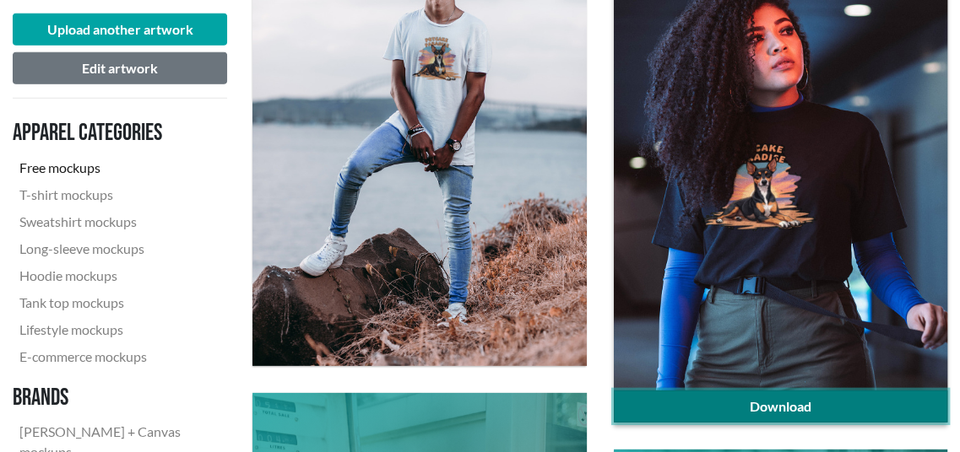
click at [753, 400] on link "Download" at bounding box center [780, 407] width 333 height 32
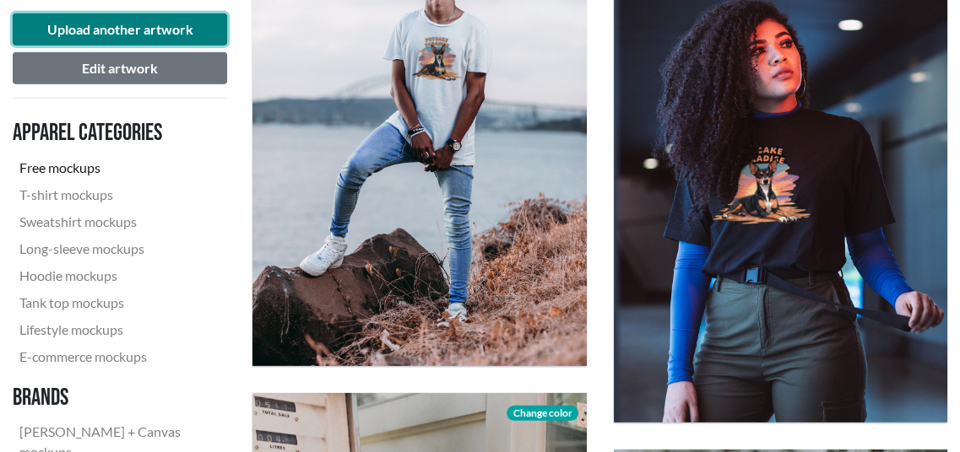
click at [126, 26] on button "Upload another artwork" at bounding box center [120, 30] width 214 height 32
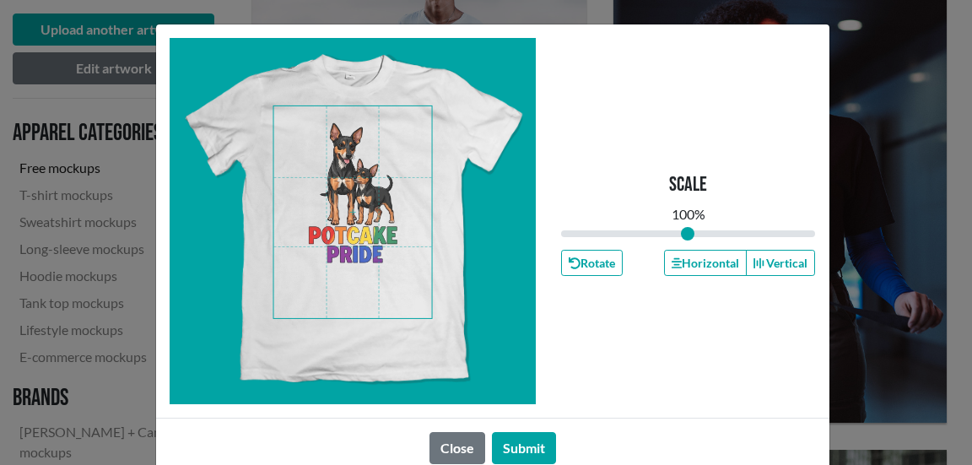
click at [327, 222] on span at bounding box center [352, 212] width 159 height 212
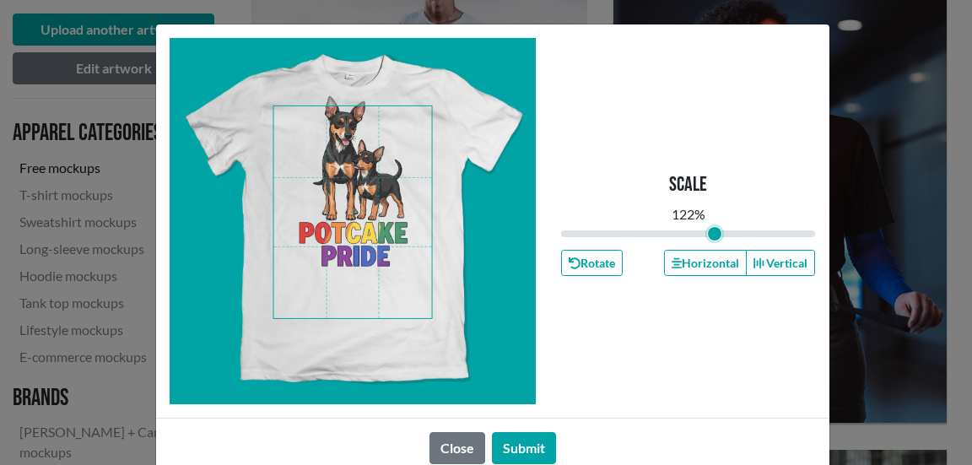
drag, startPoint x: 680, startPoint y: 237, endPoint x: 708, endPoint y: 240, distance: 28.0
type input "1.22"
click at [708, 240] on input "range" at bounding box center [688, 233] width 255 height 19
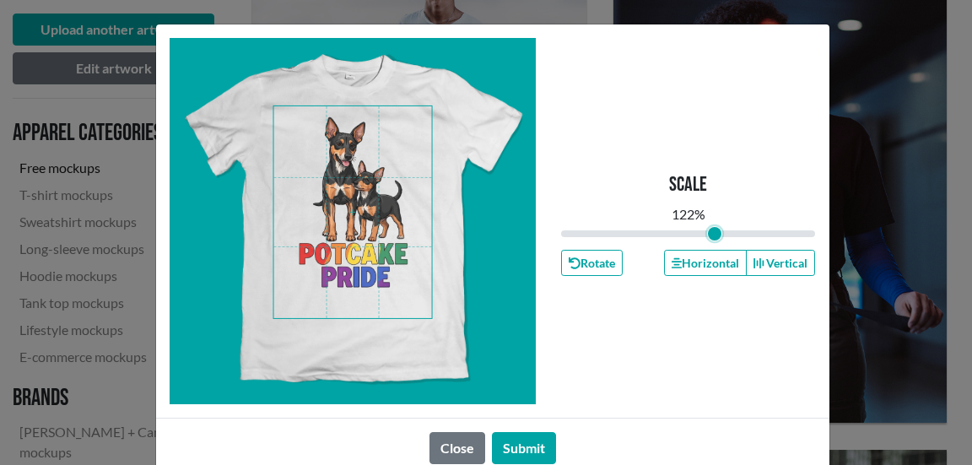
click at [347, 224] on span at bounding box center [352, 212] width 159 height 212
click at [530, 449] on button "Submit" at bounding box center [524, 448] width 64 height 32
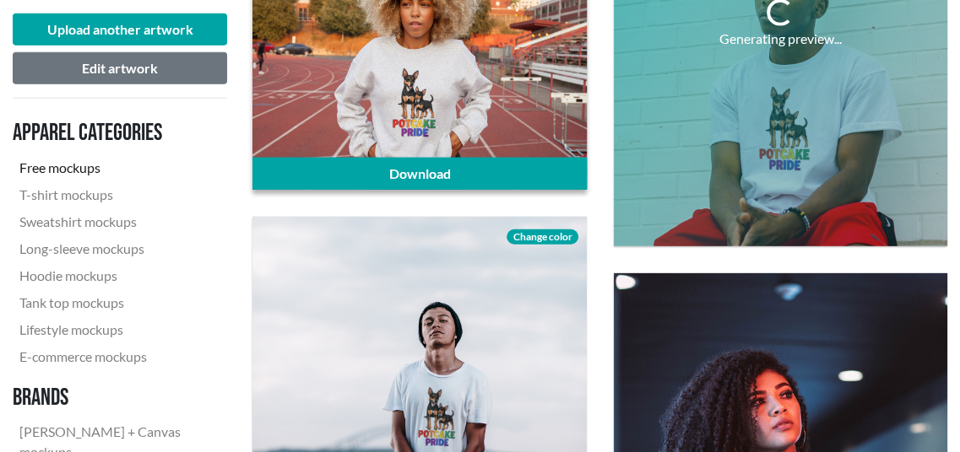
scroll to position [3207, 0]
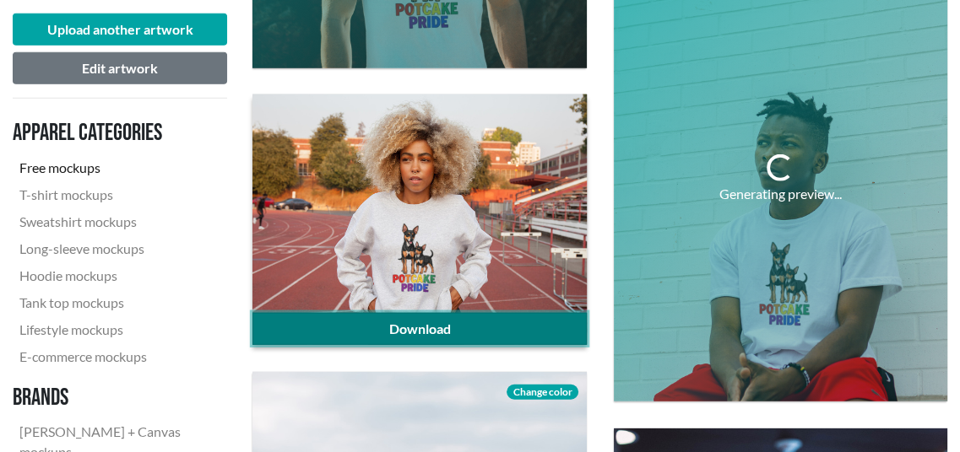
click at [392, 327] on link "Download" at bounding box center [418, 329] width 333 height 32
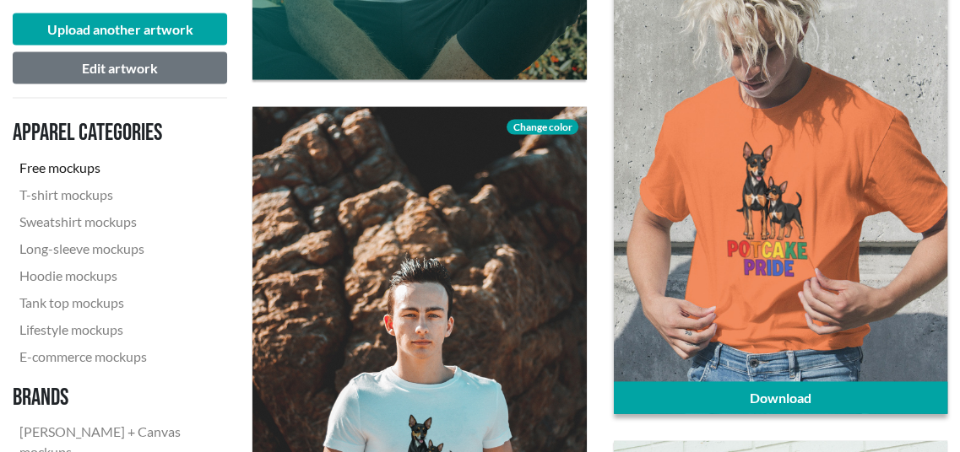
scroll to position [2896, 0]
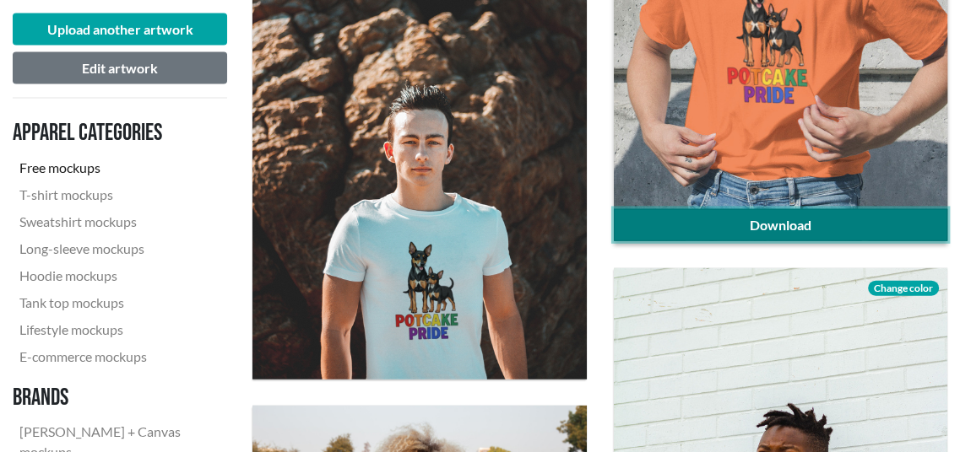
click at [793, 229] on link "Download" at bounding box center [780, 225] width 333 height 32
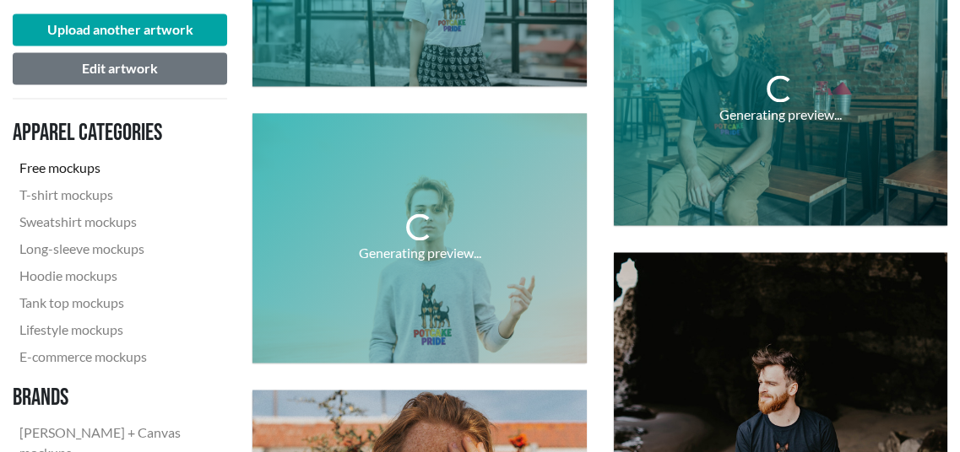
scroll to position [1967, 0]
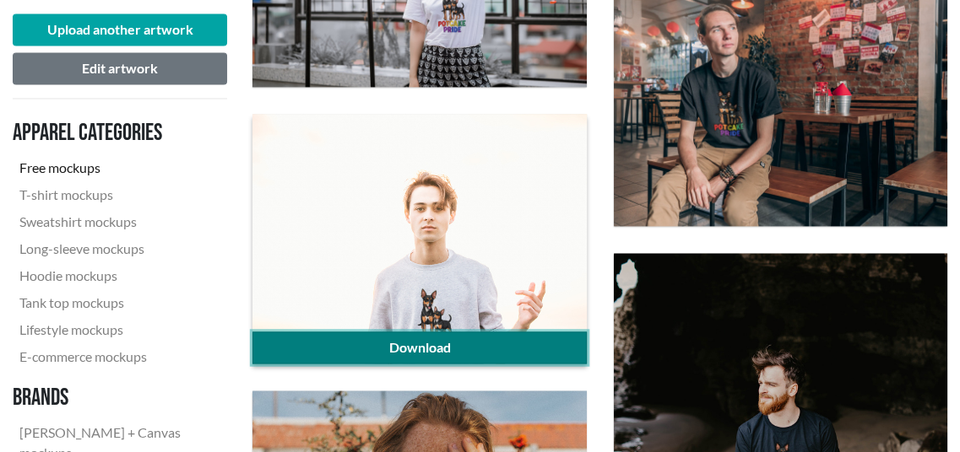
click at [474, 354] on link "Download" at bounding box center [418, 348] width 333 height 32
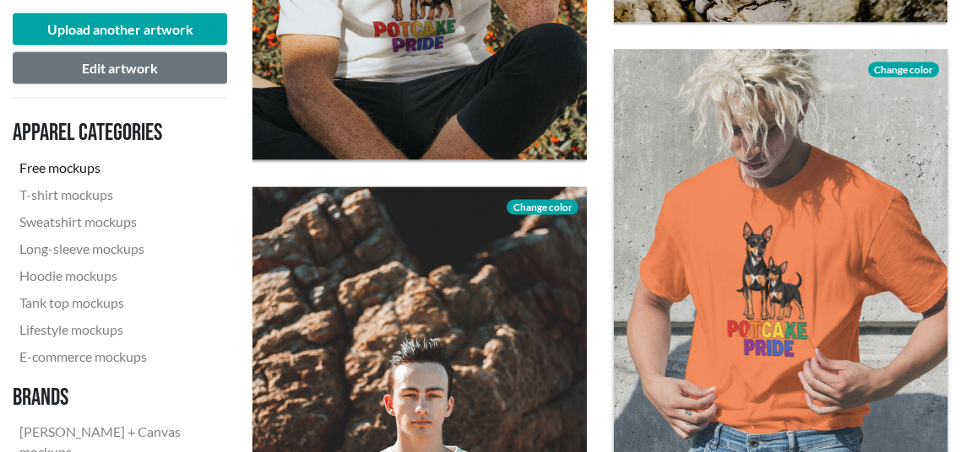
scroll to position [2727, 0]
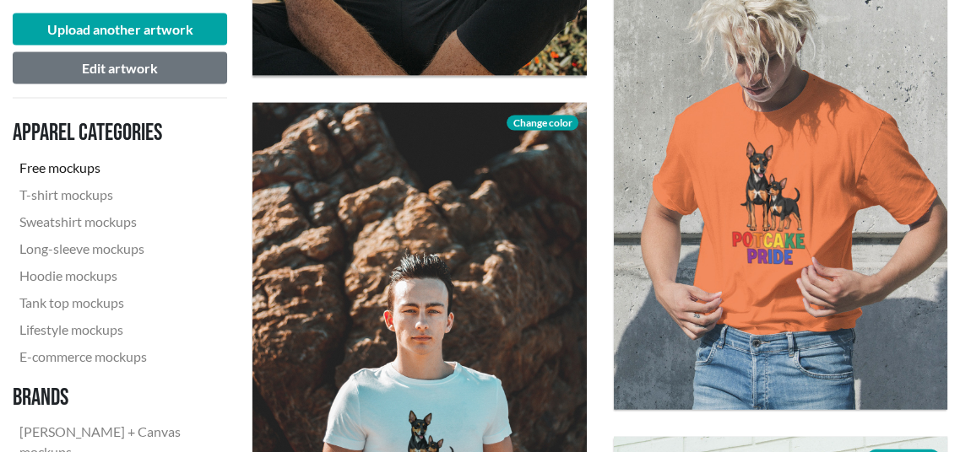
click at [225, 293] on nav "Apparel categories Free mockups T-shirt mockups Sweatshirt mockups Long-sleeve …" at bounding box center [120, 332] width 214 height 441
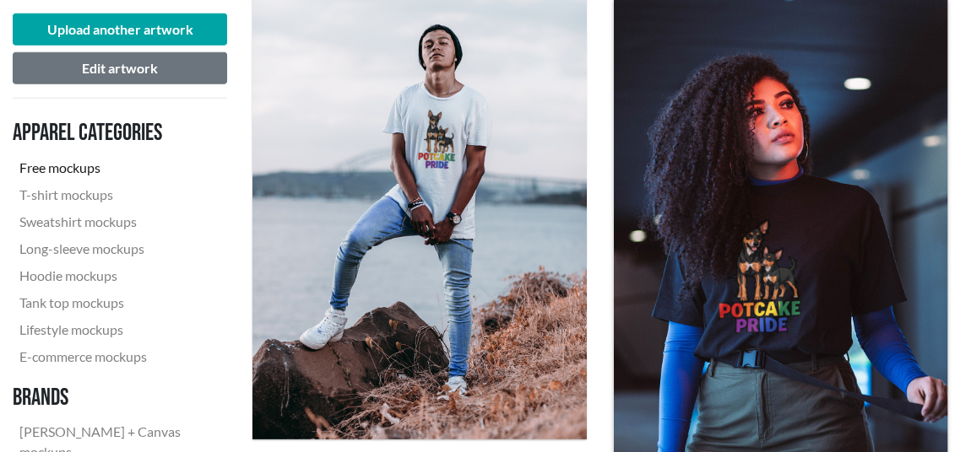
scroll to position [3739, 0]
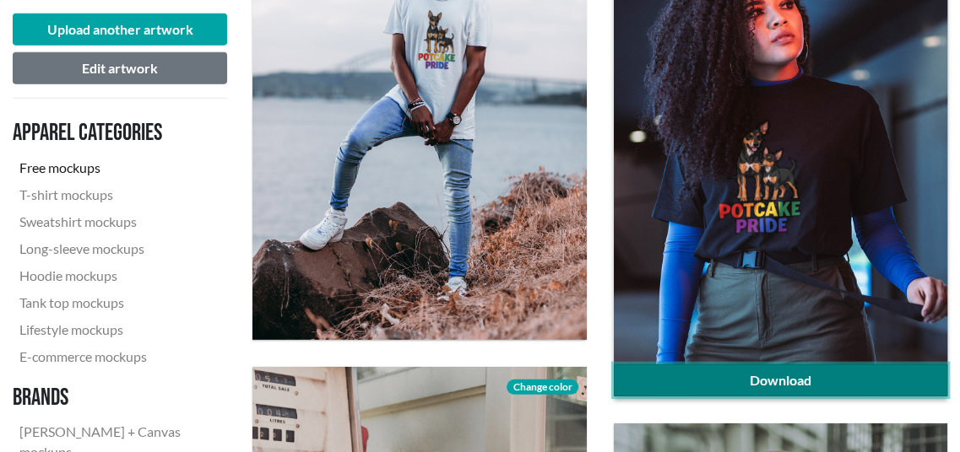
click at [783, 380] on link "Download" at bounding box center [780, 381] width 333 height 32
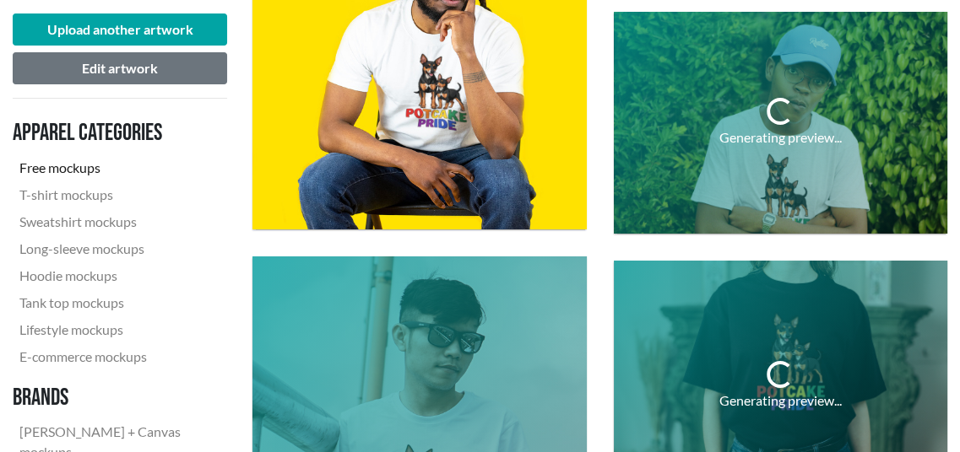
scroll to position [4921, 0]
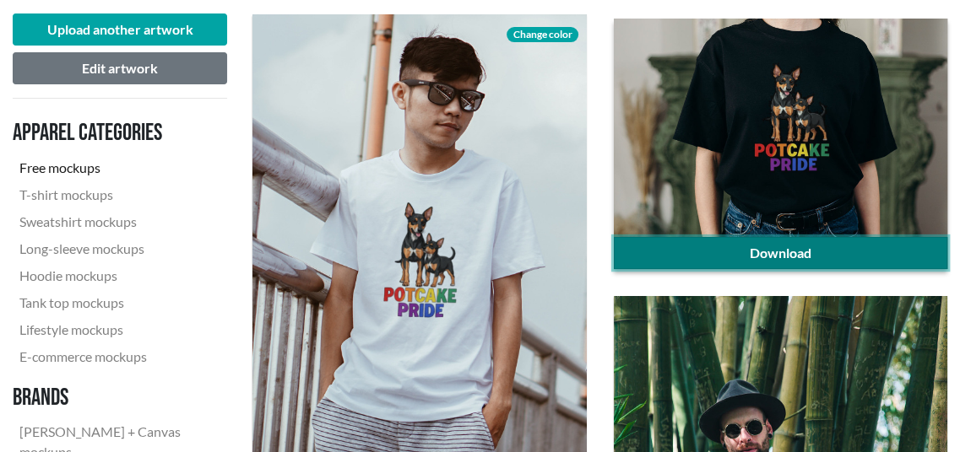
click at [726, 250] on link "Download" at bounding box center [780, 253] width 333 height 32
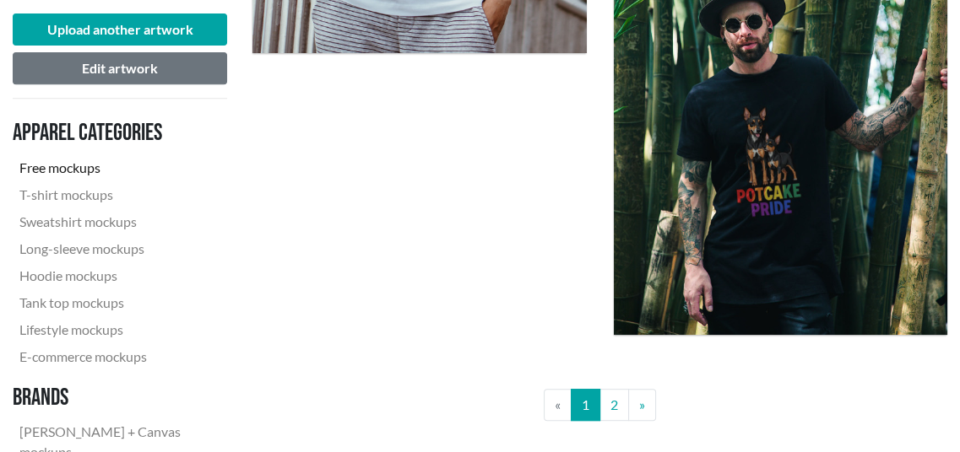
scroll to position [5343, 0]
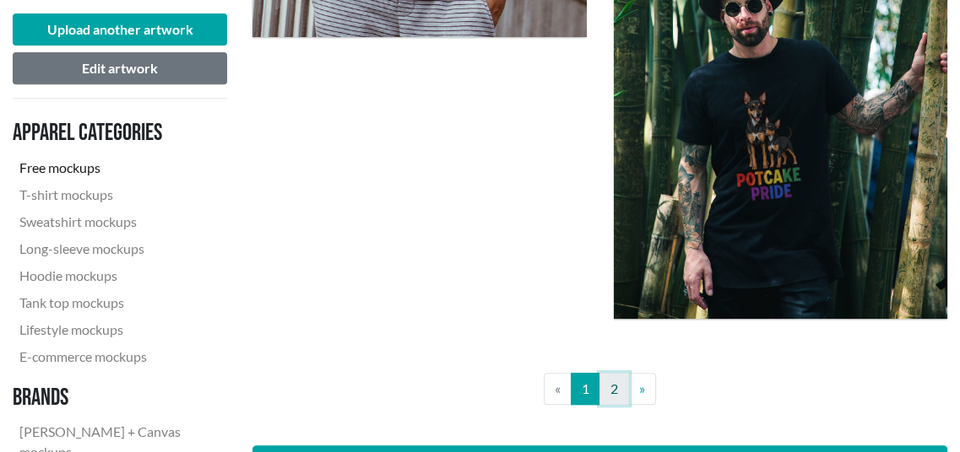
click at [607, 388] on link "2" at bounding box center [614, 389] width 30 height 32
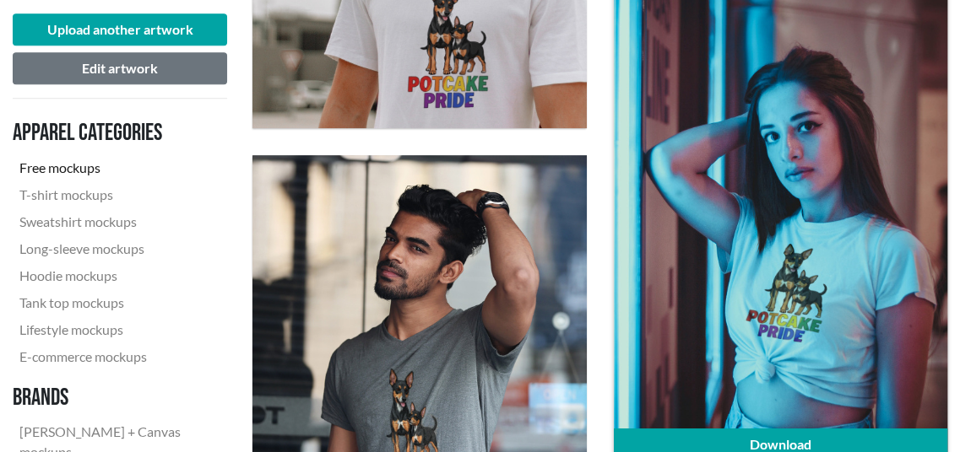
scroll to position [1013, 0]
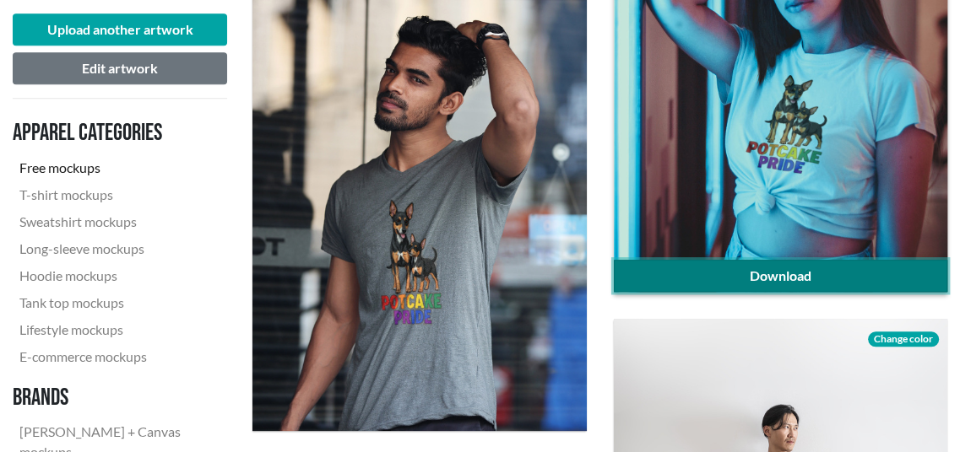
click at [727, 272] on link "Download" at bounding box center [780, 276] width 333 height 32
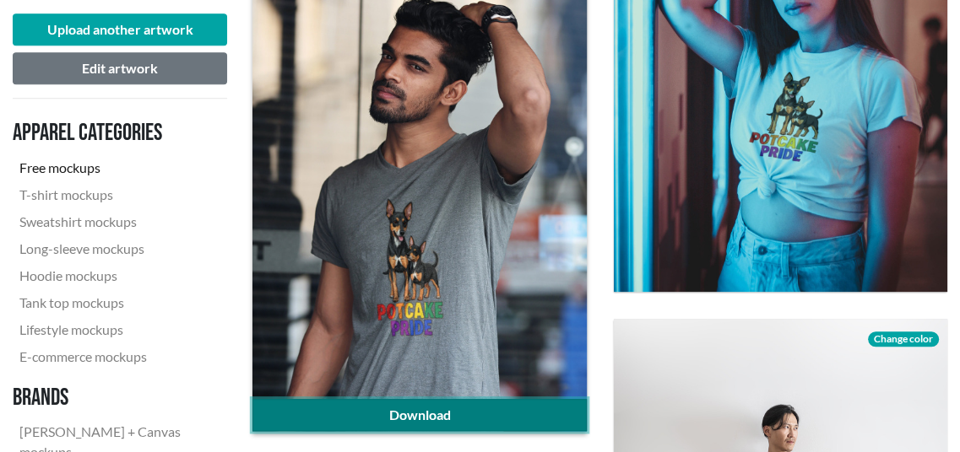
click at [358, 412] on link "Download" at bounding box center [418, 415] width 333 height 32
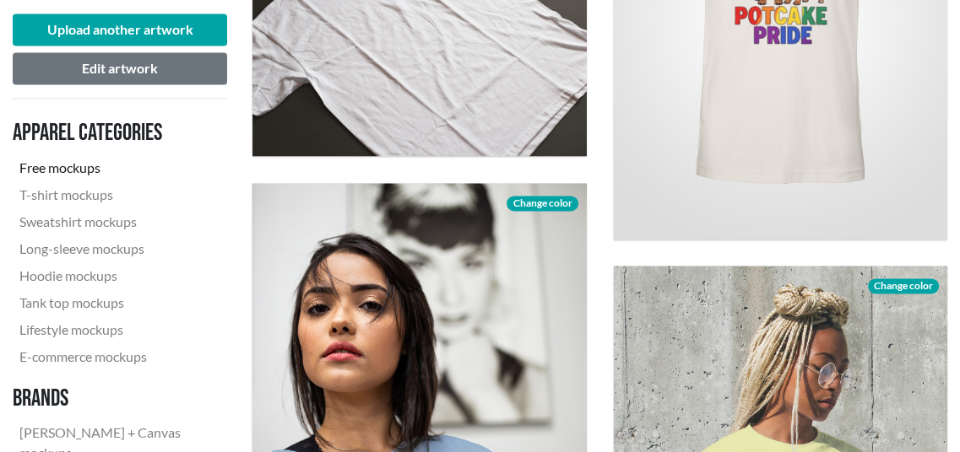
scroll to position [2194, 0]
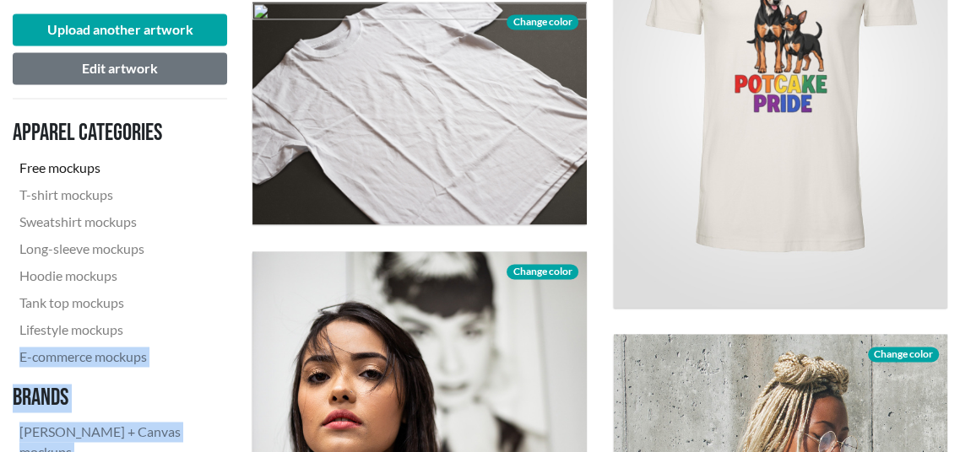
scroll to position [1941, 0]
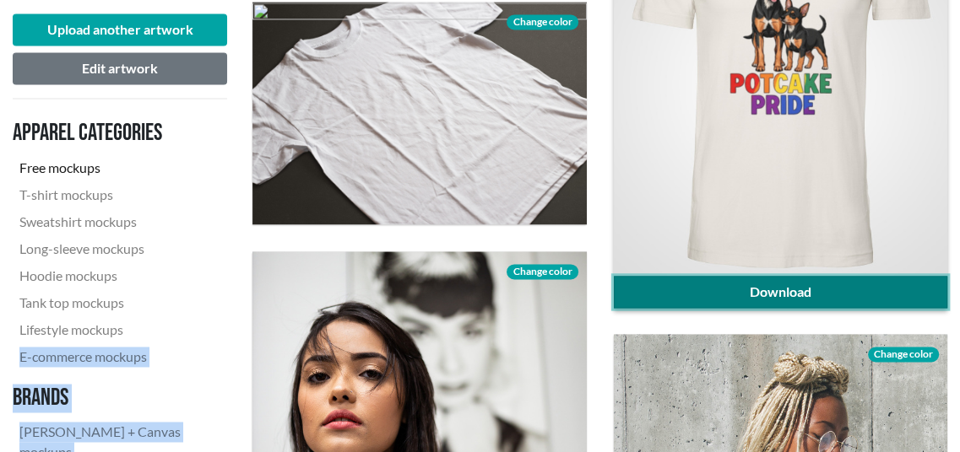
click at [749, 289] on link "Download" at bounding box center [780, 292] width 333 height 32
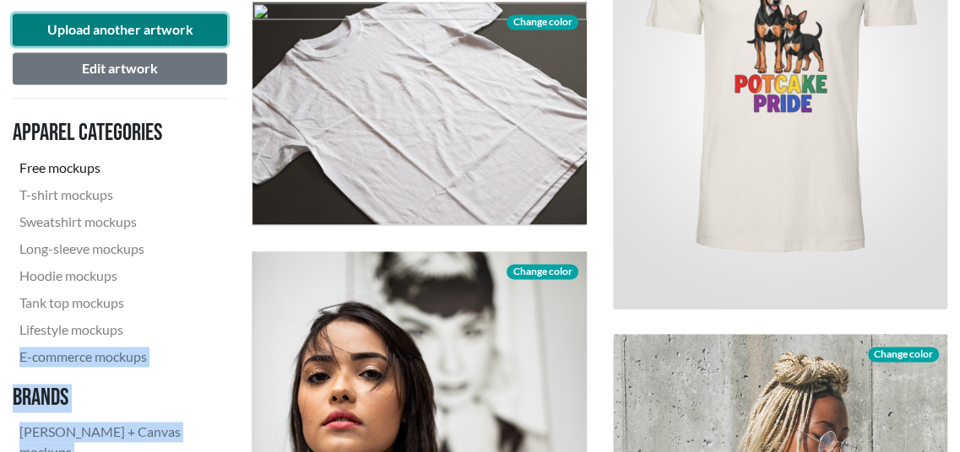
click at [116, 30] on button "Upload another artwork" at bounding box center [120, 30] width 214 height 32
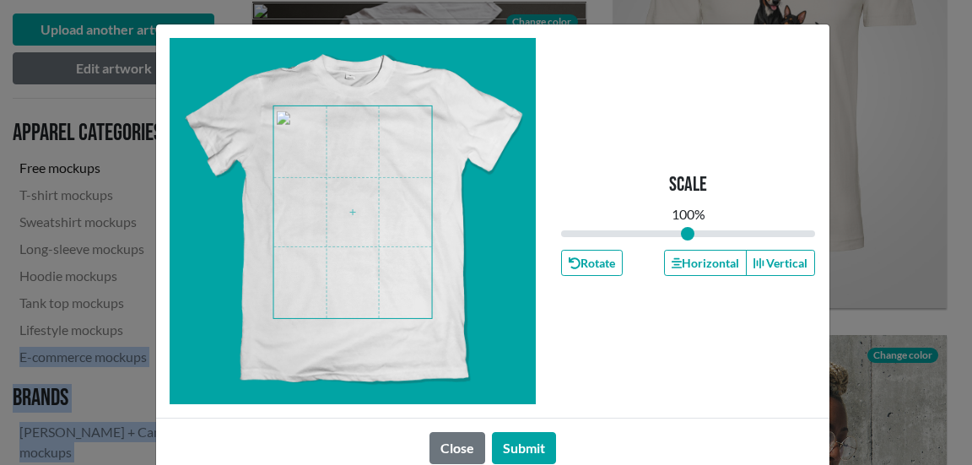
click at [366, 234] on span at bounding box center [352, 212] width 159 height 212
type input "1.06"
click at [689, 230] on input "range" at bounding box center [688, 233] width 255 height 19
click at [531, 448] on button "Submit" at bounding box center [524, 448] width 64 height 32
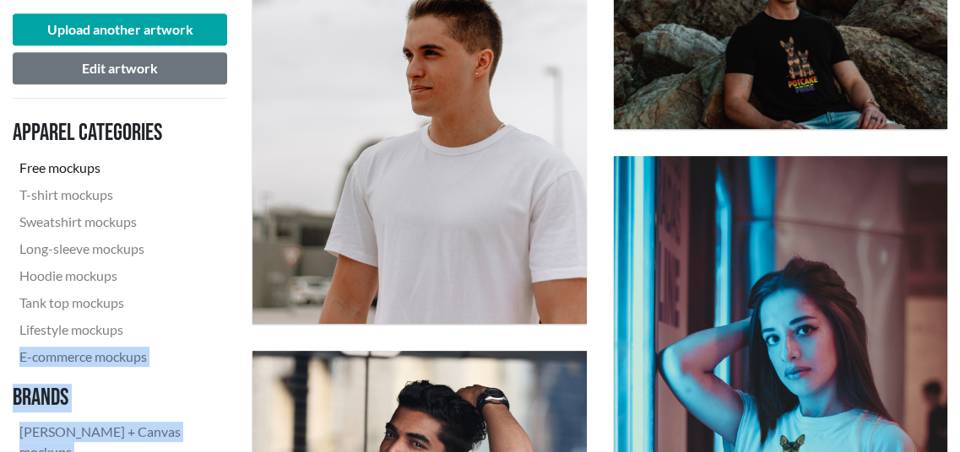
scroll to position [675, 0]
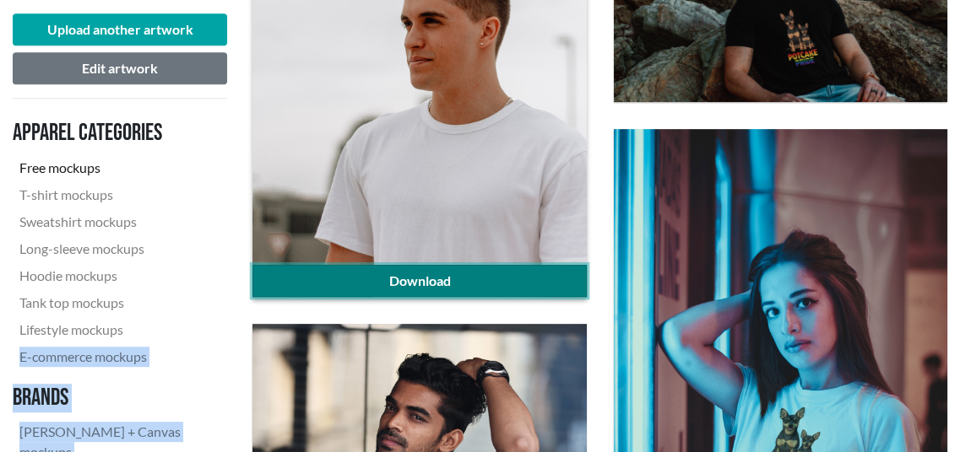
click at [394, 283] on link "Download" at bounding box center [418, 281] width 333 height 32
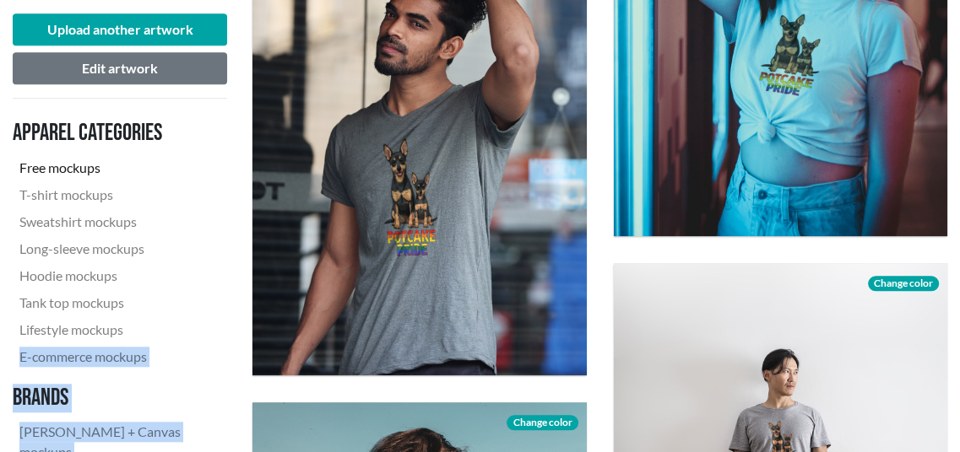
scroll to position [1097, 0]
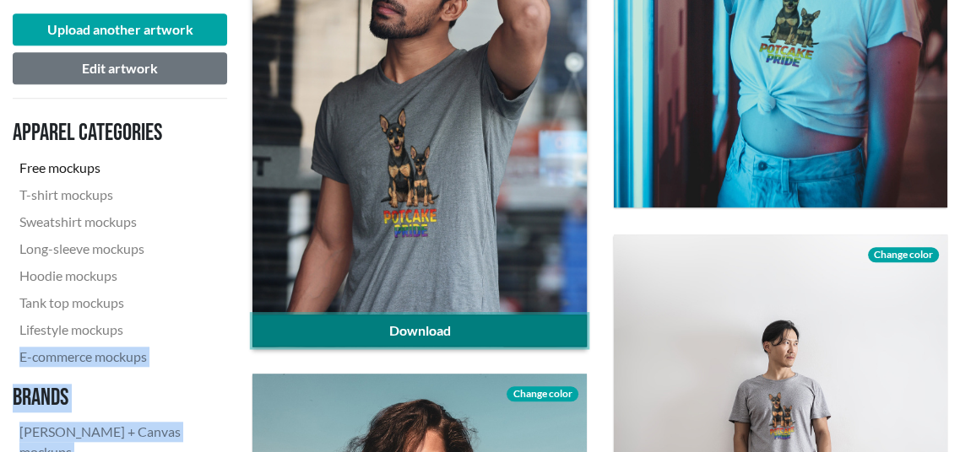
click at [419, 324] on link "Download" at bounding box center [418, 331] width 333 height 32
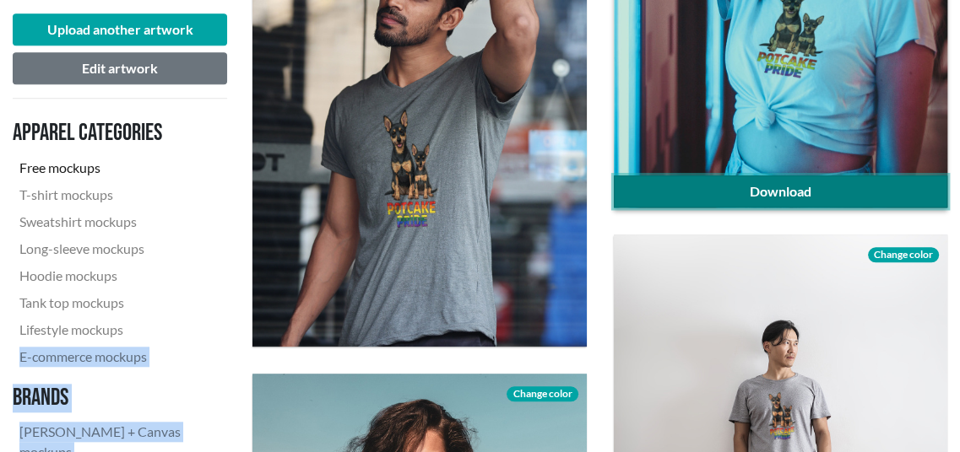
click at [698, 179] on link "Download" at bounding box center [780, 192] width 333 height 32
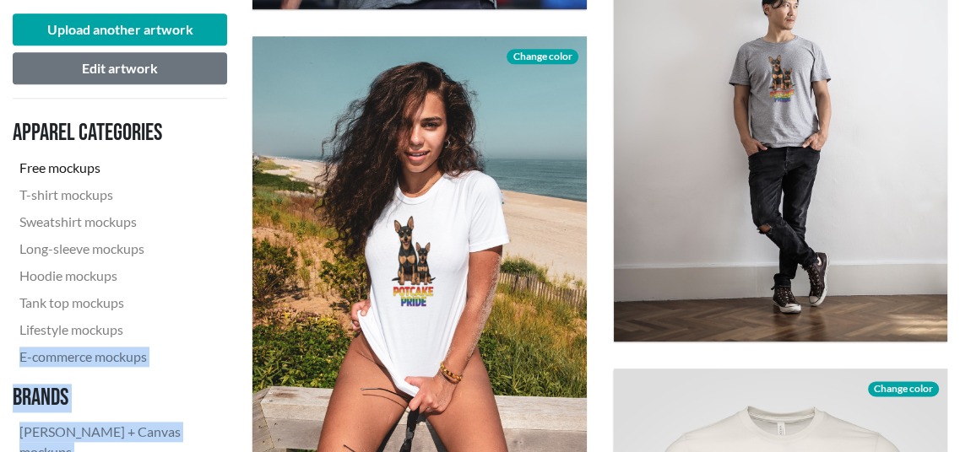
scroll to position [1603, 0]
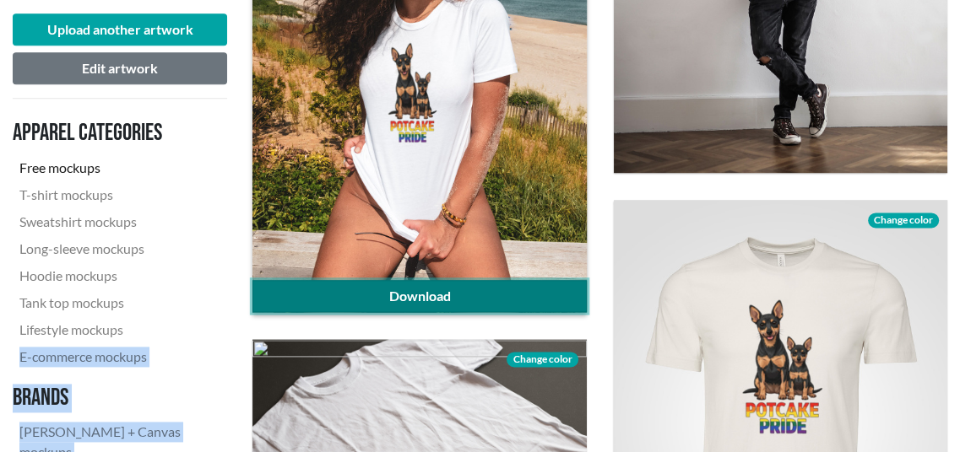
click at [495, 293] on link "Download" at bounding box center [418, 296] width 333 height 32
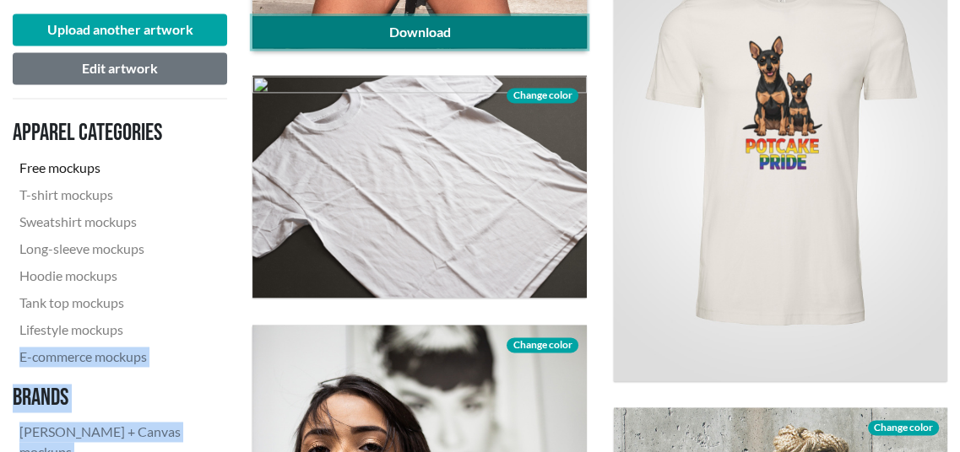
scroll to position [1941, 0]
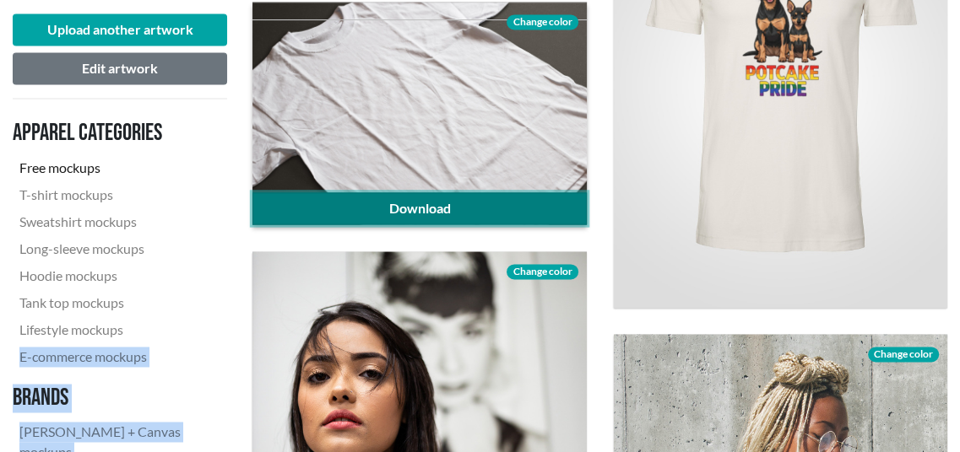
click at [502, 208] on link "Download" at bounding box center [418, 208] width 333 height 32
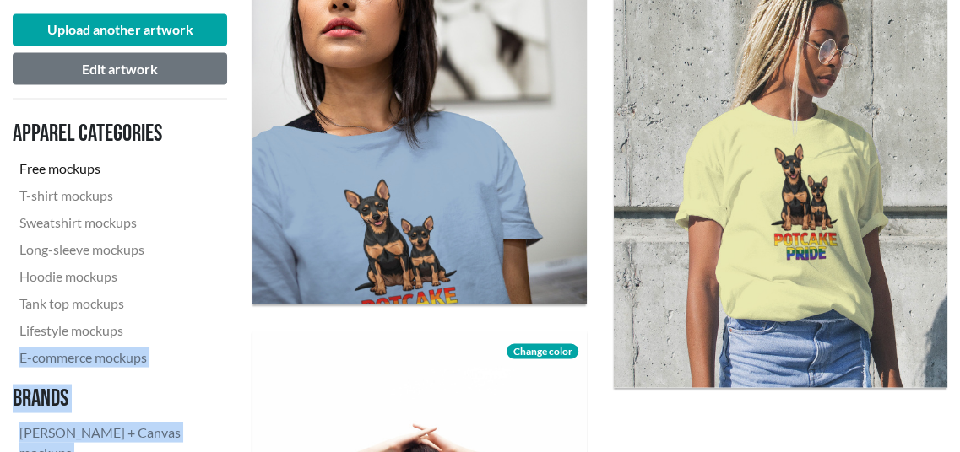
scroll to position [2363, 0]
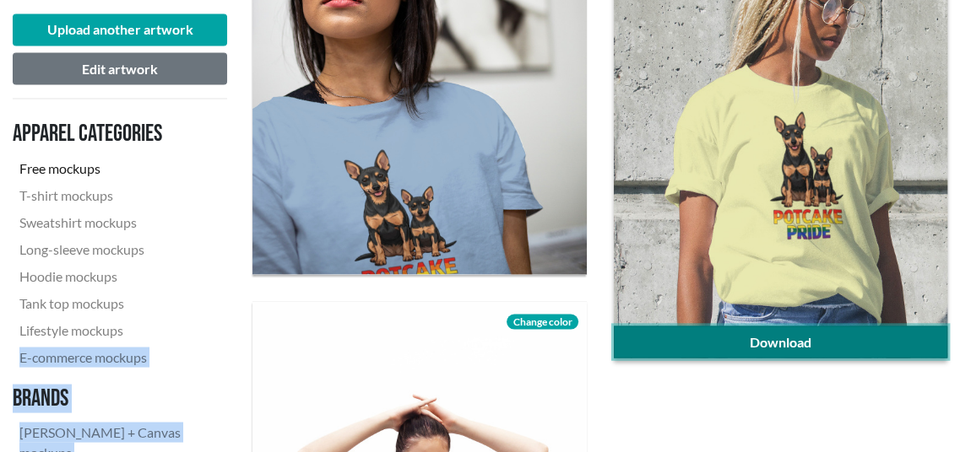
click at [738, 336] on link "Download" at bounding box center [780, 342] width 333 height 32
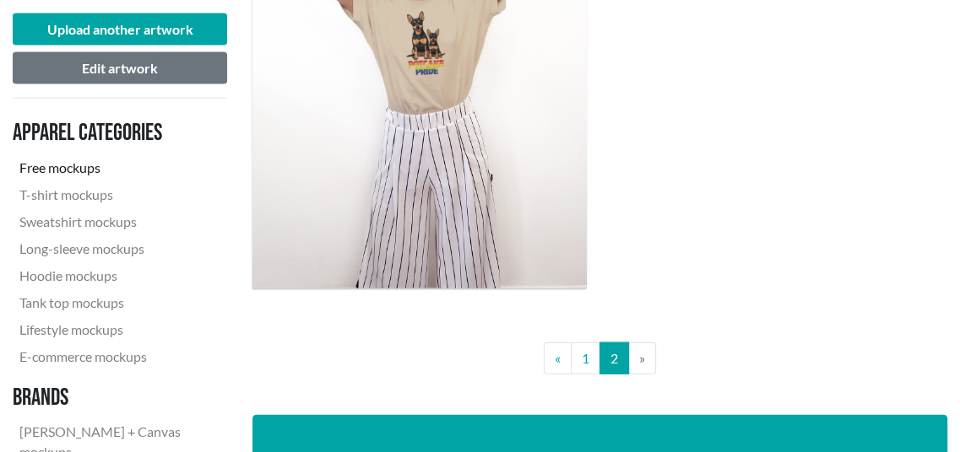
scroll to position [3038, 0]
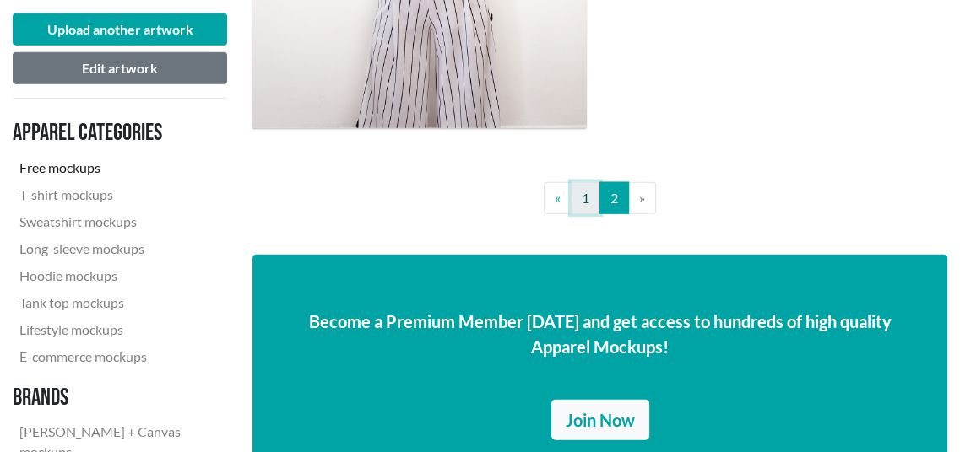
click at [585, 202] on link "1" at bounding box center [585, 198] width 30 height 32
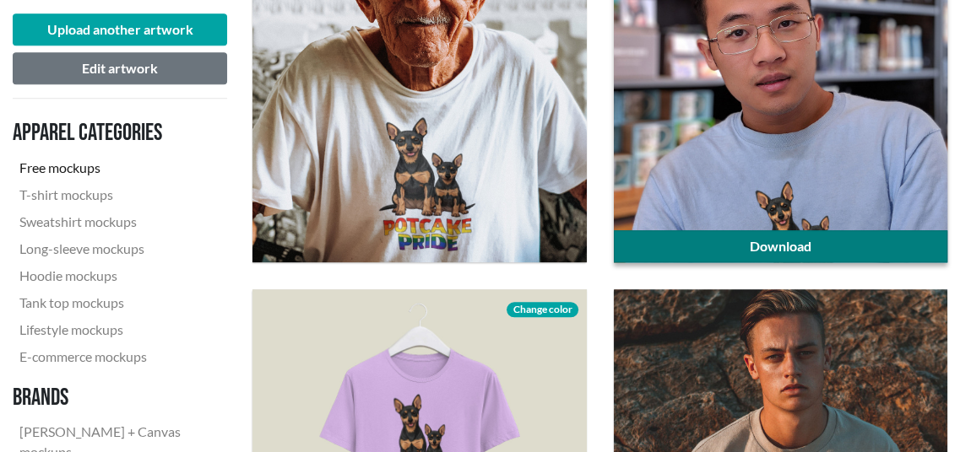
scroll to position [1435, 0]
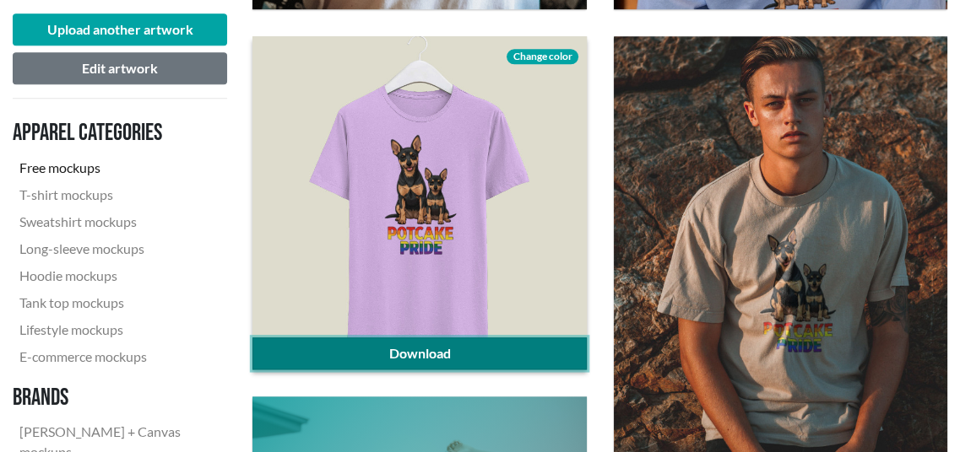
click at [441, 351] on link "Download" at bounding box center [418, 354] width 333 height 32
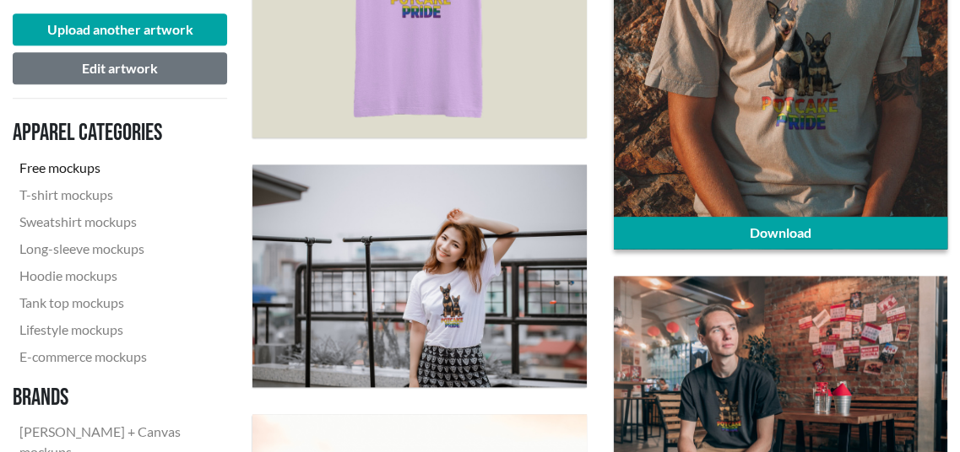
scroll to position [1688, 0]
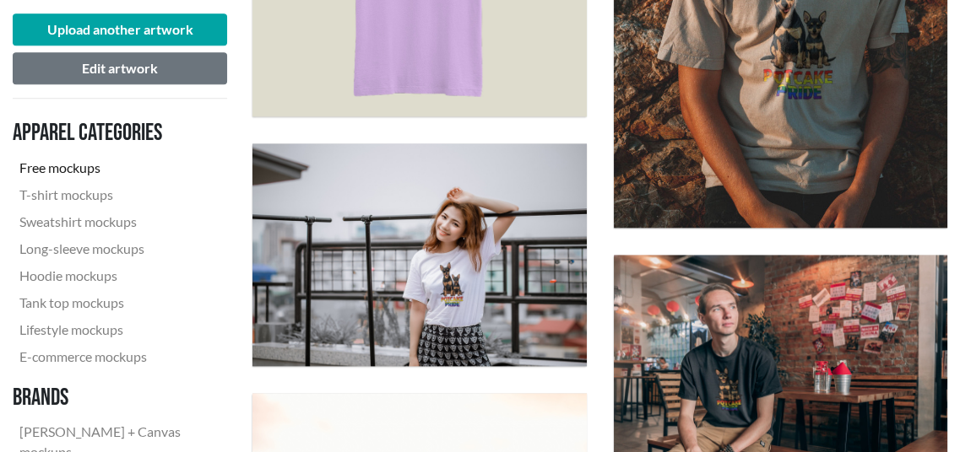
click at [952, 238] on div "Download" at bounding box center [780, 6] width 360 height 472
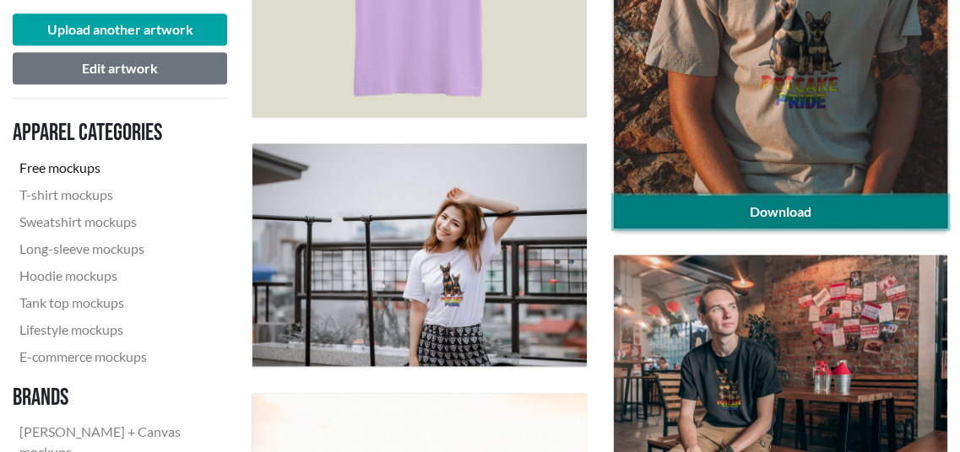
click at [911, 208] on link "Download" at bounding box center [780, 212] width 333 height 32
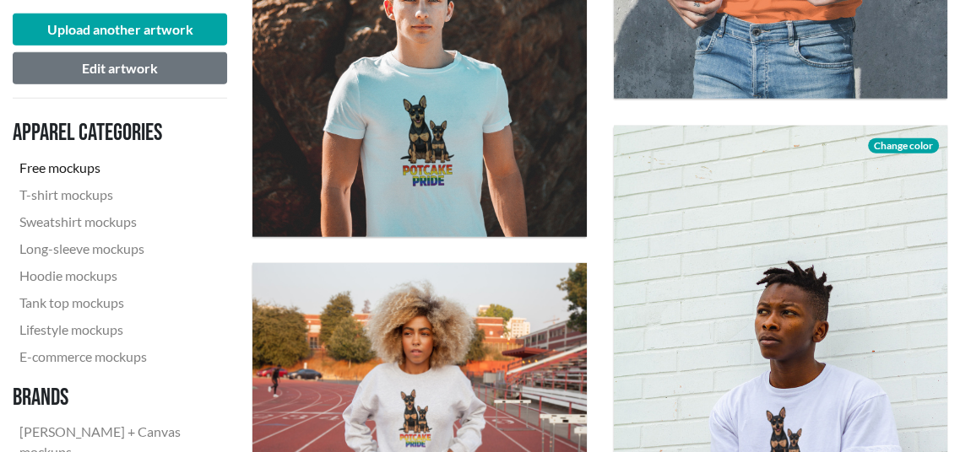
scroll to position [3291, 0]
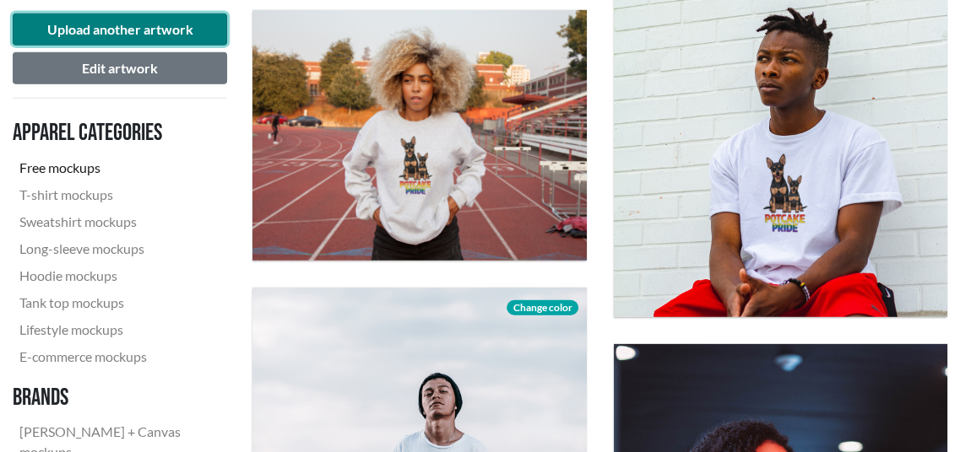
click at [56, 19] on button "Upload another artwork" at bounding box center [120, 30] width 214 height 32
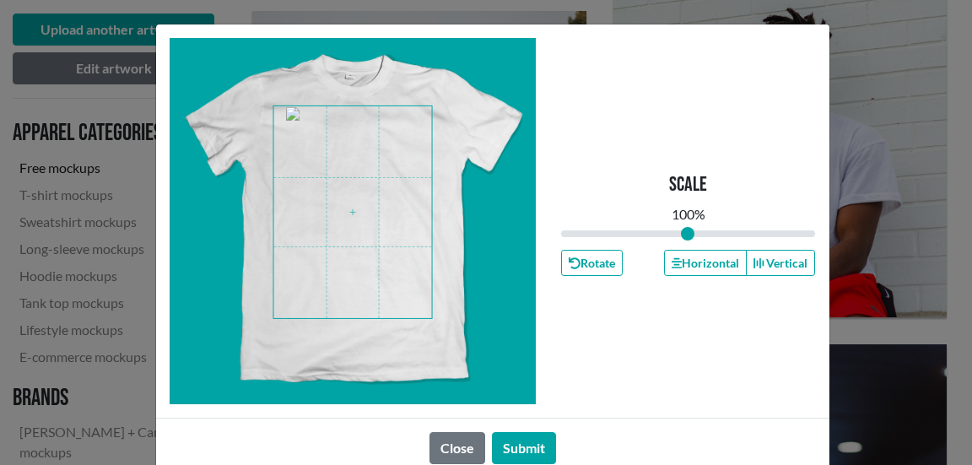
click at [376, 185] on span at bounding box center [352, 212] width 159 height 212
drag, startPoint x: 686, startPoint y: 238, endPoint x: 699, endPoint y: 241, distance: 12.9
type input "1.15"
click at [699, 241] on input "range" at bounding box center [688, 233] width 255 height 19
click at [349, 228] on span at bounding box center [352, 212] width 159 height 212
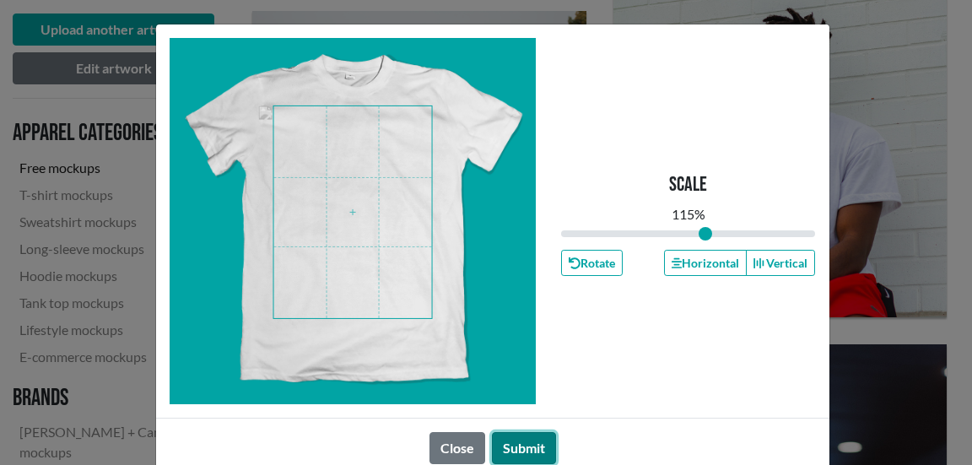
click at [527, 446] on button "Submit" at bounding box center [524, 448] width 64 height 32
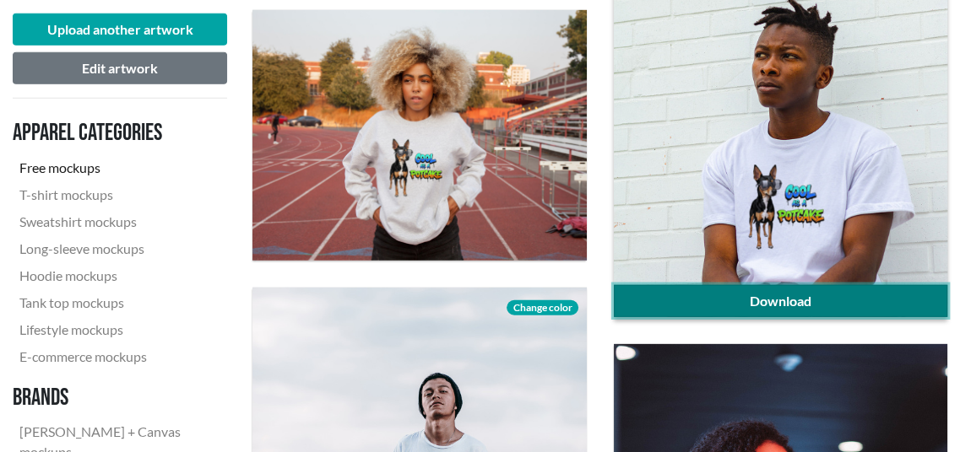
click at [707, 295] on link "Download" at bounding box center [780, 301] width 333 height 32
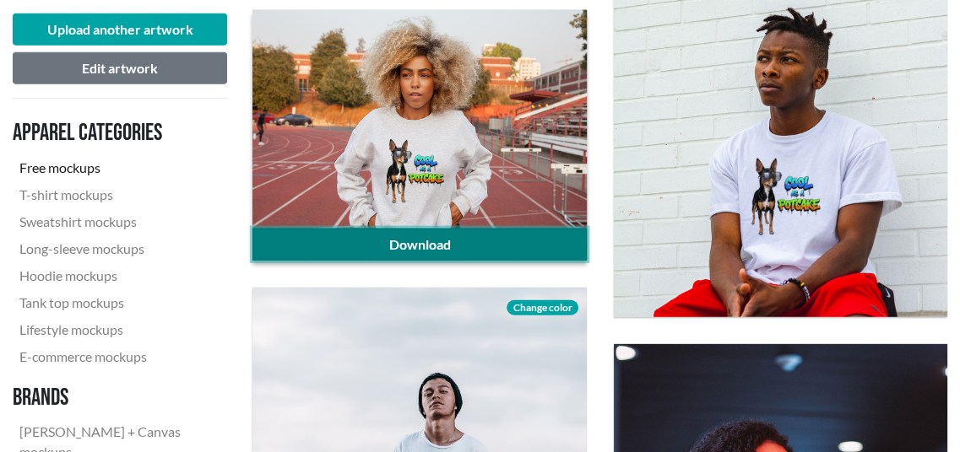
click at [452, 241] on link "Download" at bounding box center [418, 245] width 333 height 32
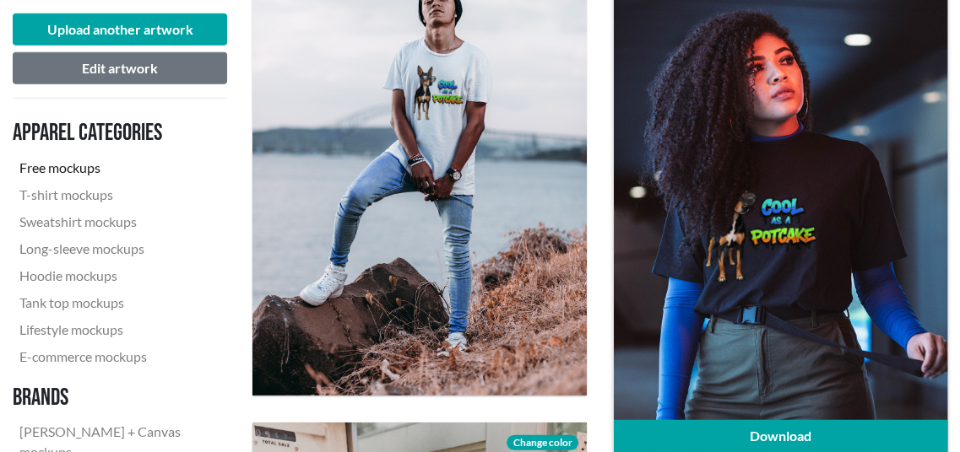
scroll to position [3713, 0]
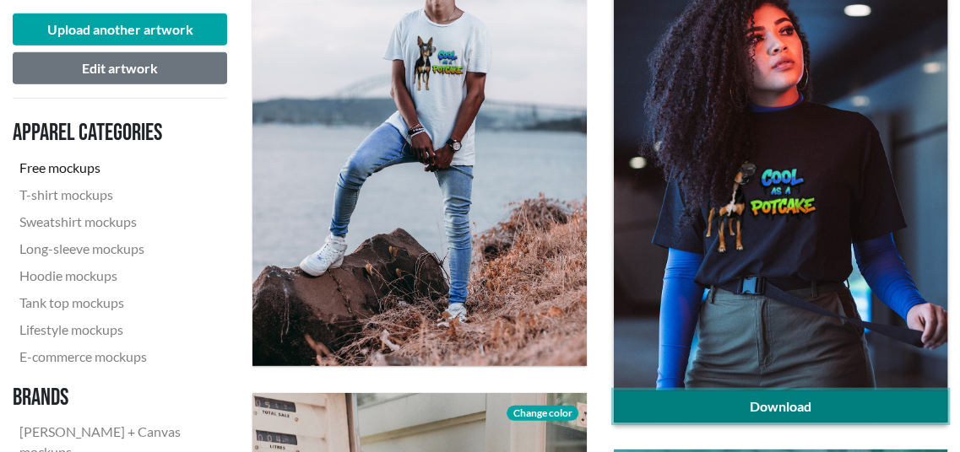
click at [726, 398] on link "Download" at bounding box center [780, 407] width 333 height 32
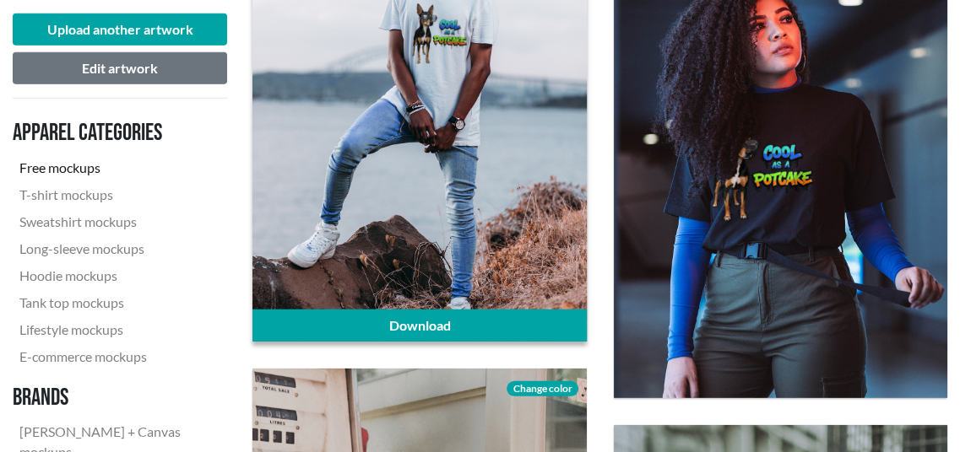
scroll to position [3798, 0]
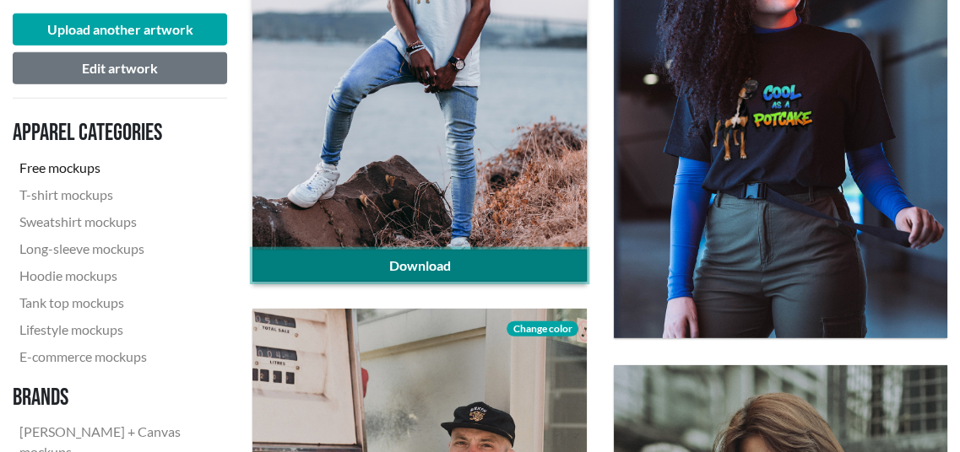
click at [412, 260] on link "Download" at bounding box center [418, 266] width 333 height 32
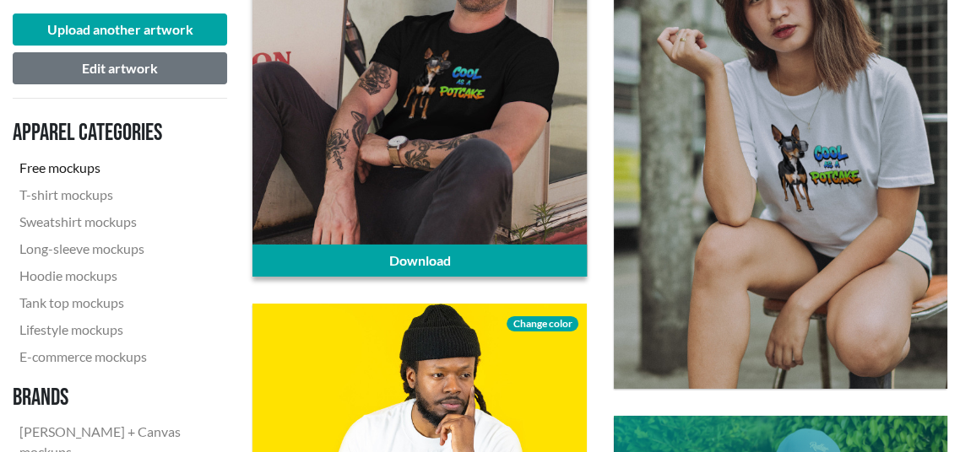
scroll to position [4304, 0]
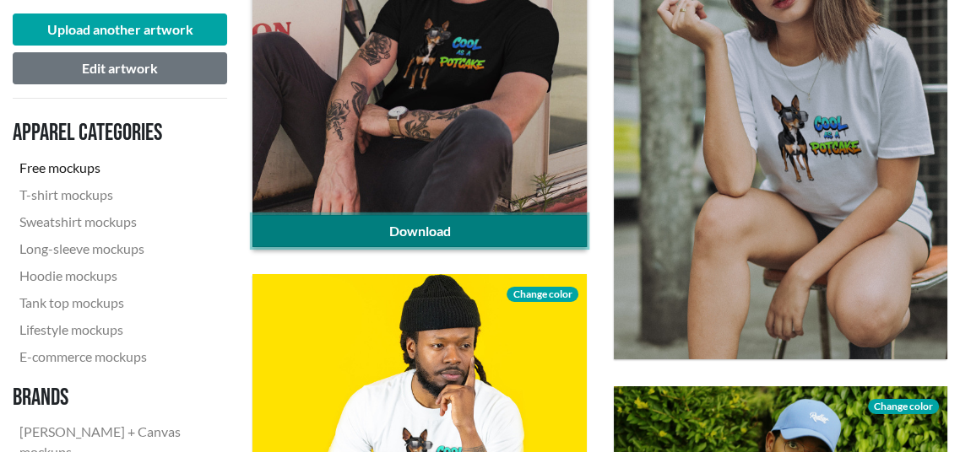
click at [424, 222] on link "Download" at bounding box center [418, 231] width 333 height 32
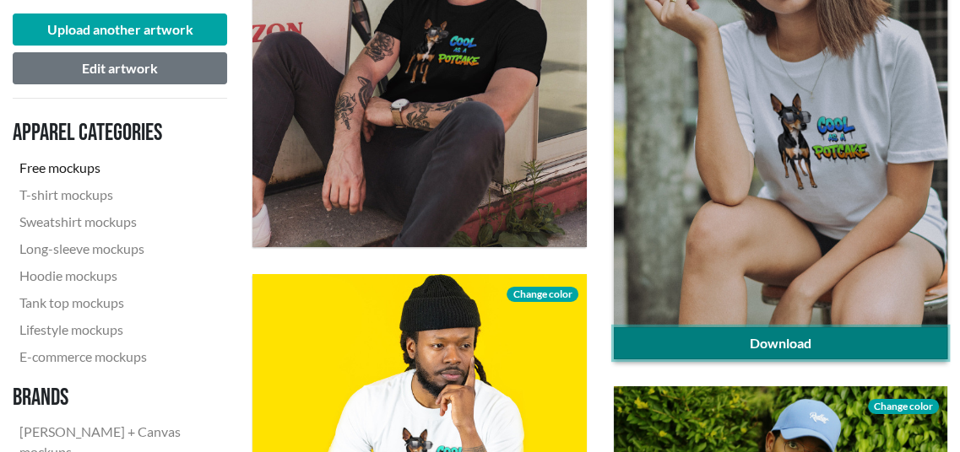
click at [817, 338] on link "Download" at bounding box center [780, 343] width 333 height 32
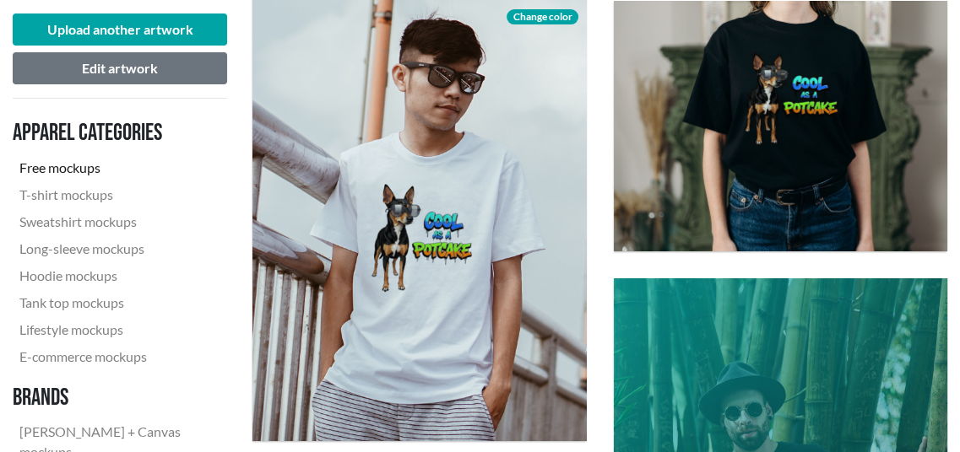
scroll to position [4979, 0]
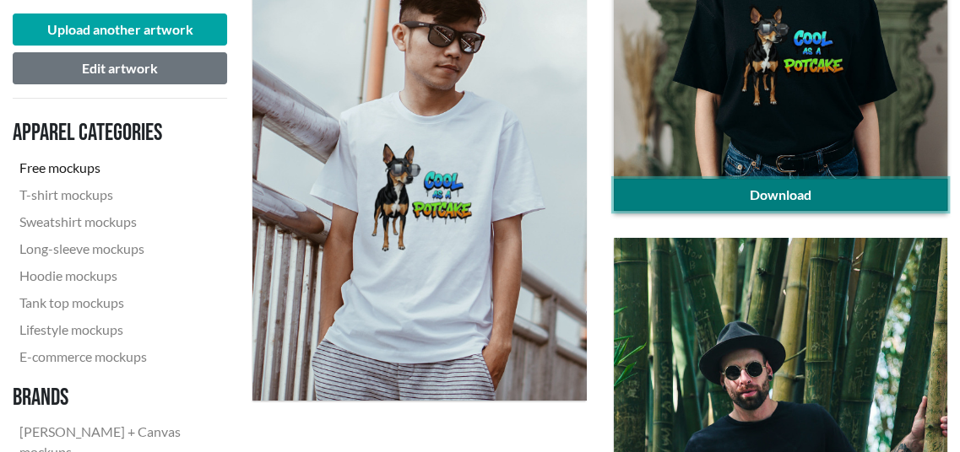
click at [748, 195] on link "Download" at bounding box center [780, 195] width 333 height 32
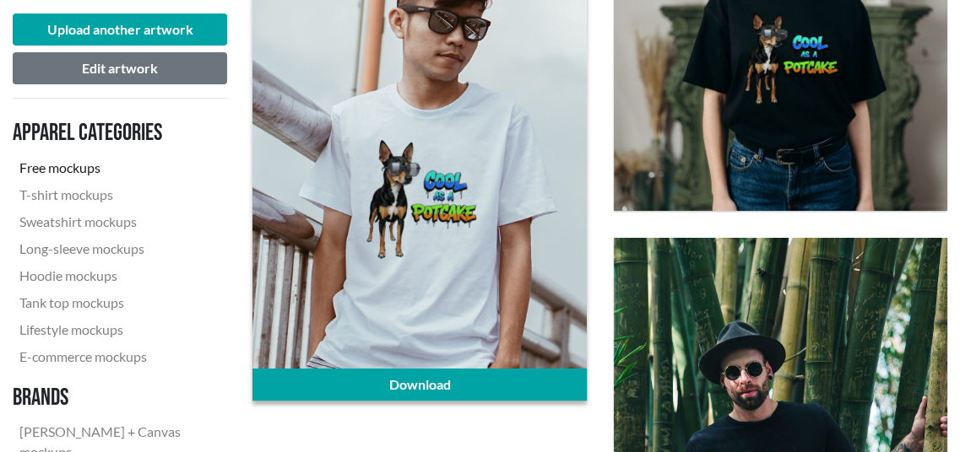
scroll to position [5064, 0]
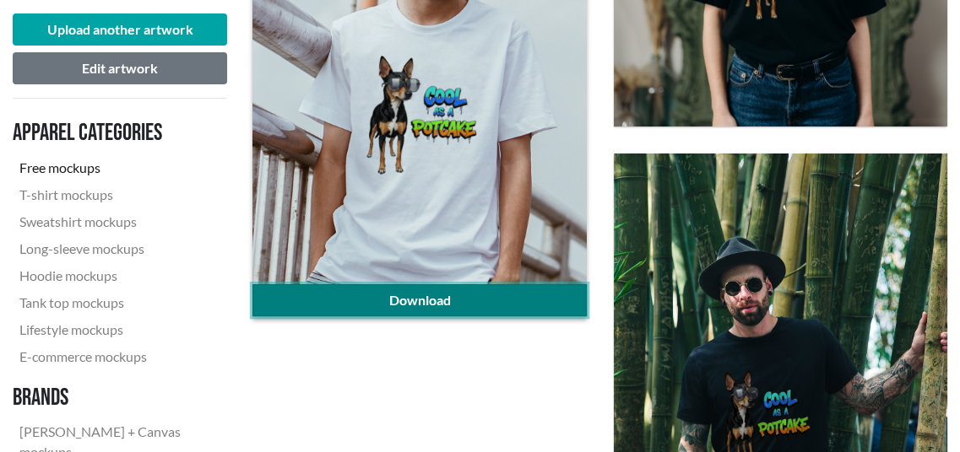
click at [414, 298] on link "Download" at bounding box center [418, 300] width 333 height 32
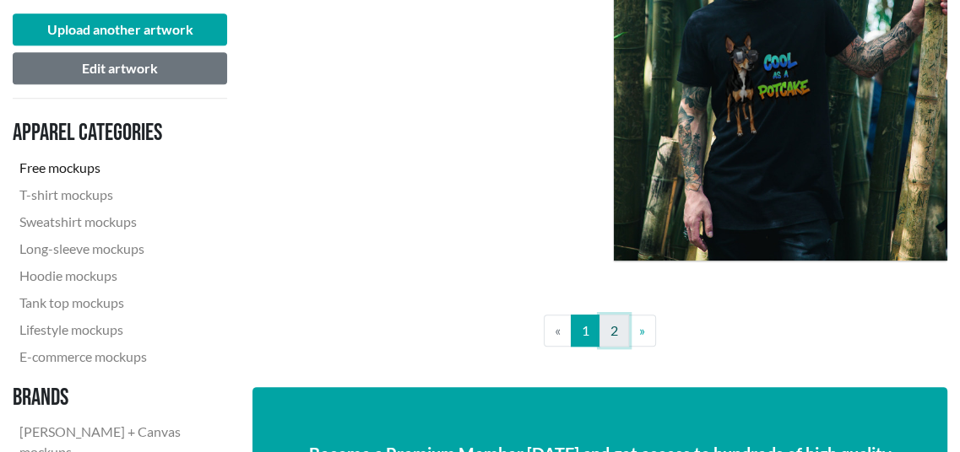
click at [622, 330] on link "2" at bounding box center [614, 331] width 30 height 32
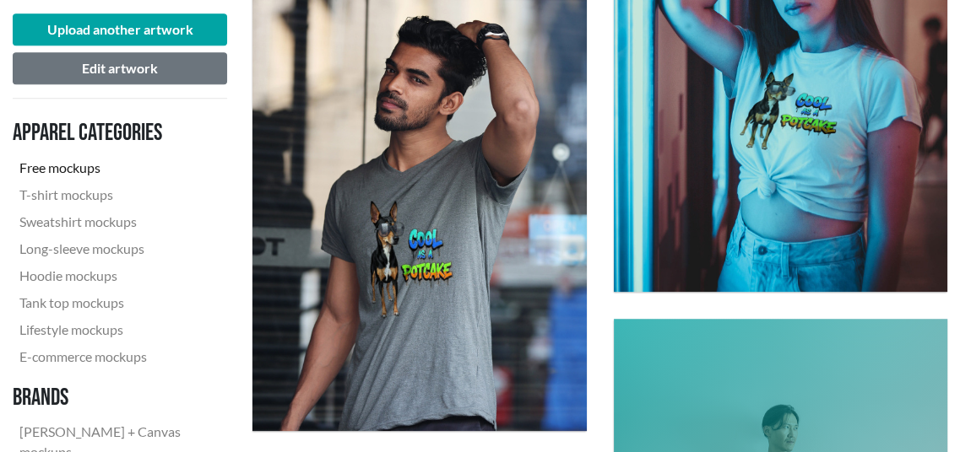
scroll to position [1181, 0]
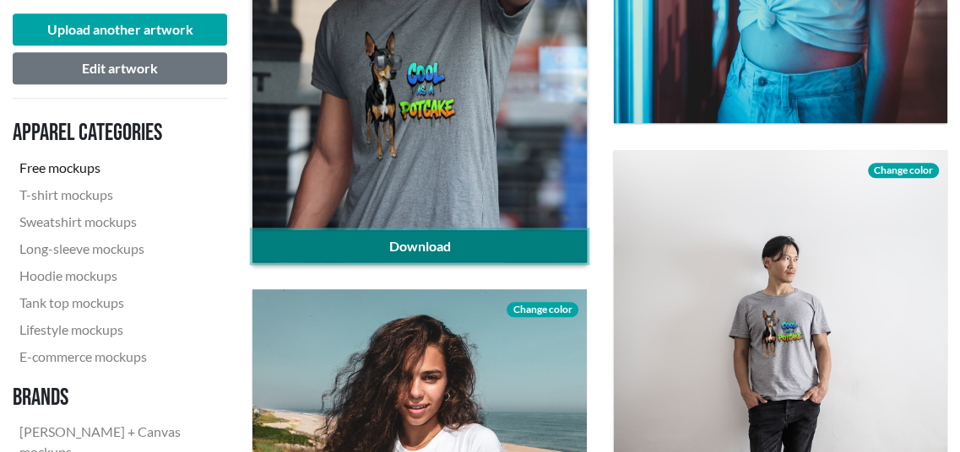
click at [460, 245] on link "Download" at bounding box center [418, 246] width 333 height 32
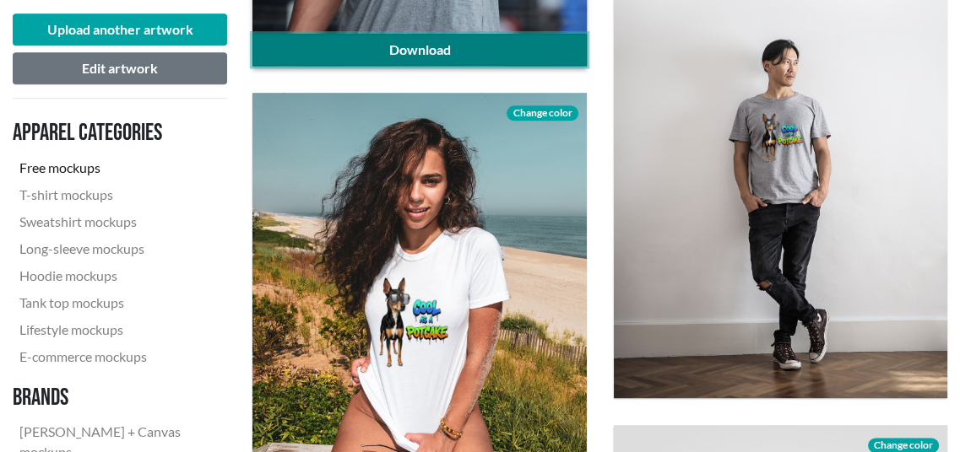
scroll to position [1435, 0]
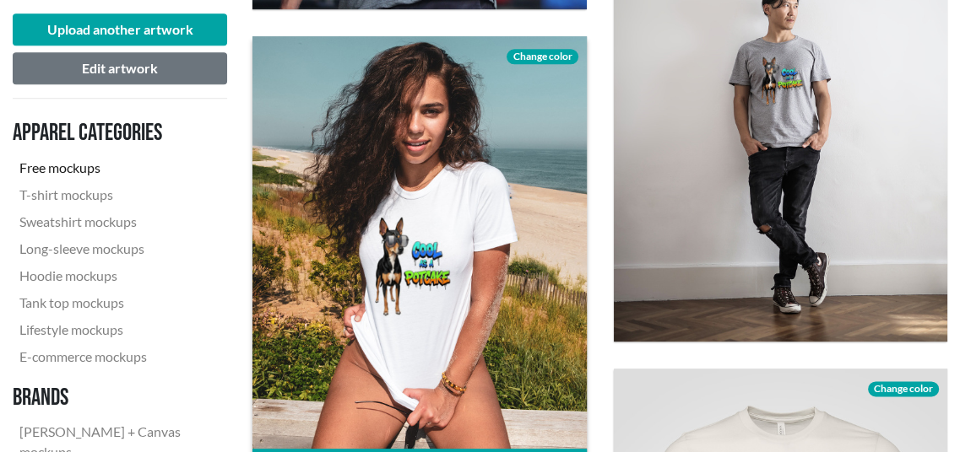
click at [548, 52] on span "Change color" at bounding box center [541, 56] width 71 height 15
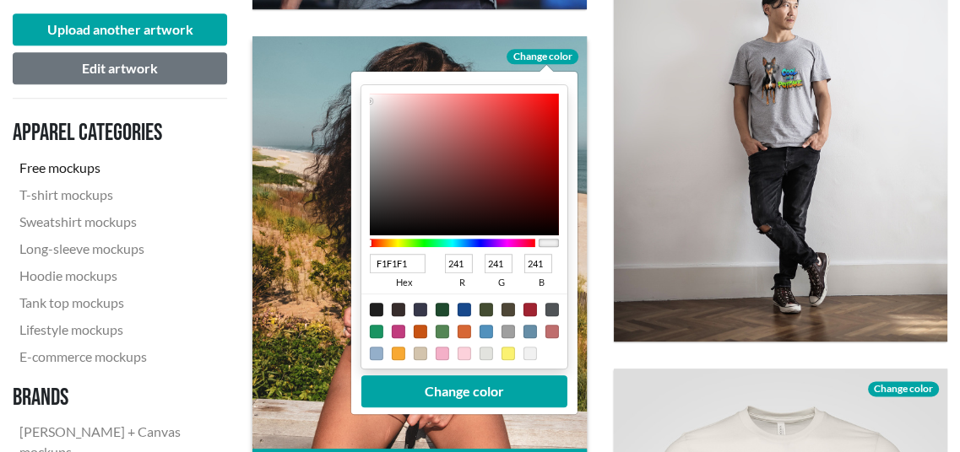
click at [498, 245] on div at bounding box center [452, 243] width 165 height 8
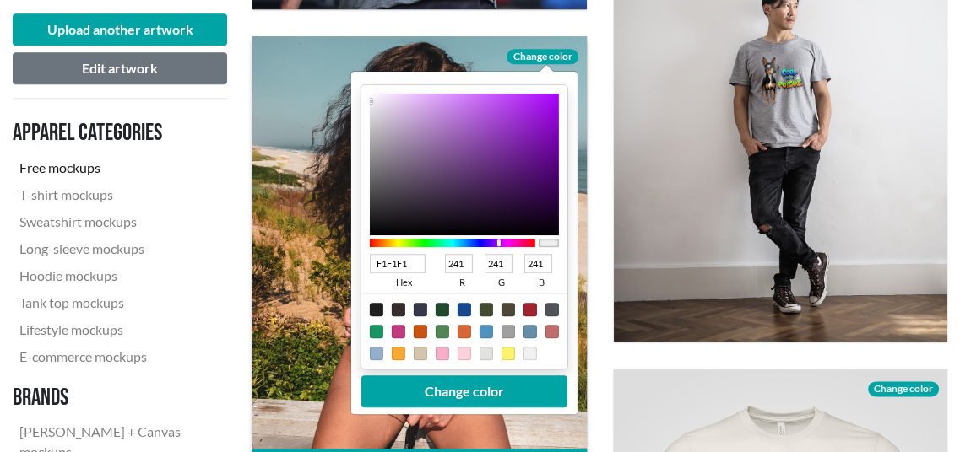
type input "B853E9"
type input "184"
type input "83"
type input "233"
click at [490, 105] on div at bounding box center [464, 165] width 189 height 142
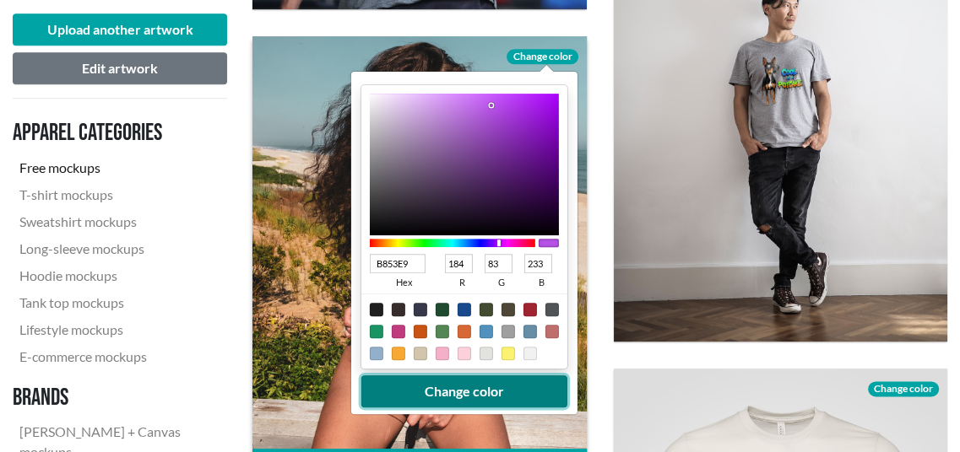
click at [479, 399] on button "Change color" at bounding box center [464, 392] width 206 height 32
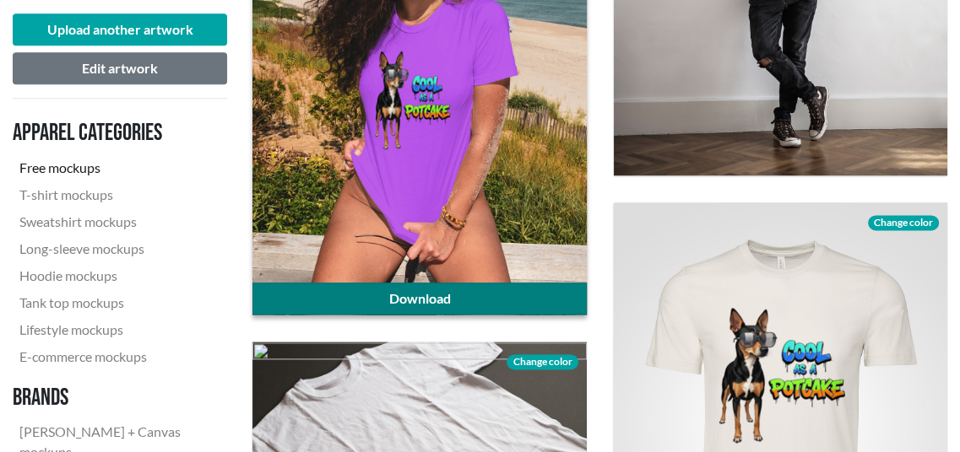
scroll to position [1603, 0]
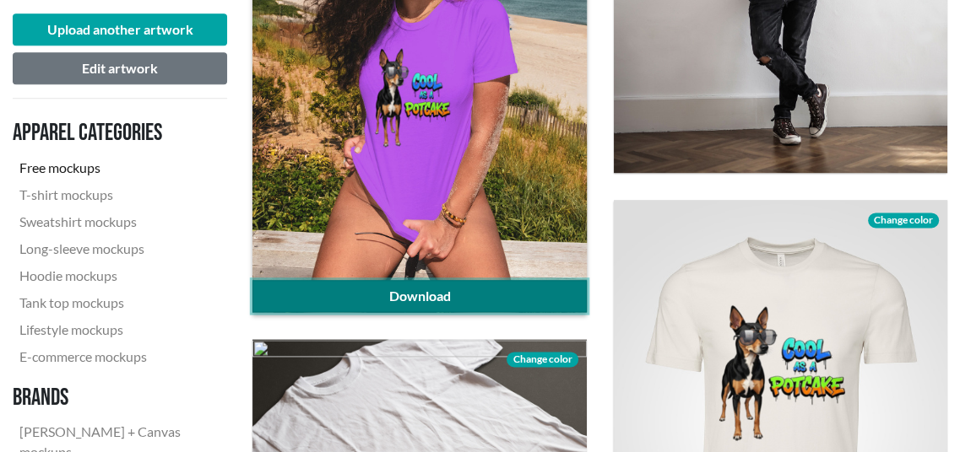
click at [462, 286] on link "Download" at bounding box center [418, 296] width 333 height 32
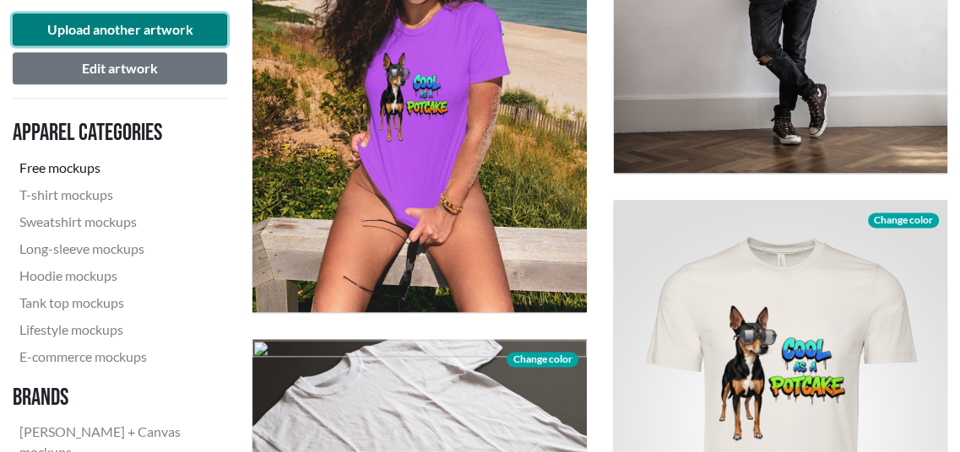
click at [184, 31] on button "Upload another artwork" at bounding box center [120, 30] width 214 height 32
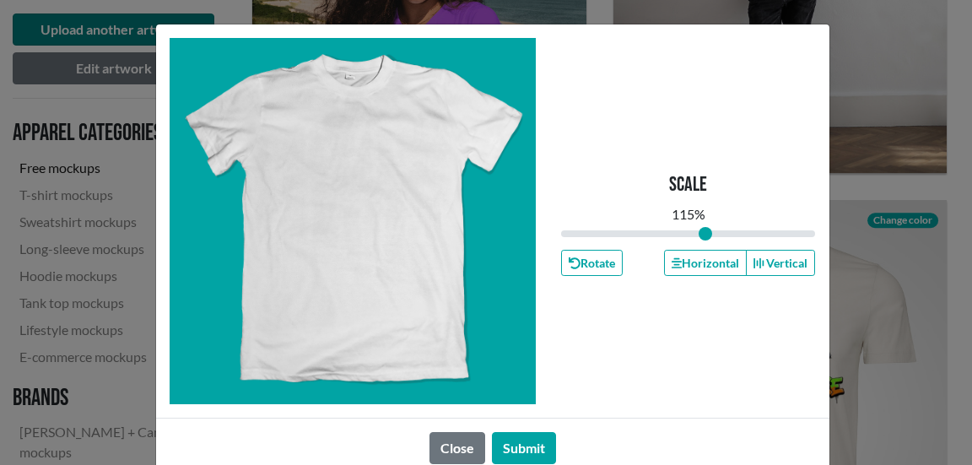
type input "1"
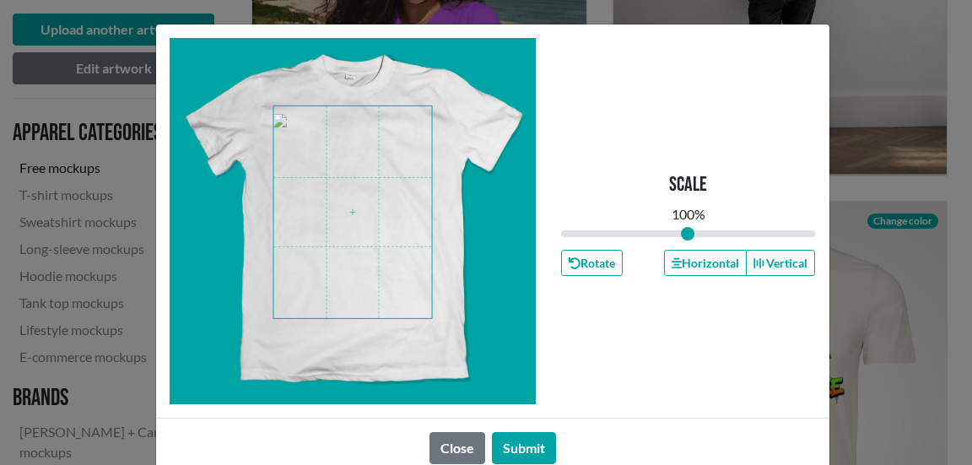
click at [384, 239] on span at bounding box center [352, 212] width 159 height 212
click at [523, 449] on button "Submit" at bounding box center [524, 448] width 64 height 32
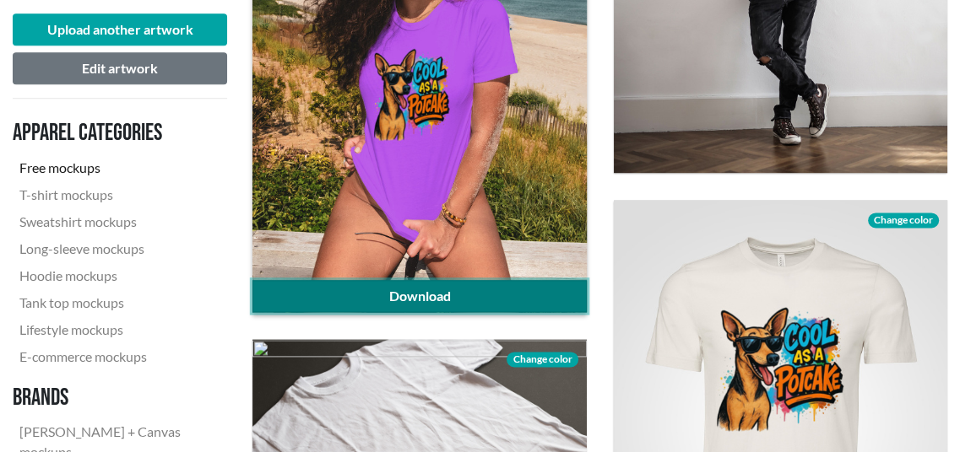
click at [446, 290] on link "Download" at bounding box center [418, 296] width 333 height 32
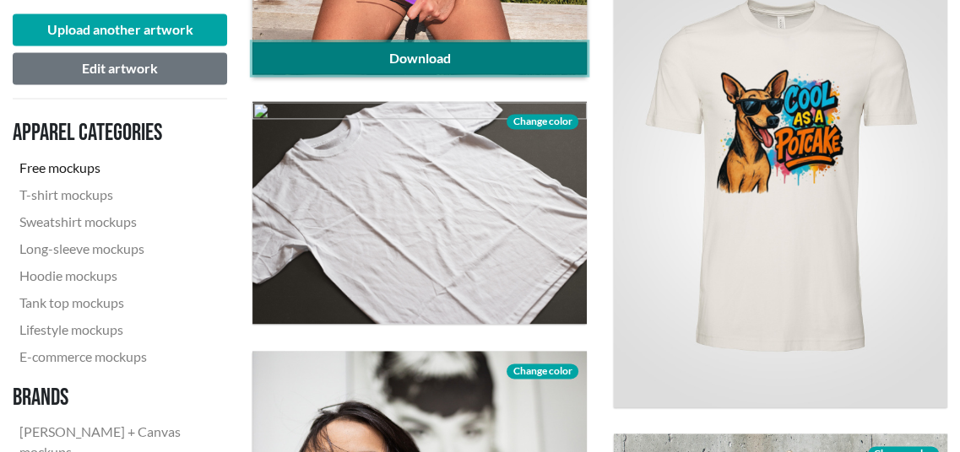
scroll to position [1857, 0]
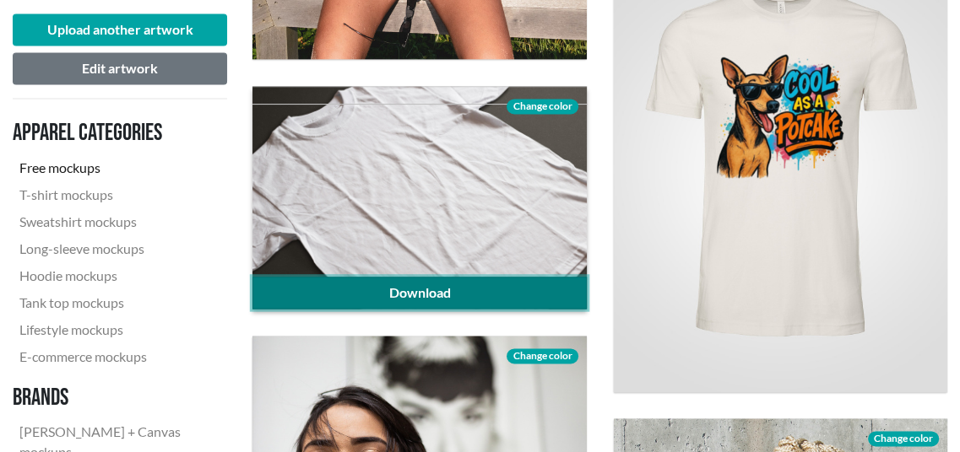
click at [449, 296] on link "Download" at bounding box center [418, 293] width 333 height 32
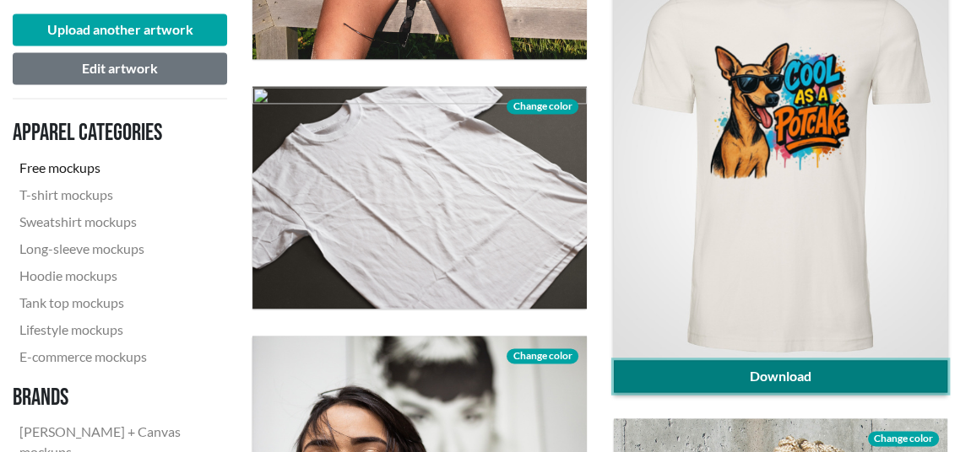
click at [788, 374] on link "Download" at bounding box center [780, 376] width 333 height 32
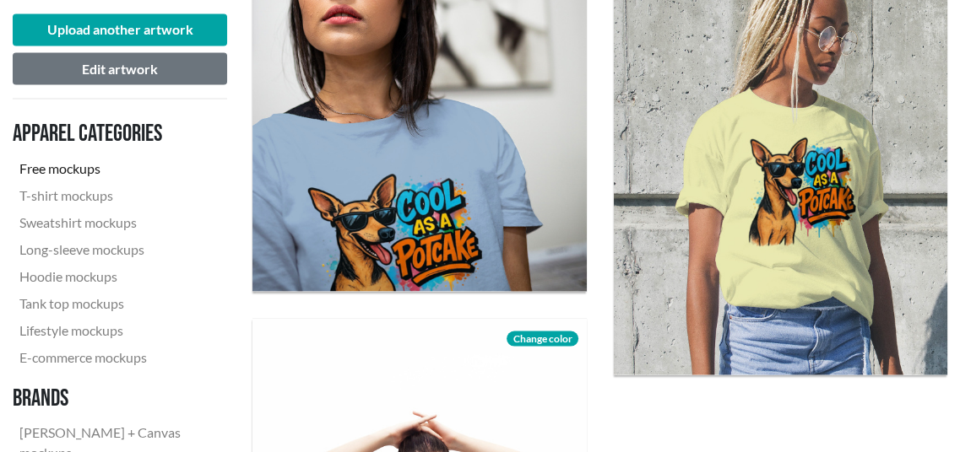
scroll to position [2363, 0]
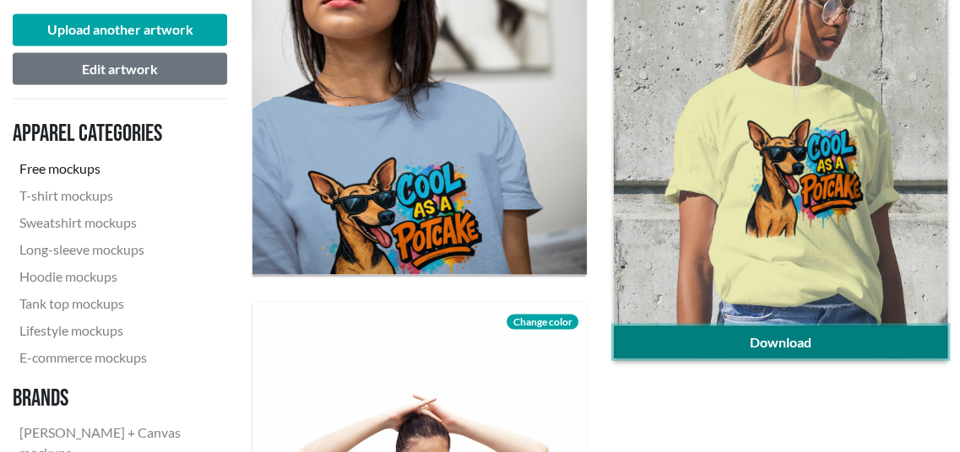
click at [719, 343] on link "Download" at bounding box center [780, 342] width 333 height 32
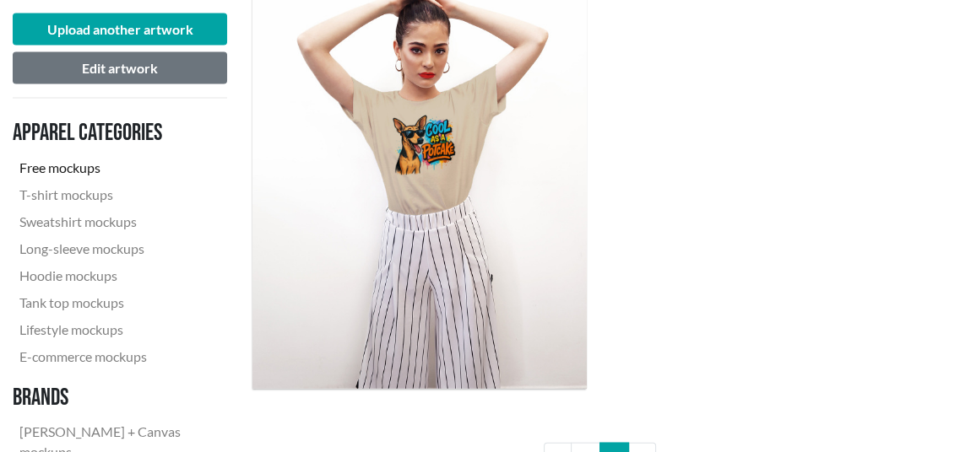
scroll to position [2869, 0]
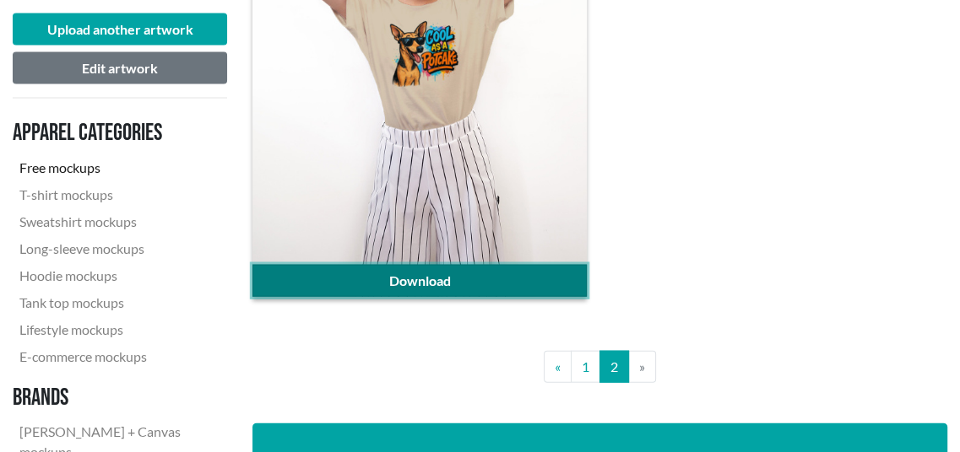
click at [453, 278] on link "Download" at bounding box center [418, 281] width 333 height 32
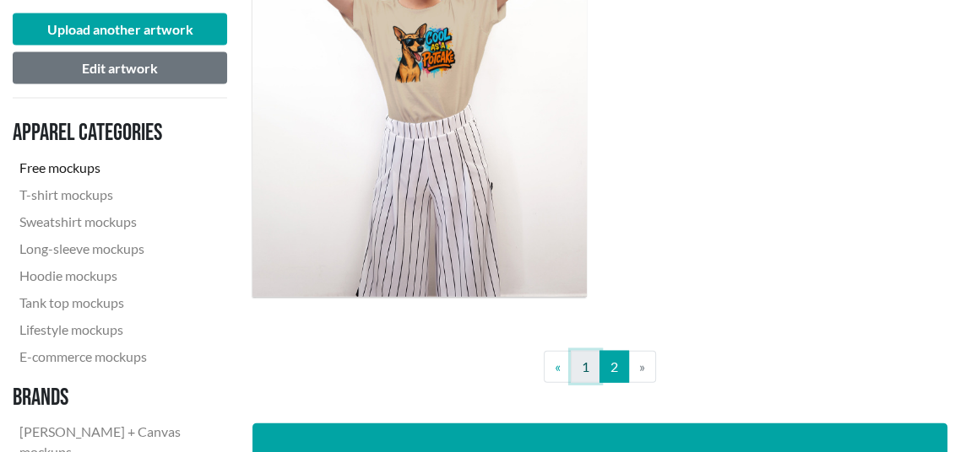
click at [585, 362] on link "1" at bounding box center [585, 367] width 30 height 32
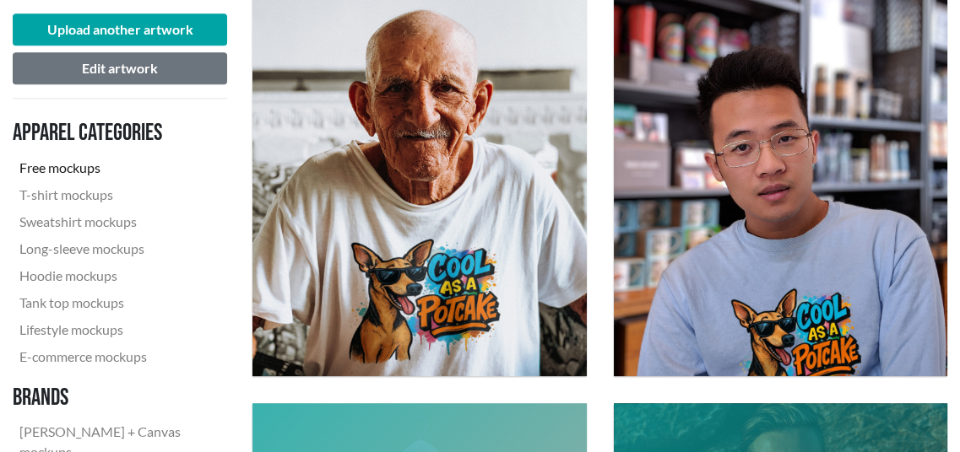
scroll to position [1097, 0]
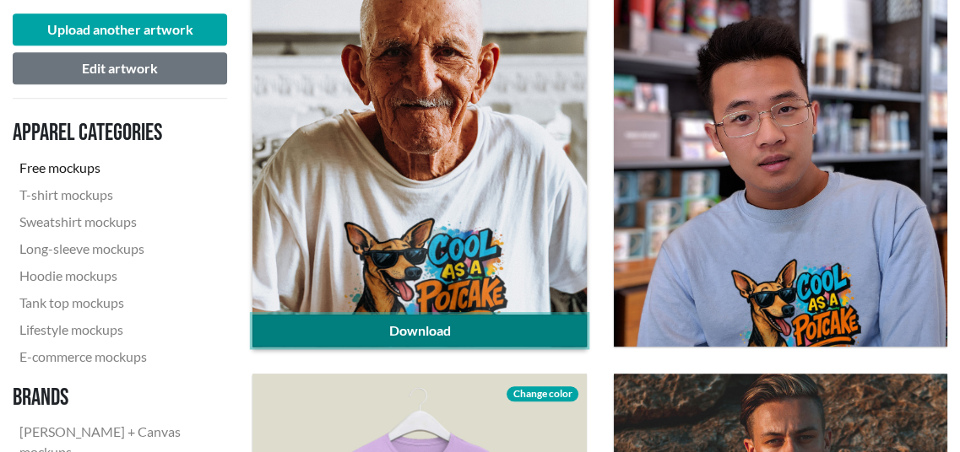
click at [449, 329] on link "Download" at bounding box center [418, 331] width 333 height 32
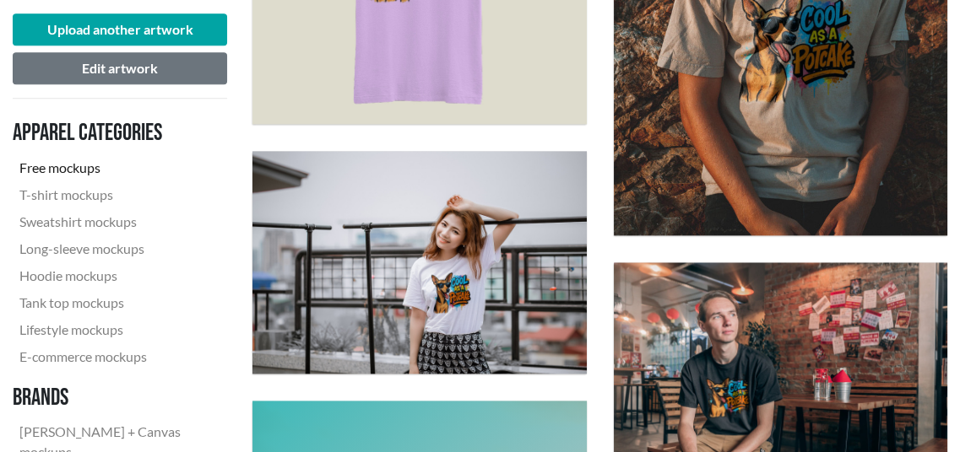
scroll to position [1688, 0]
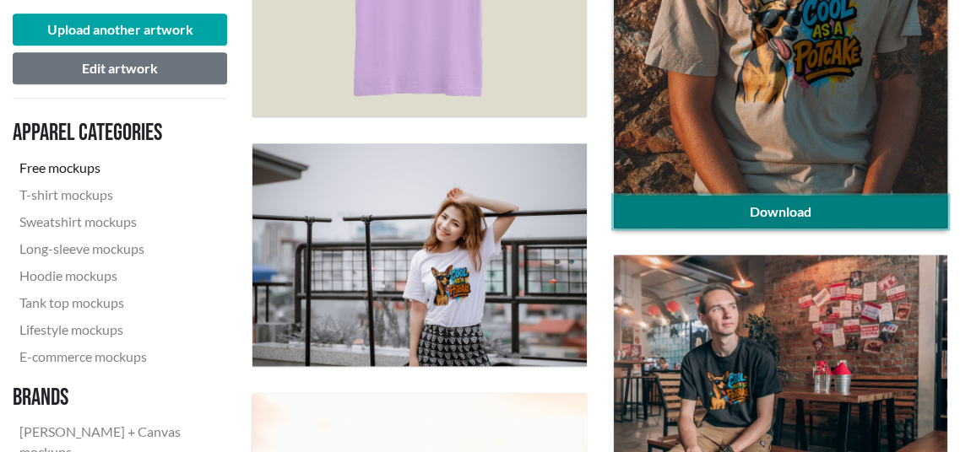
click at [750, 203] on link "Download" at bounding box center [780, 212] width 333 height 32
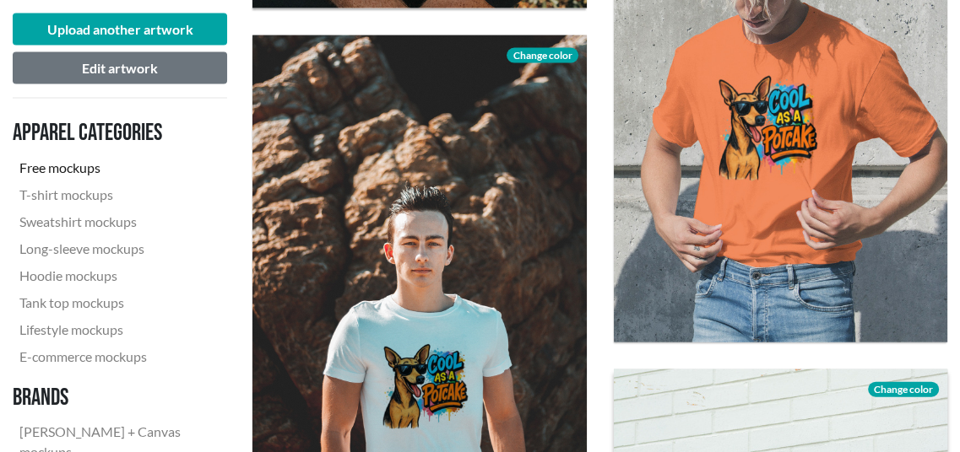
scroll to position [2758, 0]
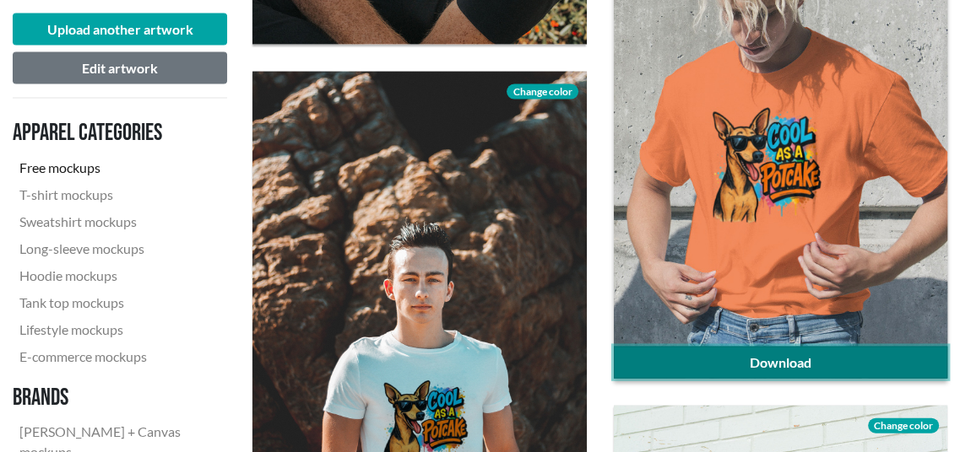
click at [763, 362] on link "Download" at bounding box center [780, 363] width 333 height 32
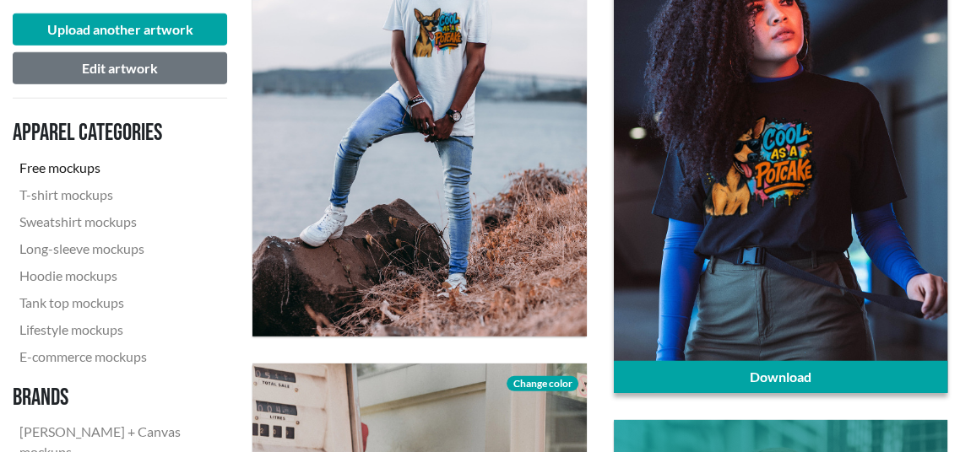
scroll to position [3771, 0]
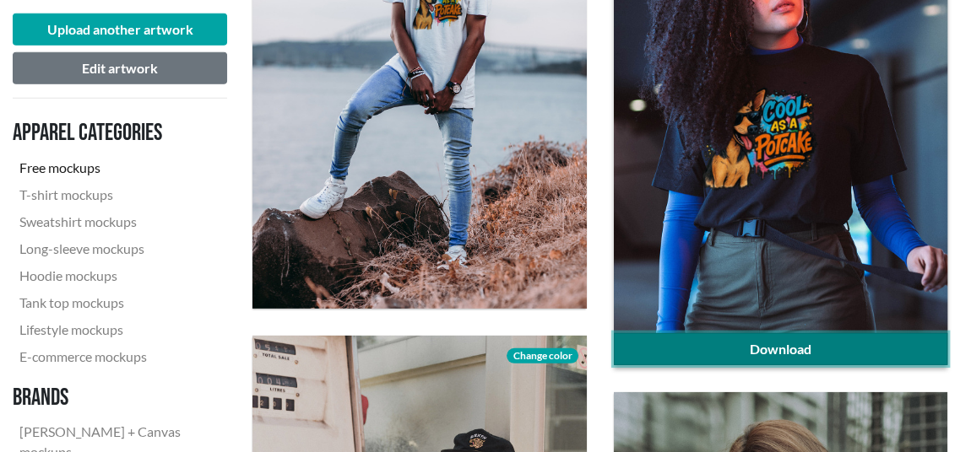
click at [712, 350] on link "Download" at bounding box center [780, 349] width 333 height 32
